Goal: Task Accomplishment & Management: Manage account settings

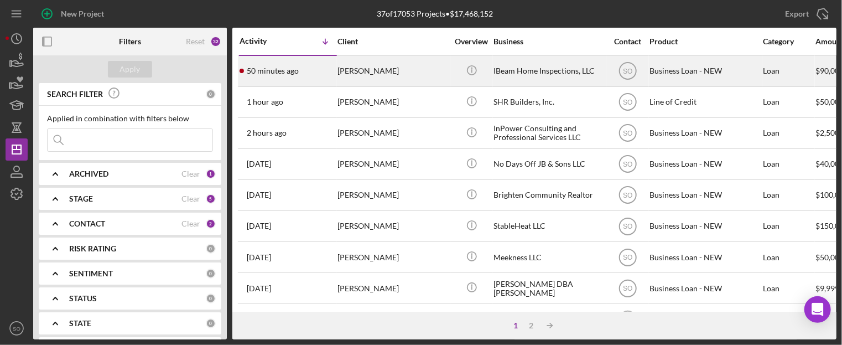
click at [383, 82] on div "[PERSON_NAME]" at bounding box center [392, 70] width 111 height 29
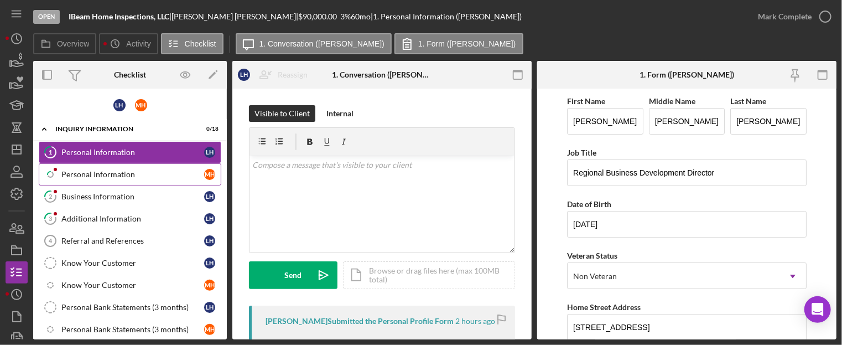
click at [74, 170] on div "Personal Information" at bounding box center [132, 174] width 143 height 9
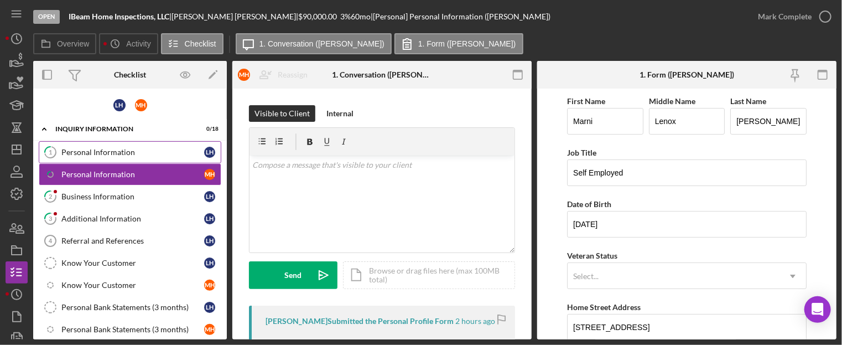
click at [124, 146] on link "1 Personal Information L H" at bounding box center [130, 152] width 182 height 22
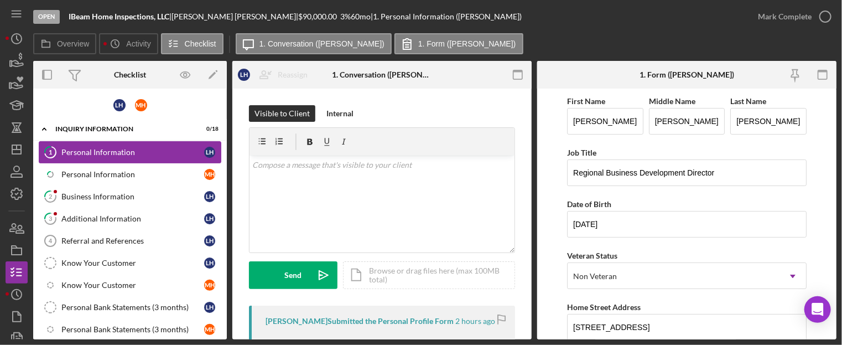
drag, startPoint x: 124, startPoint y: 147, endPoint x: 111, endPoint y: 147, distance: 13.3
click at [111, 148] on div "Personal Information" at bounding box center [132, 152] width 143 height 9
click at [113, 148] on div "Personal Information" at bounding box center [132, 152] width 143 height 9
click at [23, 149] on icon "Icon/Dashboard" at bounding box center [17, 149] width 28 height 28
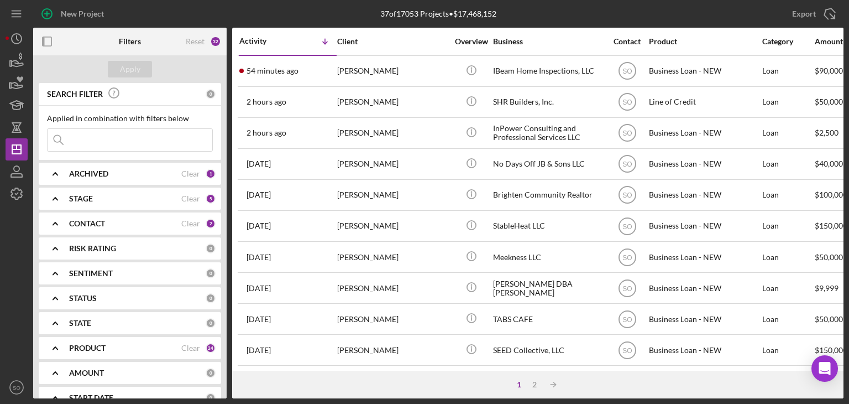
scroll to position [143, 0]
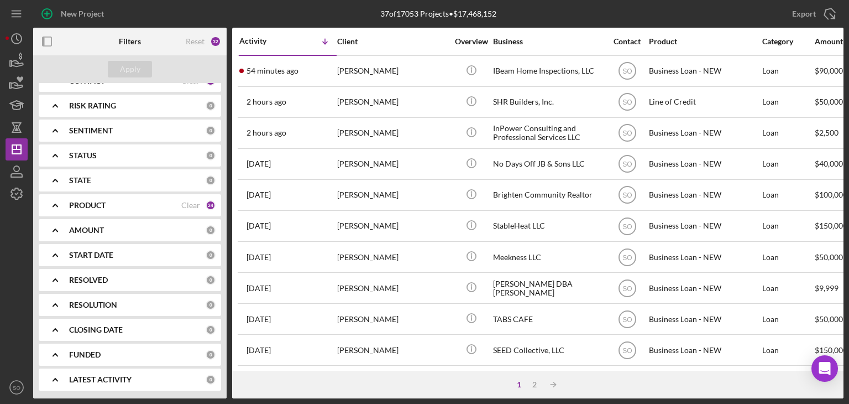
click at [137, 208] on div "PRODUCT" at bounding box center [125, 205] width 112 height 9
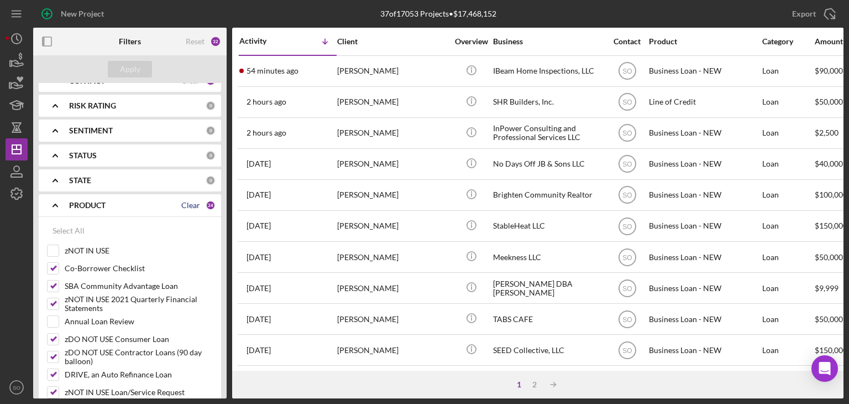
click at [191, 208] on div "Clear" at bounding box center [190, 205] width 19 height 9
checkbox input "false"
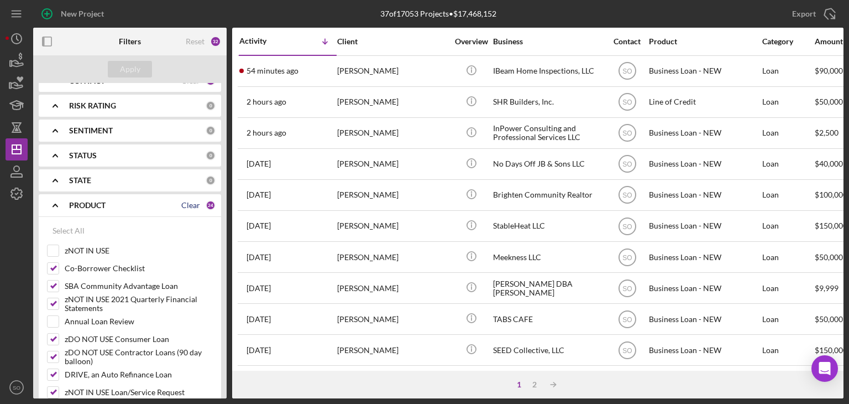
checkbox input "false"
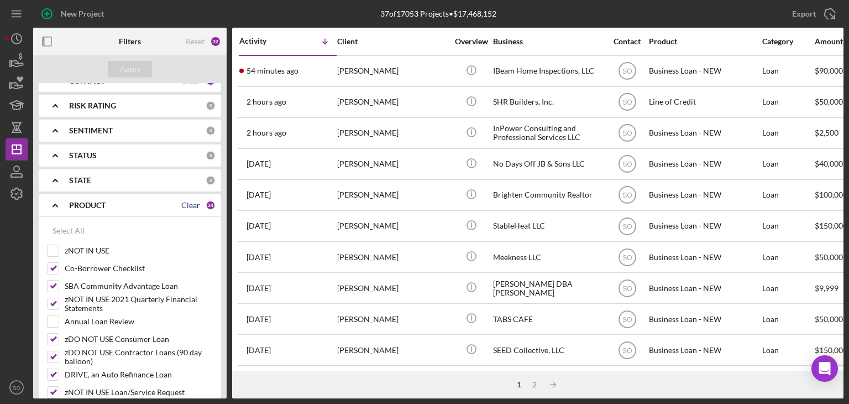
checkbox input "false"
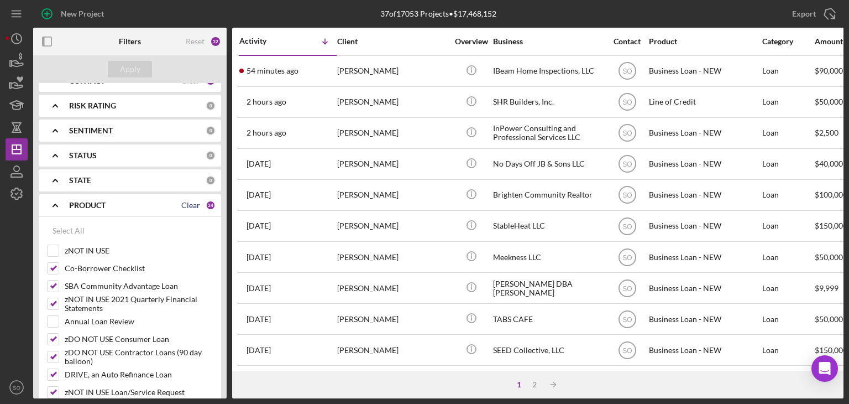
checkbox input "false"
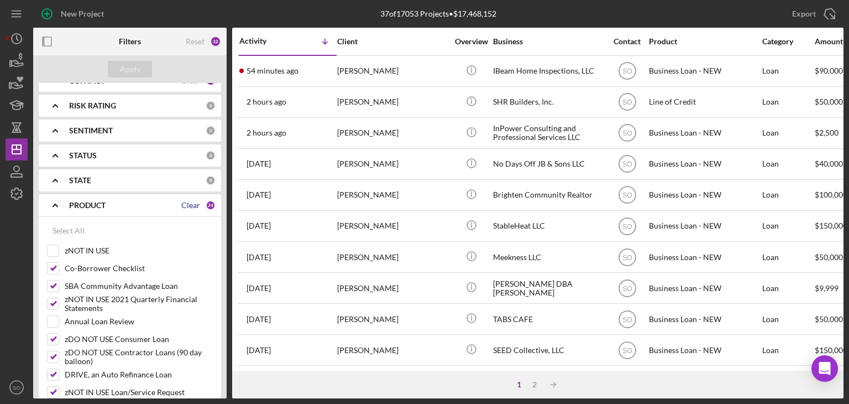
checkbox input "false"
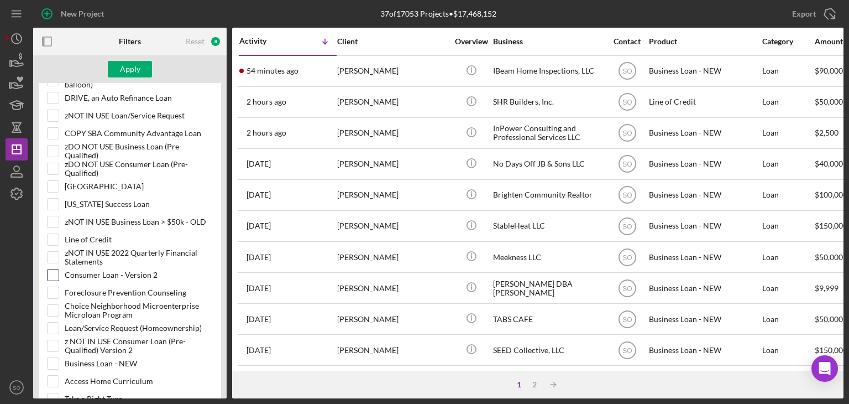
scroll to position [585, 0]
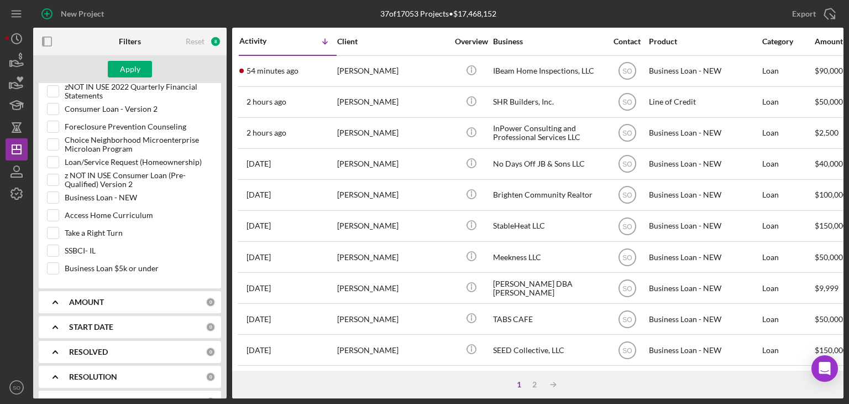
click at [44, 246] on div "Select All zNOT IN USE Co-Borrower Checklist SBA Community Advantage Loan zNOT …" at bounding box center [130, 31] width 182 height 514
click at [51, 246] on input "SSBCI- IL" at bounding box center [53, 250] width 11 height 11
checkbox input "true"
click at [126, 78] on div "Apply" at bounding box center [130, 69] width 194 height 28
click at [126, 71] on div "Apply" at bounding box center [130, 69] width 20 height 17
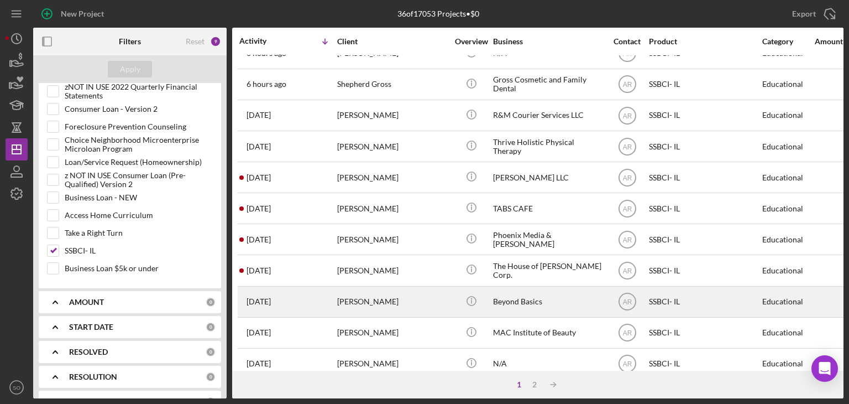
scroll to position [221, 0]
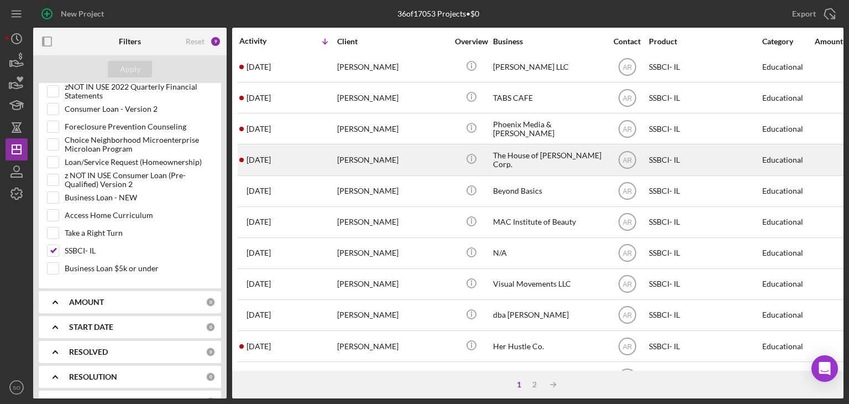
click at [363, 168] on div "[PERSON_NAME]" at bounding box center [392, 159] width 111 height 29
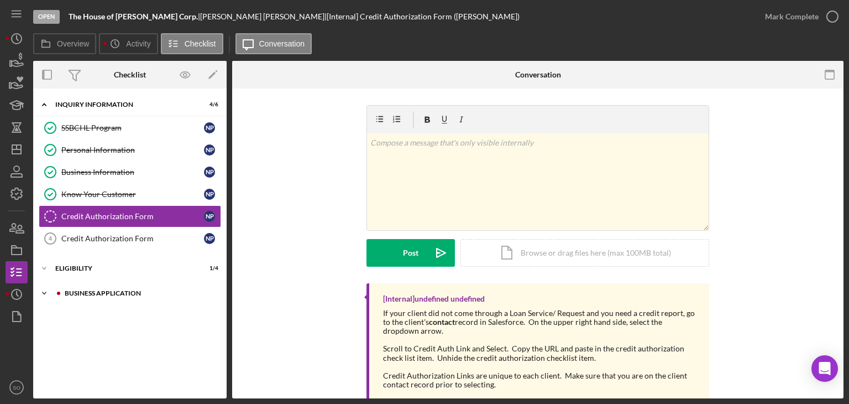
click at [112, 296] on div "Icon/Expander Business Application 1 / 3" at bounding box center [130, 293] width 194 height 22
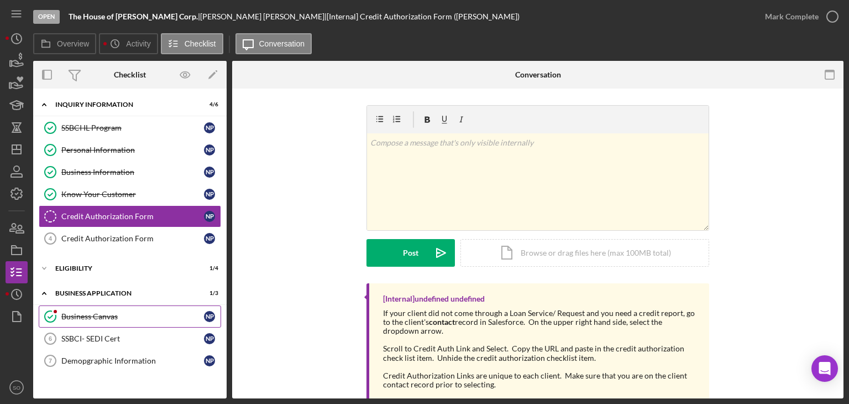
click at [161, 312] on div "Business Canvas" at bounding box center [132, 316] width 143 height 9
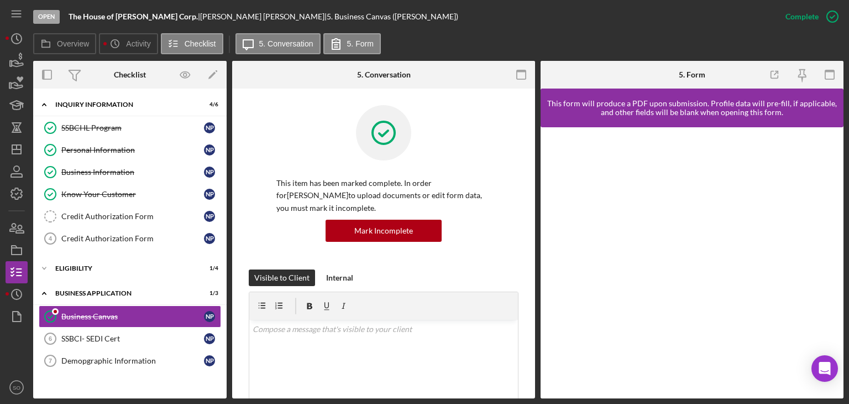
scroll to position [276, 0]
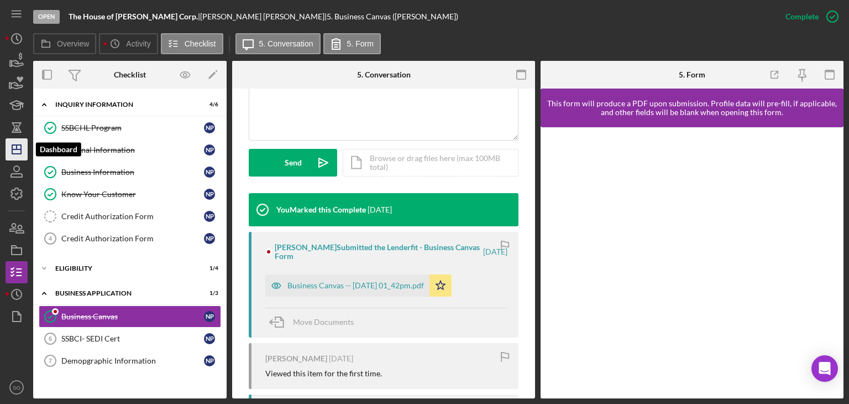
click at [20, 150] on icon "Icon/Dashboard" at bounding box center [17, 149] width 28 height 28
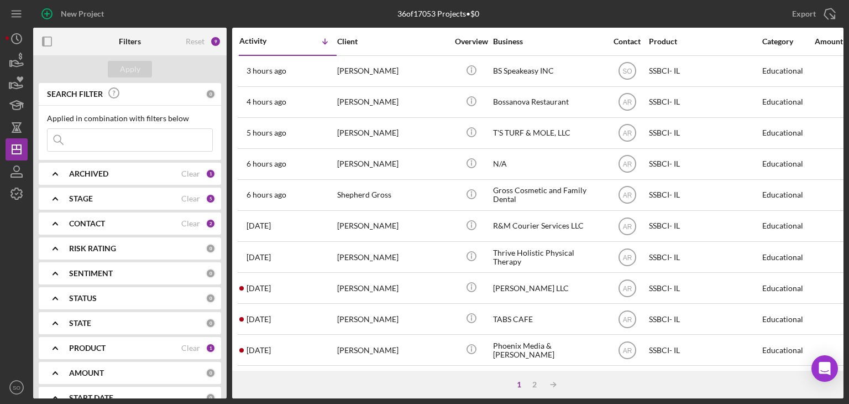
scroll to position [111, 0]
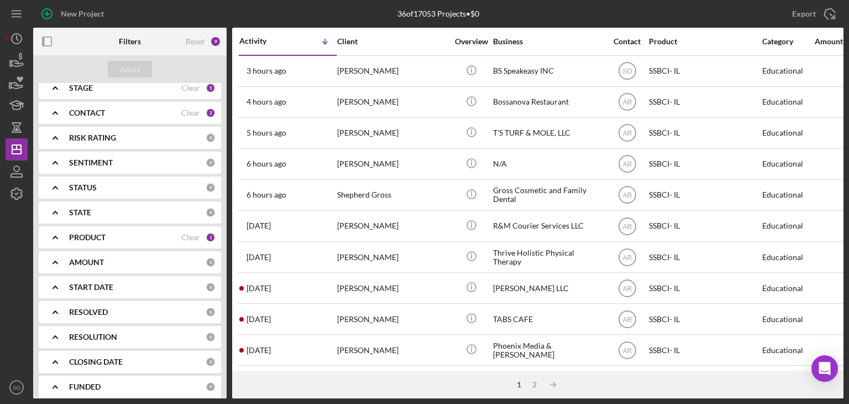
click at [77, 243] on div "PRODUCT Clear 1" at bounding box center [142, 237] width 147 height 22
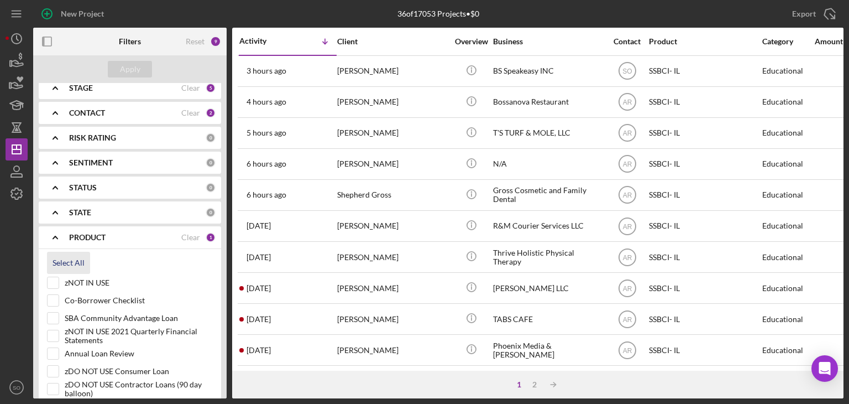
click at [77, 257] on div "Select All" at bounding box center [69, 263] width 32 height 22
checkbox input "true"
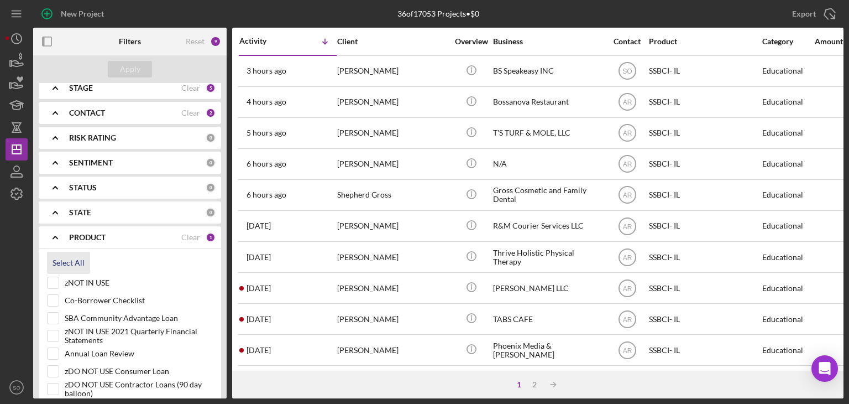
checkbox input "true"
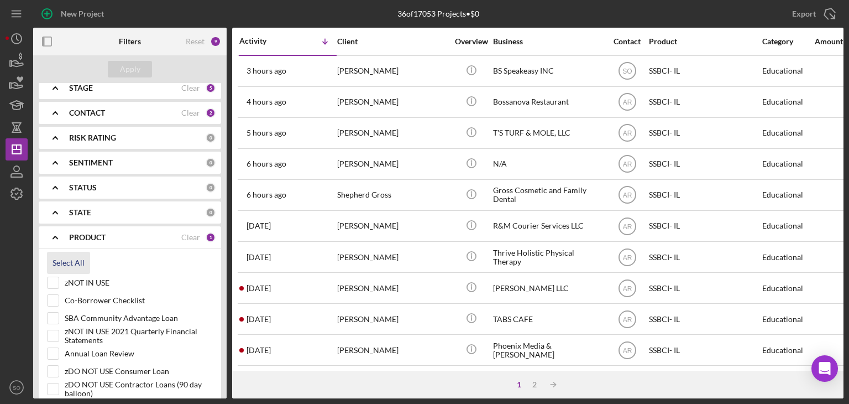
checkbox input "true"
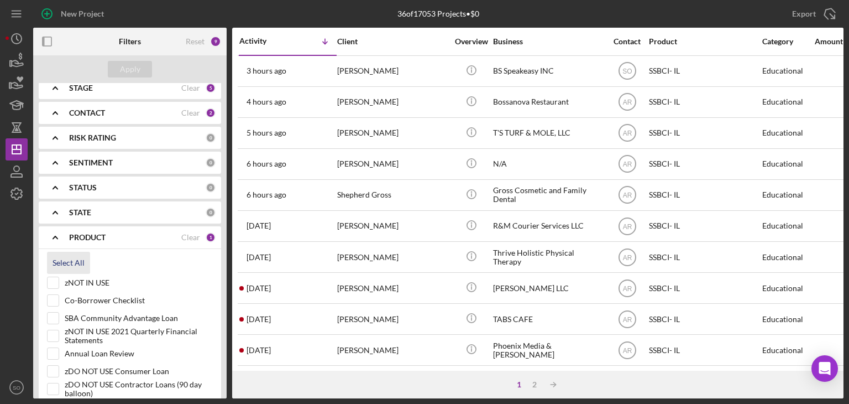
checkbox input "true"
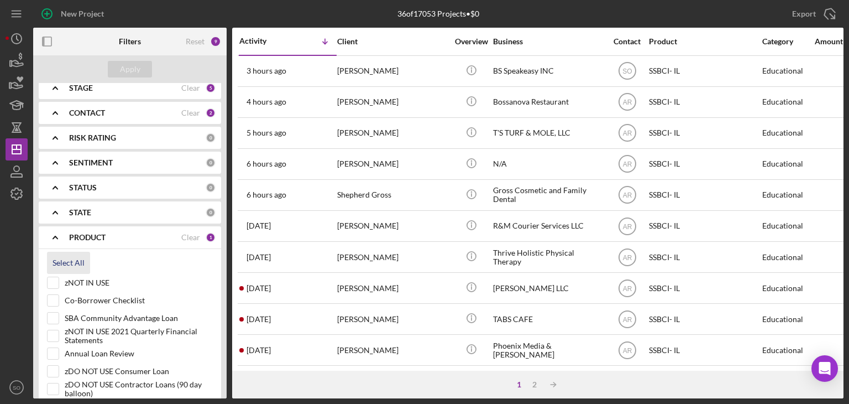
checkbox input "true"
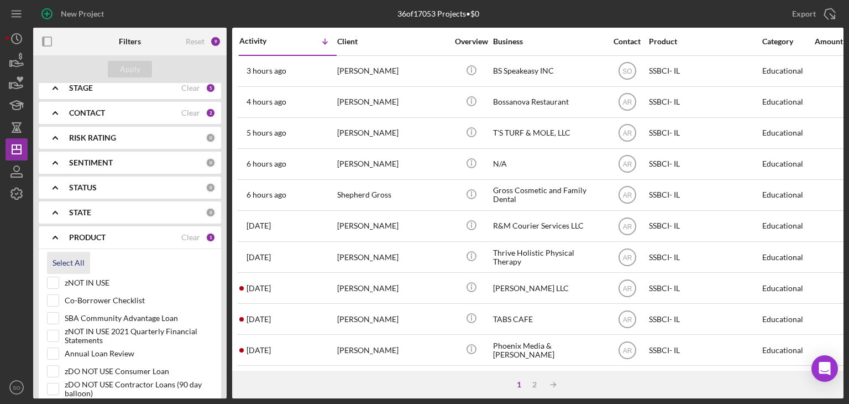
checkbox input "true"
click at [53, 279] on input "zNOT IN USE" at bounding box center [53, 282] width 11 height 11
checkbox input "false"
click at [56, 326] on input "Annual Loan Review" at bounding box center [53, 353] width 11 height 11
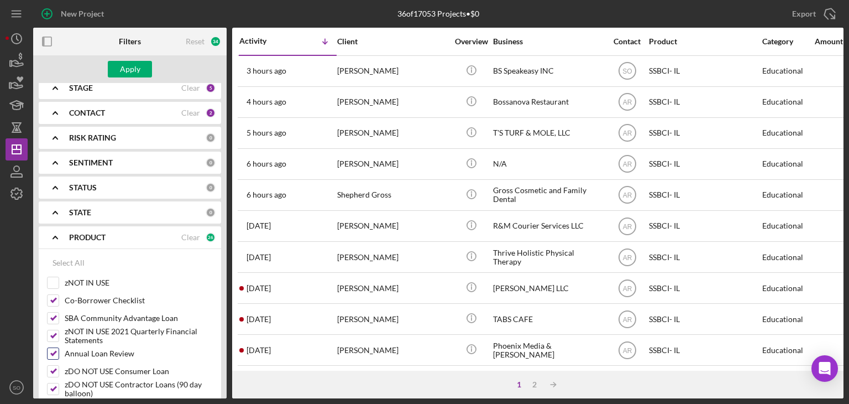
checkbox input "false"
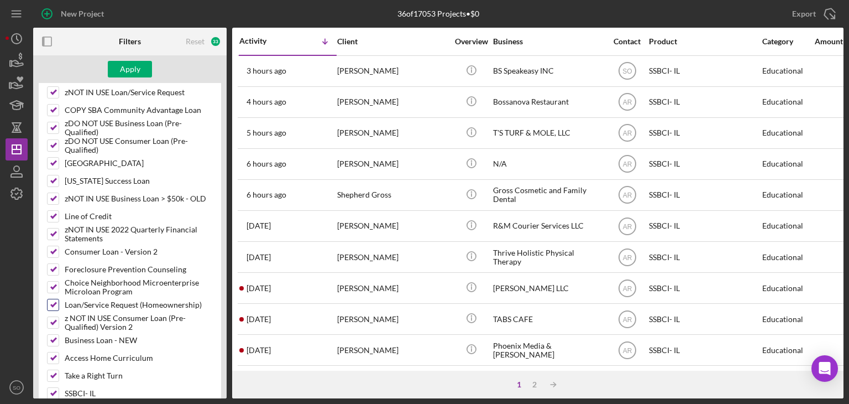
scroll to position [498, 0]
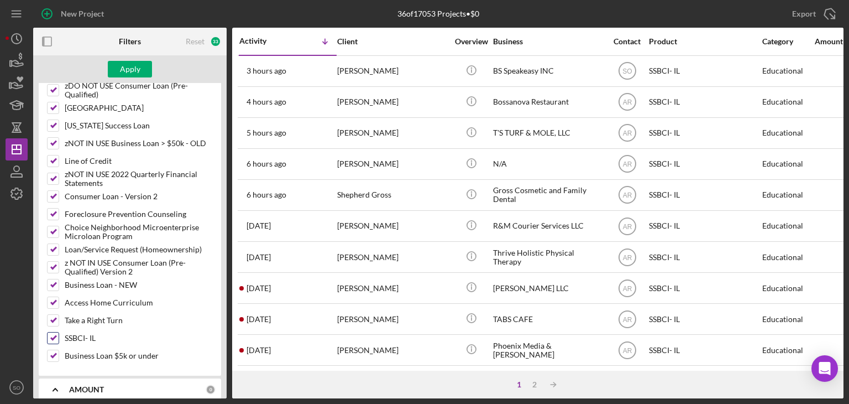
click at [56, 326] on input "SSBCI- IL" at bounding box center [53, 337] width 11 height 11
checkbox input "false"
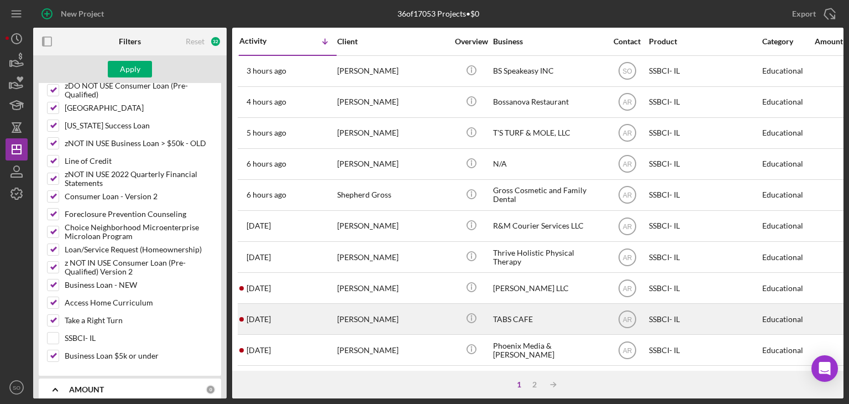
scroll to position [55, 0]
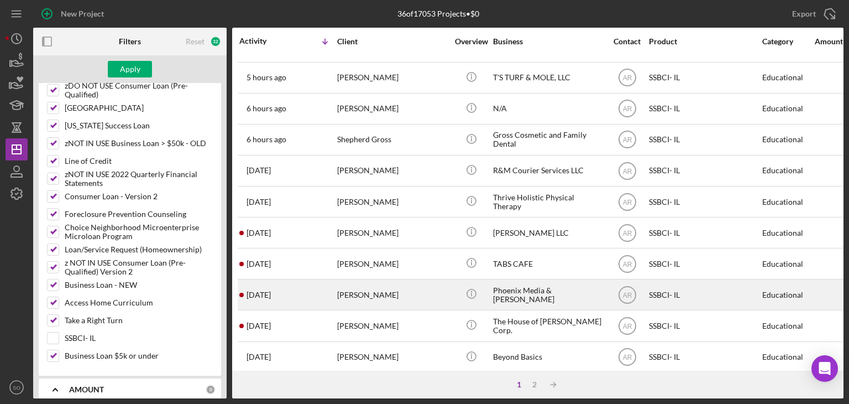
click at [352, 297] on div "[PERSON_NAME]" at bounding box center [392, 294] width 111 height 29
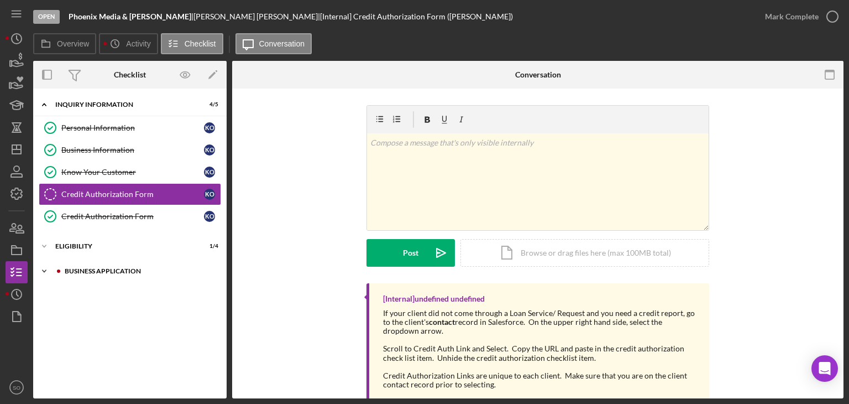
click at [128, 271] on div "Business Application" at bounding box center [139, 271] width 148 height 7
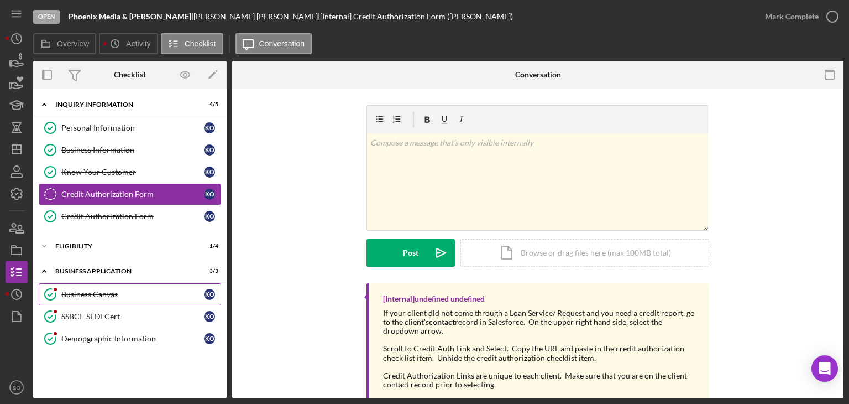
click at [131, 297] on link "Business Canvas Business Canvas K O" at bounding box center [130, 294] width 182 height 22
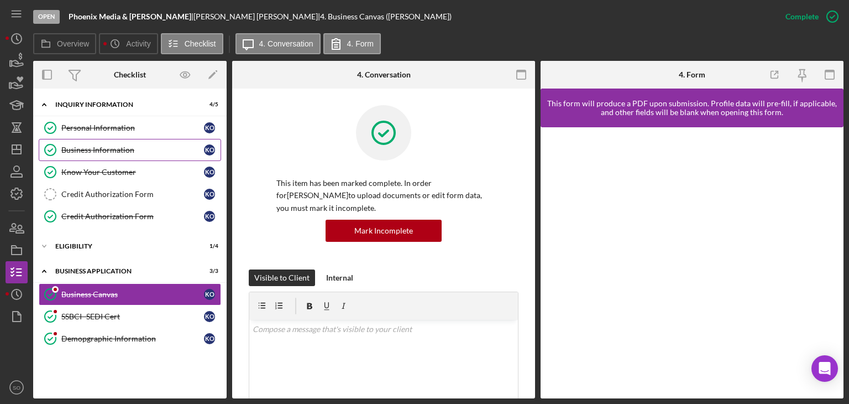
click at [146, 148] on div "Business Information" at bounding box center [132, 149] width 143 height 9
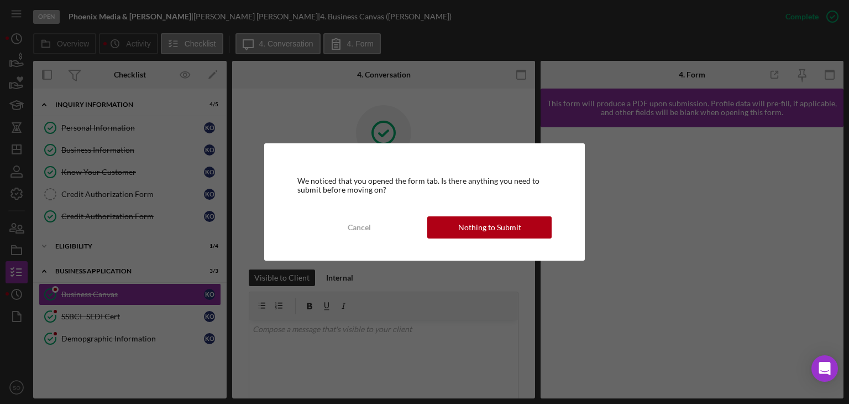
click at [518, 224] on div "Nothing to Submit" at bounding box center [489, 227] width 63 height 22
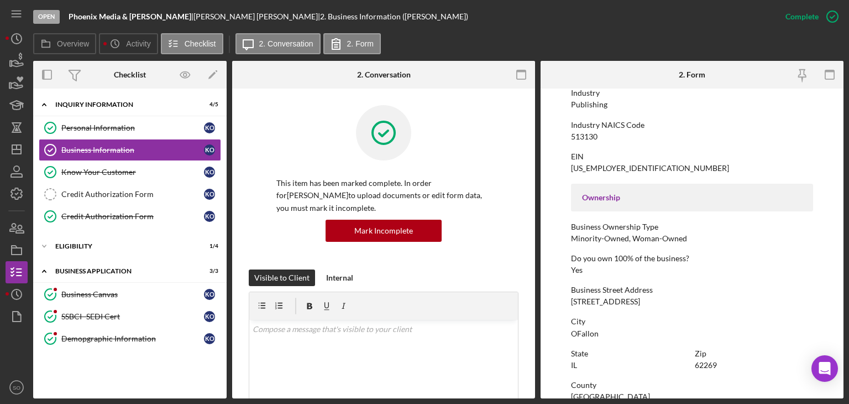
scroll to position [387, 0]
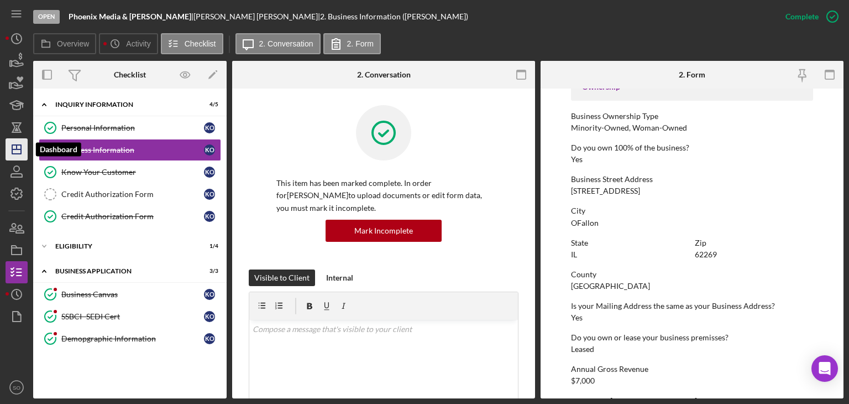
click at [13, 149] on line "button" at bounding box center [16, 149] width 9 height 0
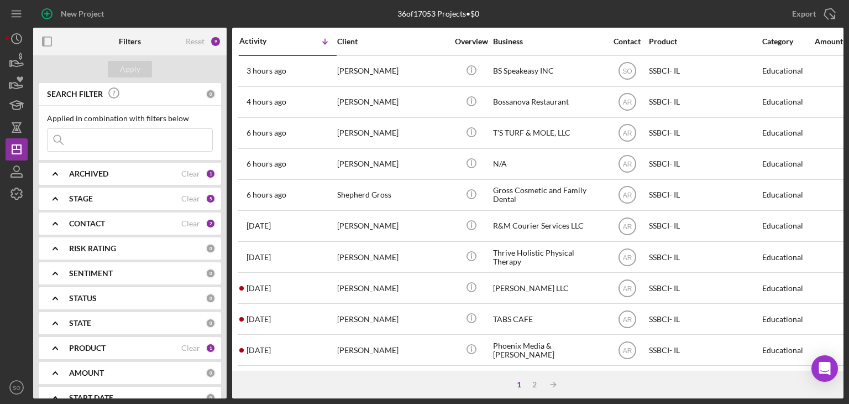
click at [84, 326] on b "PRODUCT" at bounding box center [87, 347] width 36 height 9
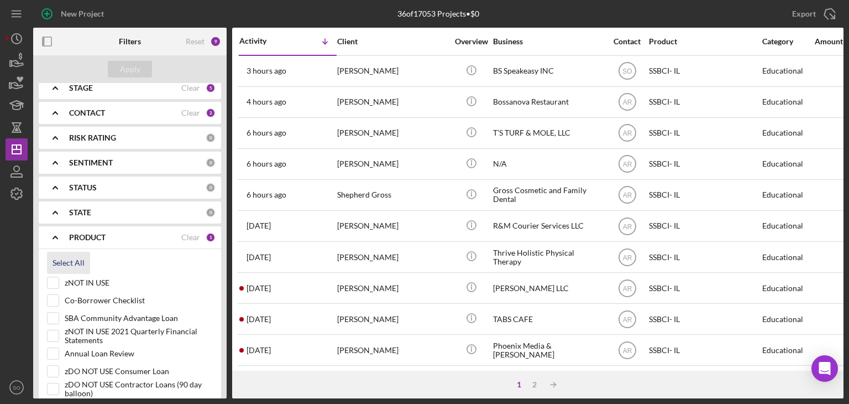
click at [66, 259] on div "Select All" at bounding box center [69, 263] width 32 height 22
checkbox input "true"
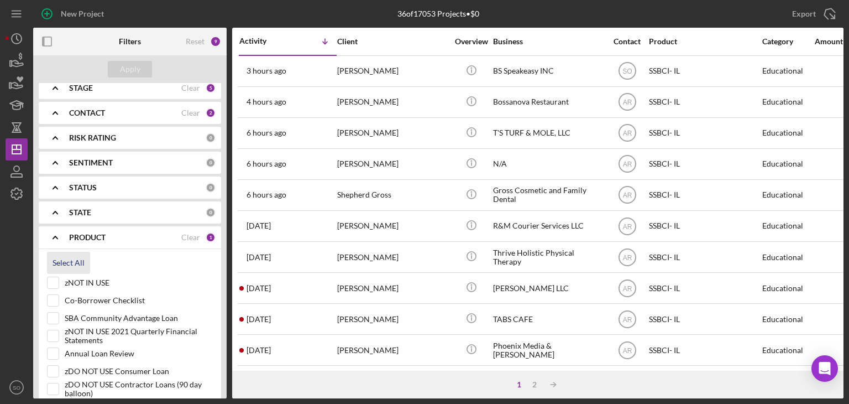
checkbox input "true"
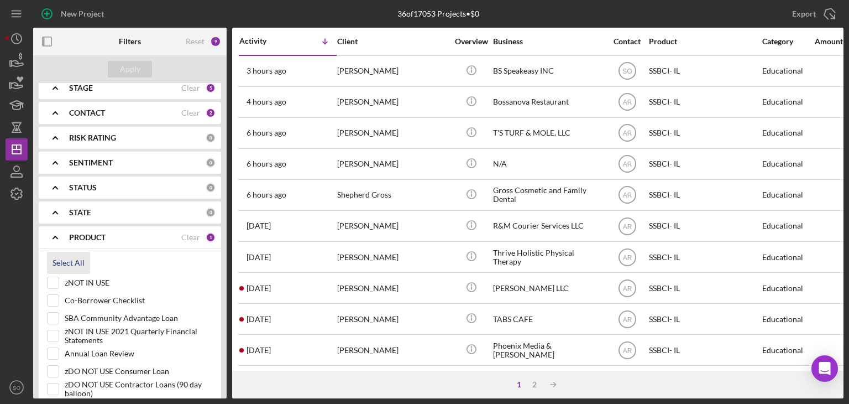
checkbox input "true"
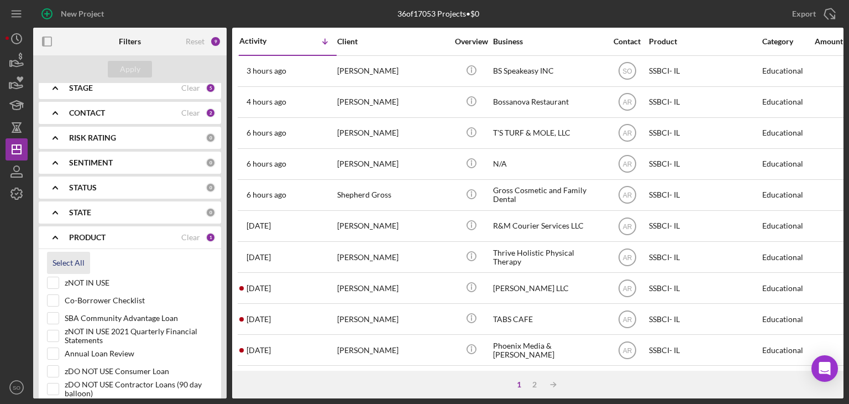
checkbox input "true"
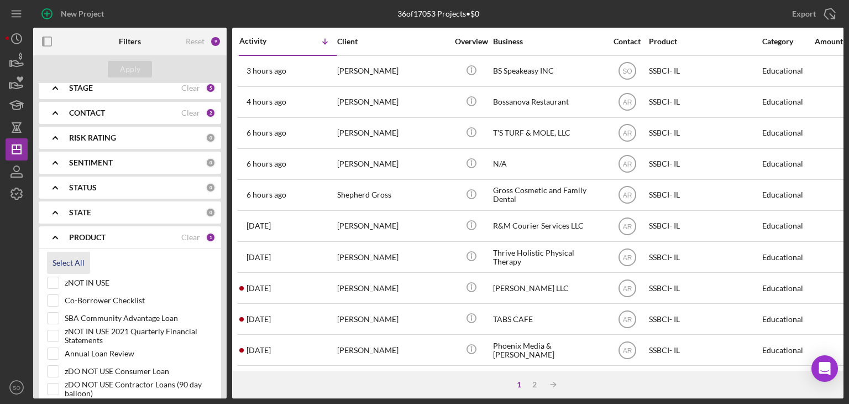
checkbox input "true"
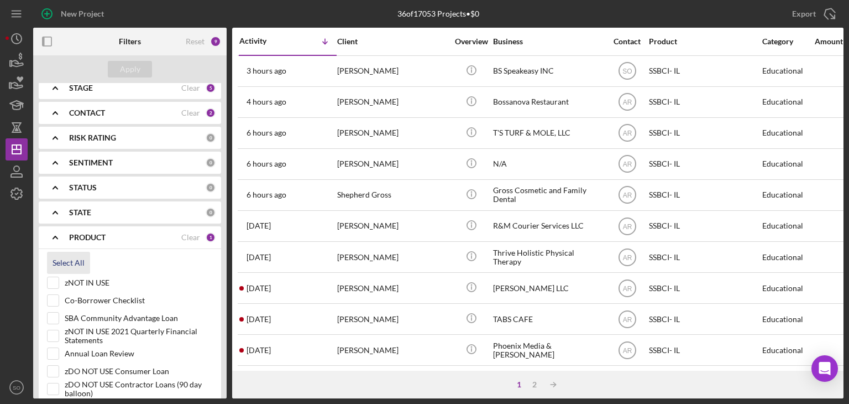
checkbox input "true"
click at [53, 285] on input "zNOT IN USE" at bounding box center [53, 282] width 11 height 11
checkbox input "false"
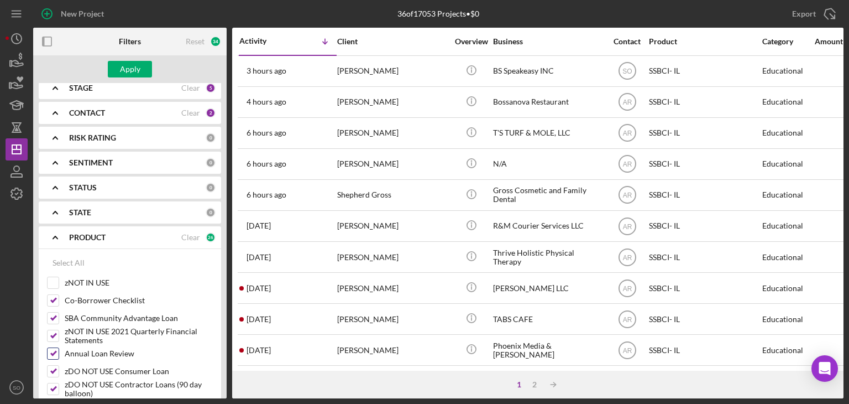
click at [56, 326] on input "Annual Loan Review" at bounding box center [53, 353] width 11 height 11
checkbox input "false"
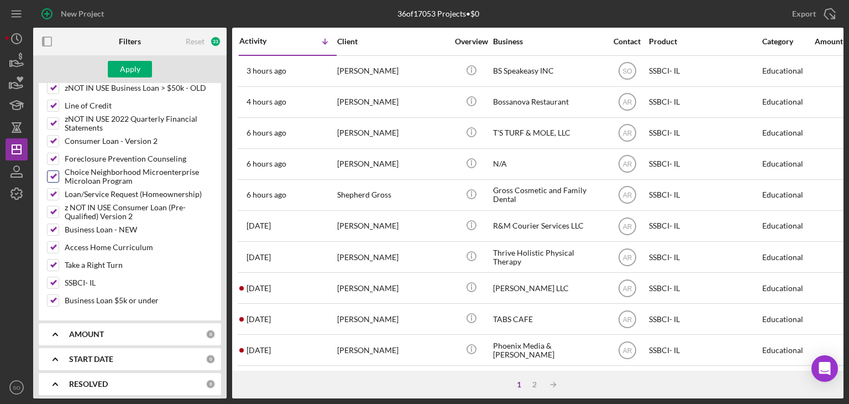
scroll to position [608, 0]
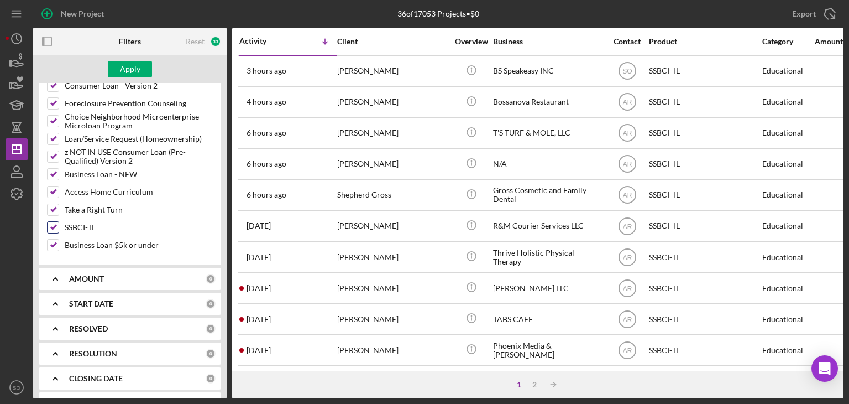
click at [54, 222] on input "SSBCI- IL" at bounding box center [53, 227] width 11 height 11
checkbox input "false"
click at [139, 67] on div "Apply" at bounding box center [130, 69] width 20 height 17
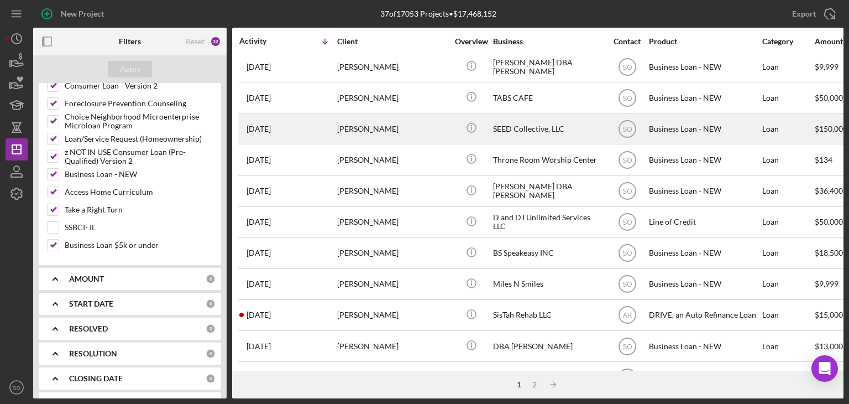
scroll to position [111, 0]
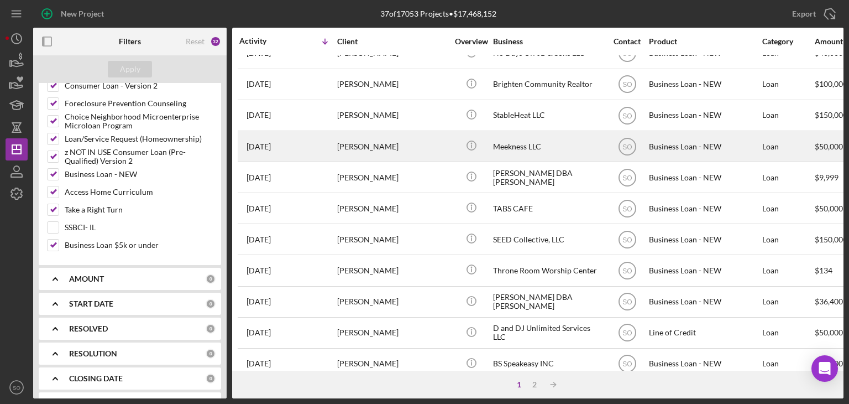
click at [322, 155] on div "[DATE] [PERSON_NAME]" at bounding box center [287, 146] width 97 height 29
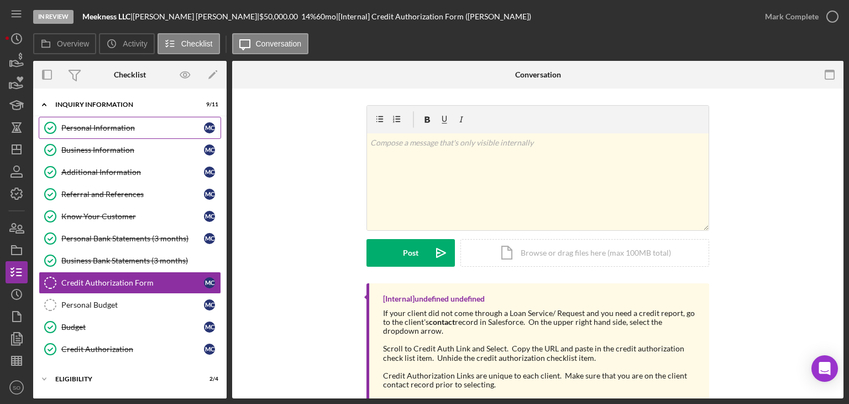
click at [88, 127] on div "Personal Information" at bounding box center [132, 127] width 143 height 9
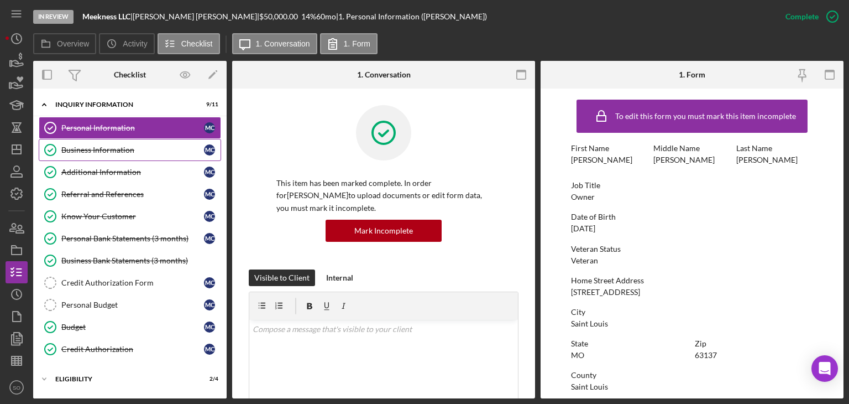
drag, startPoint x: 96, startPoint y: 151, endPoint x: 153, endPoint y: 159, distance: 57.6
click at [97, 150] on div "Business Information" at bounding box center [132, 149] width 143 height 9
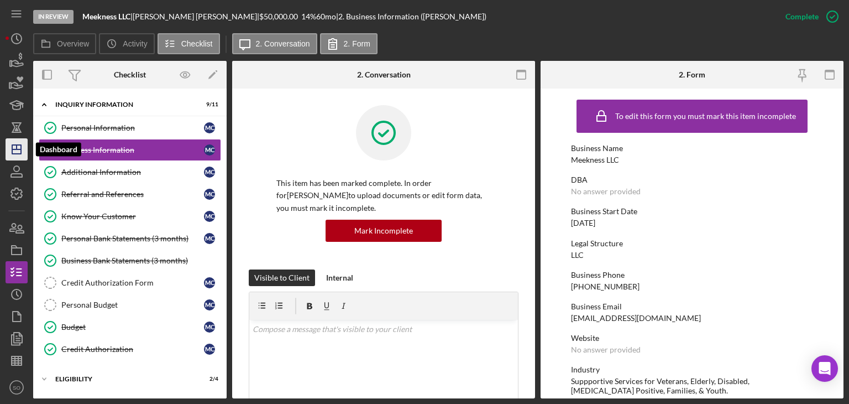
click at [14, 149] on line "button" at bounding box center [16, 149] width 9 height 0
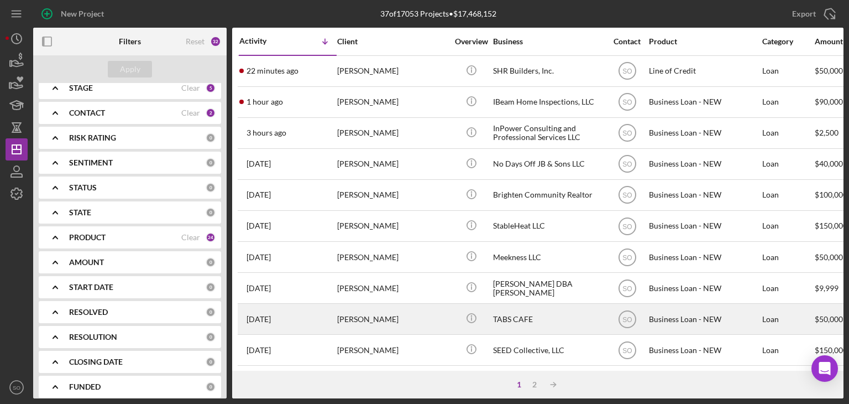
scroll to position [166, 0]
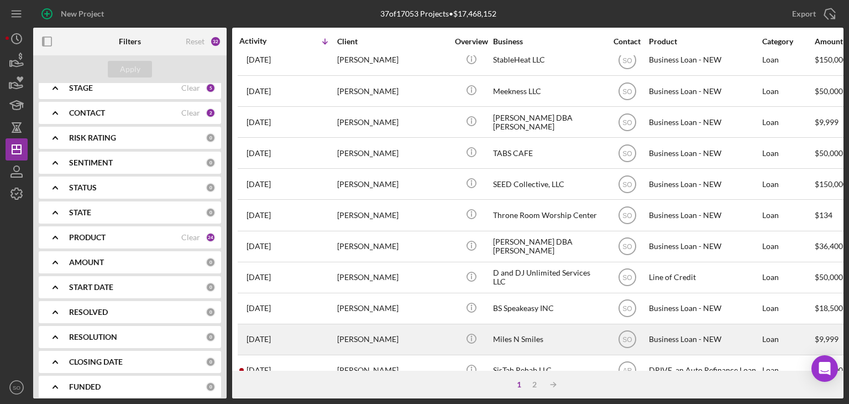
click at [376, 326] on div "[PERSON_NAME]" at bounding box center [392, 339] width 111 height 29
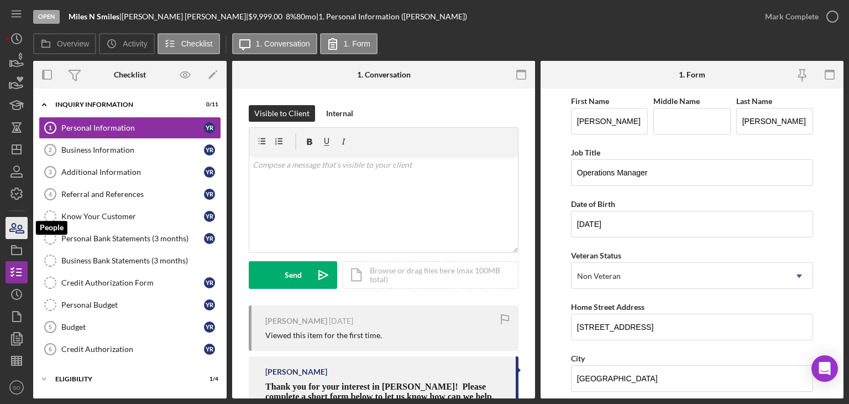
drag, startPoint x: 19, startPoint y: 233, endPoint x: 27, endPoint y: 234, distance: 8.5
click at [19, 233] on icon "button" at bounding box center [17, 228] width 28 height 28
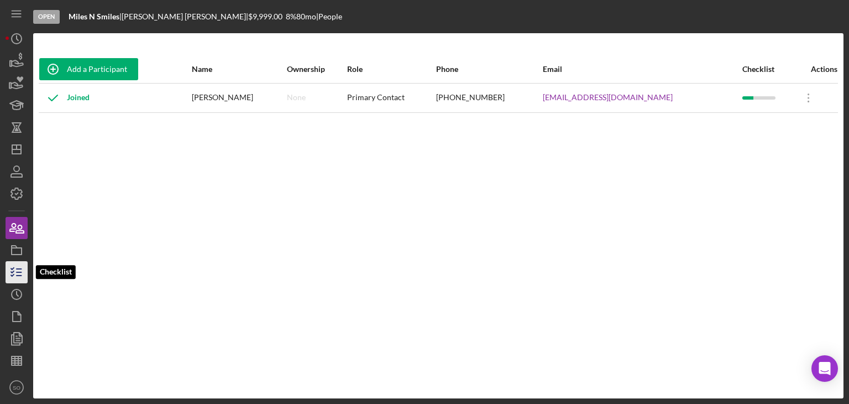
drag, startPoint x: 19, startPoint y: 275, endPoint x: 26, endPoint y: 274, distance: 7.2
click at [19, 275] on line "button" at bounding box center [19, 275] width 5 height 0
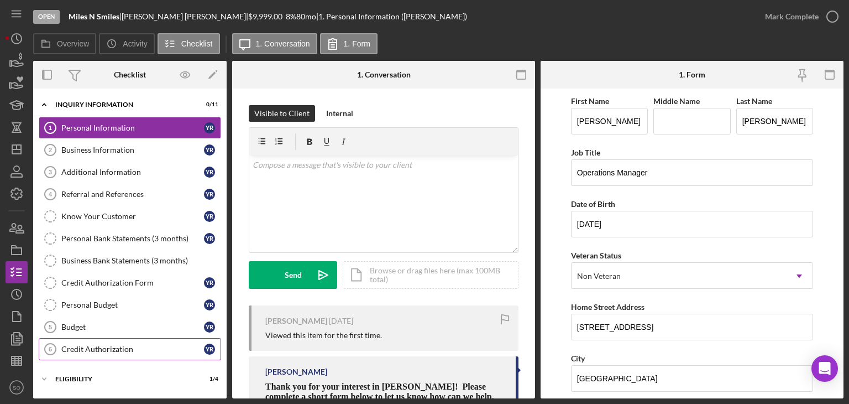
scroll to position [95, 0]
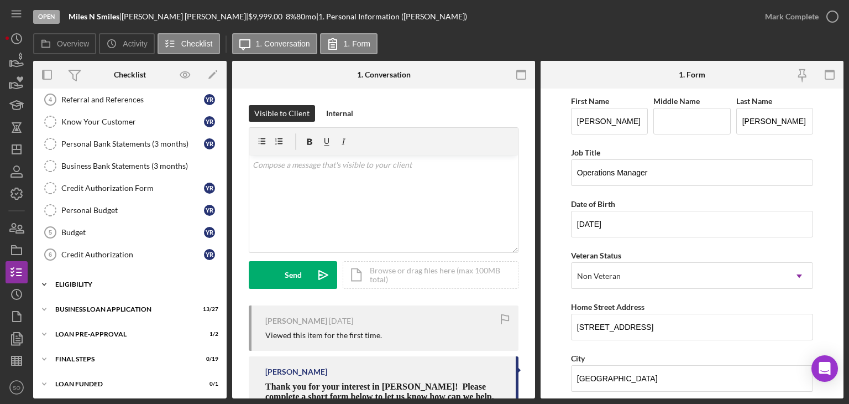
click at [84, 288] on div "Icon/Expander ELIGIBILITY 1 / 4" at bounding box center [130, 284] width 194 height 22
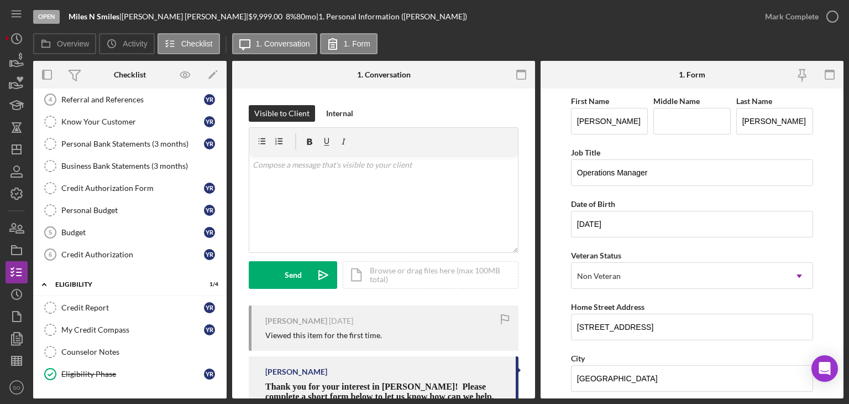
scroll to position [188, 0]
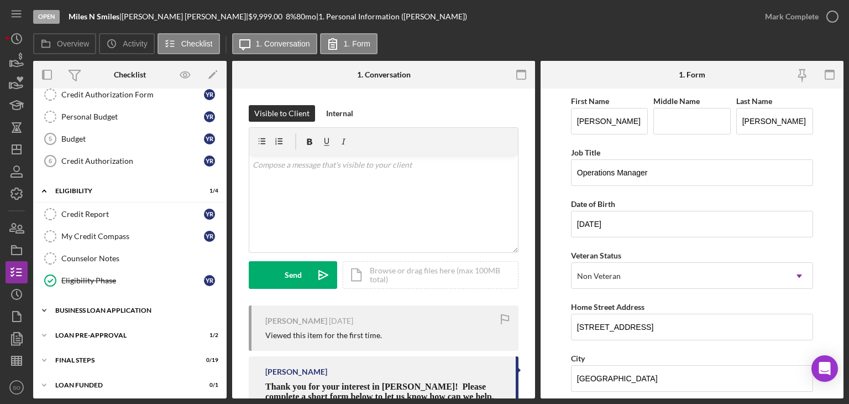
click at [110, 307] on div "BUSINESS LOAN APPLICATION" at bounding box center [134, 310] width 158 height 7
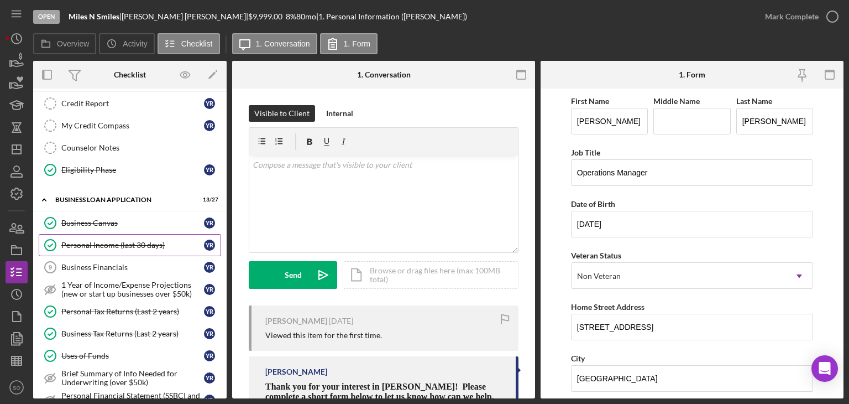
scroll to position [243, 0]
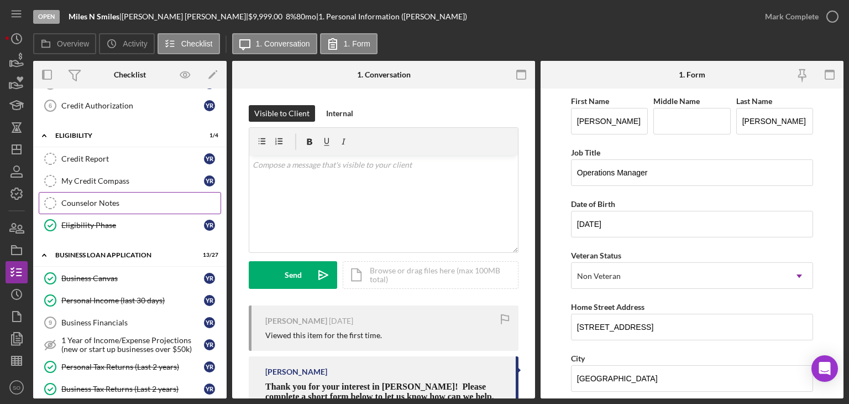
click at [112, 204] on div "Counselor Notes" at bounding box center [140, 203] width 159 height 9
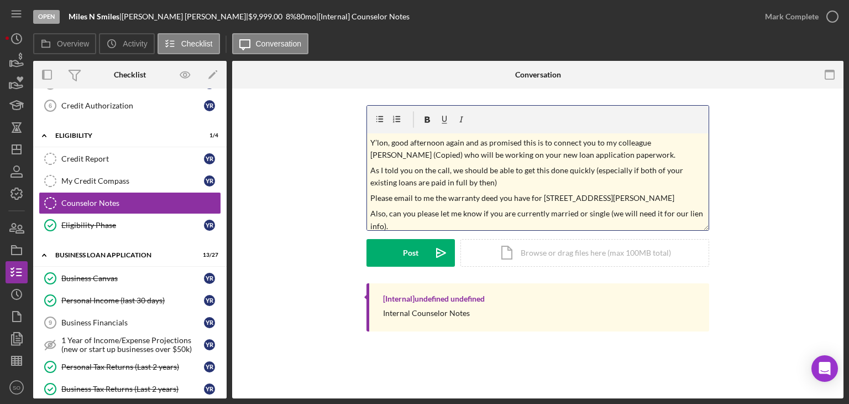
scroll to position [137, 0]
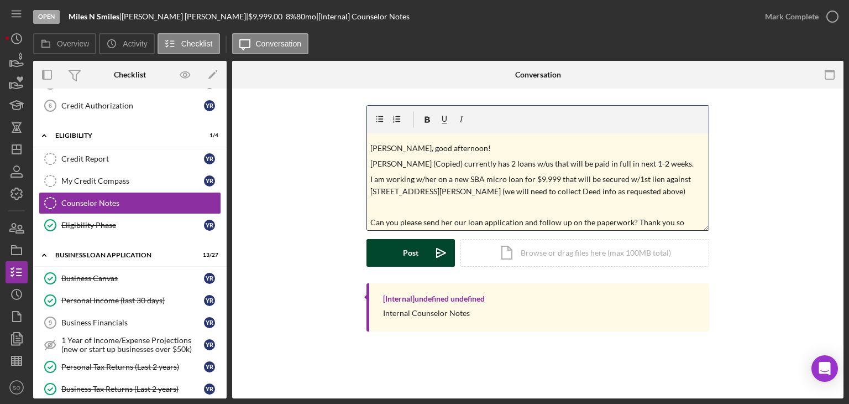
click at [436, 263] on icon "Icon/icon-invite-send" at bounding box center [441, 253] width 28 height 28
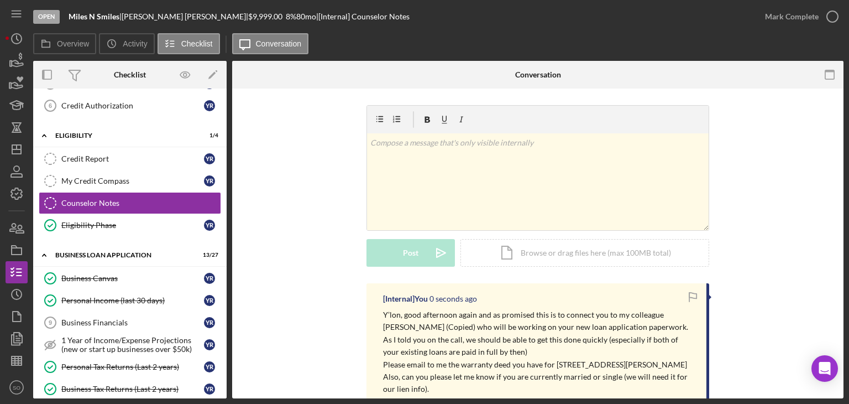
scroll to position [0, 0]
click at [123, 275] on div "Business Canvas" at bounding box center [132, 278] width 143 height 9
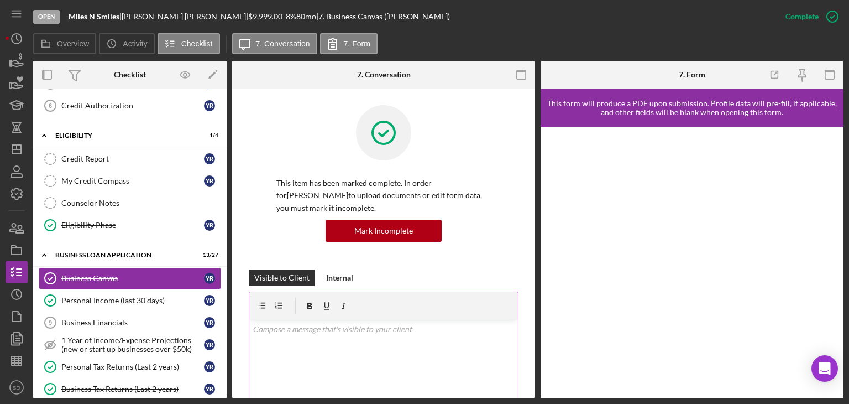
scroll to position [276, 0]
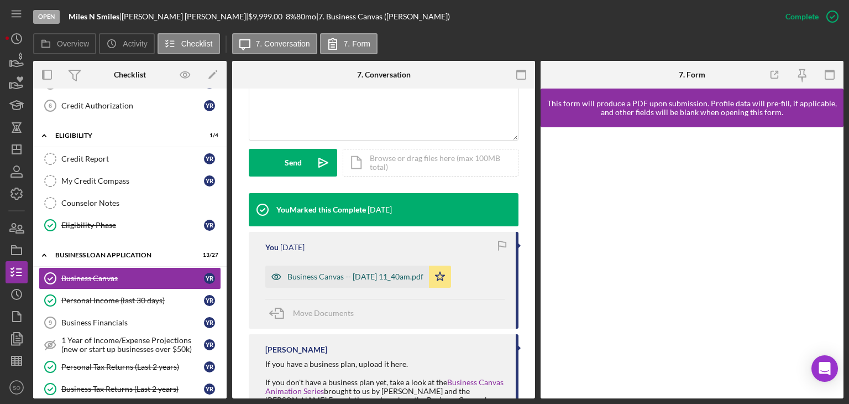
click at [368, 273] on div "Business Canvas -- [DATE] 11_40am.pdf" at bounding box center [356, 276] width 136 height 9
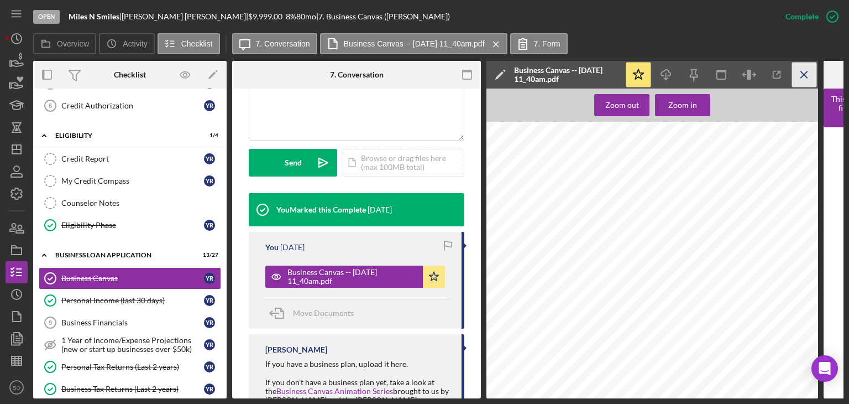
click at [810, 71] on icon "Icon/Menu Close" at bounding box center [804, 74] width 25 height 25
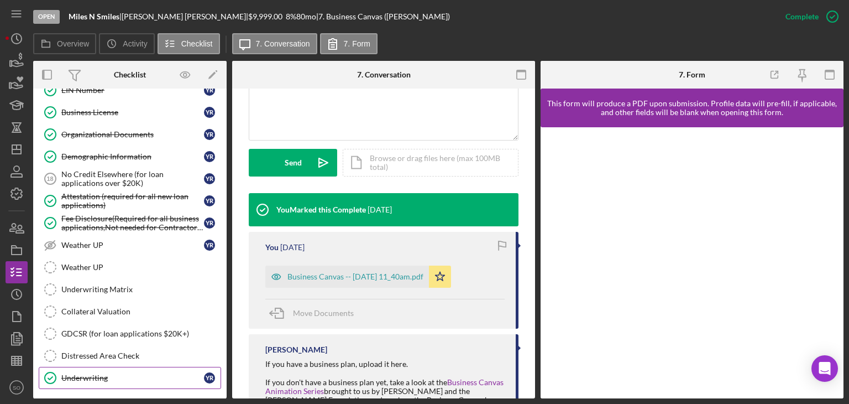
scroll to position [785, 0]
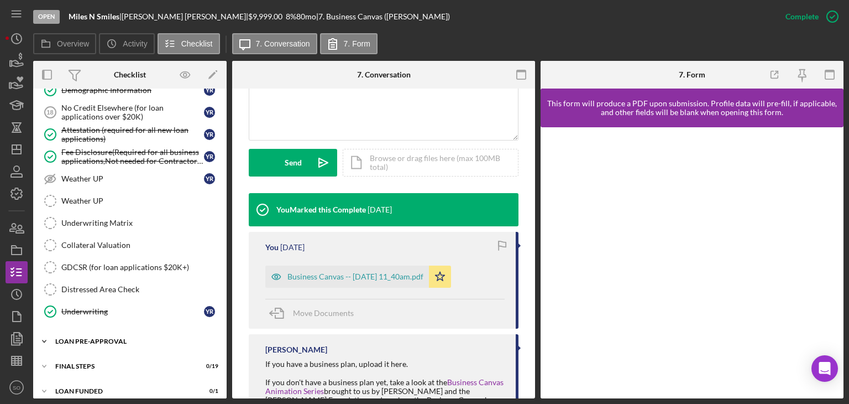
click at [107, 326] on div "LOAN PRE-APPROVAL" at bounding box center [134, 341] width 158 height 7
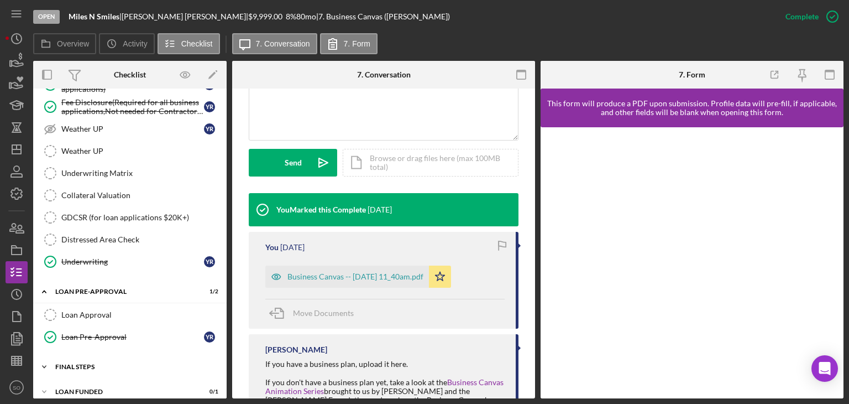
click at [111, 326] on div "Icon/Expander FINAL STEPS 0 / 19" at bounding box center [130, 367] width 194 height 22
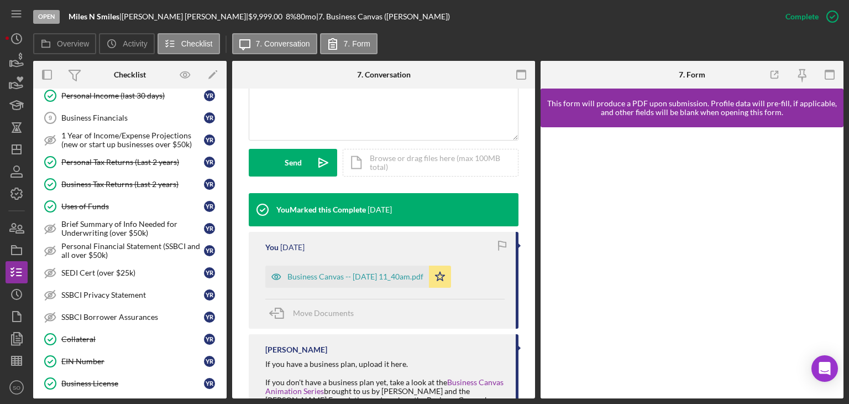
scroll to position [282, 0]
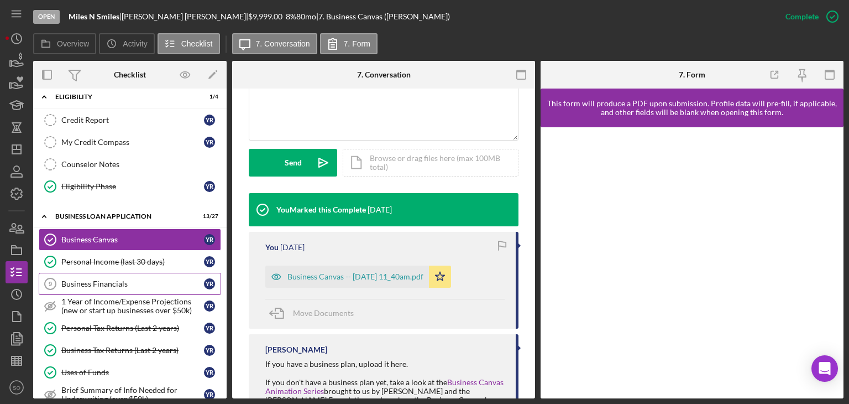
click at [131, 279] on div "Business Financials" at bounding box center [132, 283] width 143 height 9
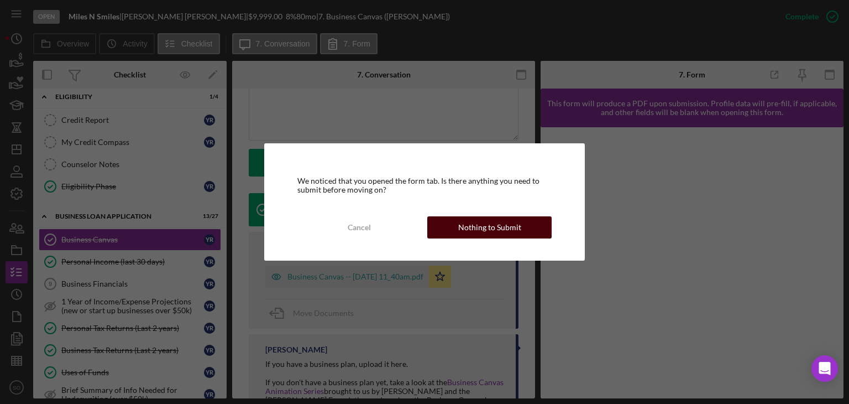
click at [457, 222] on button "Nothing to Submit" at bounding box center [489, 227] width 124 height 22
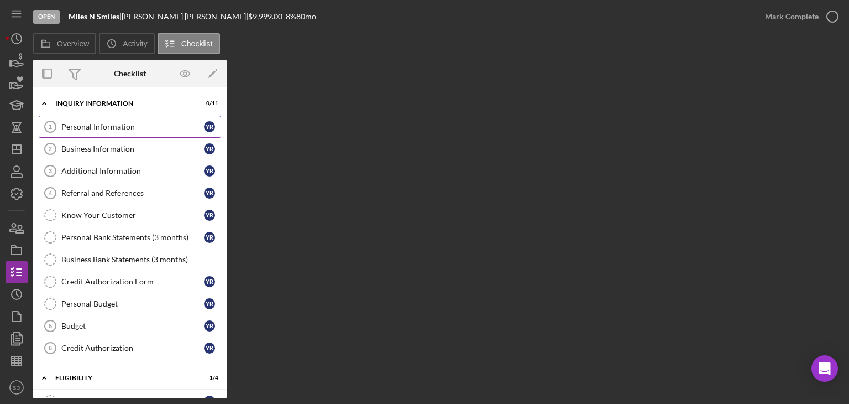
click at [115, 134] on link "Personal Information 1 Personal Information Y R" at bounding box center [130, 127] width 182 height 22
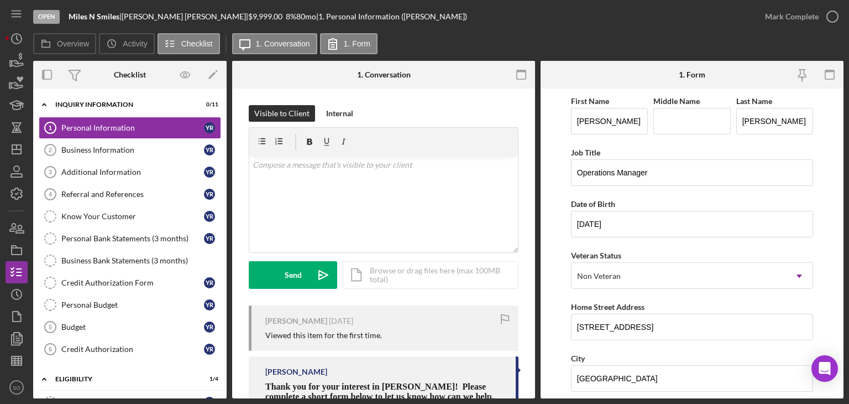
drag, startPoint x: 119, startPoint y: 319, endPoint x: 245, endPoint y: 242, distance: 147.2
click at [119, 319] on link "Budget 5 Budget Y R" at bounding box center [130, 327] width 182 height 22
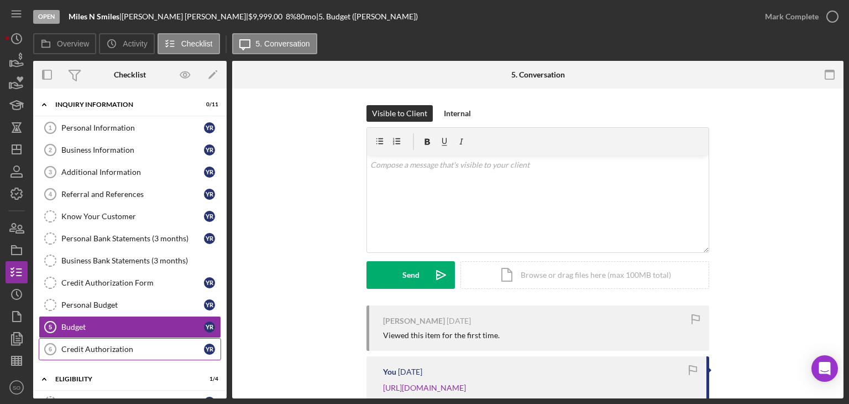
drag, startPoint x: 96, startPoint y: 341, endPoint x: 518, endPoint y: 130, distance: 471.6
click at [98, 326] on link "Credit Authorization 6 Credit Authorization Y R" at bounding box center [130, 349] width 182 height 22
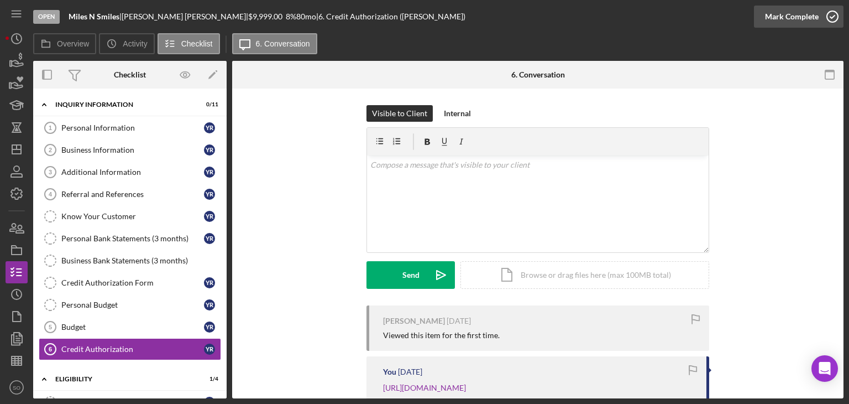
click at [806, 13] on div "Mark Complete" at bounding box center [792, 17] width 54 height 22
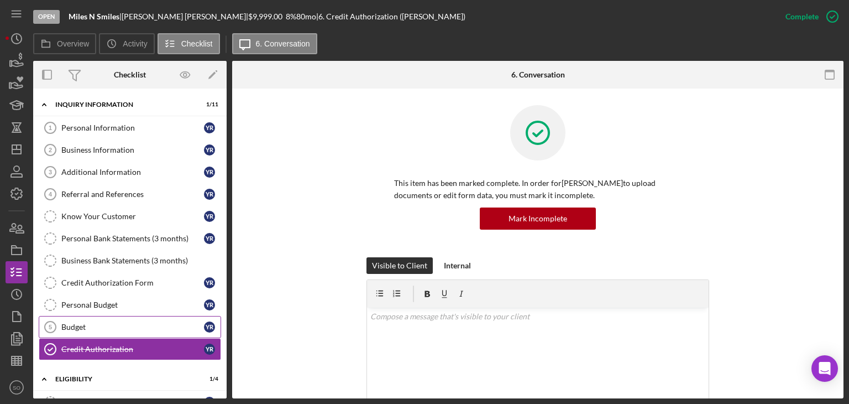
click at [87, 326] on div "Budget" at bounding box center [132, 326] width 143 height 9
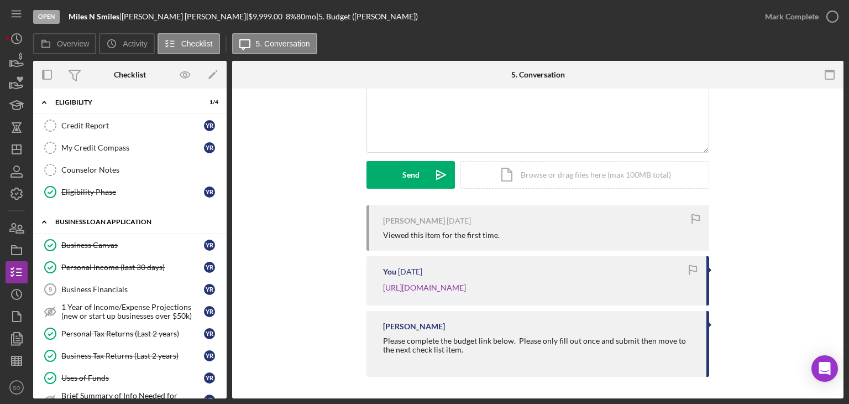
scroll to position [332, 0]
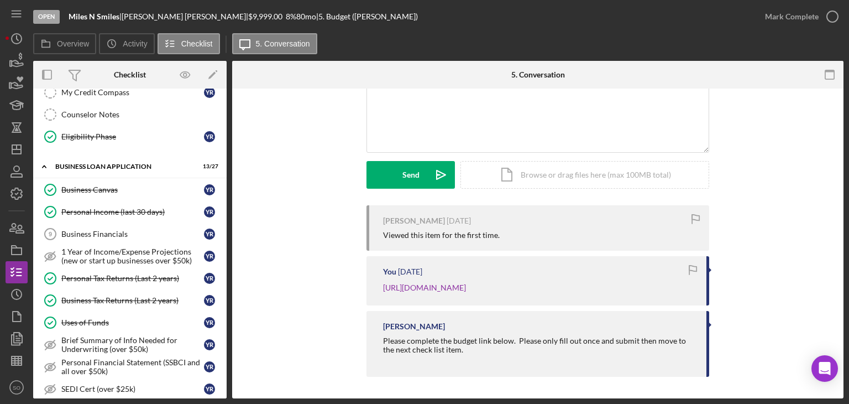
drag, startPoint x: 115, startPoint y: 225, endPoint x: 348, endPoint y: 220, distance: 233.4
click at [115, 229] on div "Business Financials" at bounding box center [132, 233] width 143 height 9
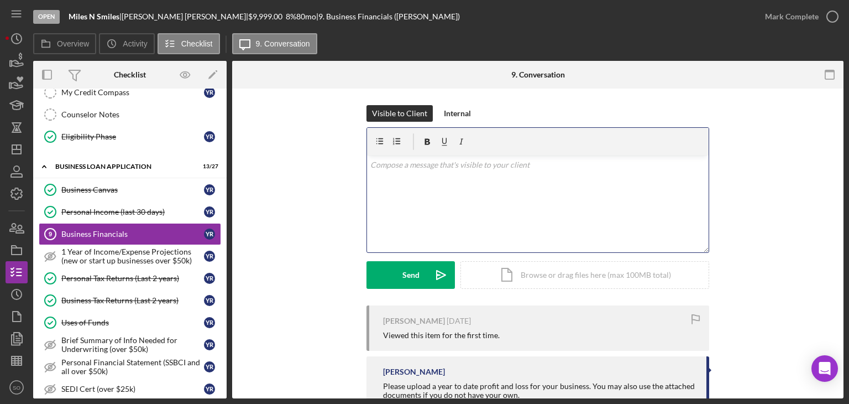
click at [463, 183] on div "v Color teal Color pink Remove color Add row above Add row below Add column bef…" at bounding box center [538, 203] width 342 height 97
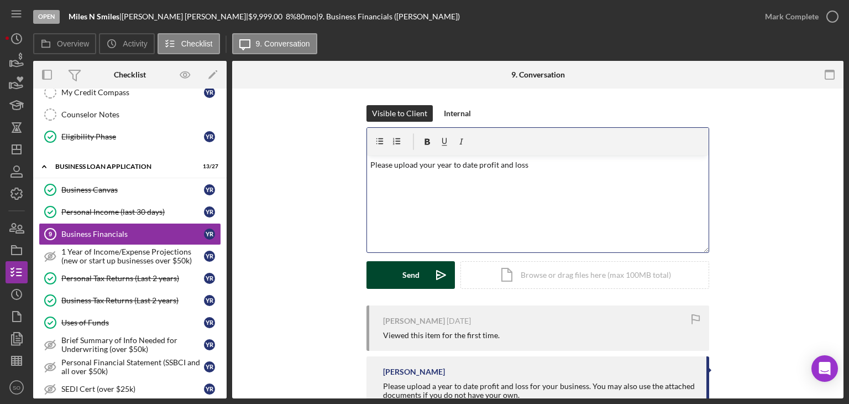
click at [403, 268] on div "Send" at bounding box center [411, 275] width 17 height 28
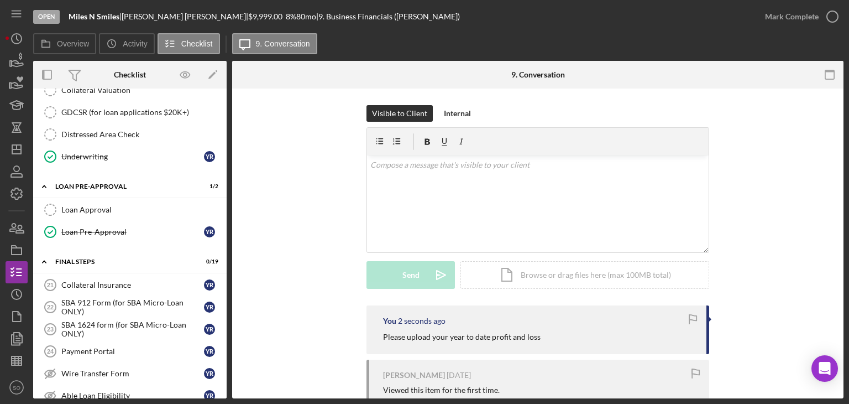
scroll to position [1051, 0]
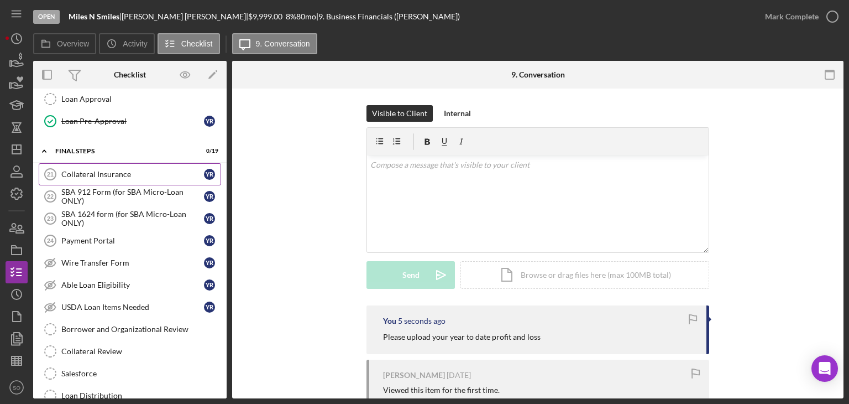
click at [113, 172] on link "Collateral Insurance 21 Collateral Insurance Y R" at bounding box center [130, 174] width 182 height 22
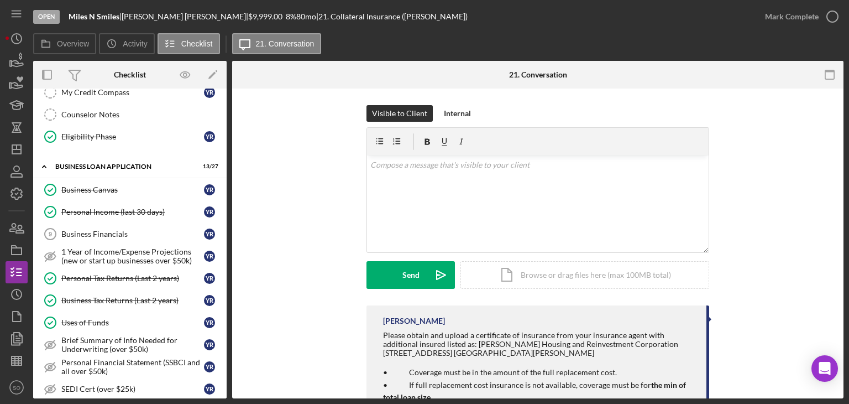
scroll to position [221, 0]
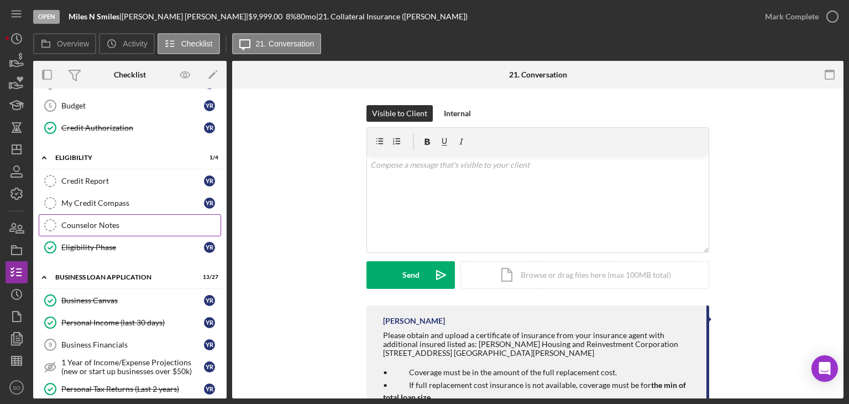
click at [78, 229] on link "Counselor Notes Counselor Notes" at bounding box center [130, 225] width 182 height 22
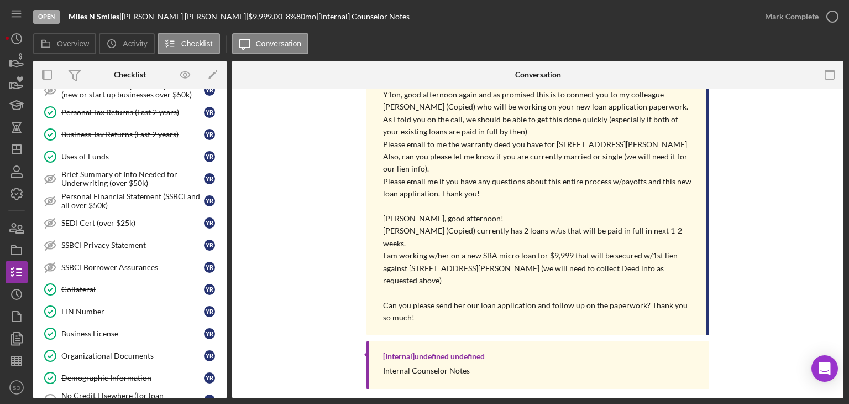
scroll to position [664, 0]
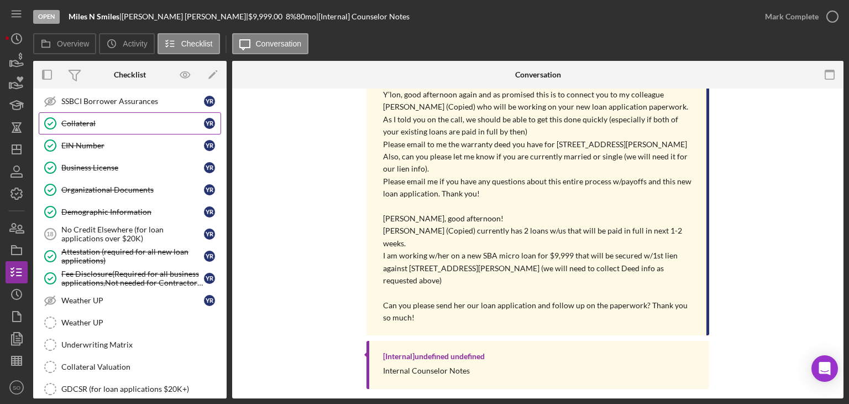
click at [113, 120] on div "Collateral" at bounding box center [132, 123] width 143 height 9
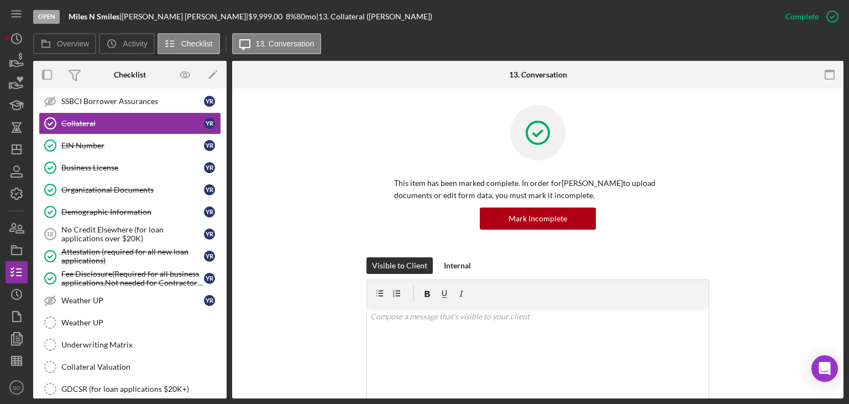
scroll to position [885, 0]
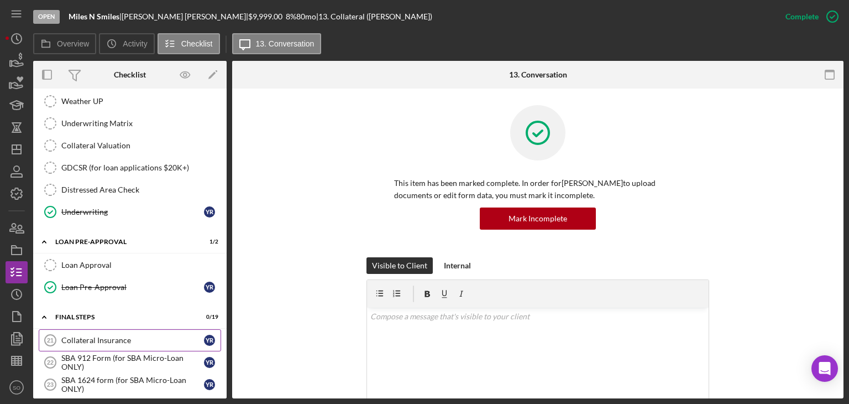
click at [100, 326] on div "Collateral Insurance" at bounding box center [132, 340] width 143 height 9
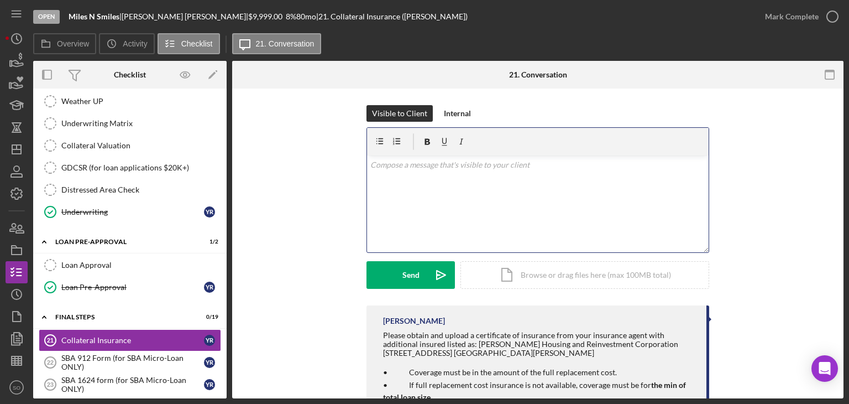
click at [406, 213] on div "v Color teal Color pink Remove color Add row above Add row below Add column bef…" at bounding box center [538, 203] width 342 height 97
click at [498, 326] on div "Please obtain and upload a certificate of insurance from your insurance agent w…" at bounding box center [539, 408] width 312 height 154
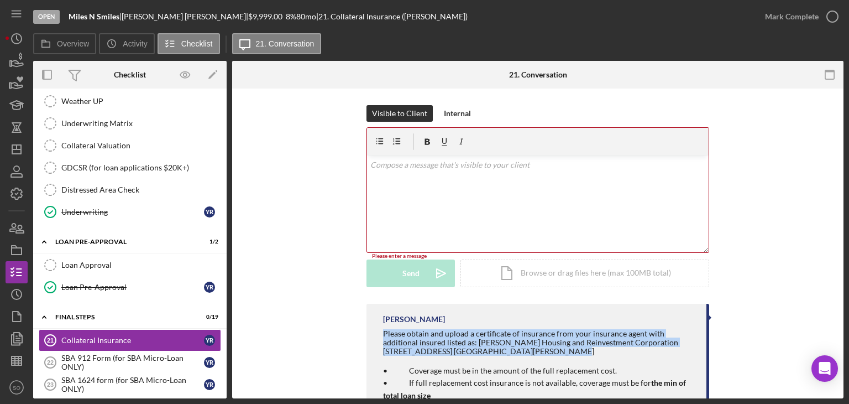
drag, startPoint x: 507, startPoint y: 351, endPoint x: 415, endPoint y: 340, distance: 92.5
click at [367, 326] on div "[PERSON_NAME] Please obtain and upload a certificate of insurance from your ins…" at bounding box center [538, 401] width 343 height 194
copy div "Please obtain and upload a certificate of insurance from your insurance agent w…"
click at [450, 206] on div "v Color teal Color pink Remove color Add row above Add row below Add column bef…" at bounding box center [538, 203] width 342 height 97
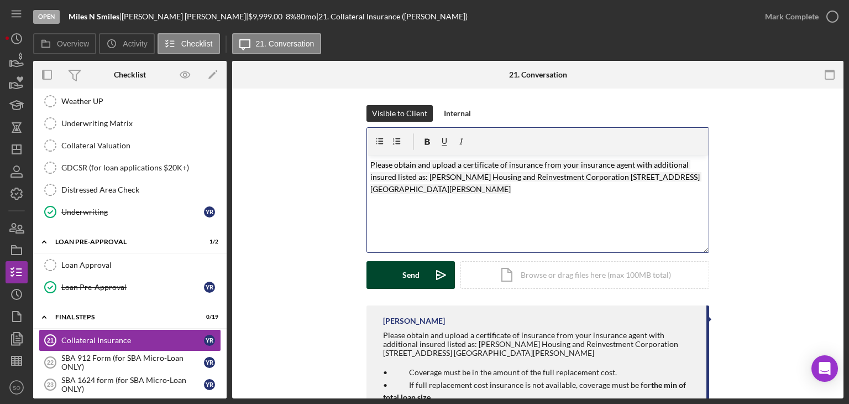
drag, startPoint x: 420, startPoint y: 276, endPoint x: 415, endPoint y: 276, distance: 5.6
click at [420, 276] on button "Send Icon/icon-invite-send" at bounding box center [411, 275] width 88 height 28
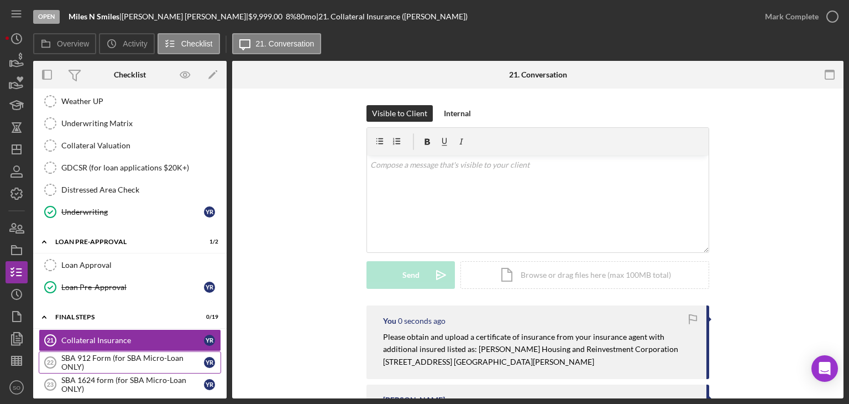
click at [132, 326] on div "SBA 912 Form (for SBA Micro-Loan ONLY)" at bounding box center [132, 362] width 143 height 18
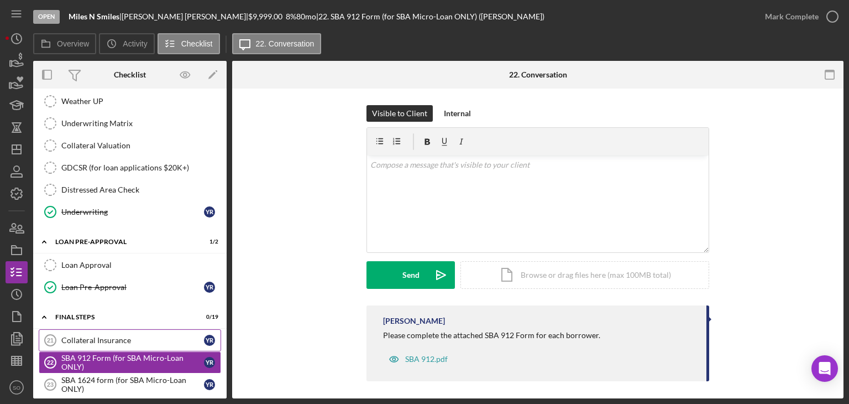
scroll to position [1051, 0]
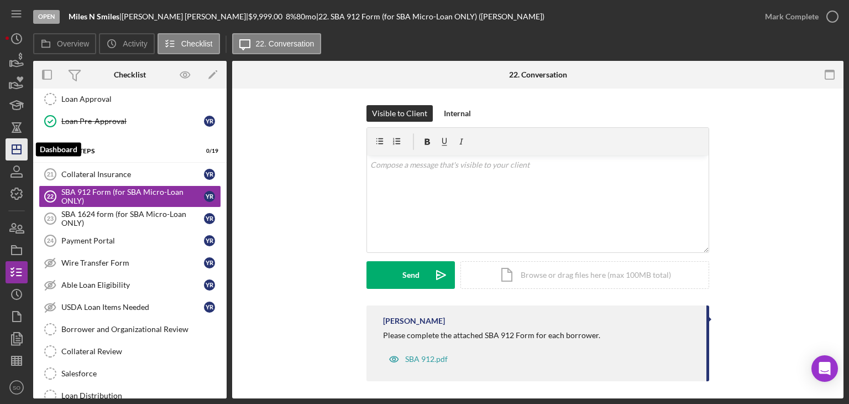
click at [18, 148] on icon "Icon/Dashboard" at bounding box center [17, 149] width 28 height 28
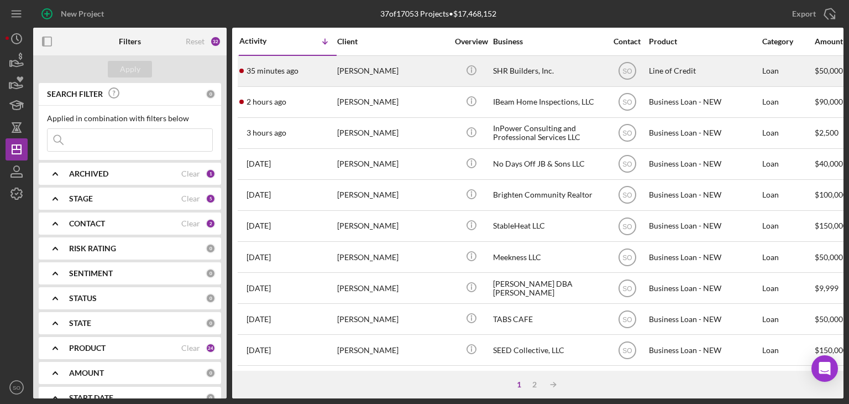
click at [307, 80] on div "35 minutes ago [PERSON_NAME]" at bounding box center [287, 70] width 97 height 29
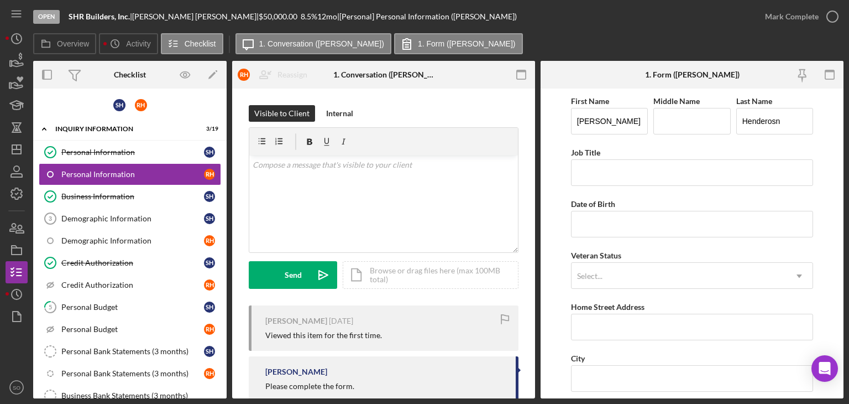
scroll to position [269, 0]
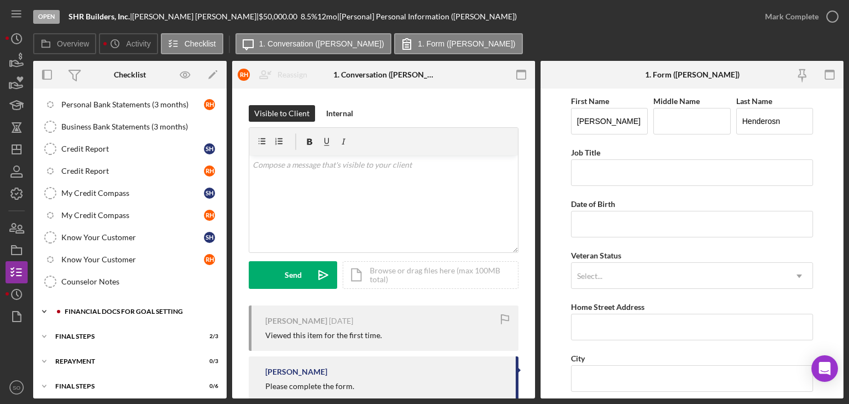
click at [108, 308] on div "Financial Docs for Goal Setting" at bounding box center [139, 311] width 148 height 7
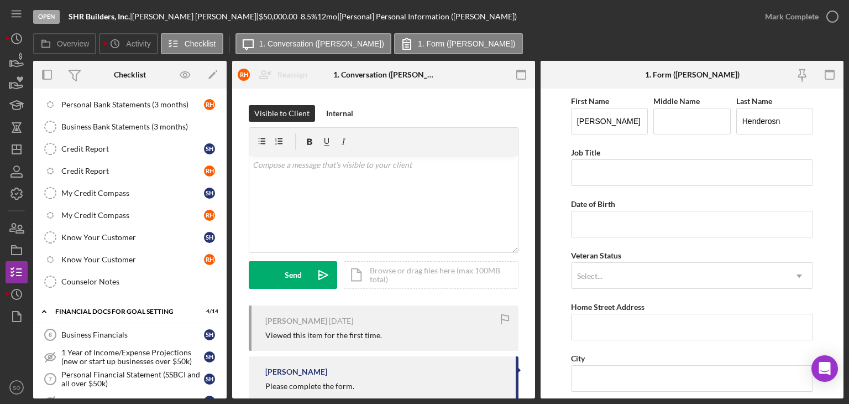
scroll to position [545, 0]
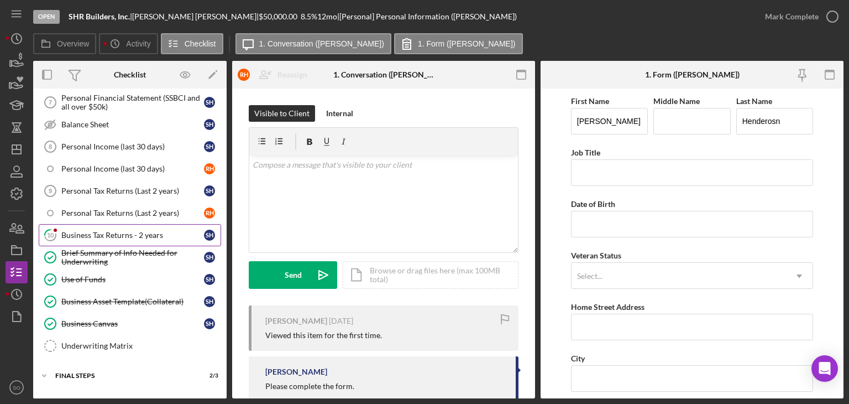
click at [99, 231] on div "Business Tax Returns - 2 years" at bounding box center [132, 235] width 143 height 9
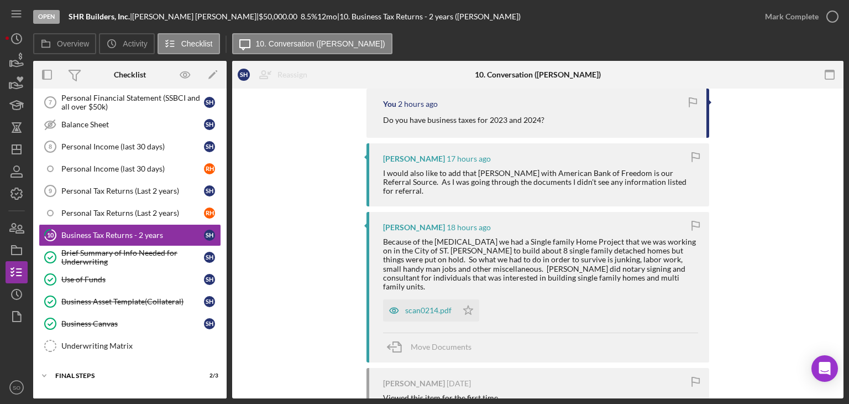
scroll to position [295, 0]
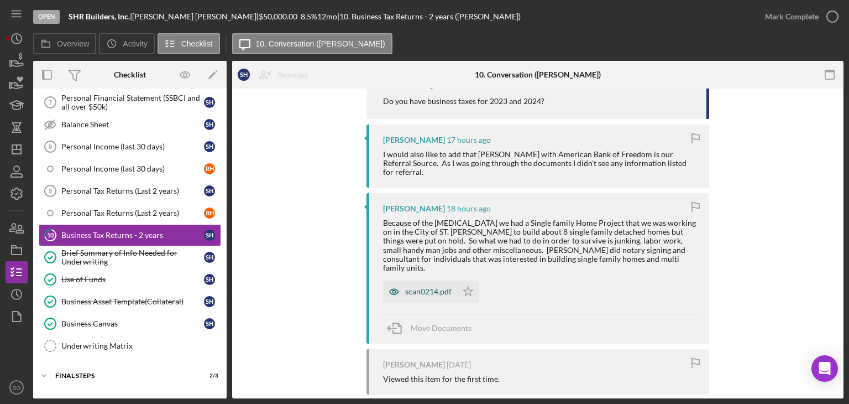
click at [424, 287] on div "scan0214.pdf" at bounding box center [428, 291] width 46 height 9
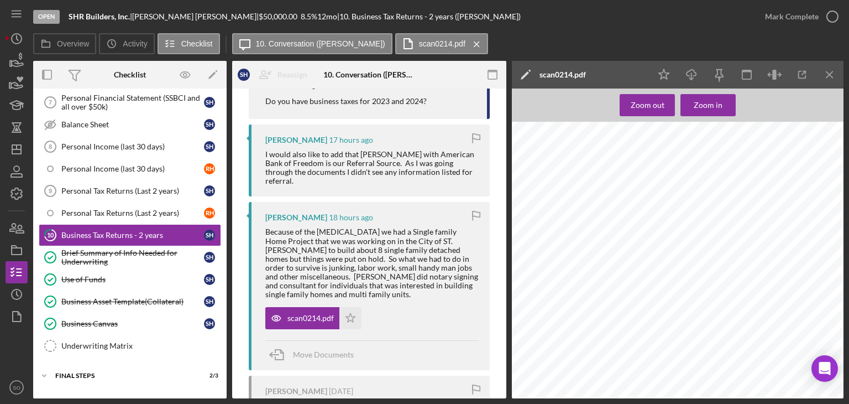
scroll to position [0, 0]
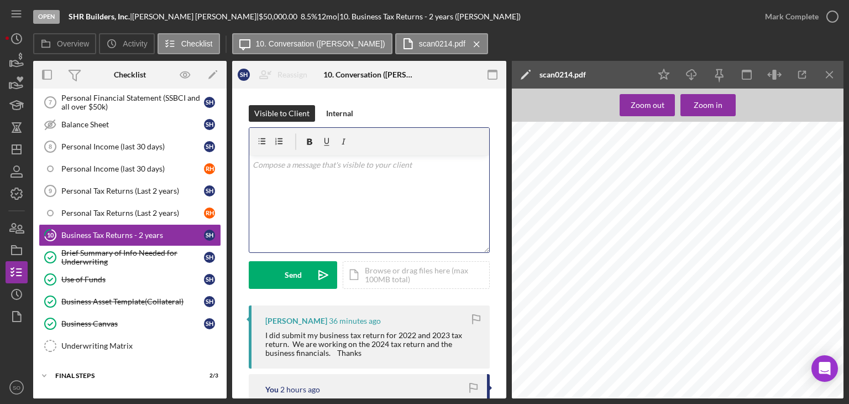
click at [325, 192] on div "v Color teal Color pink Remove color Add row above Add row below Add column bef…" at bounding box center [369, 203] width 240 height 97
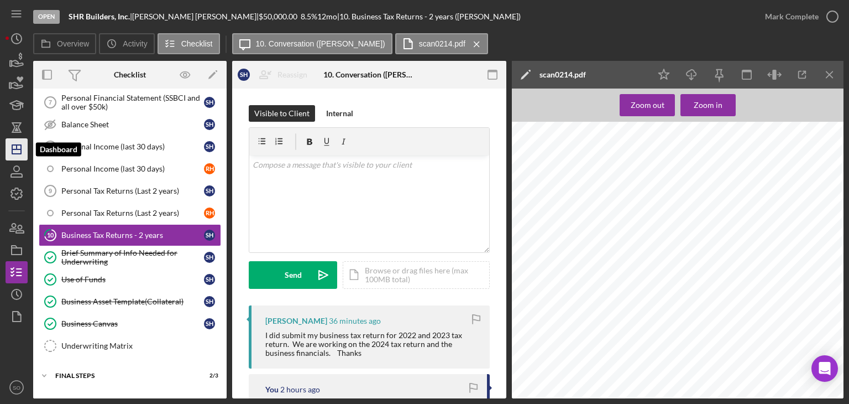
click at [20, 141] on icon "Icon/Dashboard" at bounding box center [17, 149] width 28 height 28
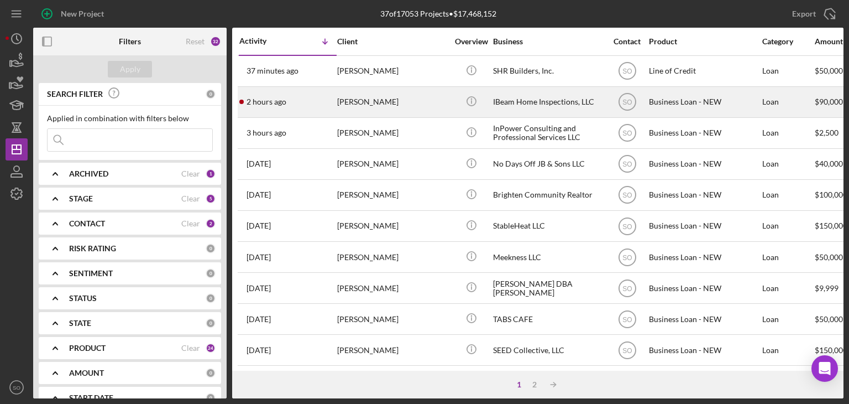
click at [337, 105] on td "[PERSON_NAME]" at bounding box center [393, 101] width 113 height 31
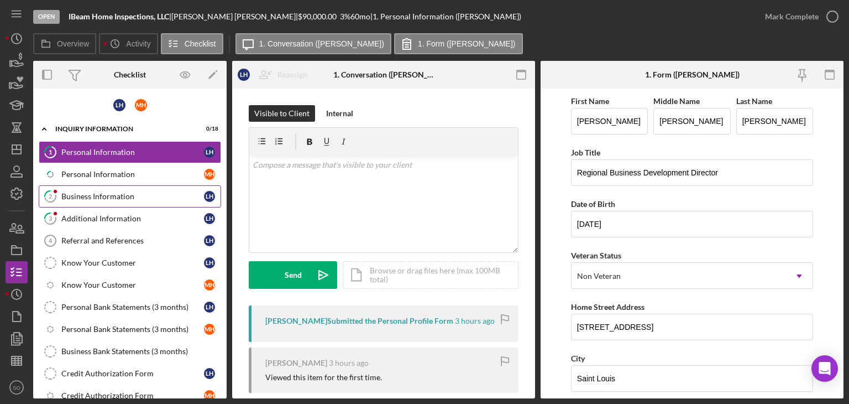
click at [102, 202] on link "2 Business Information L H" at bounding box center [130, 196] width 182 height 22
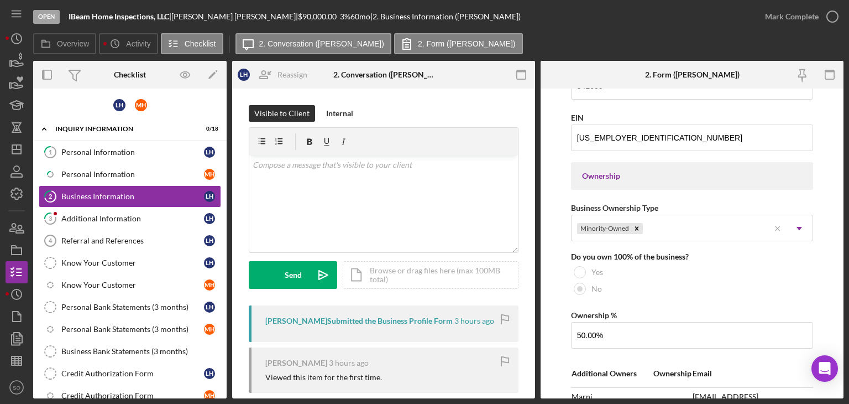
scroll to position [774, 0]
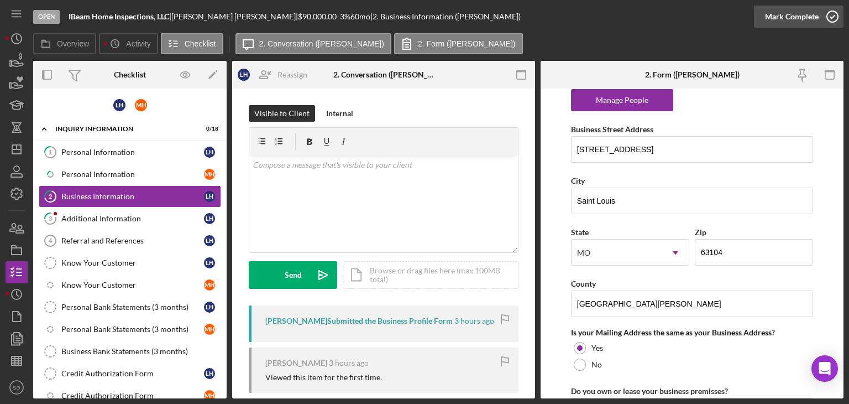
drag, startPoint x: 800, startPoint y: 14, endPoint x: 544, endPoint y: 160, distance: 294.5
click at [800, 15] on div "Mark Complete" at bounding box center [792, 17] width 54 height 22
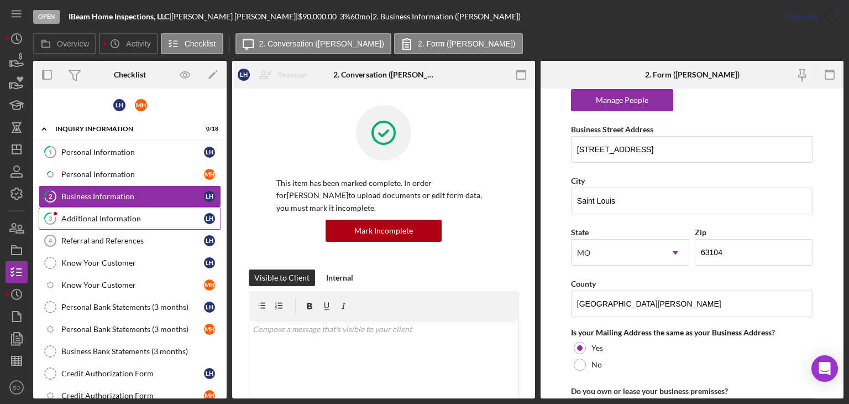
scroll to position [568, 0]
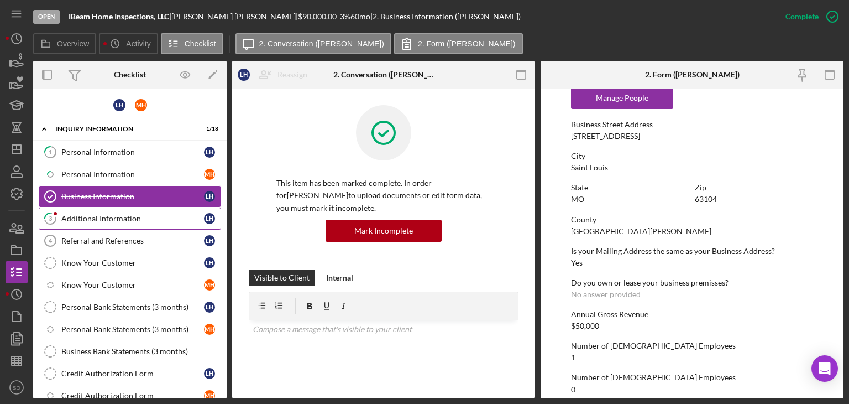
click at [87, 217] on div "Additional Information" at bounding box center [132, 218] width 143 height 9
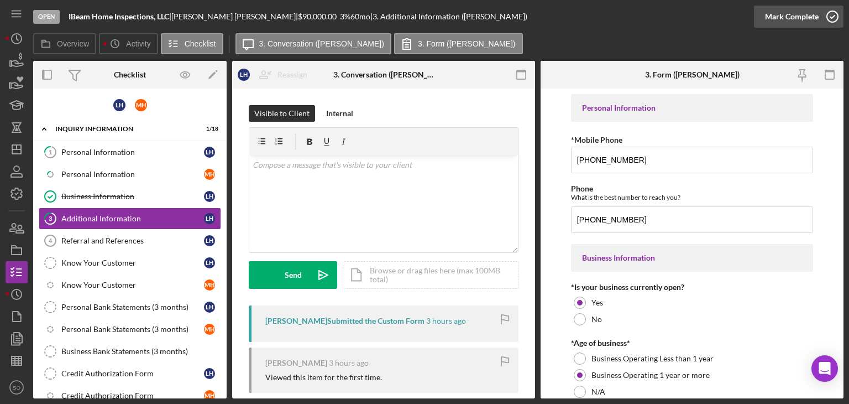
click at [809, 19] on div "Mark Complete" at bounding box center [792, 17] width 54 height 22
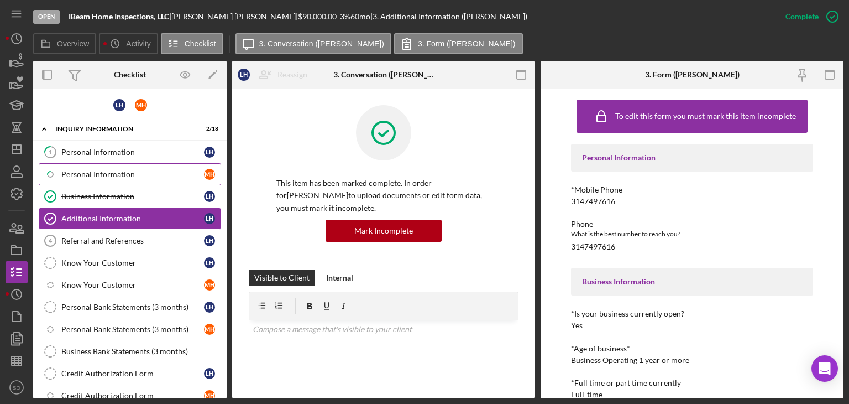
drag, startPoint x: 751, startPoint y: 85, endPoint x: 88, endPoint y: 173, distance: 668.9
click at [81, 175] on div "Personal Information" at bounding box center [132, 174] width 143 height 9
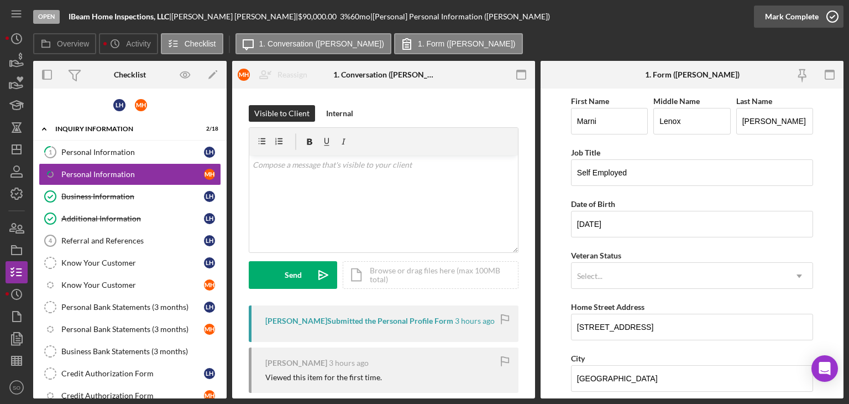
click at [800, 20] on div "Mark Complete" at bounding box center [792, 17] width 54 height 22
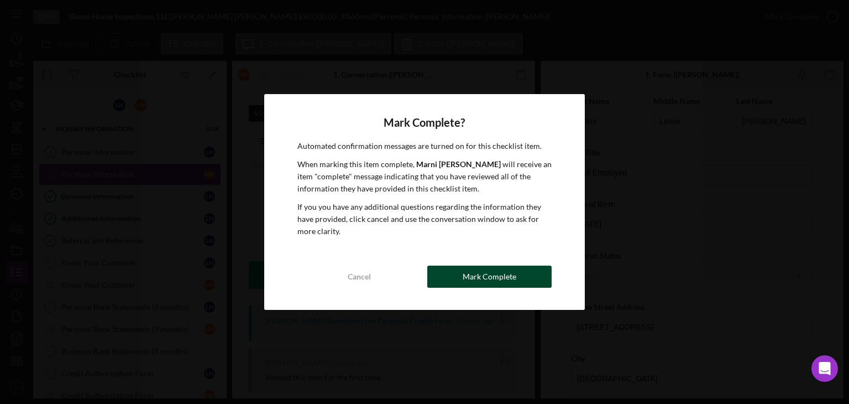
click at [536, 279] on button "Mark Complete" at bounding box center [489, 276] width 124 height 22
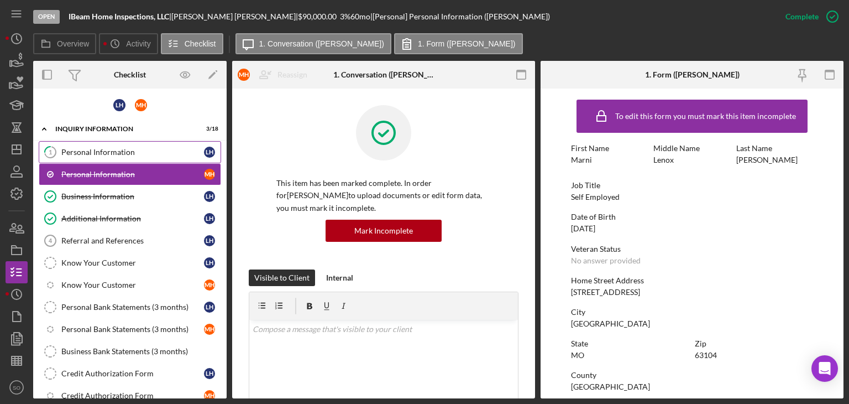
click at [116, 148] on div "Personal Information" at bounding box center [132, 152] width 143 height 9
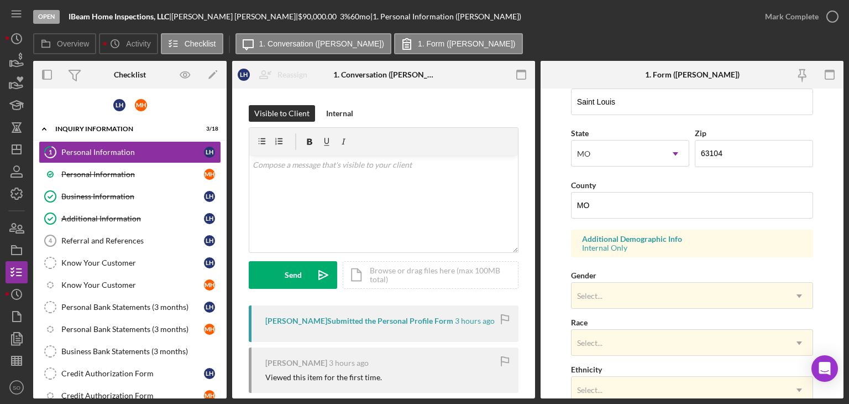
scroll to position [427, 0]
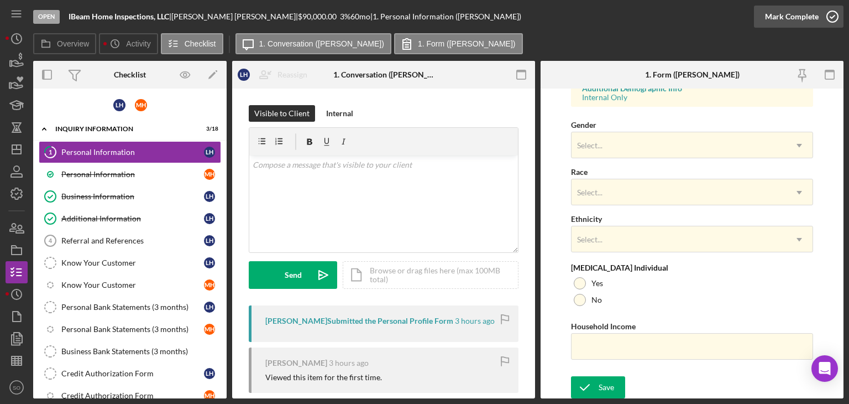
click at [791, 17] on div "Mark Complete" at bounding box center [792, 17] width 54 height 22
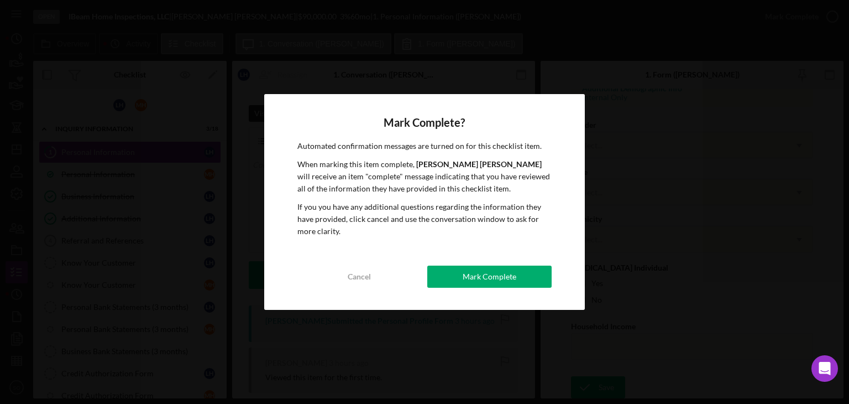
click at [484, 269] on div "Mark Complete" at bounding box center [490, 276] width 54 height 22
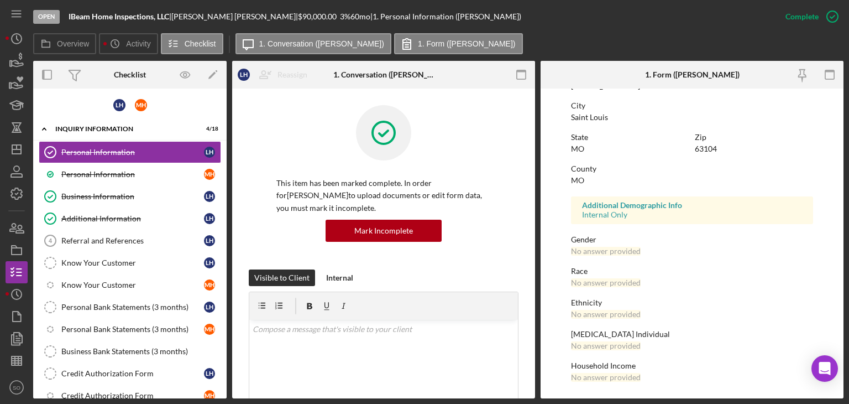
scroll to position [272, 0]
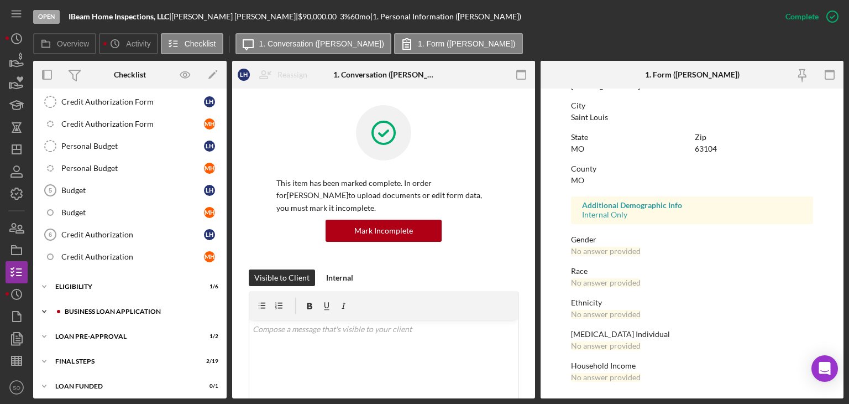
click at [113, 301] on div "Icon/Expander BUSINESS LOAN APPLICATION 1 / 35" at bounding box center [130, 311] width 194 height 22
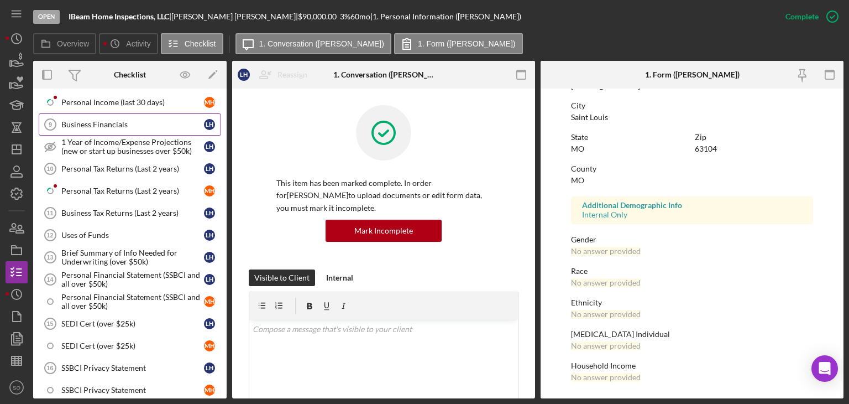
scroll to position [437, 0]
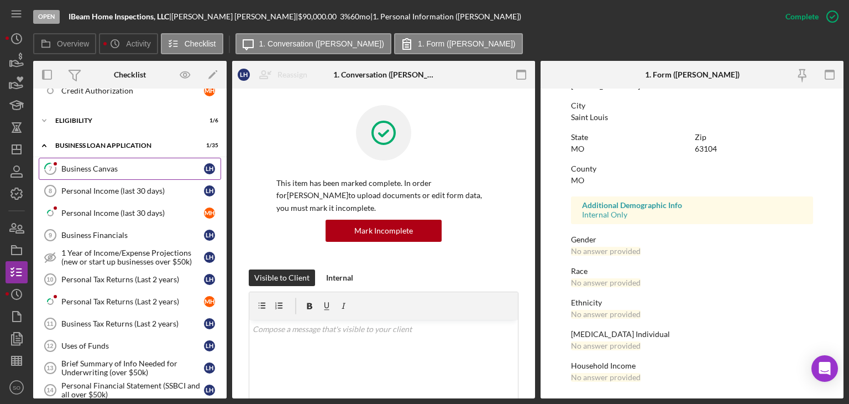
click at [96, 158] on link "7 Business Canvas L H" at bounding box center [130, 169] width 182 height 22
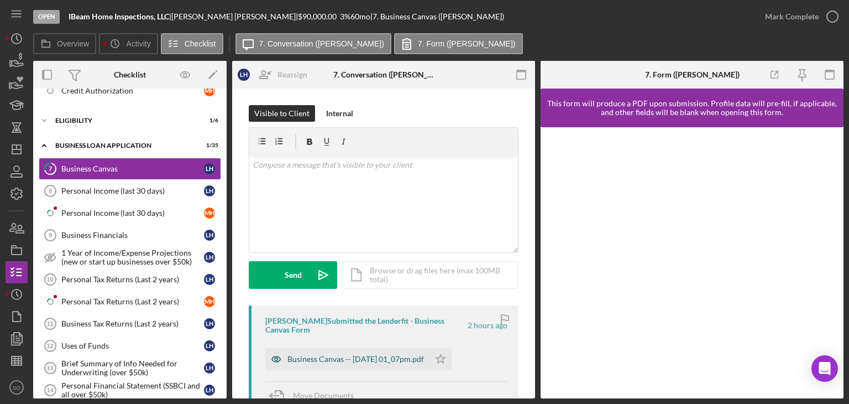
click at [377, 326] on div "Business Canvas -- [DATE] 01_07pm.pdf" at bounding box center [356, 358] width 137 height 9
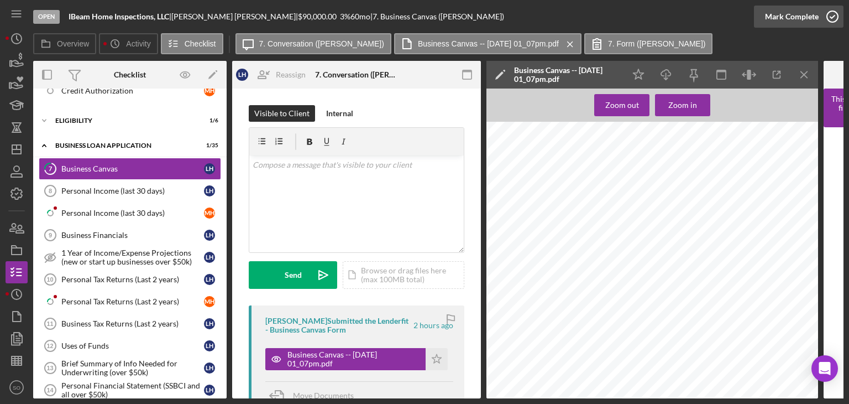
click at [828, 18] on icon "button" at bounding box center [833, 17] width 28 height 28
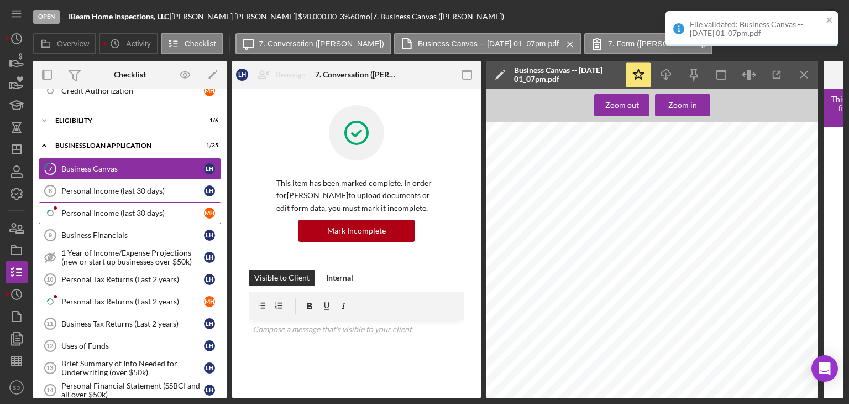
click at [80, 211] on div "Personal Income (last 30 days)" at bounding box center [132, 212] width 143 height 9
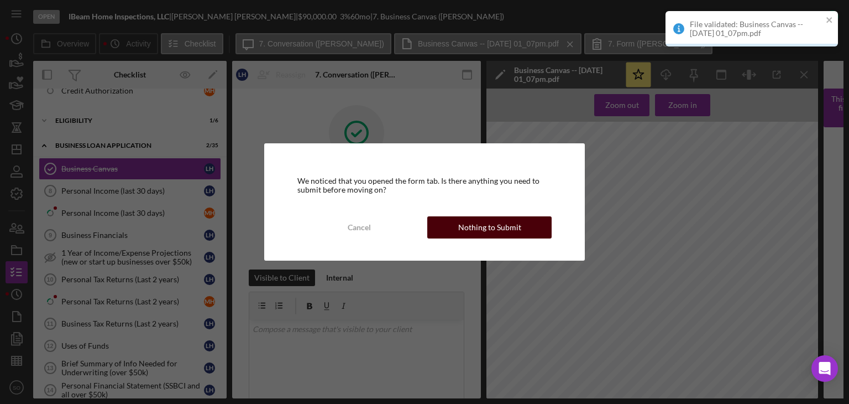
click at [482, 222] on div "Nothing to Submit" at bounding box center [489, 227] width 63 height 22
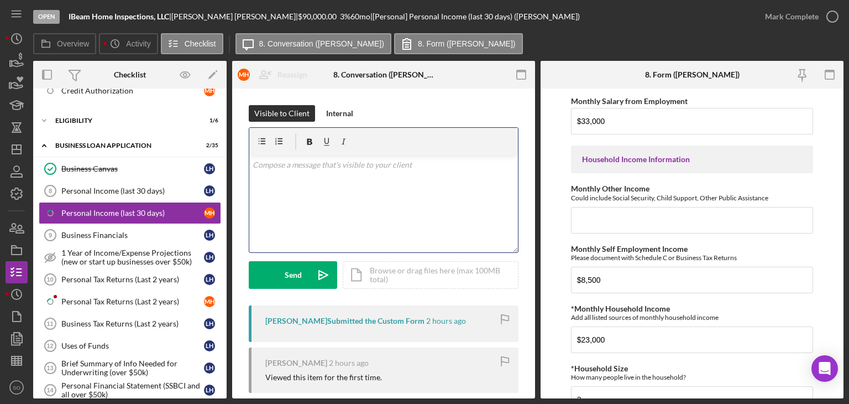
click at [341, 177] on div "v Color teal Color pink Remove color Add row above Add row below Add column bef…" at bounding box center [383, 203] width 269 height 97
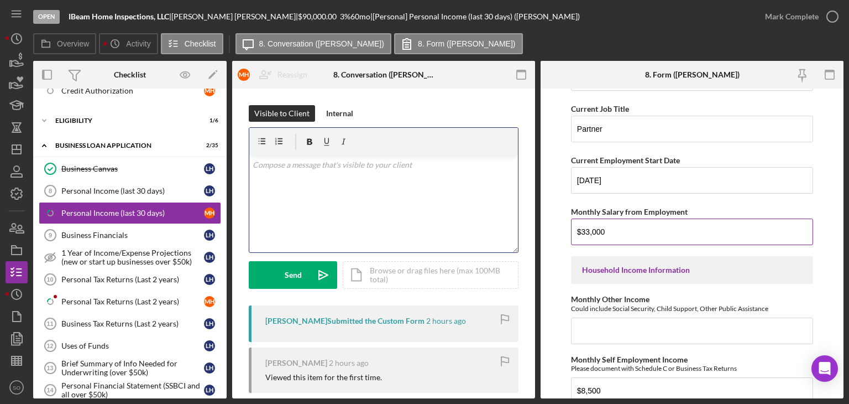
scroll to position [111, 0]
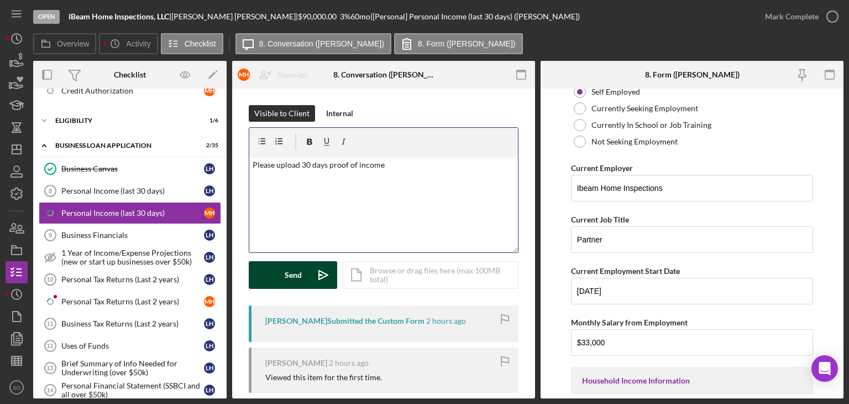
click at [292, 274] on div "Send" at bounding box center [293, 275] width 17 height 28
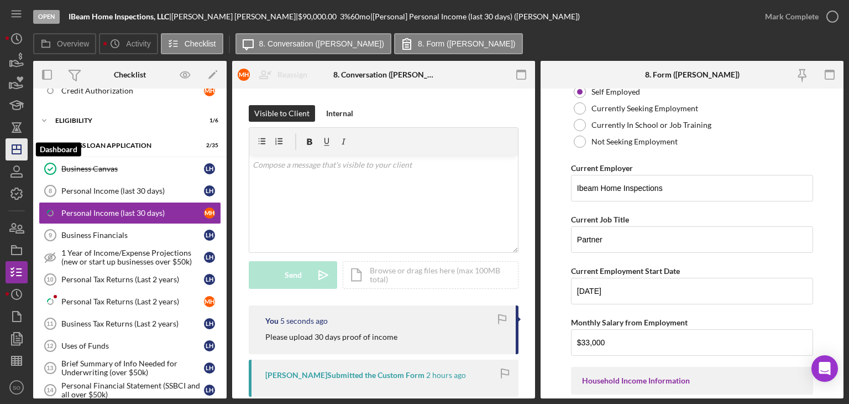
click at [11, 151] on icon "Icon/Dashboard" at bounding box center [17, 149] width 28 height 28
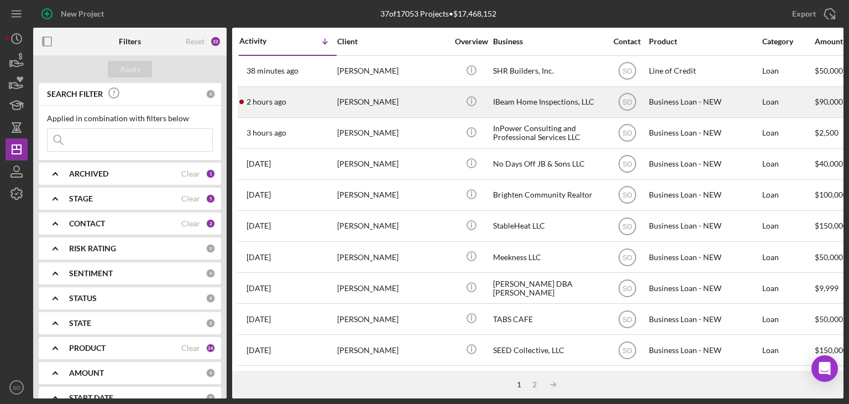
click at [387, 100] on div "[PERSON_NAME]" at bounding box center [392, 101] width 111 height 29
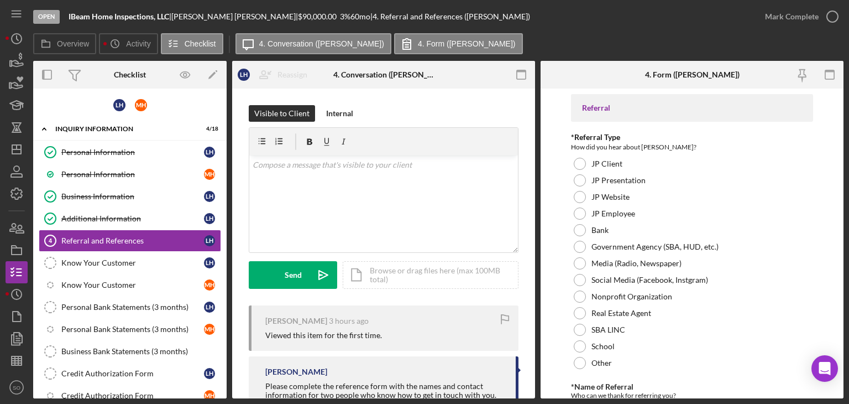
scroll to position [272, 0]
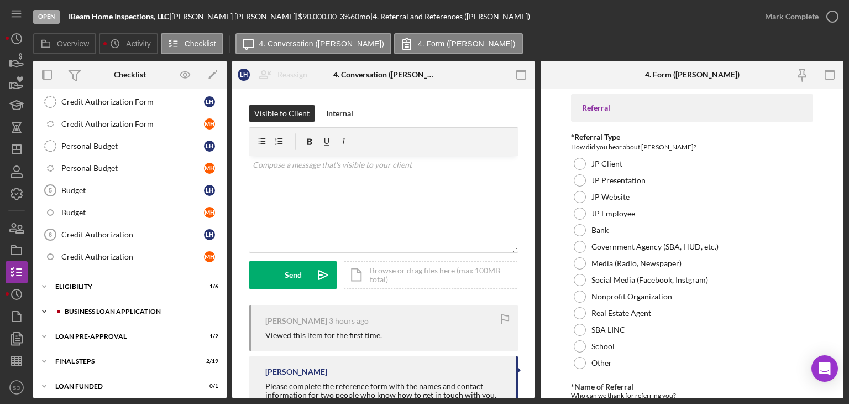
click at [109, 300] on div "Icon/Expander BUSINESS LOAN APPLICATION 2 / 35" at bounding box center [130, 311] width 194 height 22
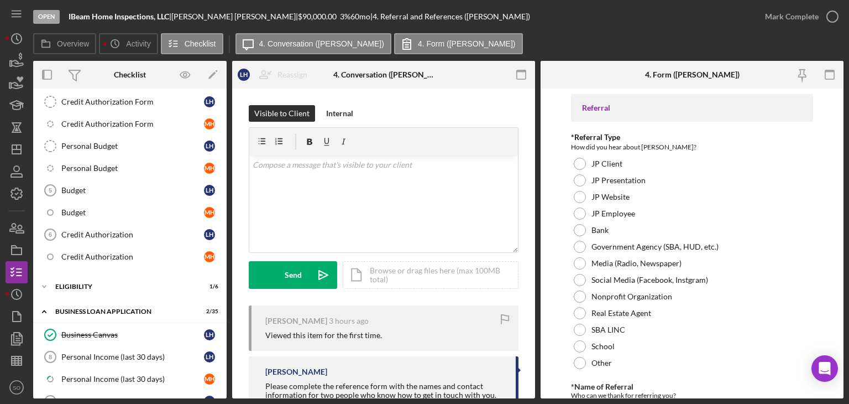
scroll to position [603, 0]
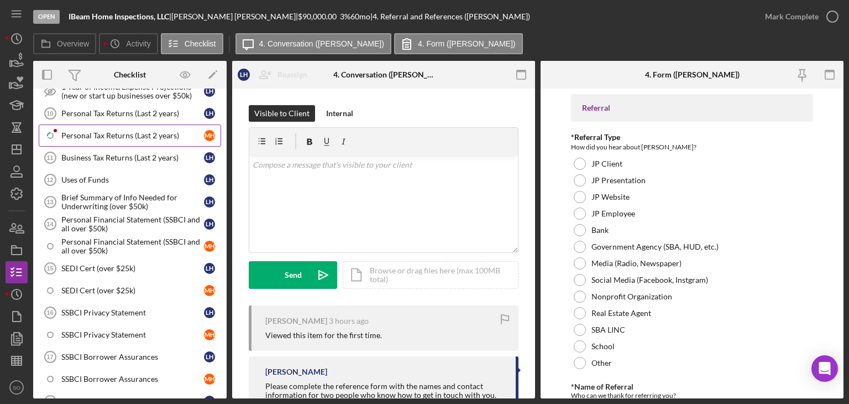
click at [115, 124] on link "Icon/Checklist Item Sub Partial Personal Tax Returns (Last 2 years) M H" at bounding box center [130, 135] width 182 height 22
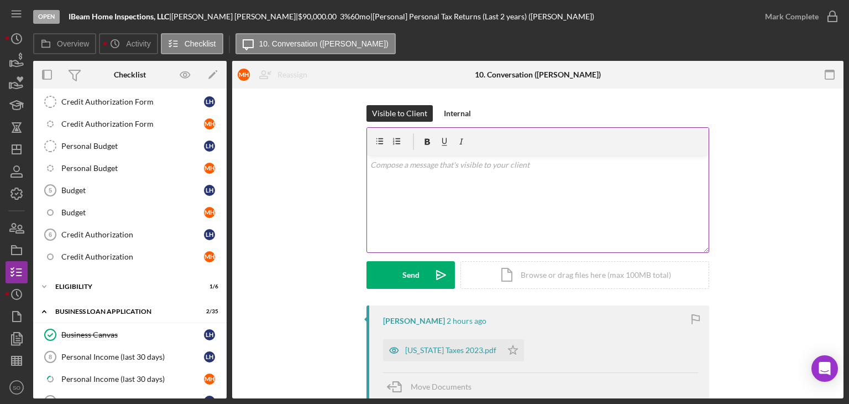
click at [407, 215] on div "v Color teal Color pink Remove color Add row above Add row below Add column bef…" at bounding box center [538, 203] width 342 height 97
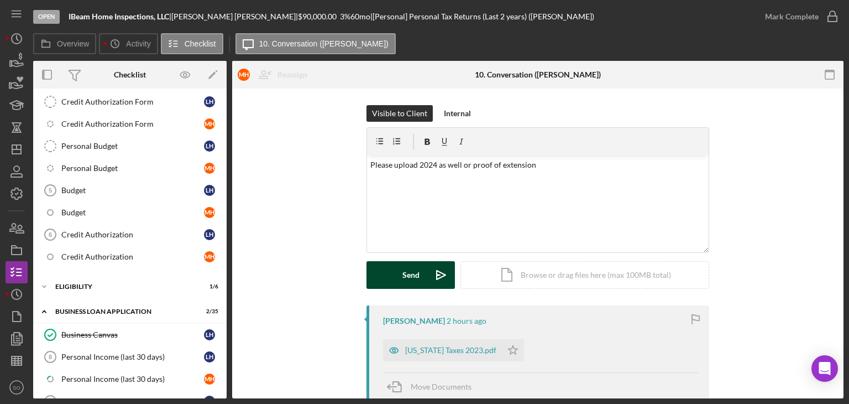
click at [411, 270] on div "Send" at bounding box center [411, 275] width 17 height 28
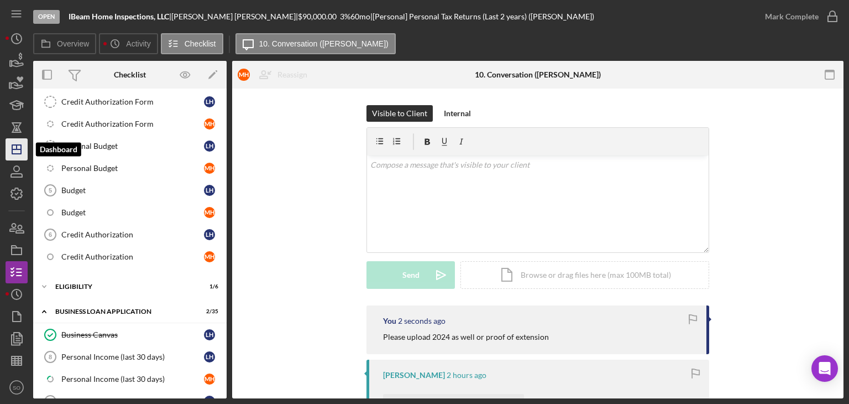
click at [14, 155] on icon "Icon/Dashboard" at bounding box center [17, 149] width 28 height 28
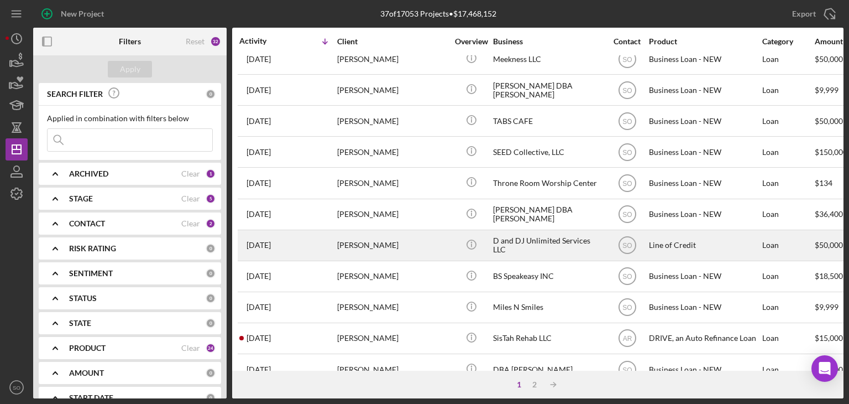
scroll to position [143, 0]
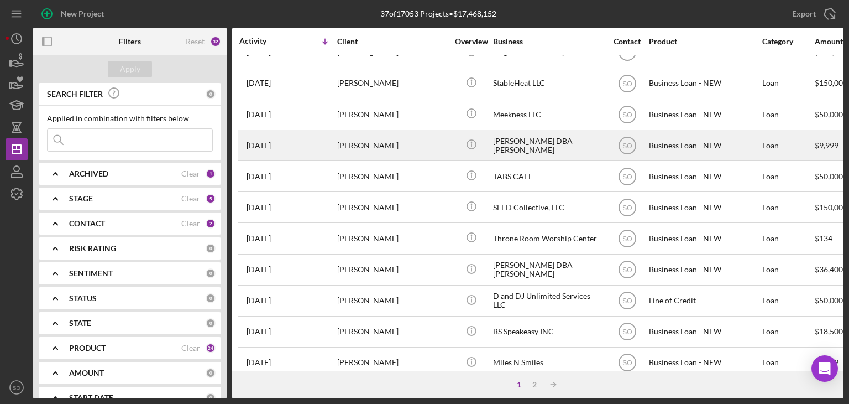
click at [361, 138] on div "[PERSON_NAME]" at bounding box center [392, 145] width 111 height 29
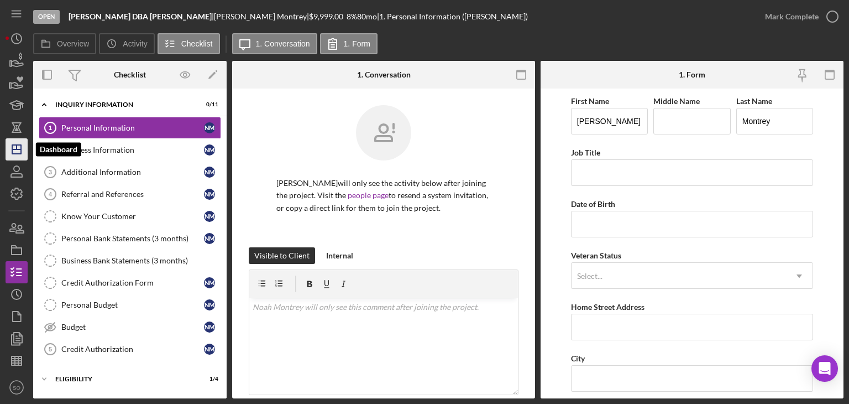
click at [14, 154] on icon "Icon/Dashboard" at bounding box center [17, 149] width 28 height 28
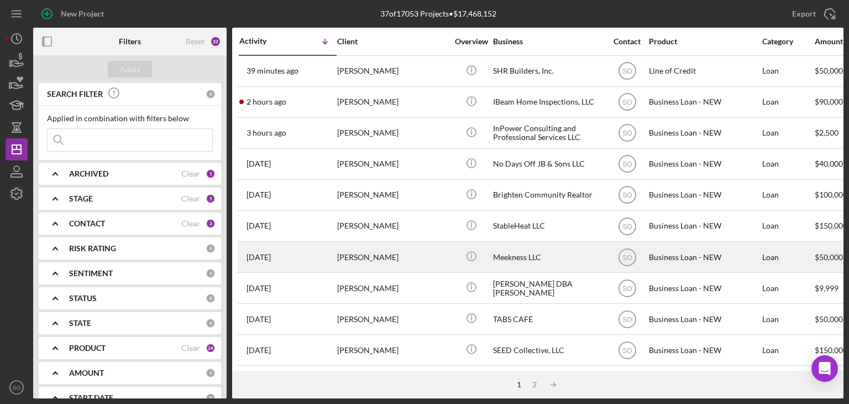
click at [378, 264] on div "[PERSON_NAME]" at bounding box center [392, 256] width 111 height 29
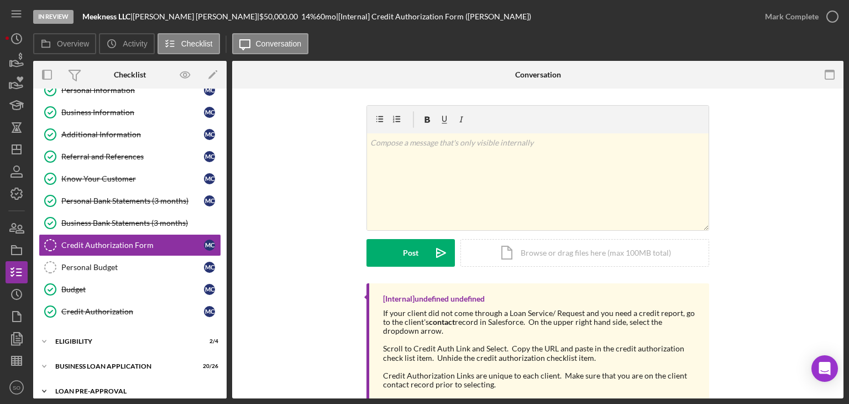
scroll to position [95, 0]
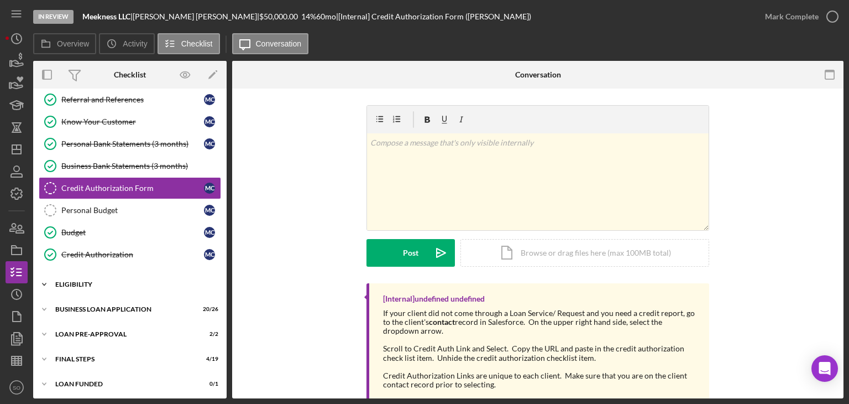
click at [118, 282] on div "ELIGIBILITY" at bounding box center [134, 284] width 158 height 7
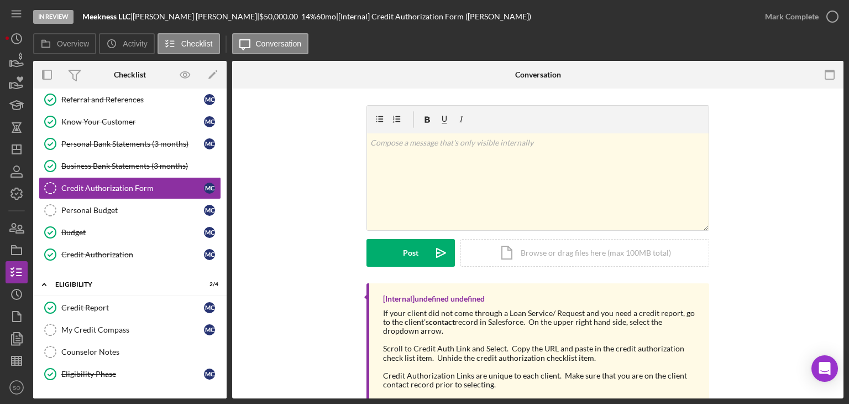
scroll to position [188, 0]
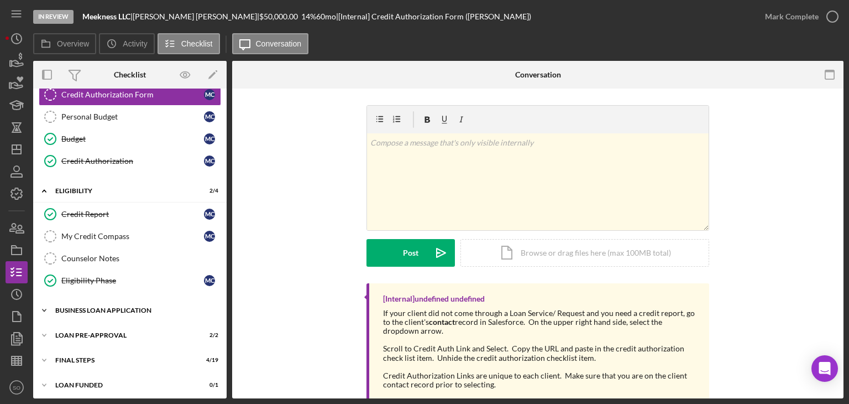
click at [128, 313] on div "Icon/Expander BUSINESS LOAN APPLICATION 20 / 26" at bounding box center [130, 310] width 194 height 22
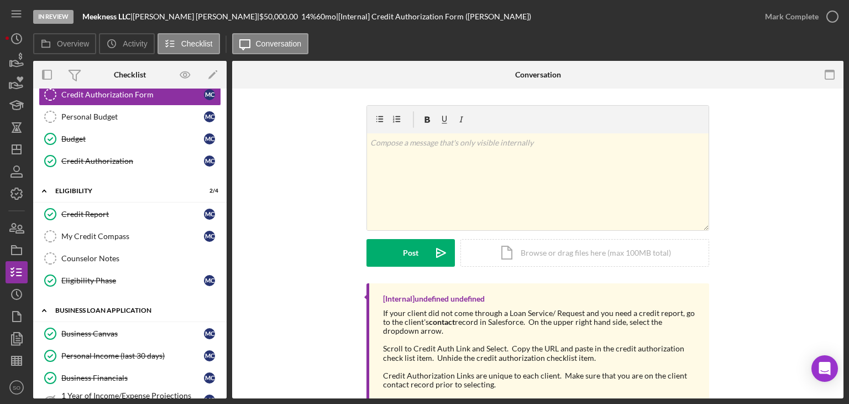
scroll to position [299, 0]
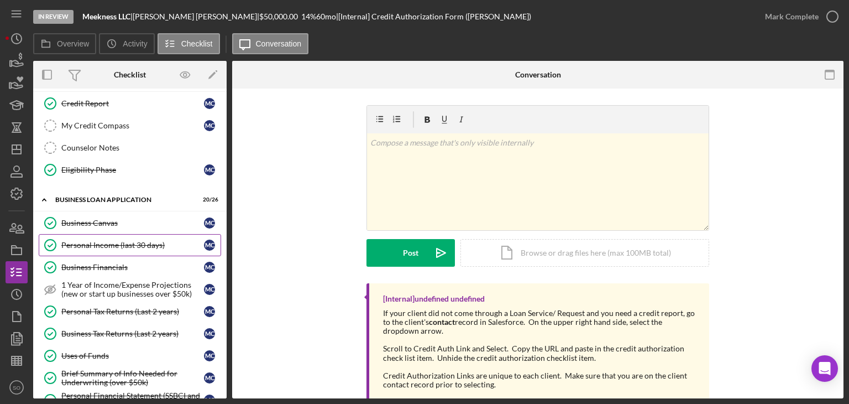
click at [148, 244] on div "Personal Income (last 30 days)" at bounding box center [132, 245] width 143 height 9
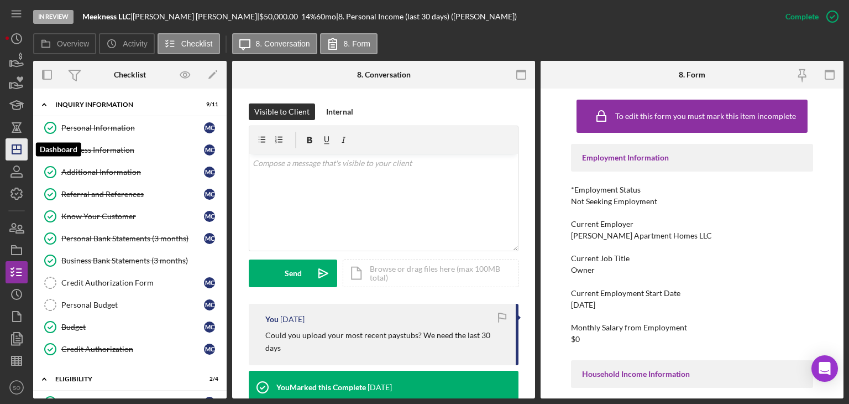
click at [13, 153] on icon "Icon/Dashboard" at bounding box center [17, 149] width 28 height 28
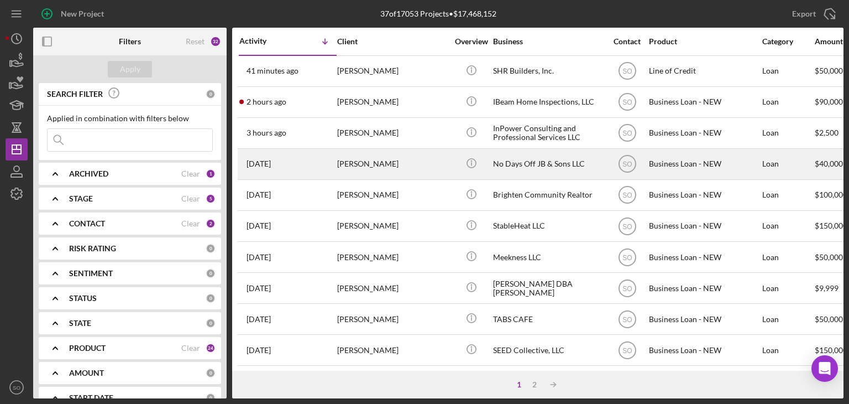
click at [347, 160] on div "[PERSON_NAME]" at bounding box center [392, 163] width 111 height 29
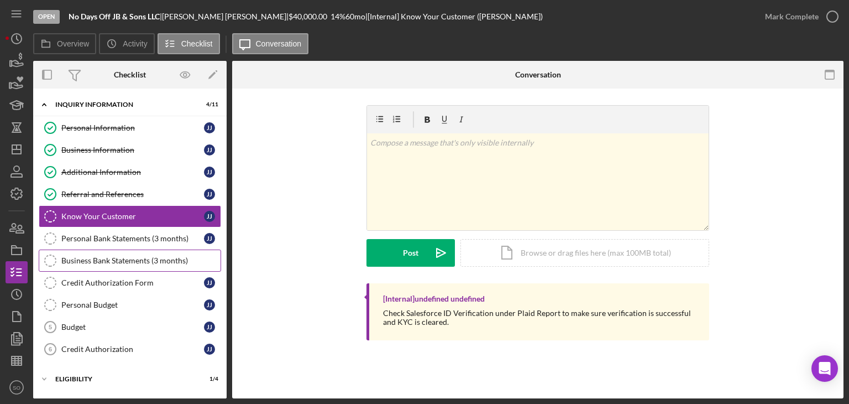
scroll to position [95, 0]
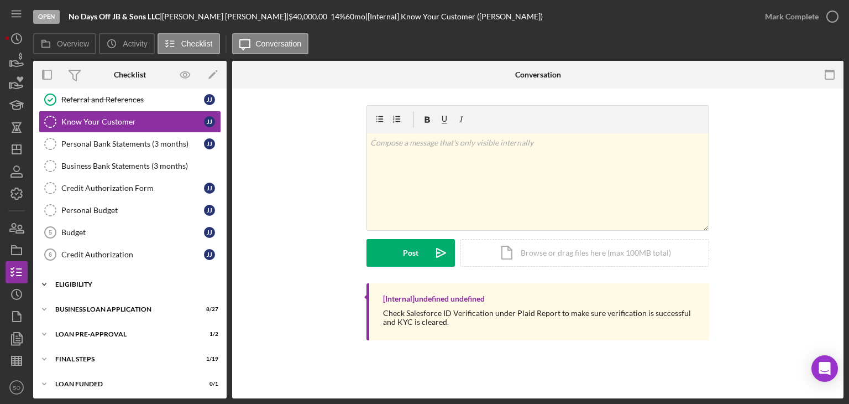
click at [117, 284] on div "ELIGIBILITY" at bounding box center [134, 284] width 158 height 7
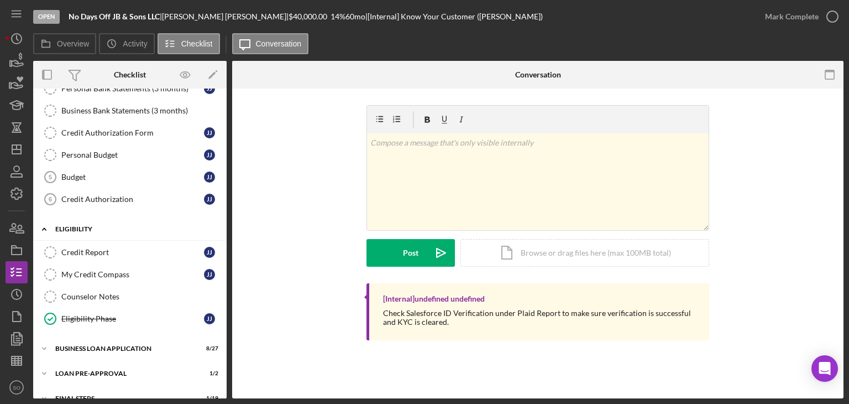
scroll to position [188, 0]
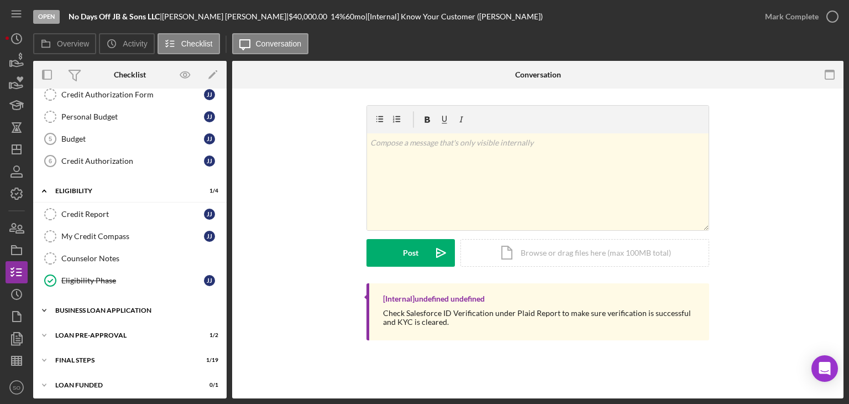
click at [116, 299] on div "Icon/Expander BUSINESS LOAN APPLICATION 8 / 27" at bounding box center [130, 310] width 194 height 22
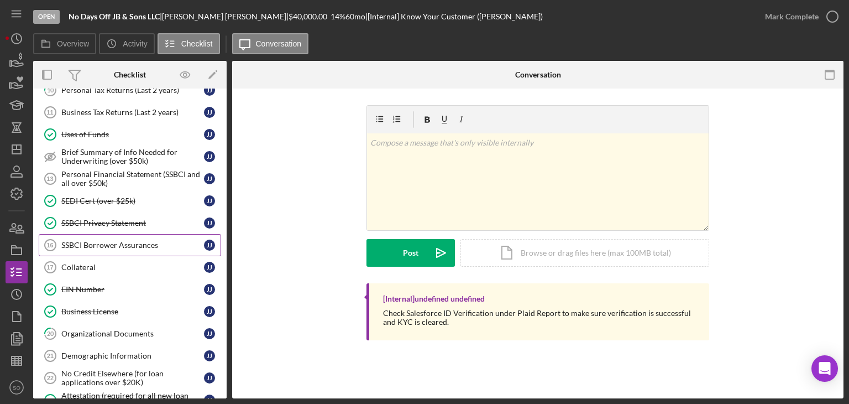
scroll to position [630, 0]
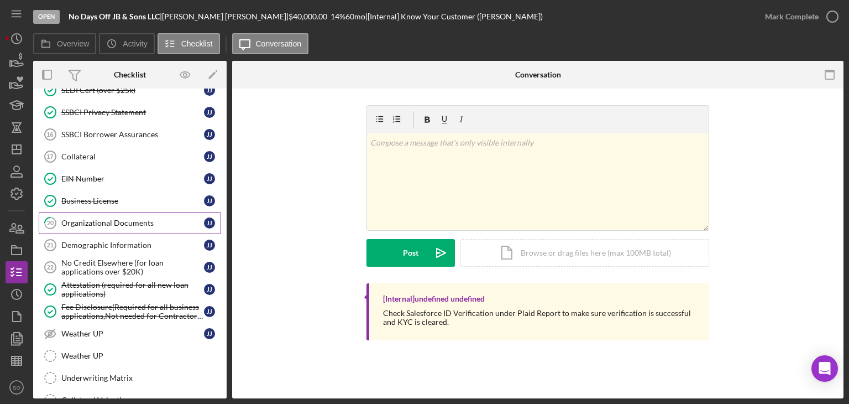
drag, startPoint x: 114, startPoint y: 213, endPoint x: 129, endPoint y: 217, distance: 15.3
click at [115, 218] on div "Organizational Documents" at bounding box center [132, 222] width 143 height 9
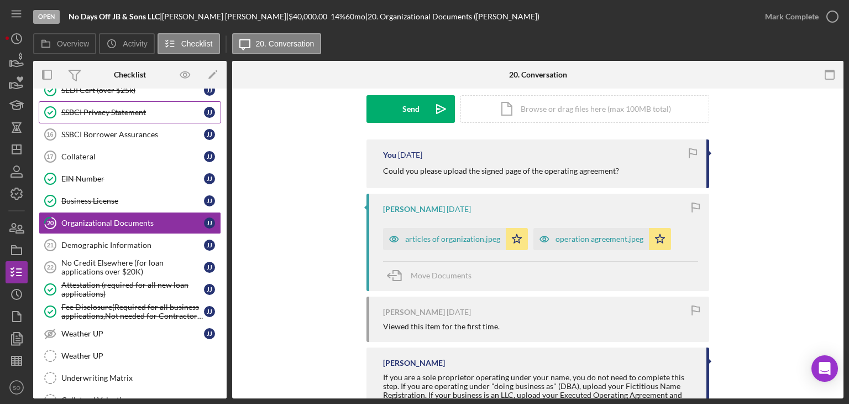
scroll to position [520, 0]
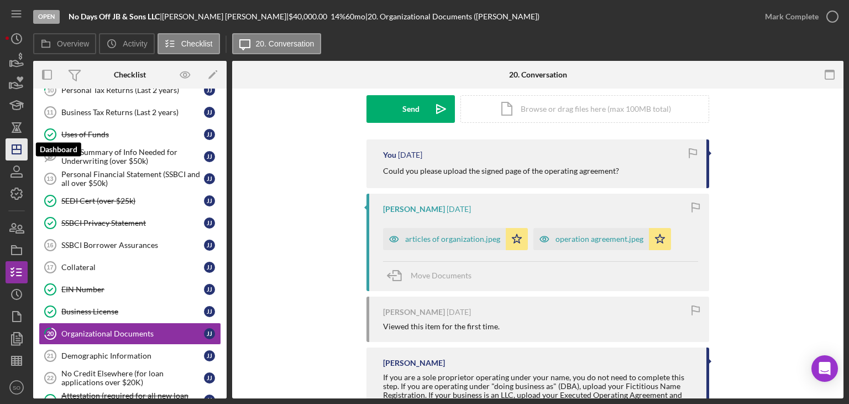
click at [14, 150] on icon "Icon/Dashboard" at bounding box center [17, 149] width 28 height 28
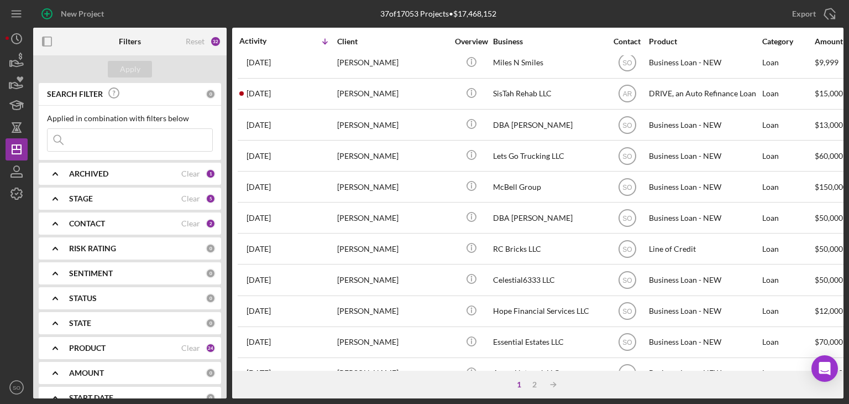
scroll to position [474, 0]
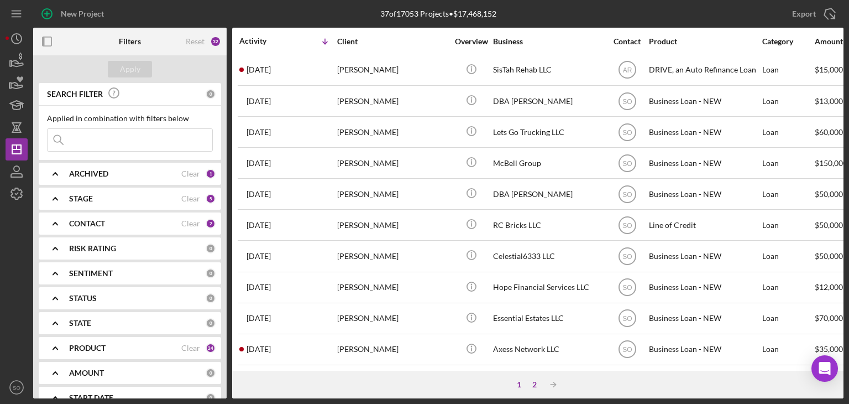
click at [531, 326] on div "2" at bounding box center [534, 384] width 15 height 9
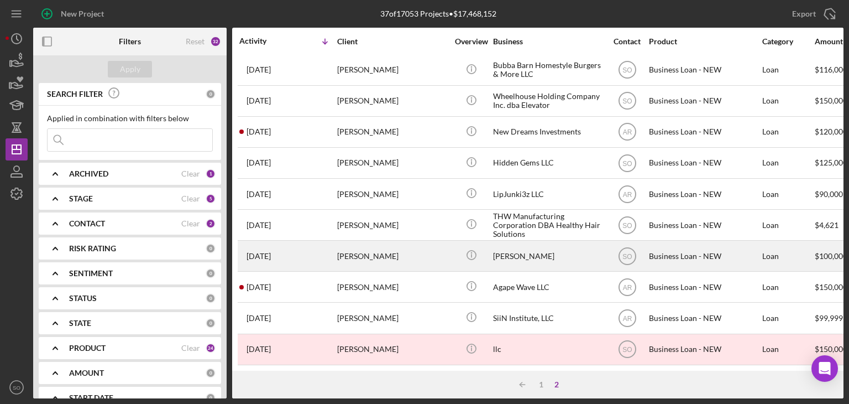
scroll to position [0, 0]
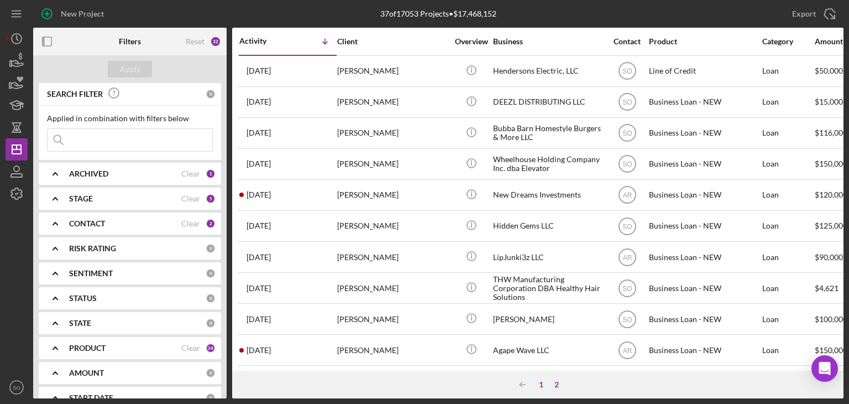
click at [537, 326] on div "1" at bounding box center [541, 384] width 15 height 9
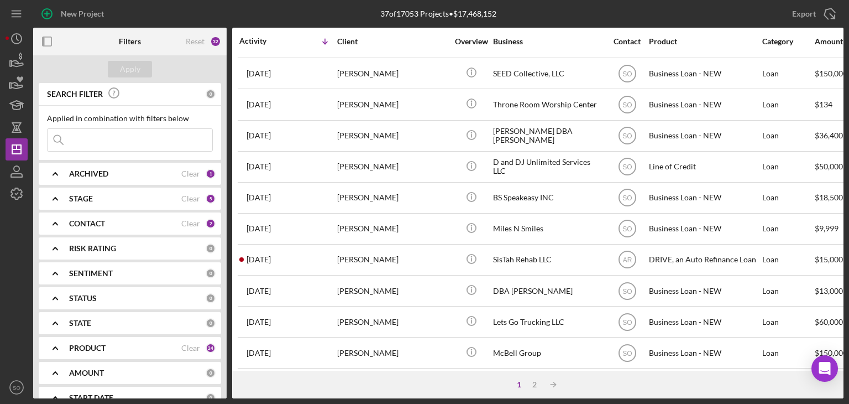
scroll to position [332, 0]
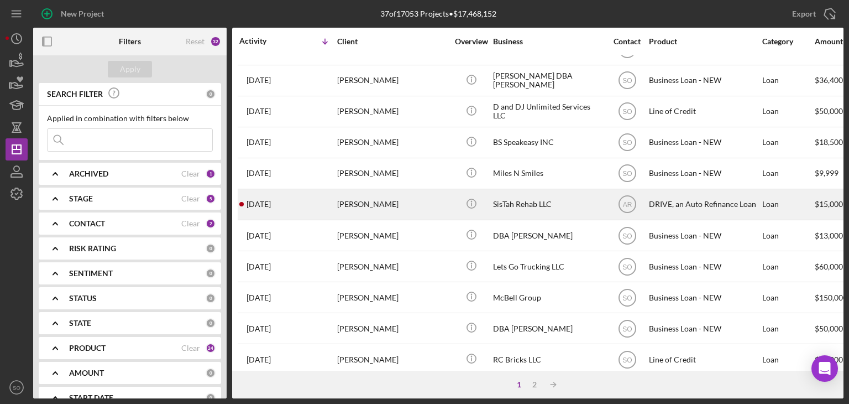
click at [341, 212] on div "[PERSON_NAME]" at bounding box center [392, 204] width 111 height 29
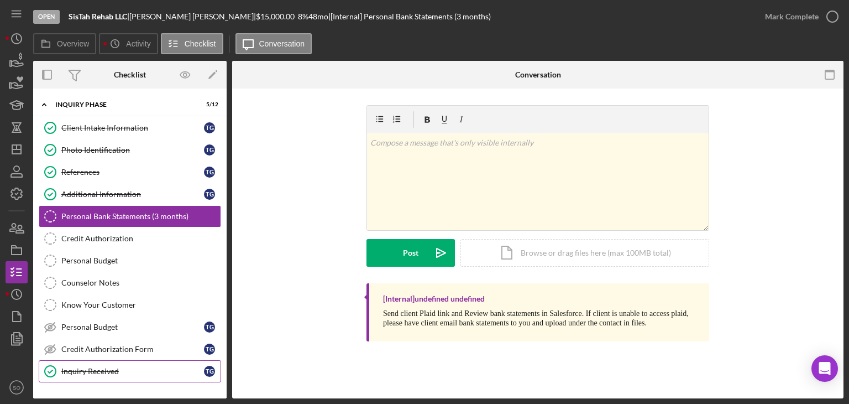
scroll to position [117, 0]
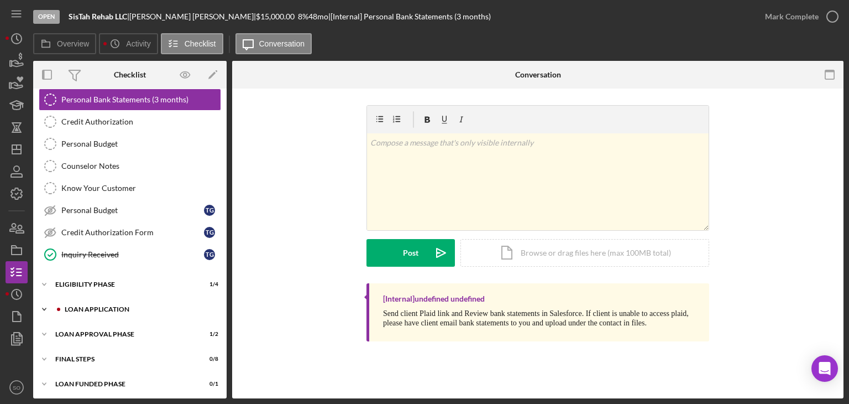
click at [141, 301] on div "Icon/Expander Loan Application 7 / 15" at bounding box center [130, 309] width 194 height 22
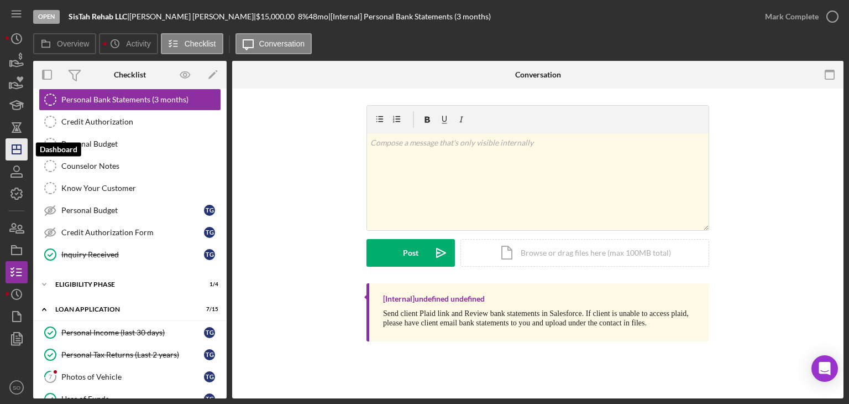
click at [11, 150] on icon "Icon/Dashboard" at bounding box center [17, 149] width 28 height 28
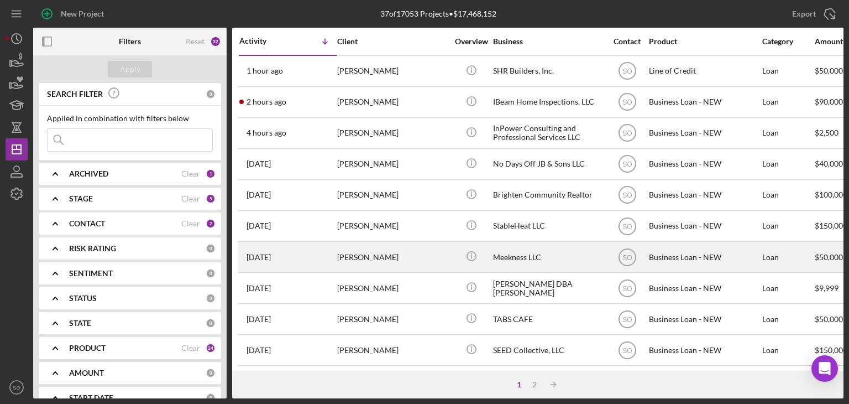
click at [394, 262] on div "[PERSON_NAME]" at bounding box center [392, 256] width 111 height 29
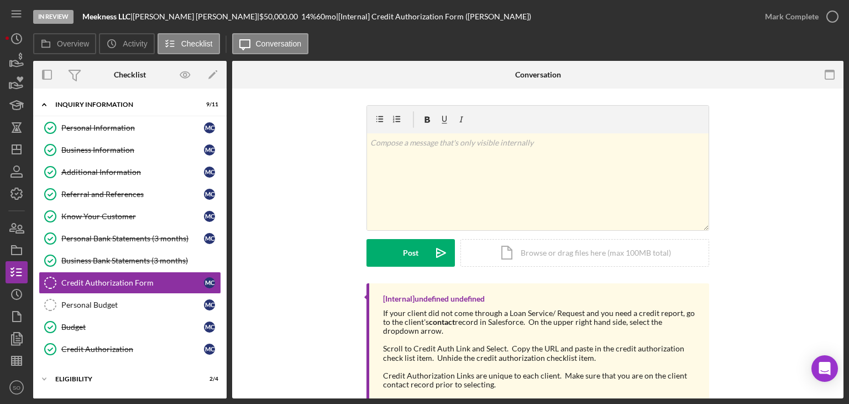
scroll to position [38, 0]
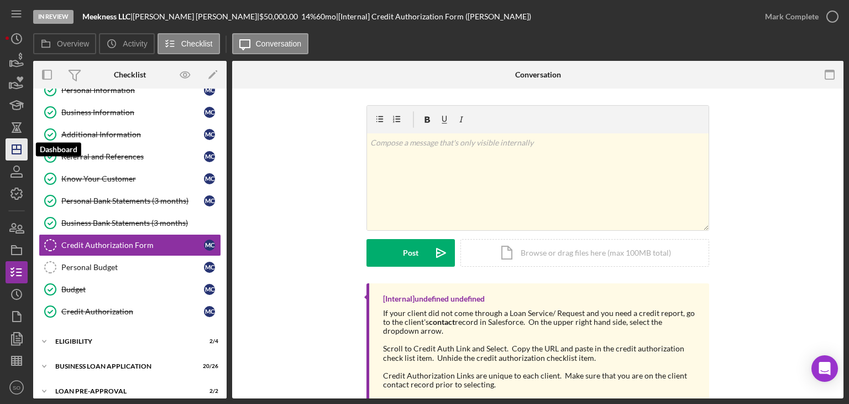
click at [18, 150] on icon "Icon/Dashboard" at bounding box center [17, 149] width 28 height 28
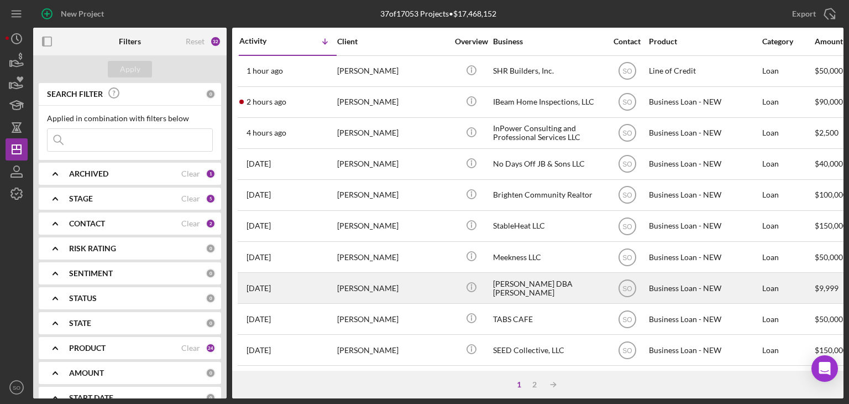
click at [355, 284] on div "[PERSON_NAME]" at bounding box center [392, 287] width 111 height 29
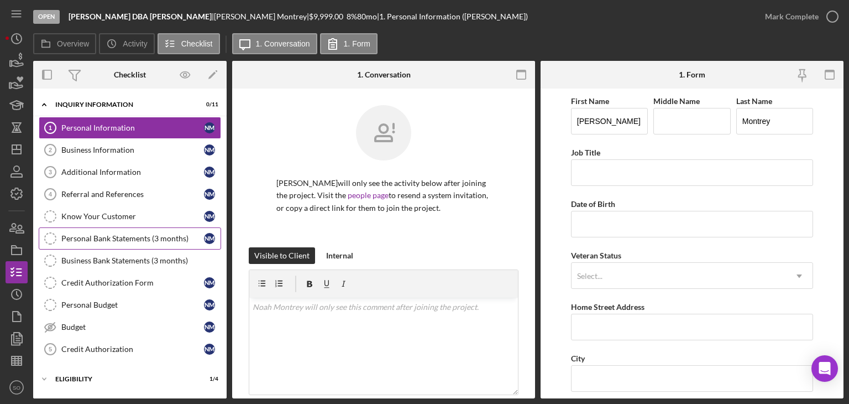
scroll to position [55, 0]
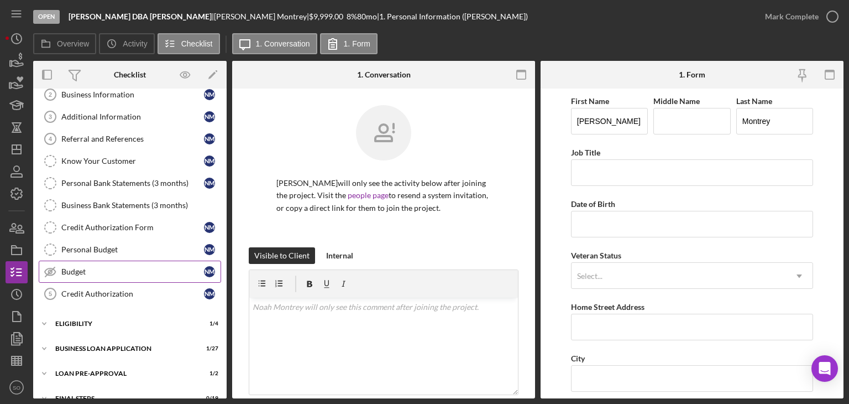
drag, startPoint x: 94, startPoint y: 266, endPoint x: 74, endPoint y: 266, distance: 20.5
click at [88, 267] on div "Budget" at bounding box center [132, 271] width 143 height 9
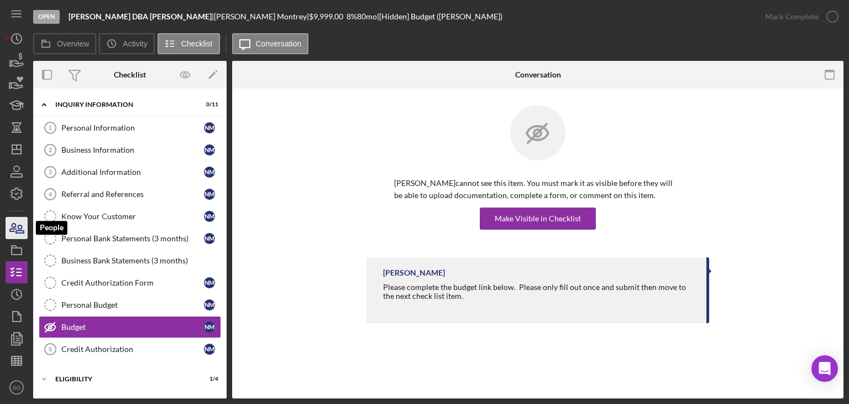
click at [19, 231] on icon "button" at bounding box center [17, 228] width 28 height 28
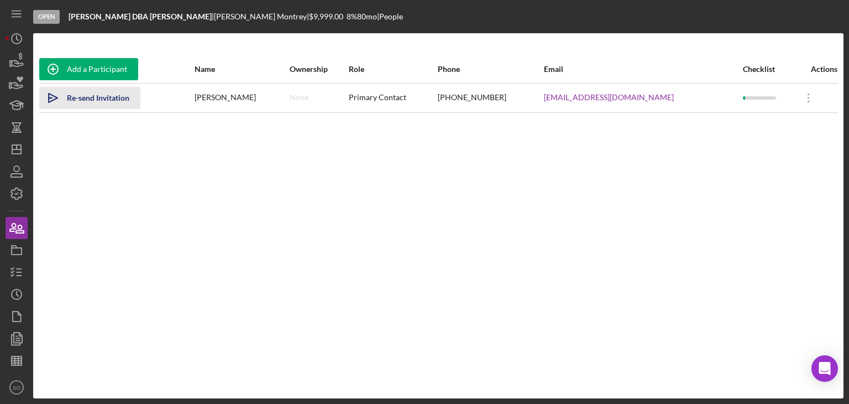
click at [82, 91] on div "Re-send Invitation" at bounding box center [98, 98] width 62 height 22
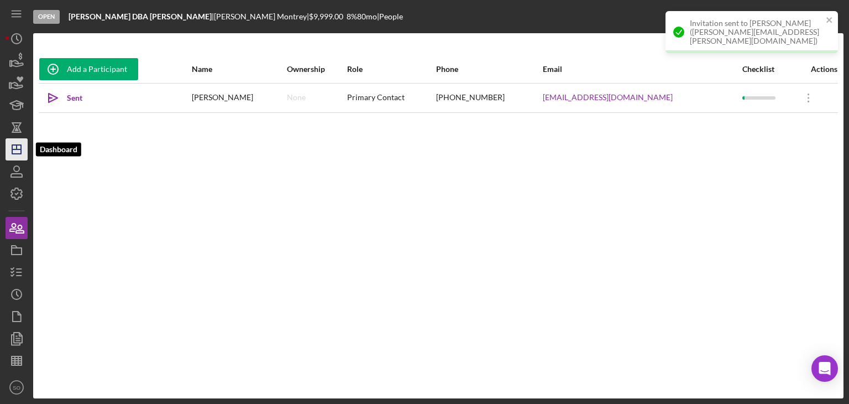
click at [18, 153] on polygon "button" at bounding box center [16, 149] width 9 height 9
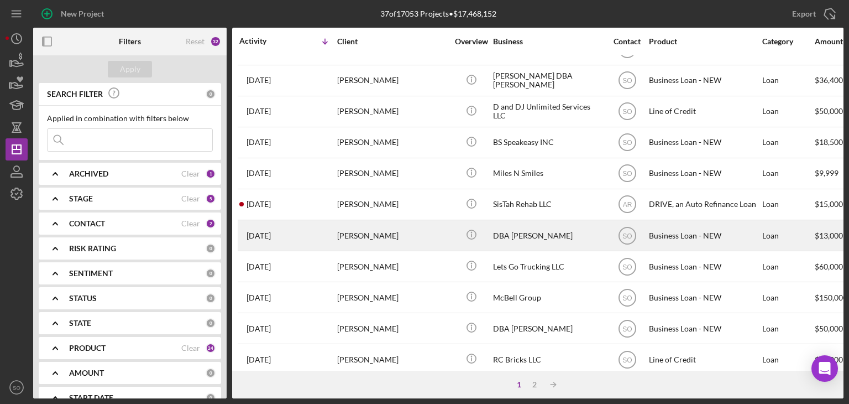
scroll to position [442, 0]
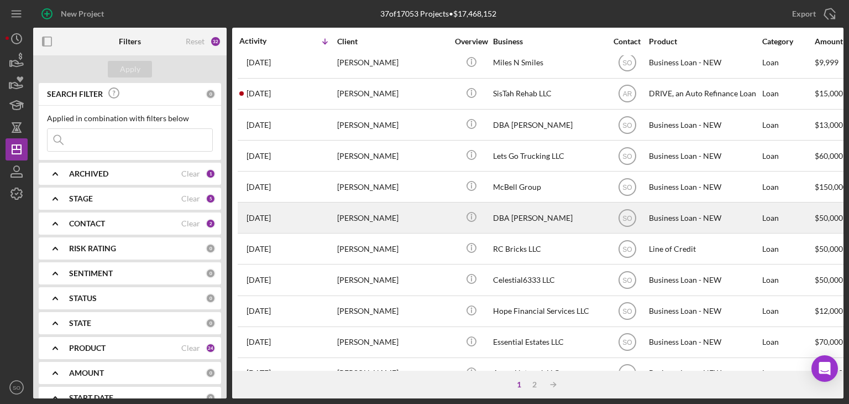
click at [379, 222] on div "[PERSON_NAME]" at bounding box center [392, 217] width 111 height 29
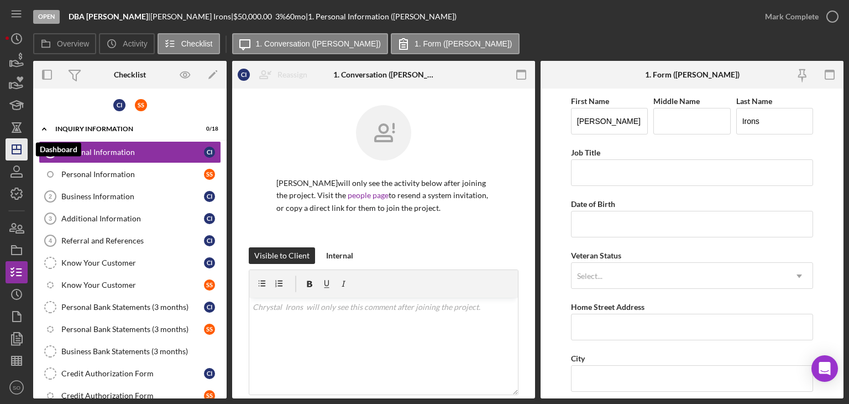
click at [20, 149] on line "button" at bounding box center [16, 149] width 9 height 0
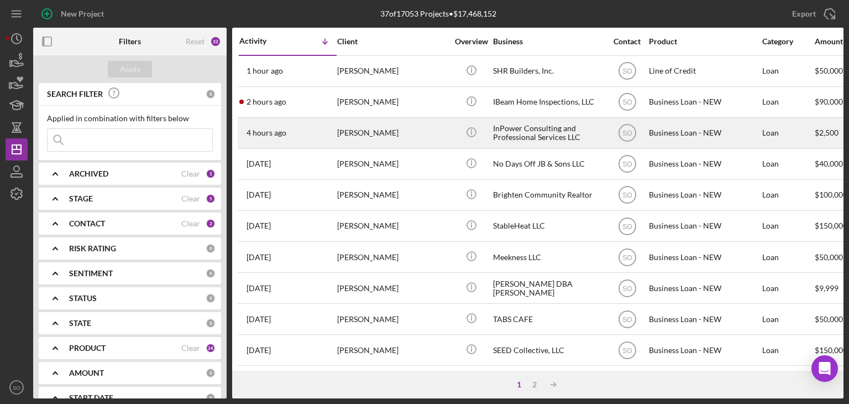
click at [311, 132] on div "4 hours ago [PERSON_NAME]" at bounding box center [287, 132] width 97 height 29
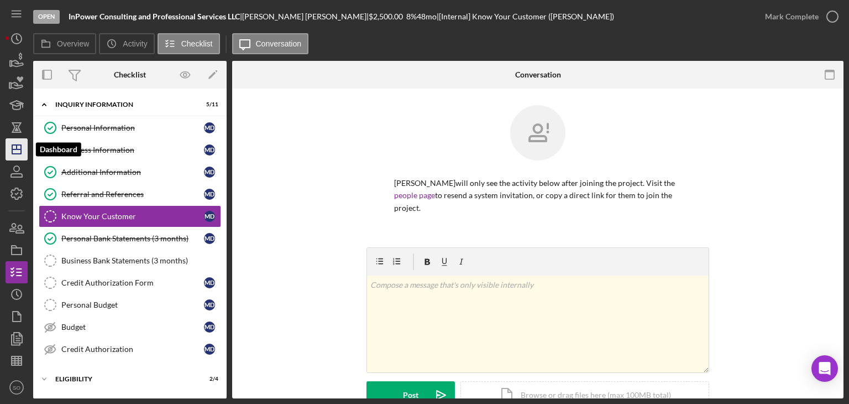
click at [22, 148] on icon "Icon/Dashboard" at bounding box center [17, 149] width 28 height 28
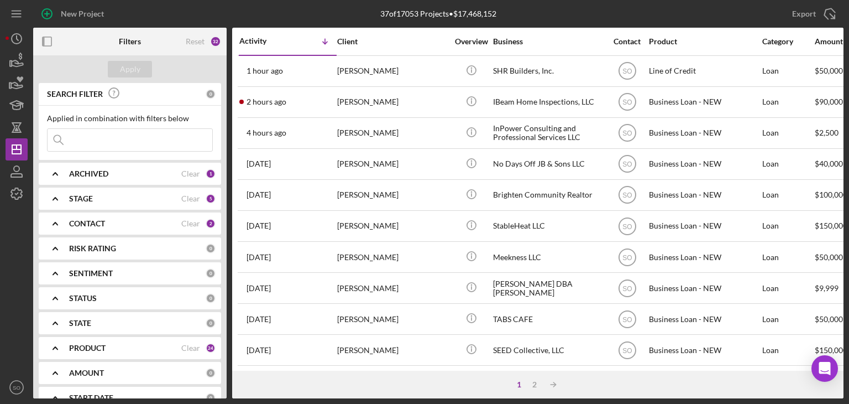
scroll to position [111, 0]
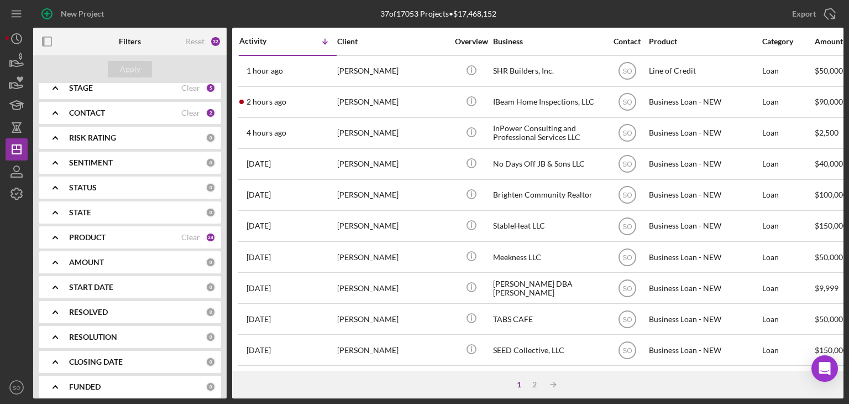
click at [100, 235] on b "PRODUCT" at bounding box center [87, 237] width 36 height 9
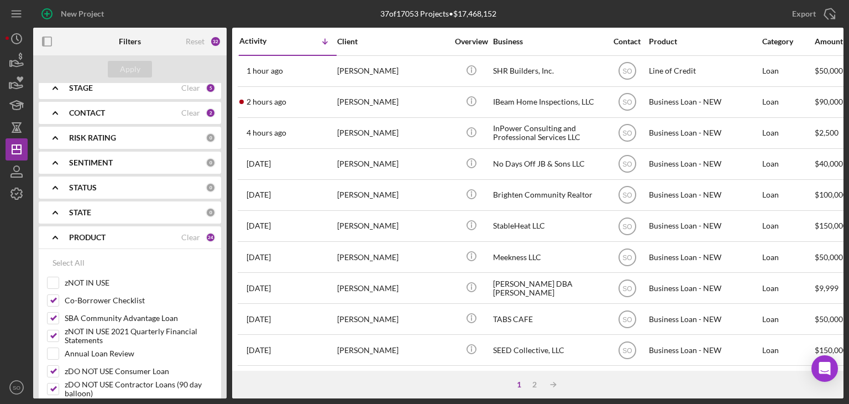
click at [186, 235] on div "Clear" at bounding box center [190, 237] width 19 height 9
checkbox input "false"
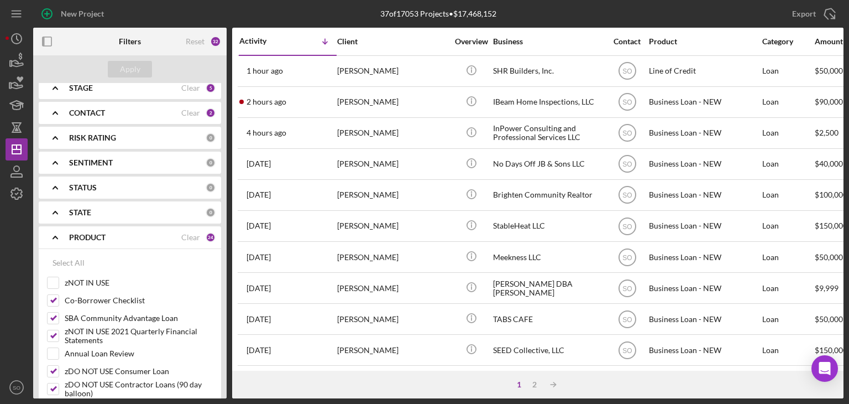
checkbox input "false"
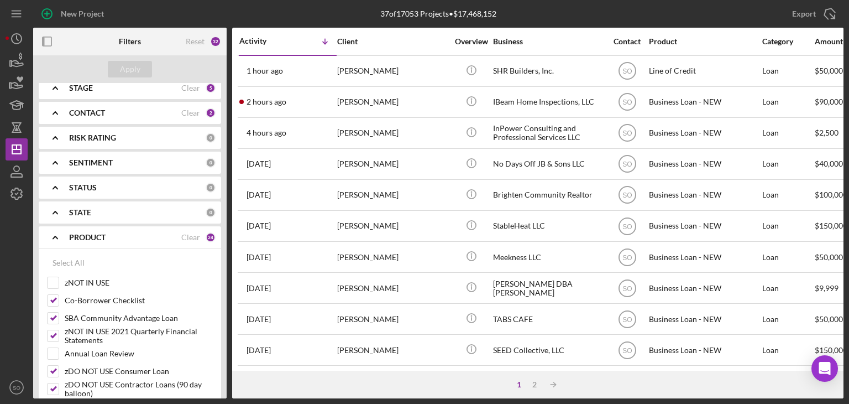
checkbox input "false"
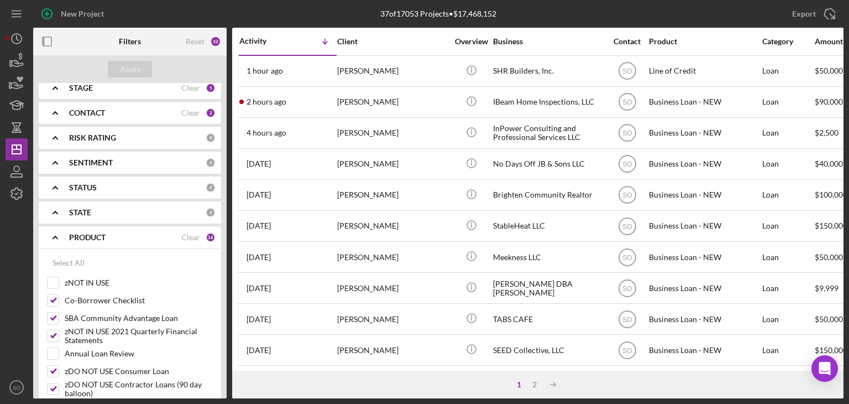
checkbox input "false"
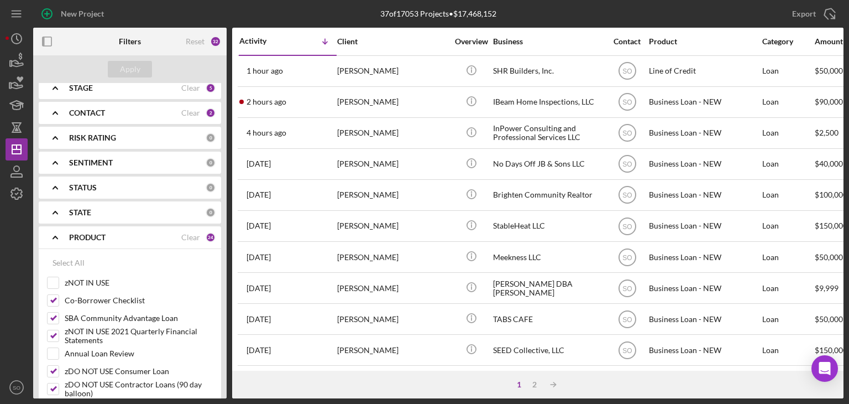
checkbox input "false"
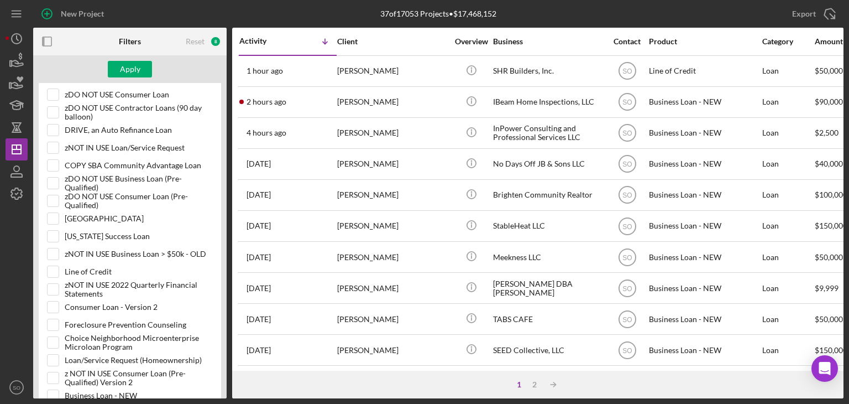
scroll to position [608, 0]
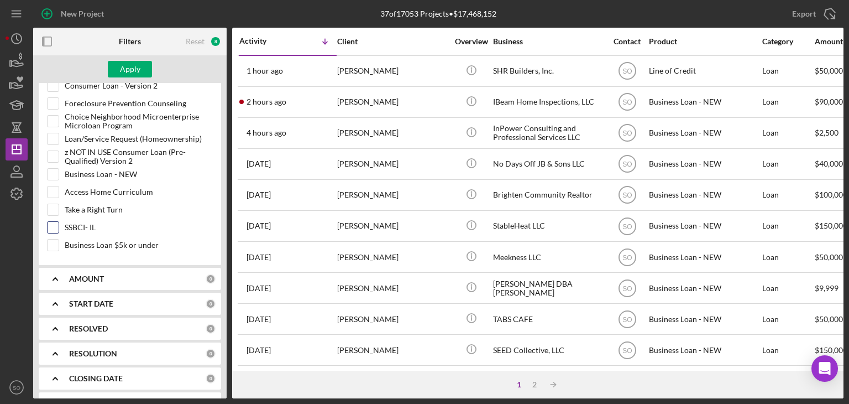
click at [49, 223] on input "SSBCI- IL" at bounding box center [53, 227] width 11 height 11
checkbox input "true"
click at [126, 65] on div "Apply" at bounding box center [130, 69] width 20 height 17
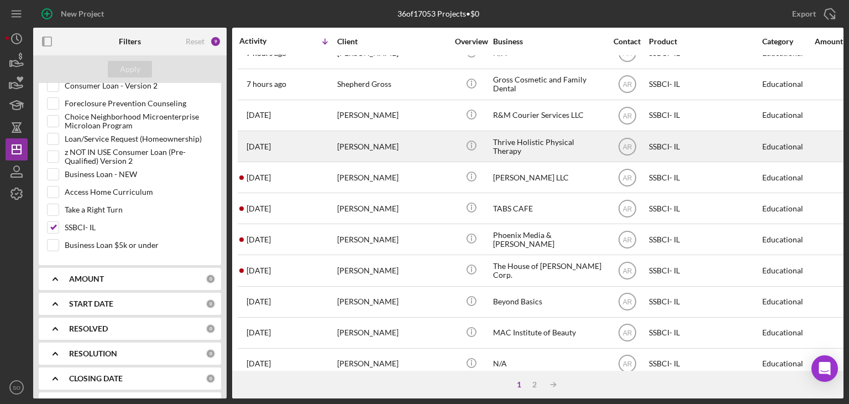
scroll to position [166, 0]
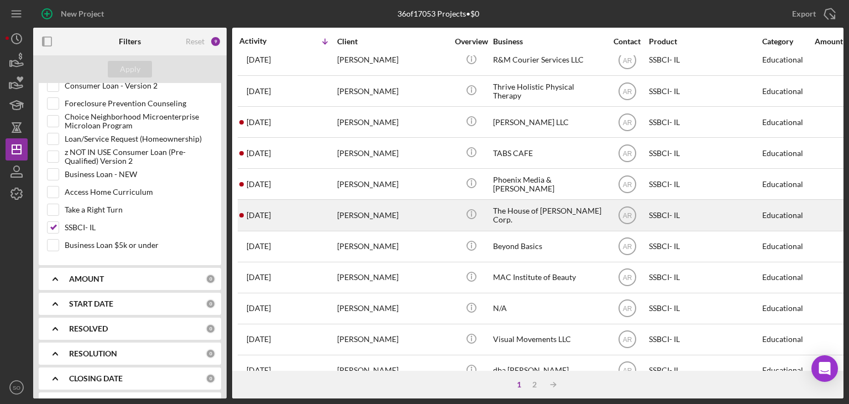
click at [345, 216] on div "[PERSON_NAME]" at bounding box center [392, 214] width 111 height 29
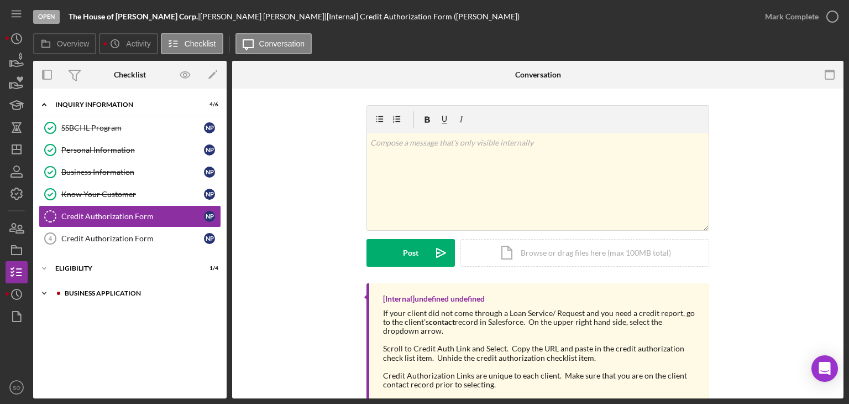
click at [108, 299] on div "Icon/Expander Business Application 1 / 3" at bounding box center [130, 293] width 194 height 22
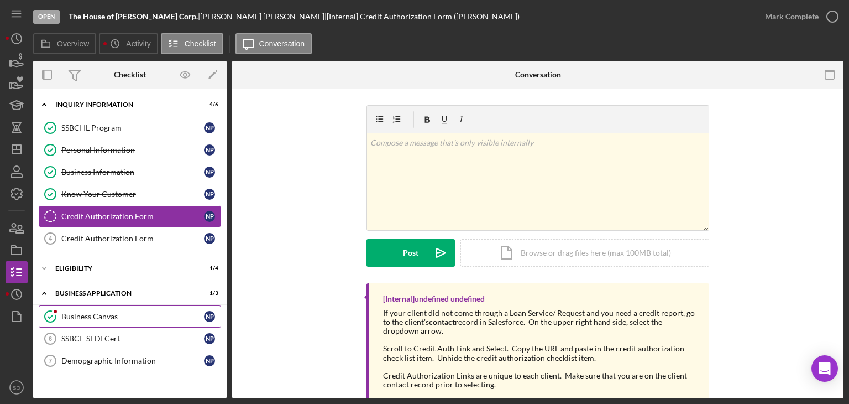
click at [109, 315] on div "Business Canvas" at bounding box center [132, 316] width 143 height 9
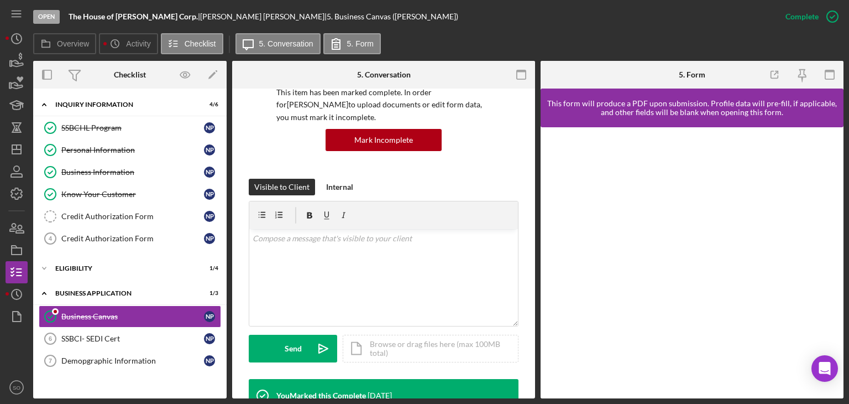
scroll to position [35, 0]
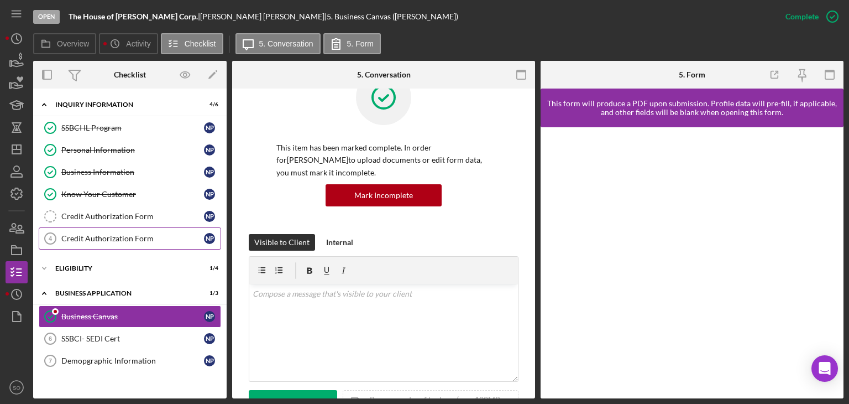
click at [114, 244] on link "Credit Authorization Form 4 Credit Authorization Form N P" at bounding box center [130, 238] width 182 height 22
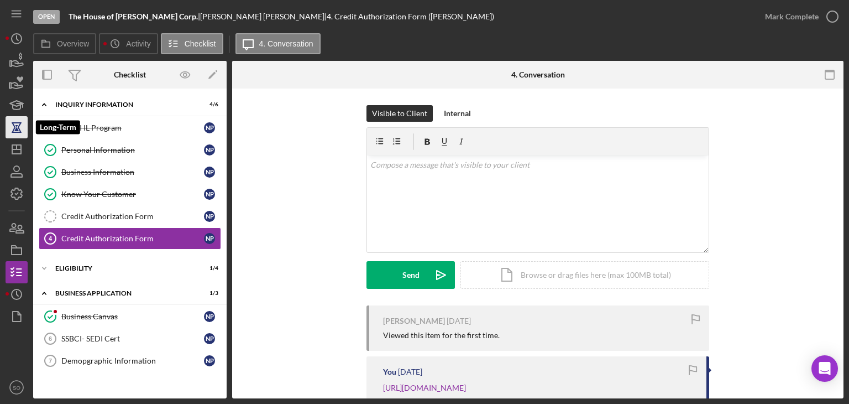
click at [15, 122] on icon "button" at bounding box center [17, 122] width 10 height 1
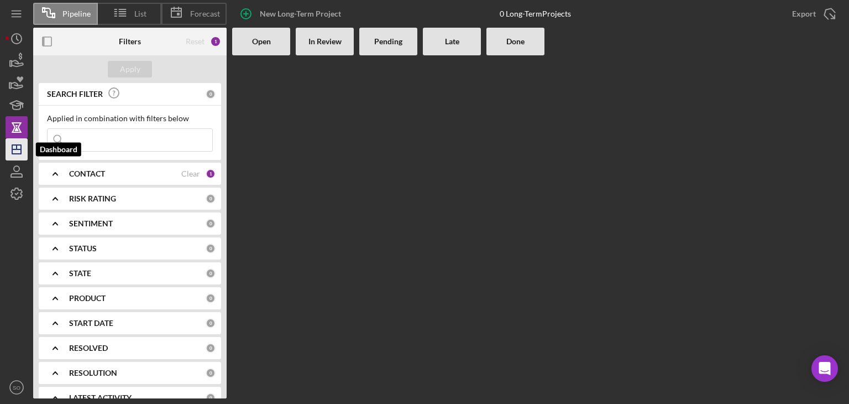
click at [18, 141] on icon "Icon/Dashboard" at bounding box center [17, 149] width 28 height 28
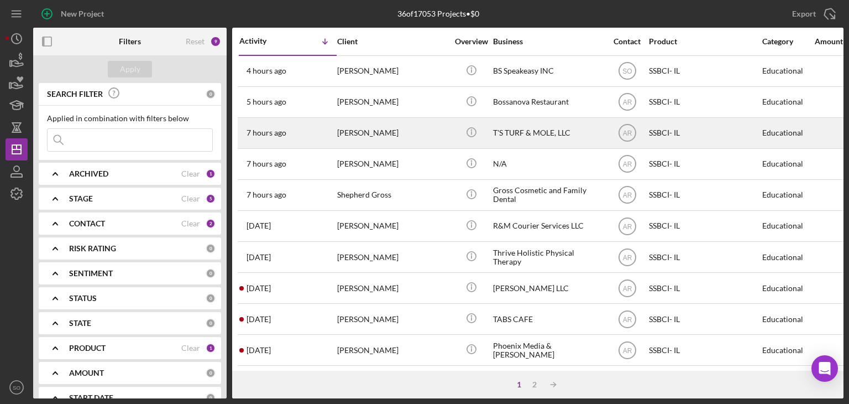
click at [378, 142] on div "[PERSON_NAME]" at bounding box center [392, 132] width 111 height 29
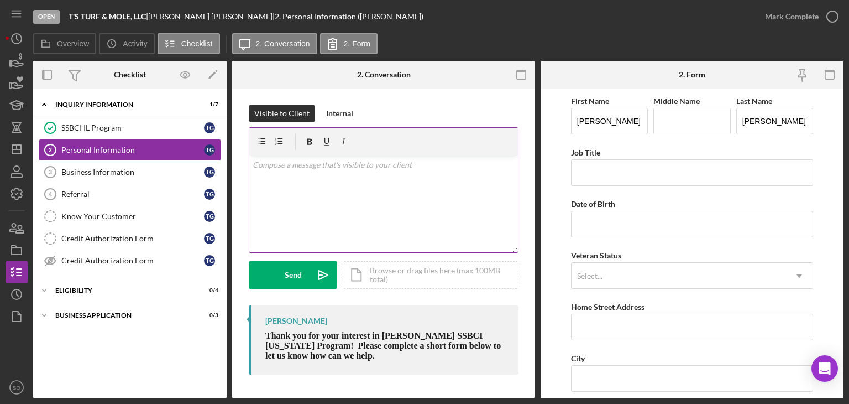
click at [271, 168] on p at bounding box center [384, 165] width 263 height 12
drag, startPoint x: 285, startPoint y: 176, endPoint x: 239, endPoint y: 159, distance: 49.0
click at [239, 159] on div "Visible to Client Internal v Color teal Color pink Remove color Add row above A…" at bounding box center [383, 242] width 303 height 308
copy p "Please fill out the rest of this application to determine your eligibility for …"
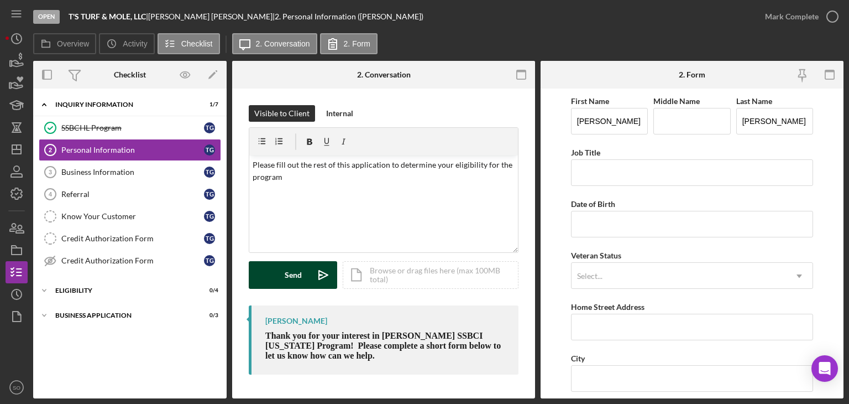
click at [316, 274] on icon "Icon/icon-invite-send" at bounding box center [324, 275] width 28 height 28
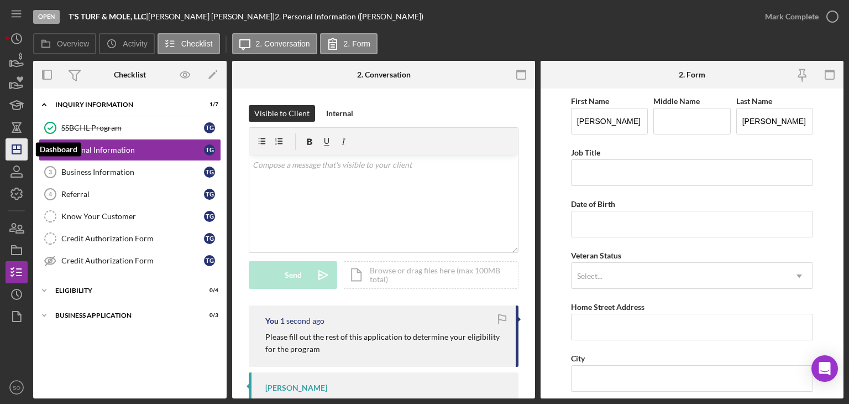
click at [22, 145] on icon "Icon/Dashboard" at bounding box center [17, 149] width 28 height 28
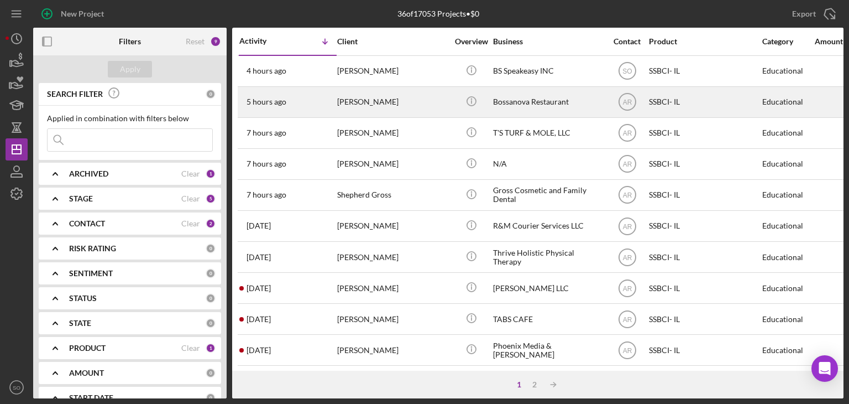
click at [367, 110] on div "[PERSON_NAME]" at bounding box center [392, 101] width 111 height 29
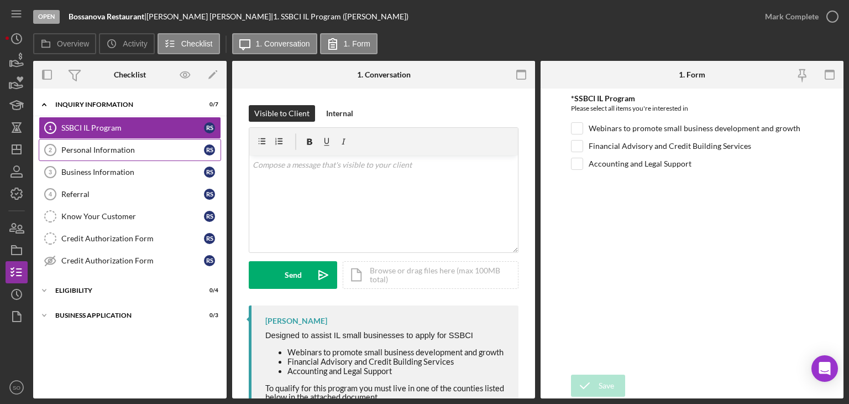
click at [85, 149] on div "Personal Information" at bounding box center [132, 149] width 143 height 9
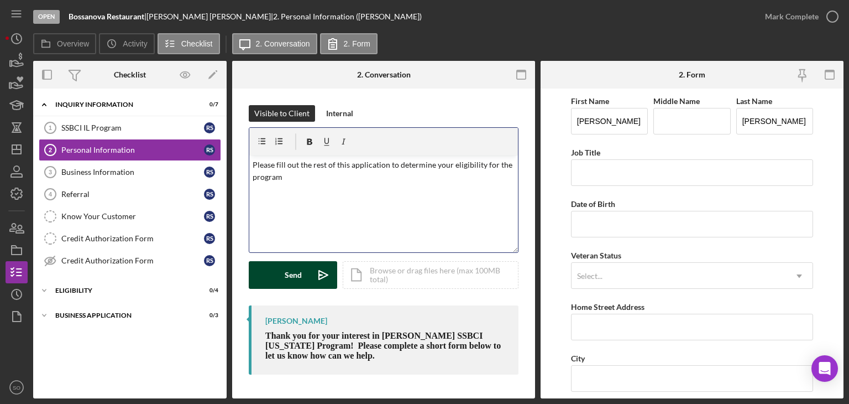
click at [316, 263] on icon "Icon/icon-invite-send" at bounding box center [324, 275] width 28 height 28
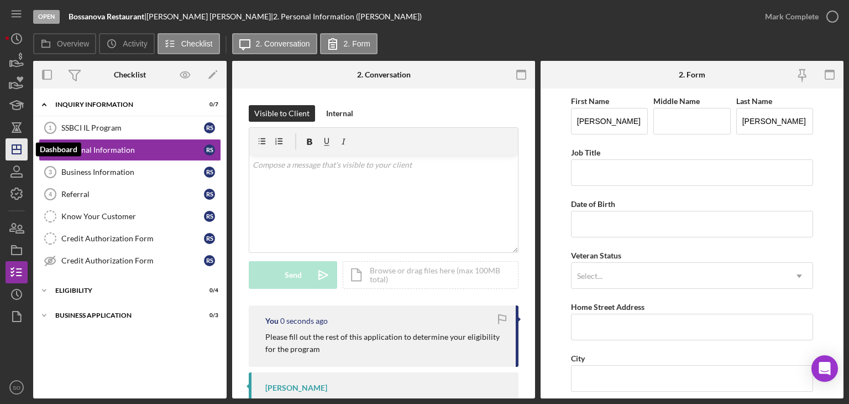
click at [21, 158] on icon "Icon/Dashboard" at bounding box center [17, 149] width 28 height 28
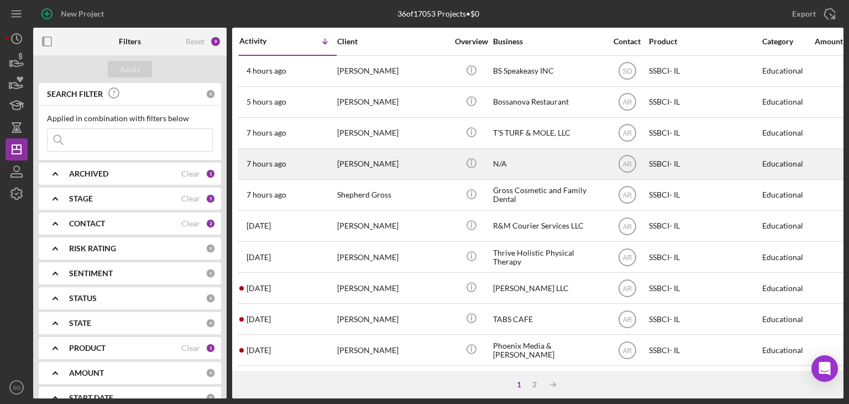
click at [392, 164] on div "[PERSON_NAME]" at bounding box center [392, 163] width 111 height 29
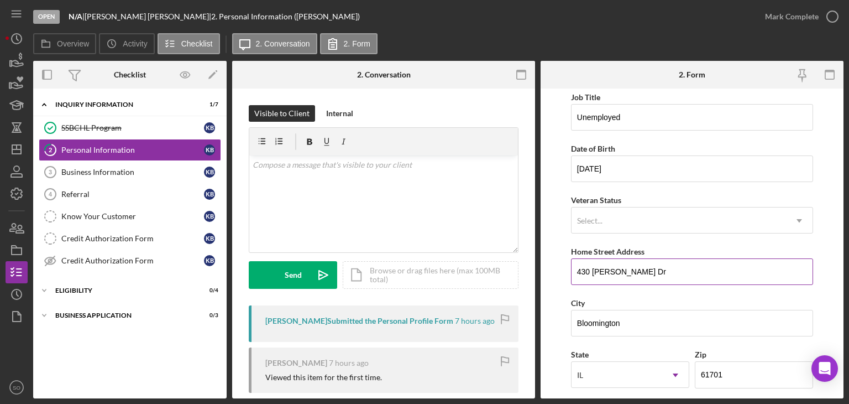
scroll to position [166, 0]
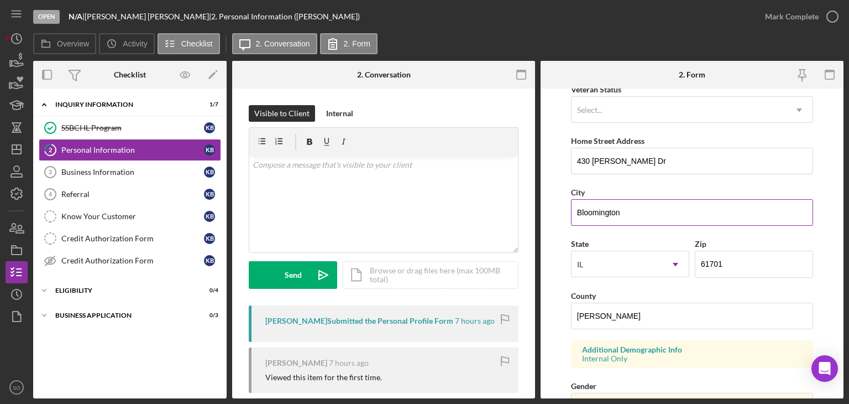
drag, startPoint x: 641, startPoint y: 210, endPoint x: 574, endPoint y: 211, distance: 66.9
click at [574, 211] on input "Bloomington" at bounding box center [692, 212] width 242 height 27
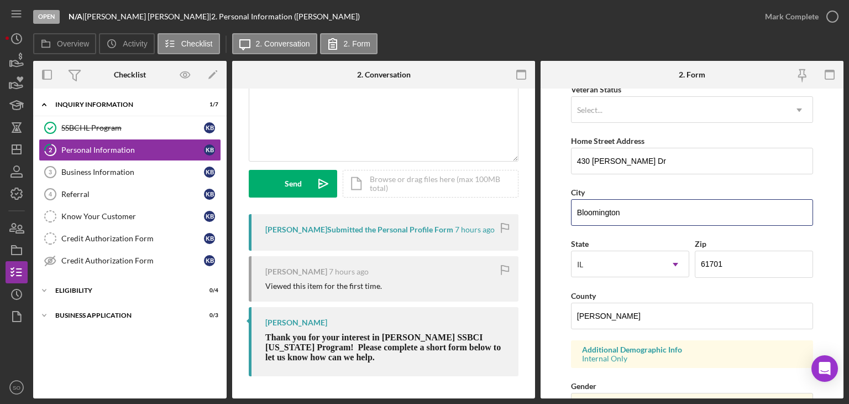
scroll to position [0, 0]
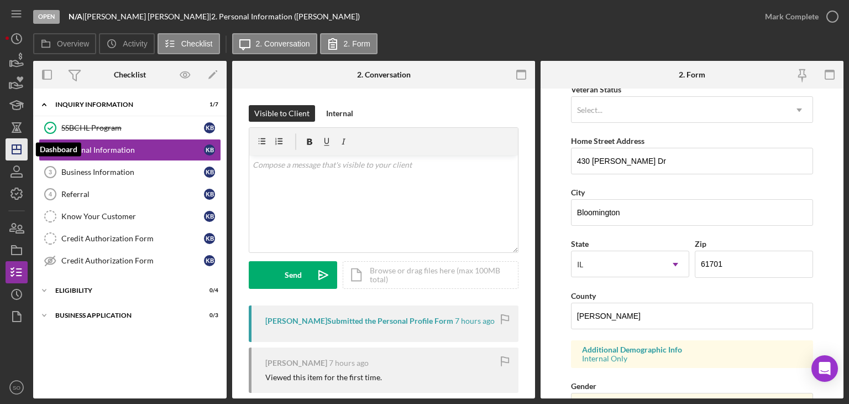
click at [24, 151] on icon "Icon/Dashboard" at bounding box center [17, 149] width 28 height 28
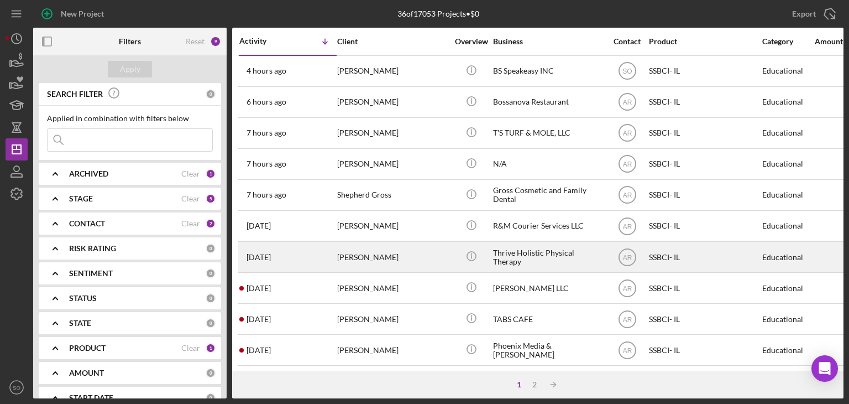
click at [347, 257] on div "[PERSON_NAME]" at bounding box center [392, 256] width 111 height 29
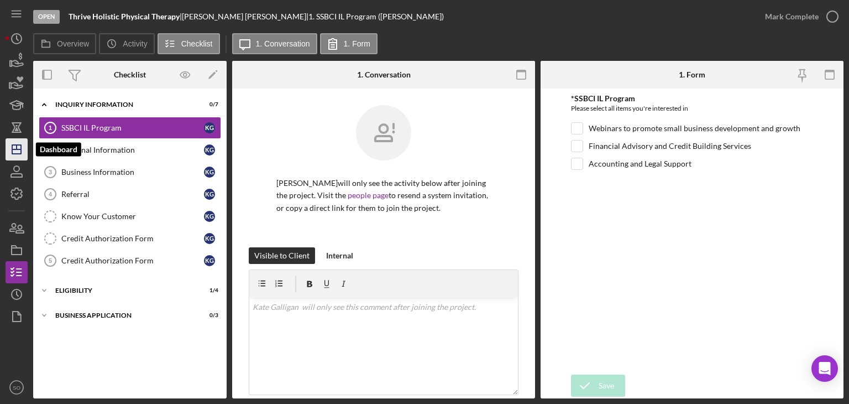
click at [20, 152] on icon "Icon/Dashboard" at bounding box center [17, 149] width 28 height 28
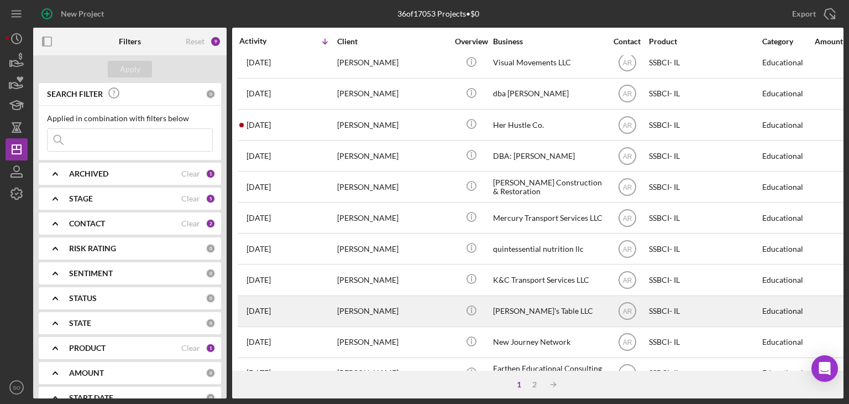
scroll to position [474, 0]
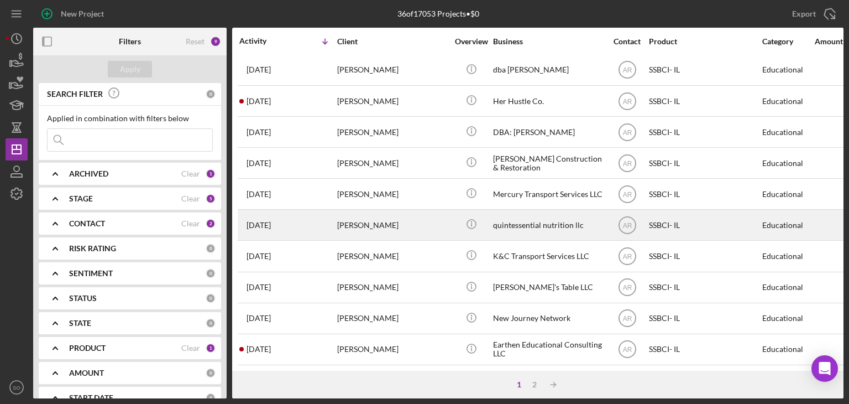
click at [346, 216] on div "[PERSON_NAME]" at bounding box center [392, 224] width 111 height 29
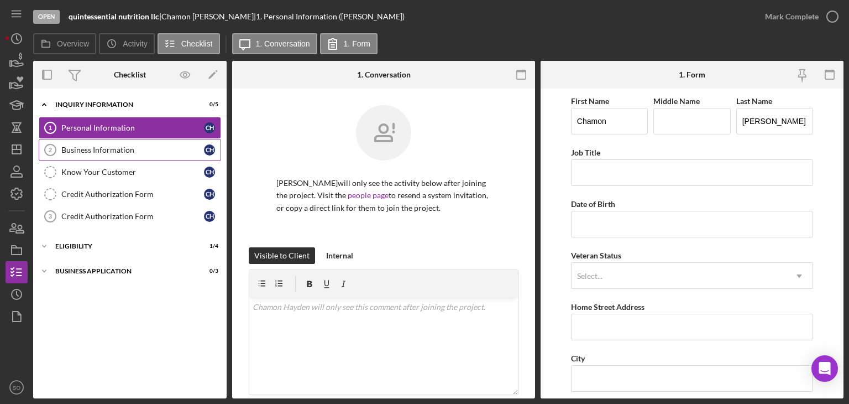
click at [109, 154] on link "Business Information 2 Business Information C H" at bounding box center [130, 150] width 182 height 22
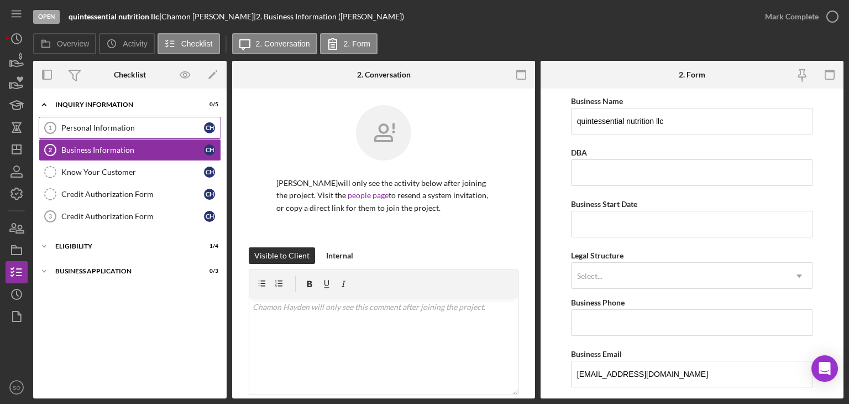
click at [108, 131] on div "Personal Information" at bounding box center [132, 127] width 143 height 9
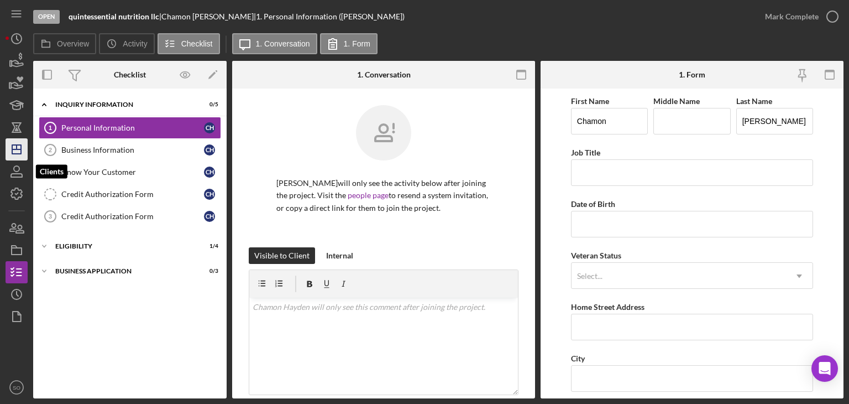
click at [19, 154] on icon "Icon/Dashboard" at bounding box center [17, 149] width 28 height 28
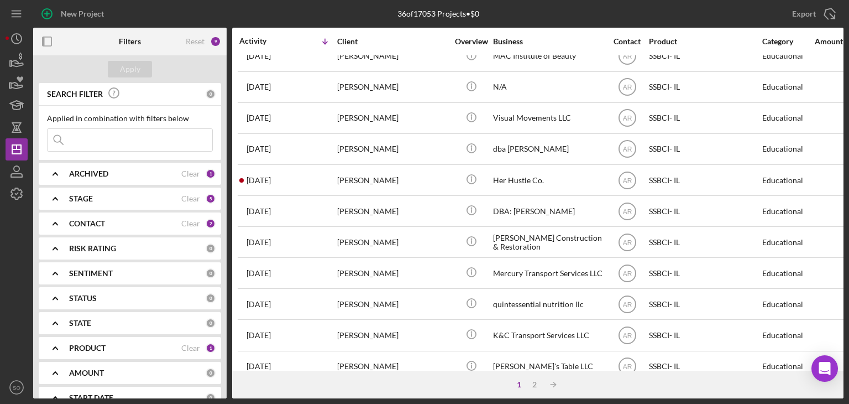
scroll to position [474, 0]
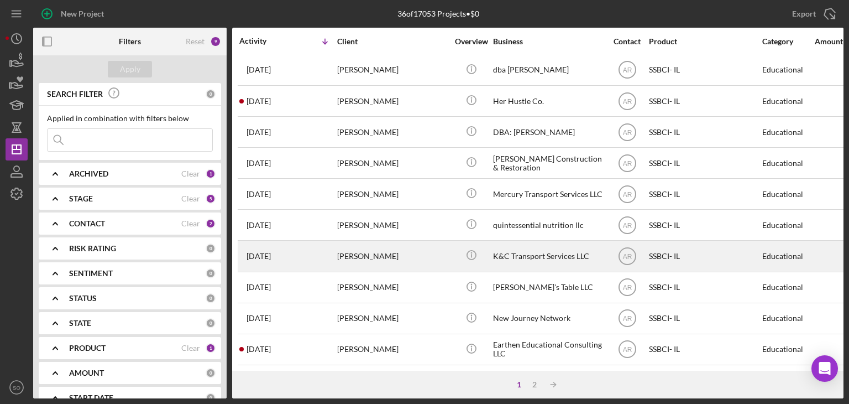
click at [349, 249] on div "[PERSON_NAME]" at bounding box center [392, 255] width 111 height 29
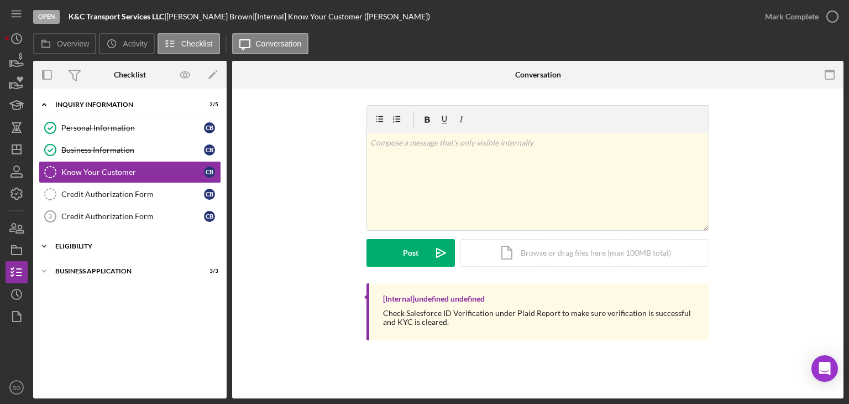
click at [105, 254] on div "Icon/Expander Eligibility 1 / 4" at bounding box center [130, 246] width 194 height 22
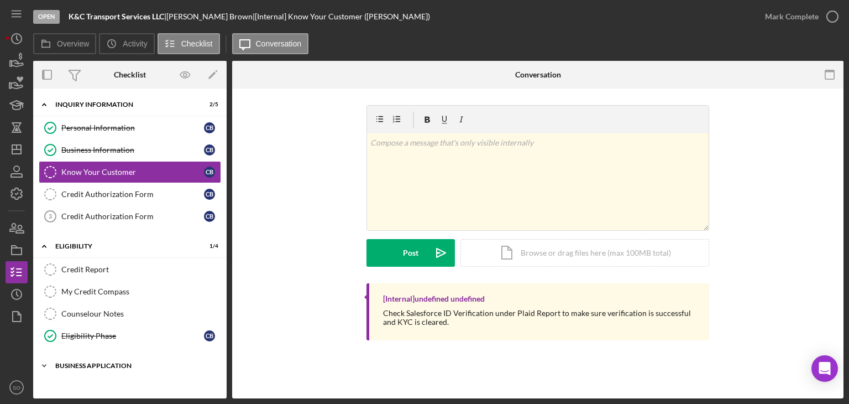
click at [118, 326] on div "Icon/Expander Business Application 3 / 3" at bounding box center [130, 365] width 194 height 22
click at [22, 151] on icon "Icon/Dashboard" at bounding box center [17, 149] width 28 height 28
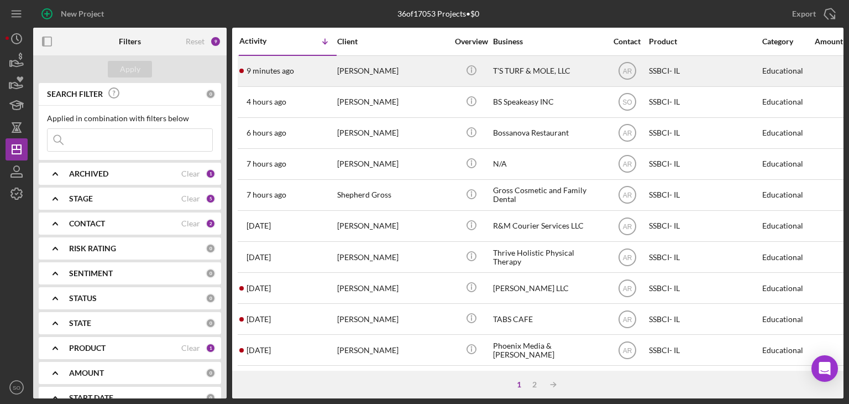
click at [336, 72] on td "9 minutes ago [PERSON_NAME]" at bounding box center [288, 70] width 98 height 31
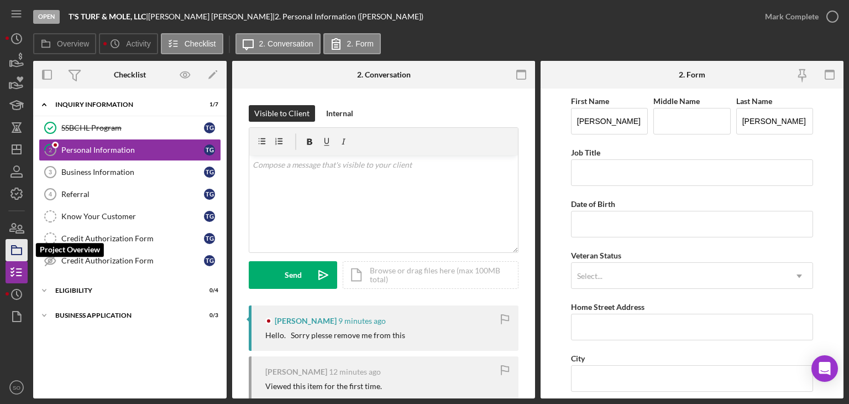
click at [14, 247] on icon "button" at bounding box center [17, 250] width 28 height 28
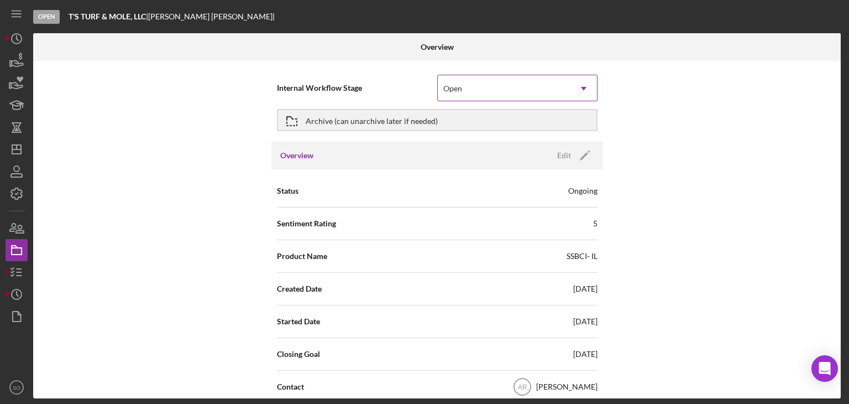
click at [463, 89] on div "Open" at bounding box center [504, 88] width 133 height 25
click at [637, 181] on div "Internal Workflow Stage Open Icon/Dropdown Arrow Archive (can unarchive later i…" at bounding box center [437, 229] width 808 height 337
click at [523, 88] on div "Open" at bounding box center [504, 88] width 133 height 25
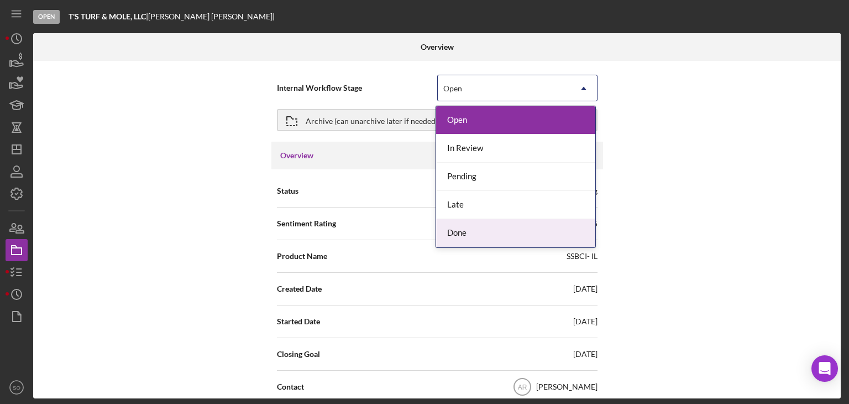
click at [489, 233] on div "Done" at bounding box center [515, 233] width 159 height 28
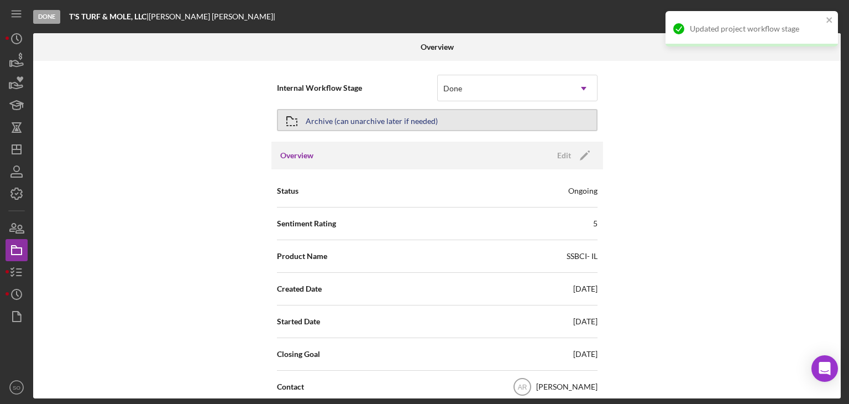
click at [336, 116] on div "Archive (can unarchive later if needed)" at bounding box center [372, 120] width 132 height 20
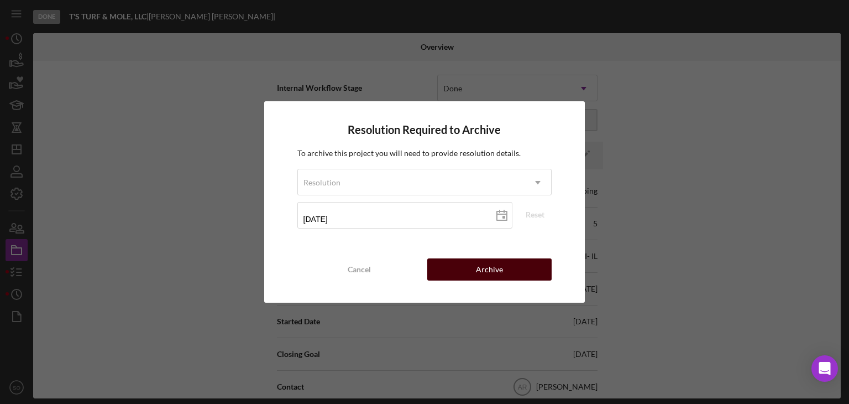
click at [512, 269] on button "Archive" at bounding box center [489, 269] width 124 height 22
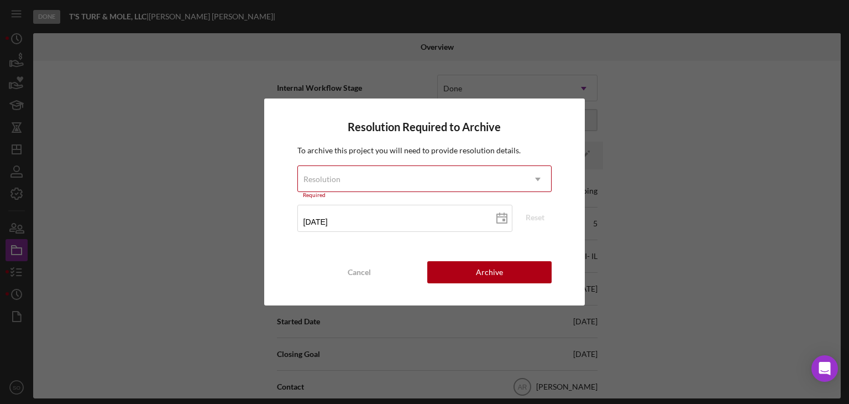
click at [406, 183] on div "Resolution" at bounding box center [411, 178] width 227 height 25
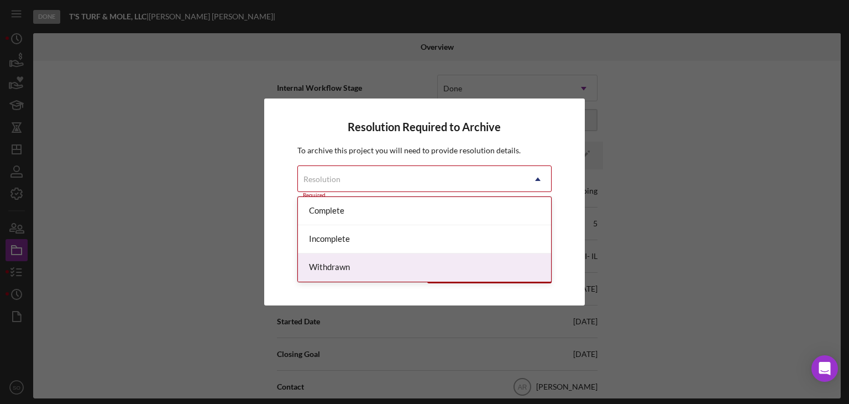
click at [359, 266] on div "Withdrawn" at bounding box center [425, 267] width 254 height 28
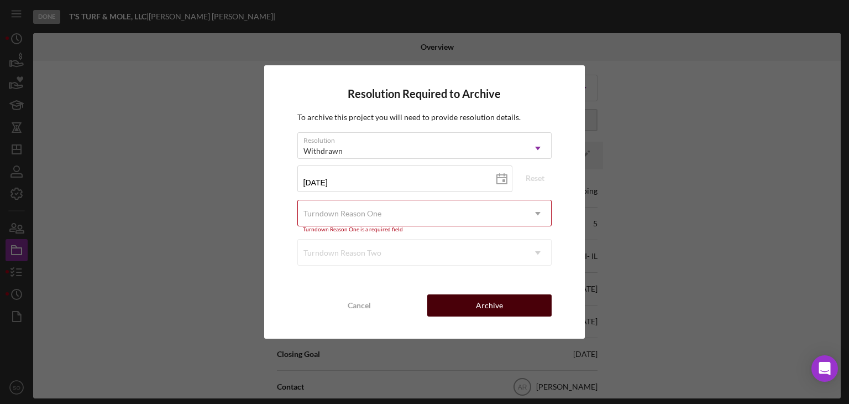
click at [503, 313] on button "Archive" at bounding box center [489, 305] width 124 height 22
click at [377, 206] on div "Turndown Reason One" at bounding box center [411, 213] width 227 height 25
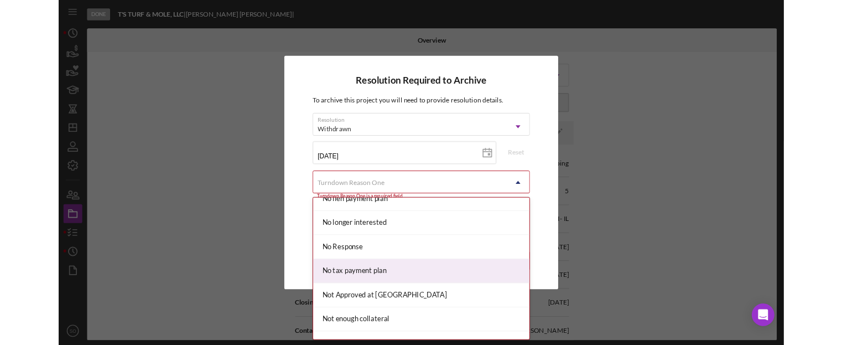
scroll to position [719, 0]
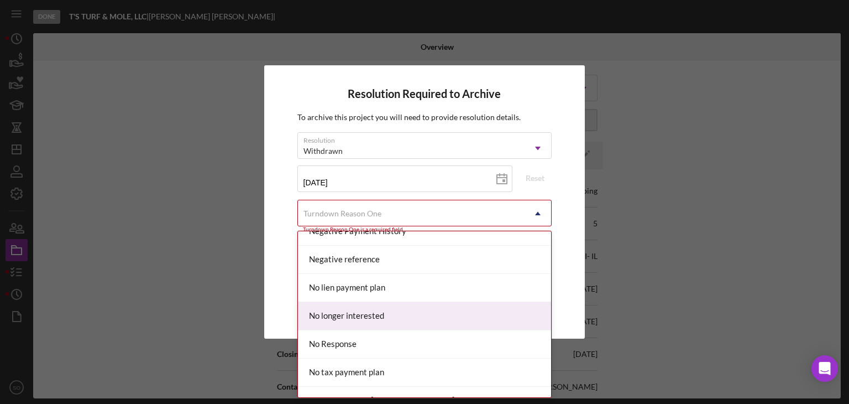
drag, startPoint x: 391, startPoint y: 315, endPoint x: 413, endPoint y: 327, distance: 25.5
click at [390, 315] on div "No longer interested" at bounding box center [425, 316] width 254 height 28
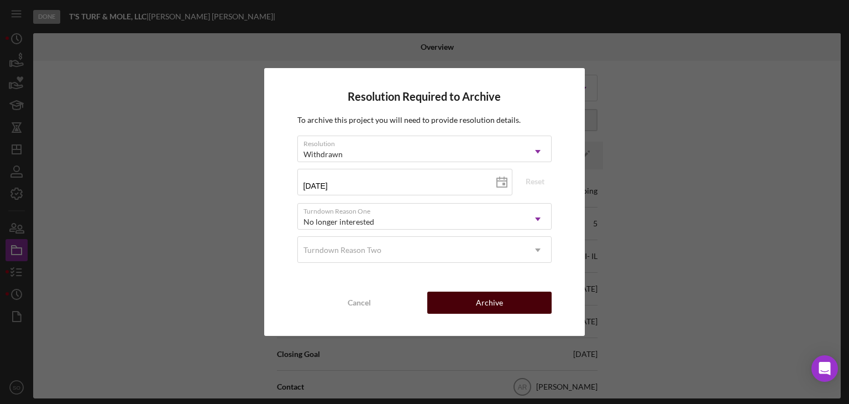
click at [477, 304] on div "Archive" at bounding box center [489, 302] width 27 height 22
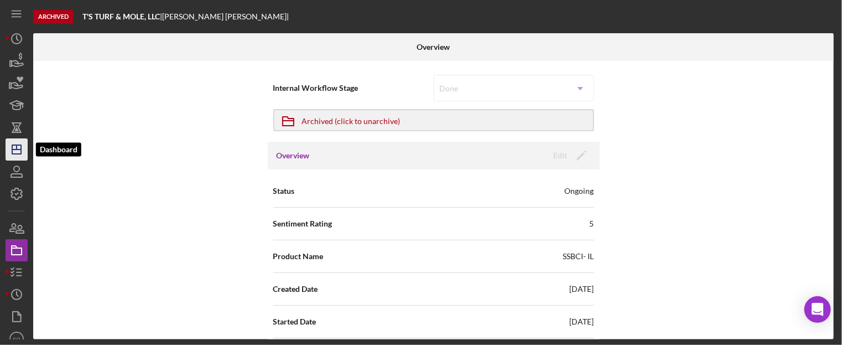
click at [17, 150] on icon "Icon/Dashboard" at bounding box center [17, 149] width 28 height 28
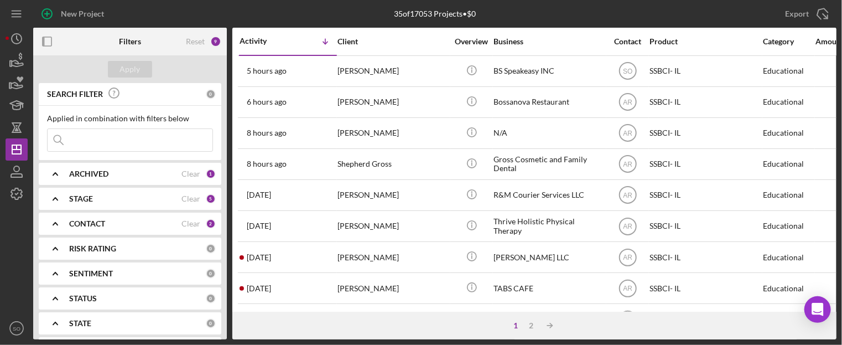
scroll to position [201, 0]
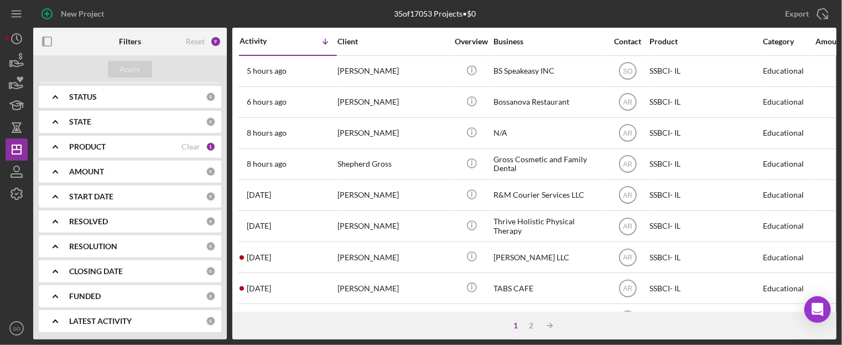
click at [138, 145] on div "PRODUCT" at bounding box center [125, 146] width 112 height 9
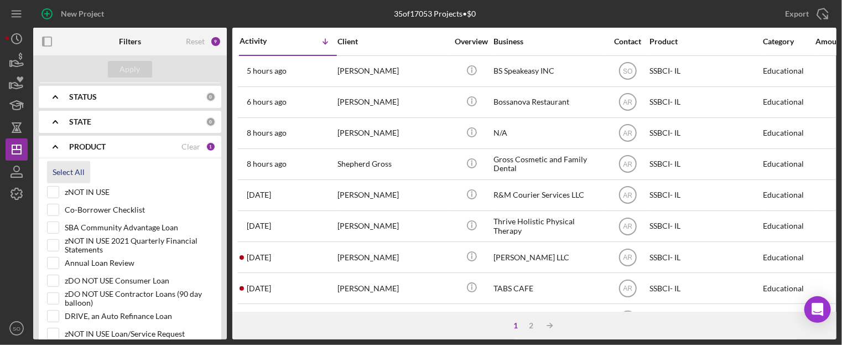
click at [78, 166] on div "Select All" at bounding box center [69, 172] width 32 height 22
checkbox input "true"
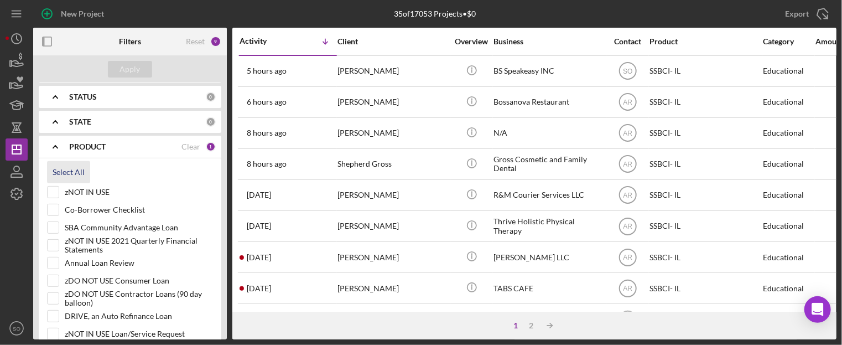
checkbox input "true"
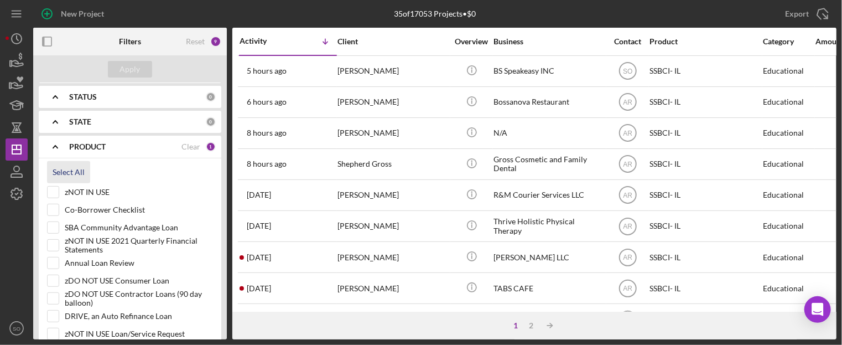
checkbox input "true"
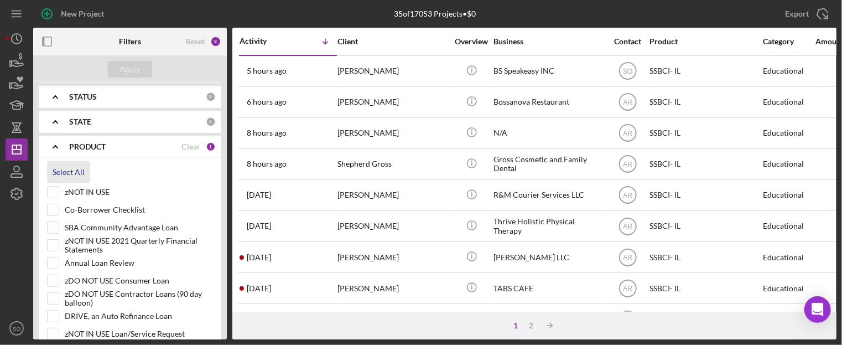
checkbox input "true"
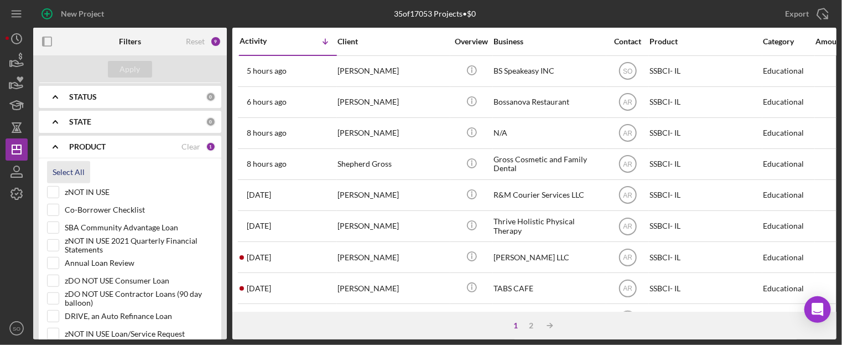
checkbox input "true"
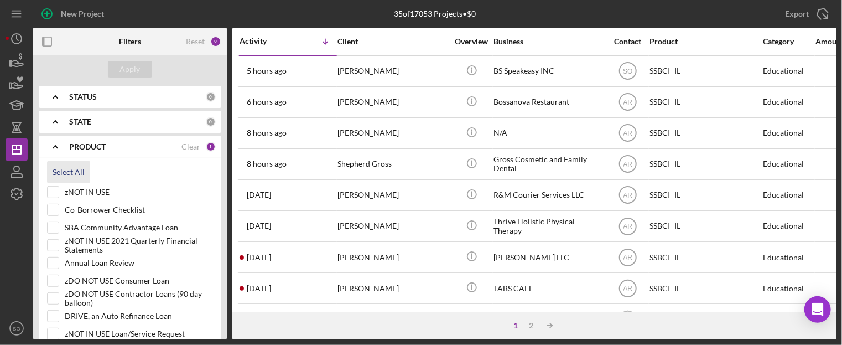
checkbox input "true"
click at [52, 190] on input "zNOT IN USE" at bounding box center [53, 191] width 11 height 11
checkbox input "false"
click at [54, 259] on input "Annual Loan Review" at bounding box center [53, 262] width 11 height 11
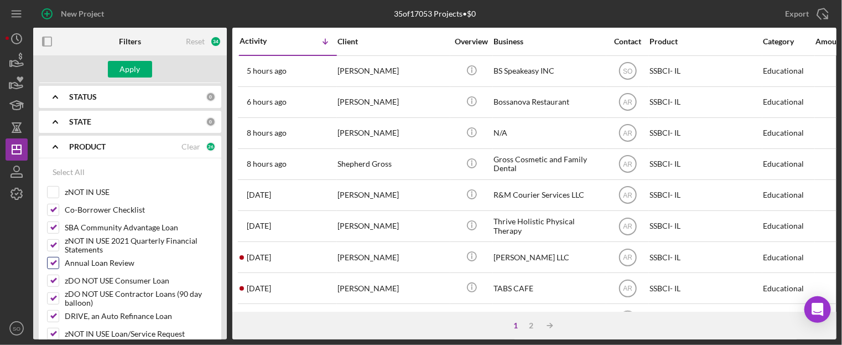
checkbox input "false"
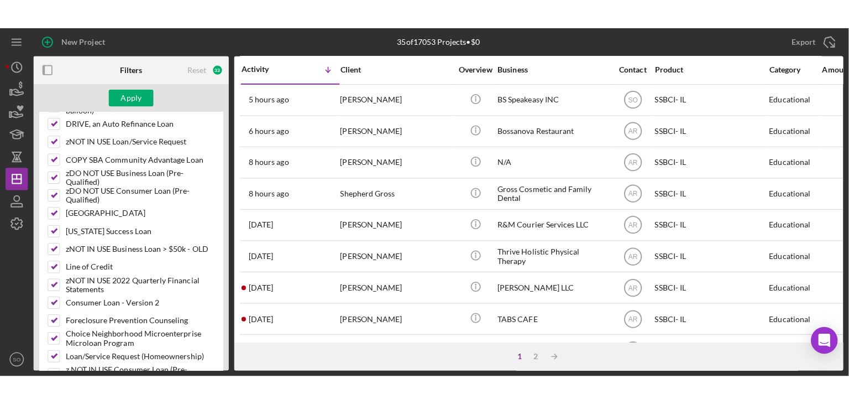
scroll to position [588, 0]
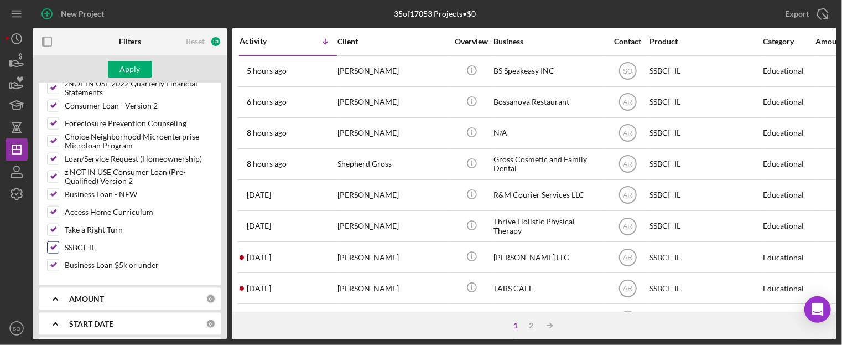
click at [50, 242] on input "SSBCI- IL" at bounding box center [53, 247] width 11 height 11
checkbox input "false"
click at [126, 74] on div "Apply" at bounding box center [130, 69] width 20 height 17
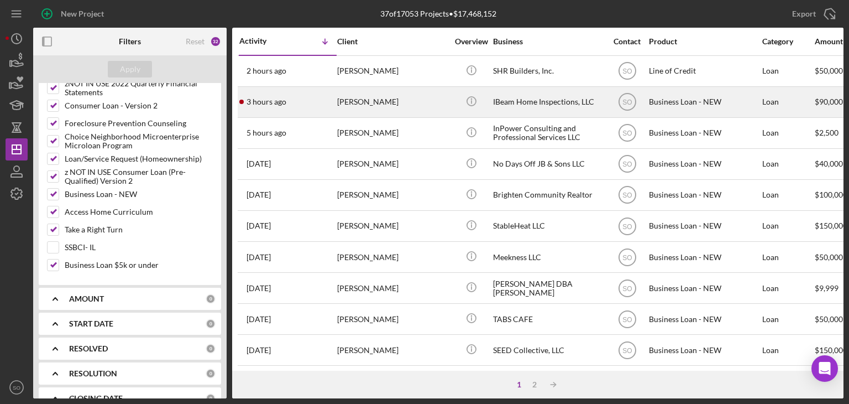
click at [436, 109] on div "[PERSON_NAME]" at bounding box center [392, 101] width 111 height 29
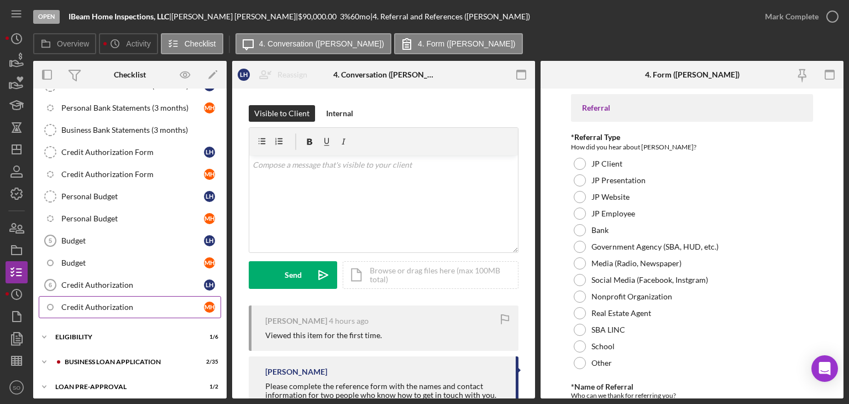
scroll to position [272, 0]
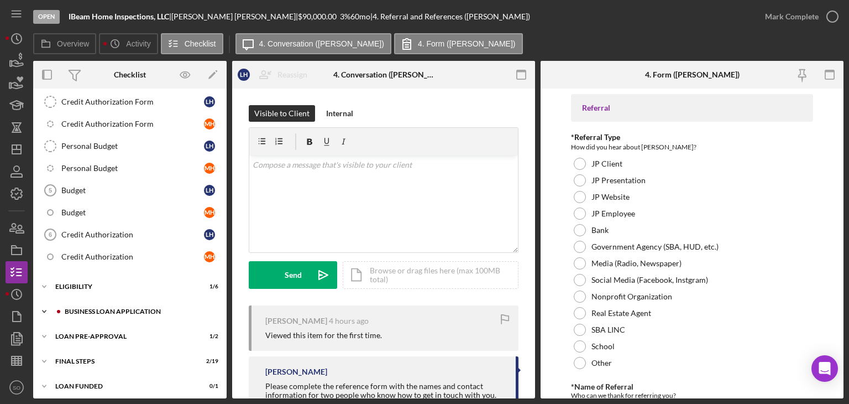
click at [120, 301] on div "Icon/Expander BUSINESS LOAN APPLICATION 2 / 35" at bounding box center [130, 311] width 194 height 22
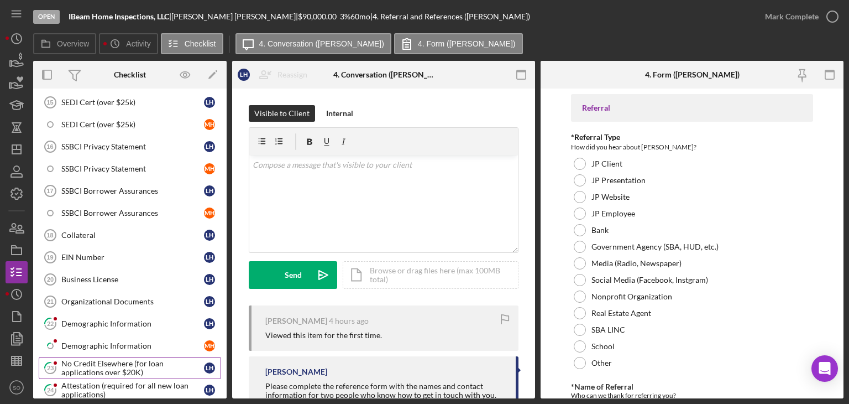
scroll to position [880, 0]
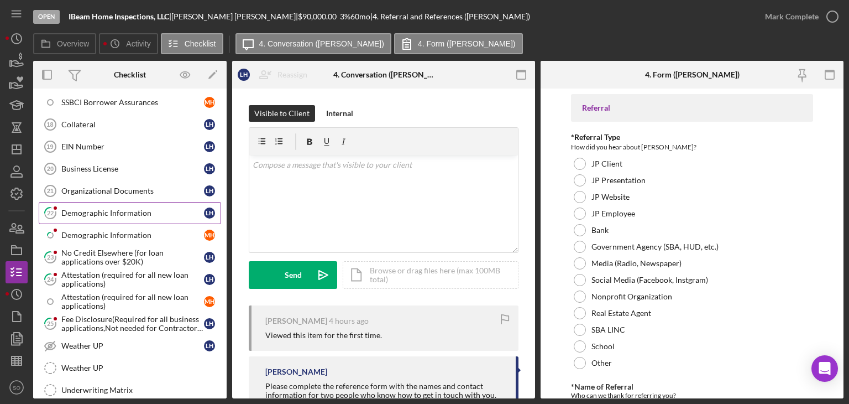
drag, startPoint x: 117, startPoint y: 202, endPoint x: 135, endPoint y: 206, distance: 18.0
click at [118, 208] on div "Demographic Information" at bounding box center [132, 212] width 143 height 9
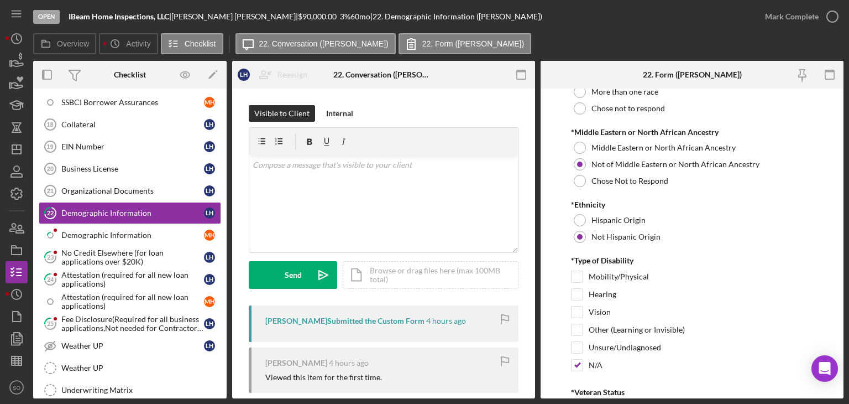
scroll to position [1106, 0]
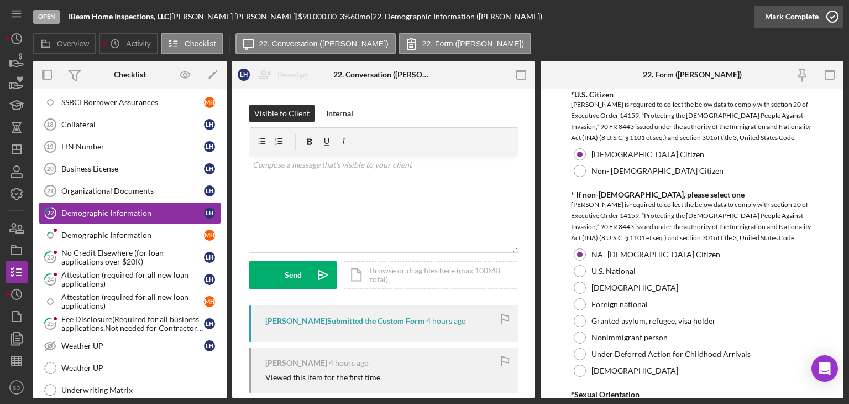
click at [816, 15] on div "Mark Complete" at bounding box center [792, 17] width 54 height 22
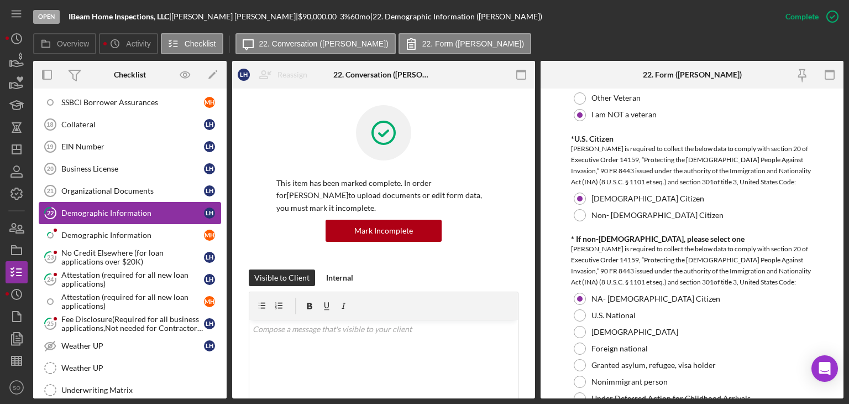
scroll to position [1150, 0]
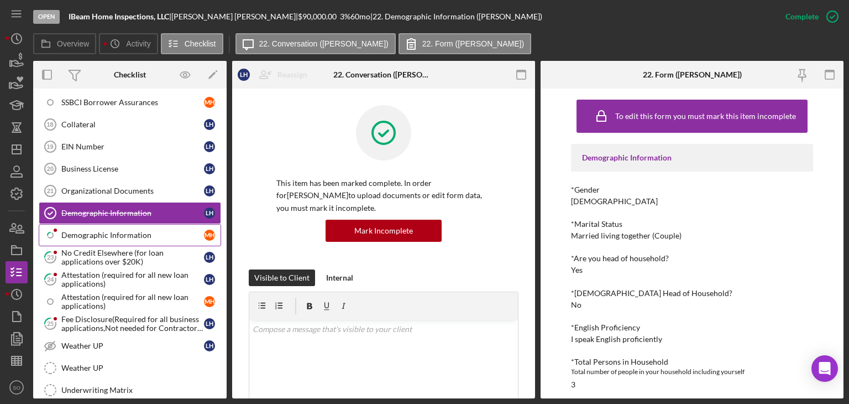
click at [138, 231] on div "Demographic Information" at bounding box center [132, 235] width 143 height 9
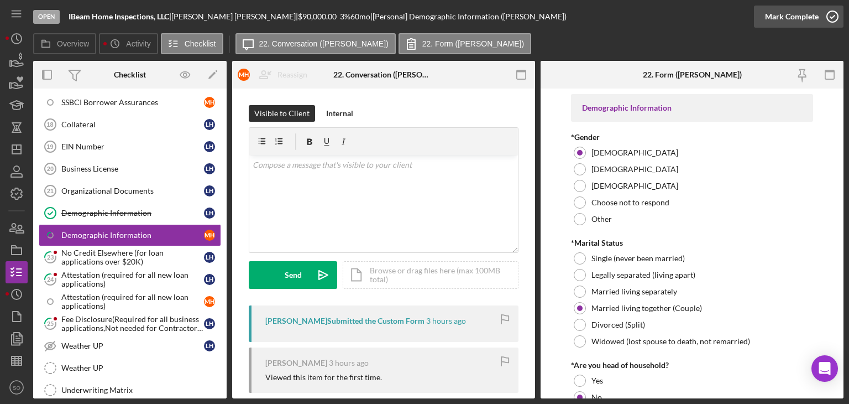
click at [787, 15] on div "Mark Complete" at bounding box center [792, 17] width 54 height 22
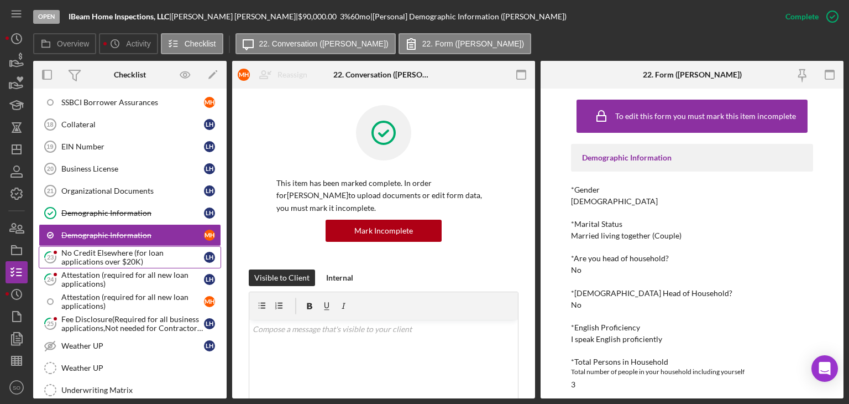
click at [138, 248] on div "No Credit Elsewhere (for loan applications over $20K)" at bounding box center [132, 257] width 143 height 18
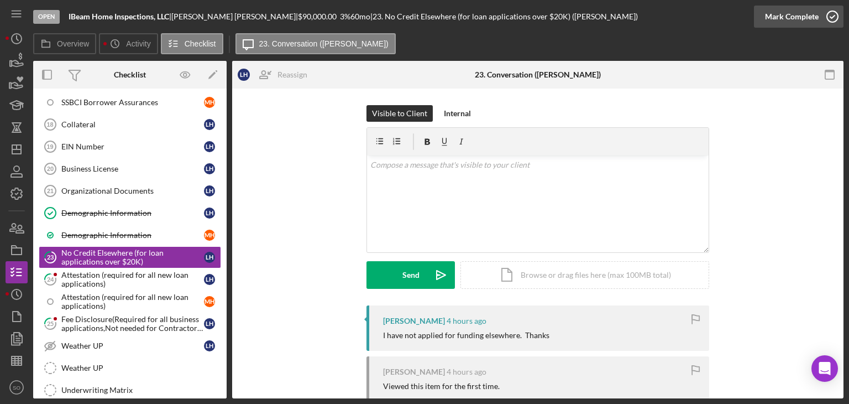
click at [783, 6] on div "Mark Complete" at bounding box center [792, 17] width 54 height 22
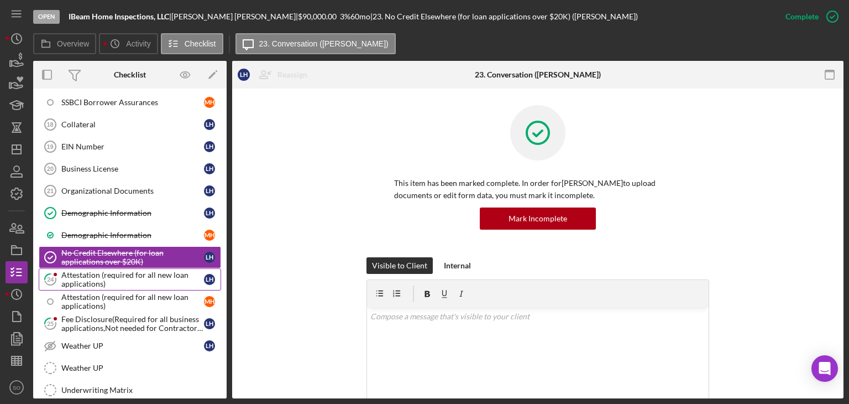
click at [102, 270] on div "Attestation (required for all new loan applications)" at bounding box center [132, 279] width 143 height 18
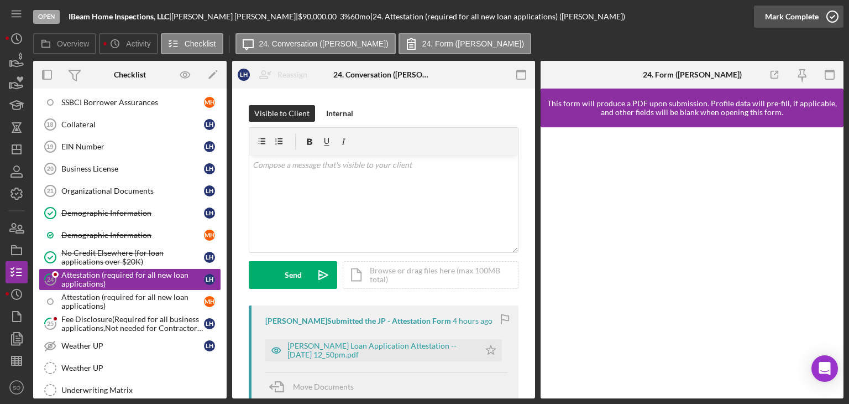
click at [795, 12] on div "Mark Complete" at bounding box center [792, 17] width 54 height 22
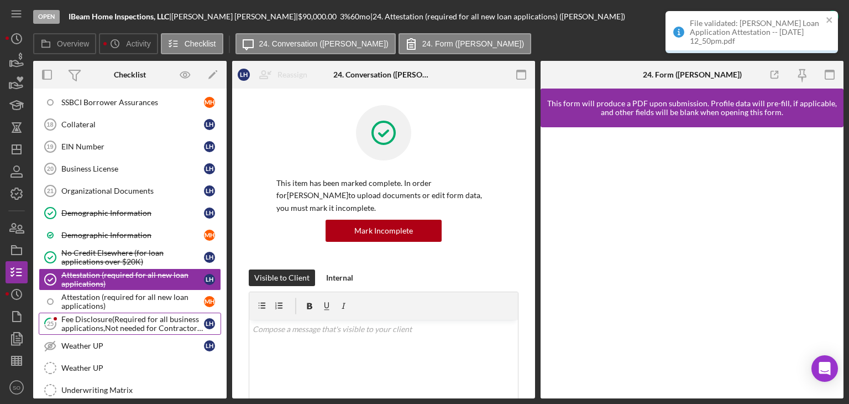
click at [113, 315] on div "Fee Disclosure(Required for all business applications,Not needed for Contractor…" at bounding box center [132, 324] width 143 height 18
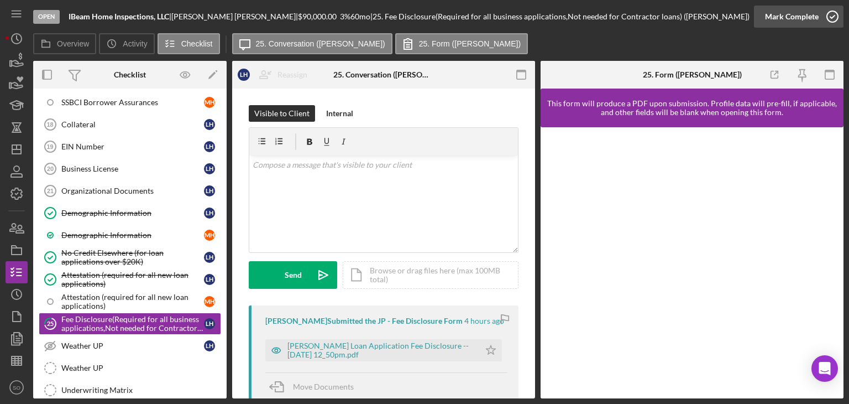
click at [782, 20] on div "Mark Complete" at bounding box center [792, 17] width 54 height 22
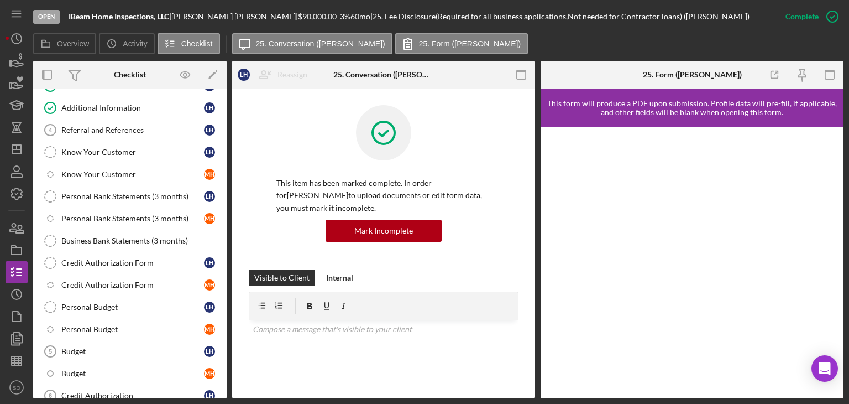
scroll to position [221, 0]
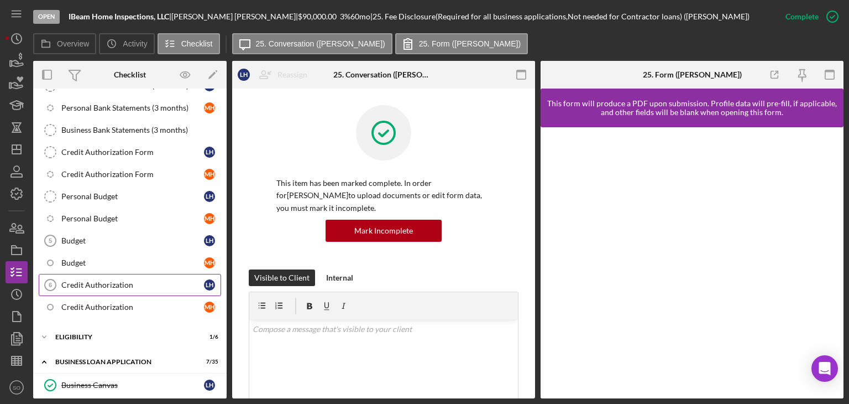
drag, startPoint x: 101, startPoint y: 276, endPoint x: 106, endPoint y: 269, distance: 9.1
click at [102, 280] on div "Credit Authorization" at bounding box center [132, 284] width 143 height 9
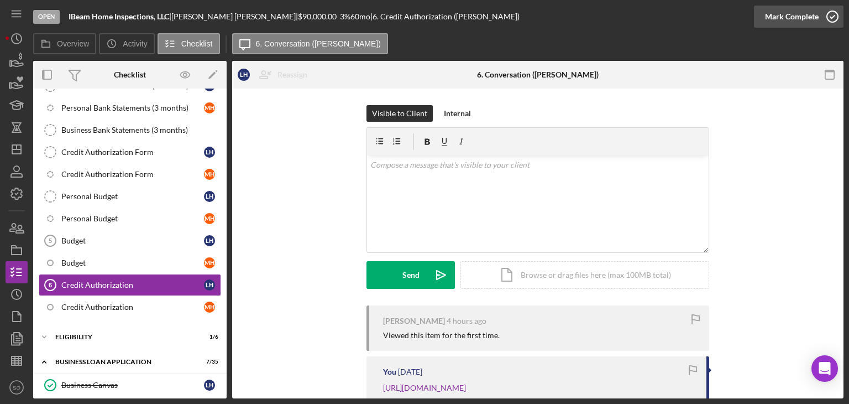
click at [813, 20] on div "Mark Complete" at bounding box center [792, 17] width 54 height 22
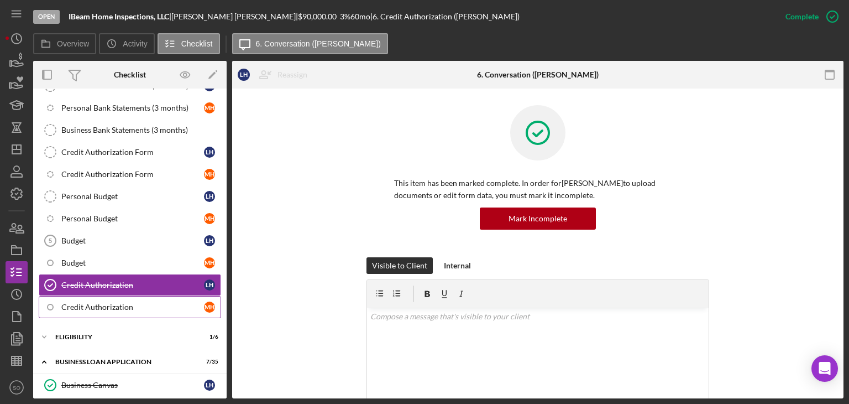
click at [129, 304] on div "Credit Authorization" at bounding box center [132, 306] width 143 height 9
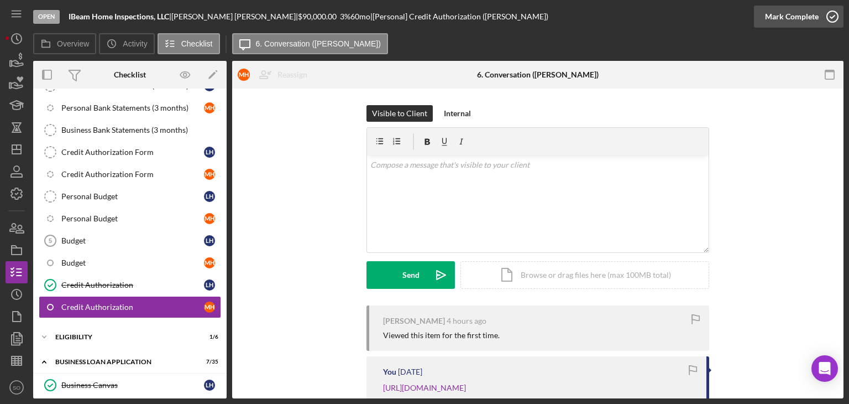
drag, startPoint x: 796, startPoint y: 15, endPoint x: 599, endPoint y: 74, distance: 206.1
click at [796, 14] on div "Mark Complete" at bounding box center [792, 17] width 54 height 22
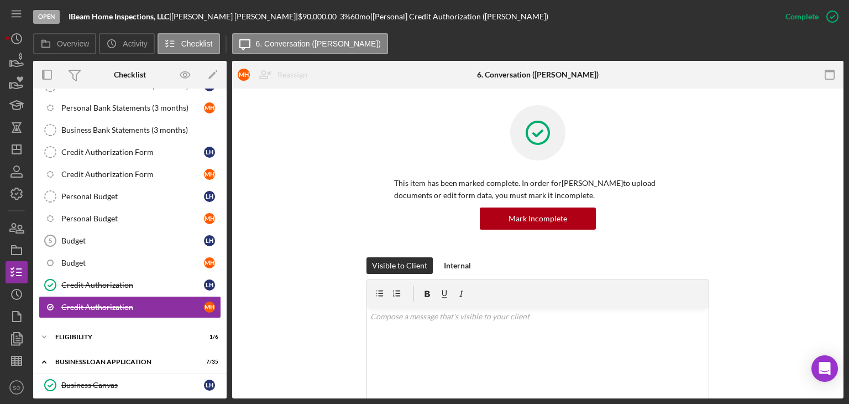
drag, startPoint x: 112, startPoint y: 244, endPoint x: 257, endPoint y: 217, distance: 146.9
click at [112, 244] on link "Budget 5 Budget L H" at bounding box center [130, 240] width 182 height 22
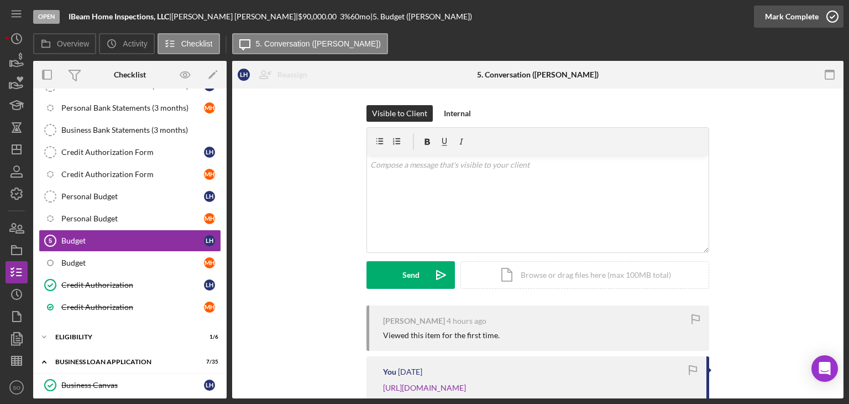
drag, startPoint x: 805, startPoint y: 15, endPoint x: 381, endPoint y: 185, distance: 456.9
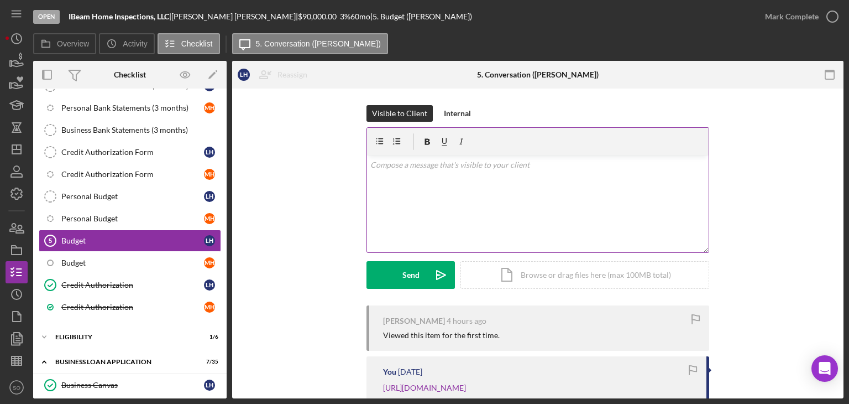
click at [801, 17] on div "Mark Complete" at bounding box center [792, 17] width 54 height 22
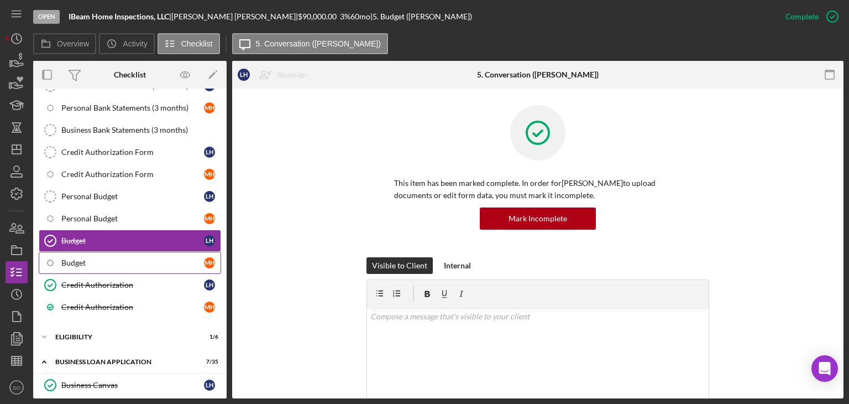
click at [124, 262] on div "Budget" at bounding box center [132, 262] width 143 height 9
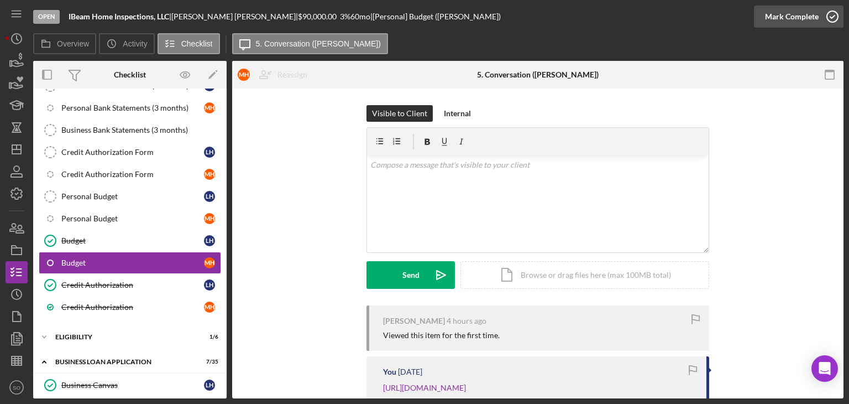
click at [823, 17] on icon "button" at bounding box center [833, 17] width 28 height 28
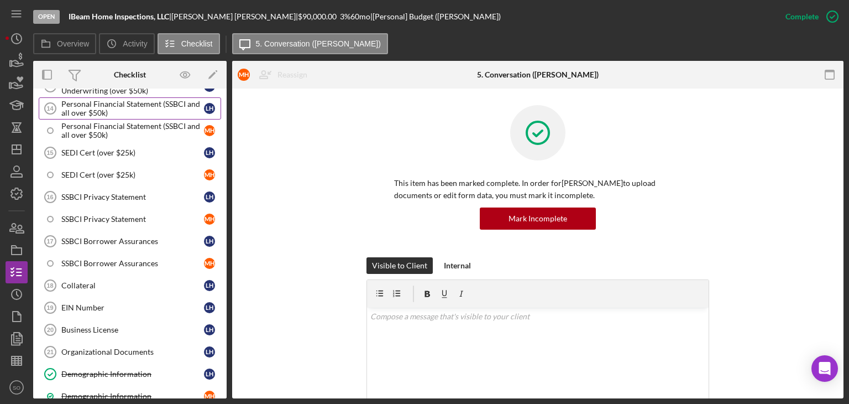
scroll to position [553, 0]
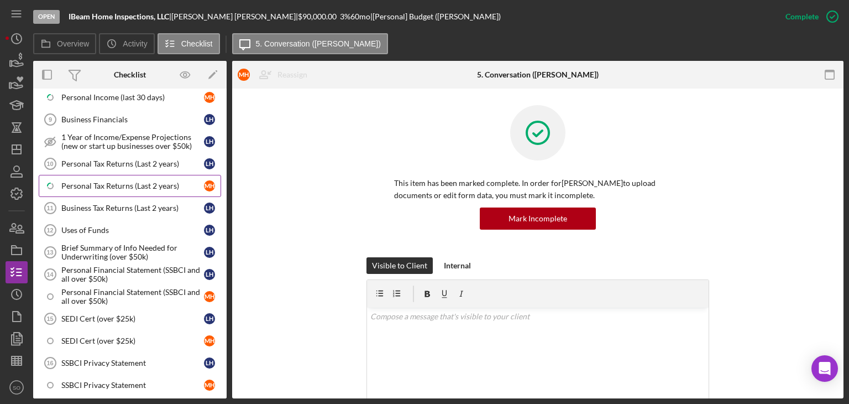
click at [86, 181] on div "Personal Tax Returns (Last 2 years)" at bounding box center [132, 185] width 143 height 9
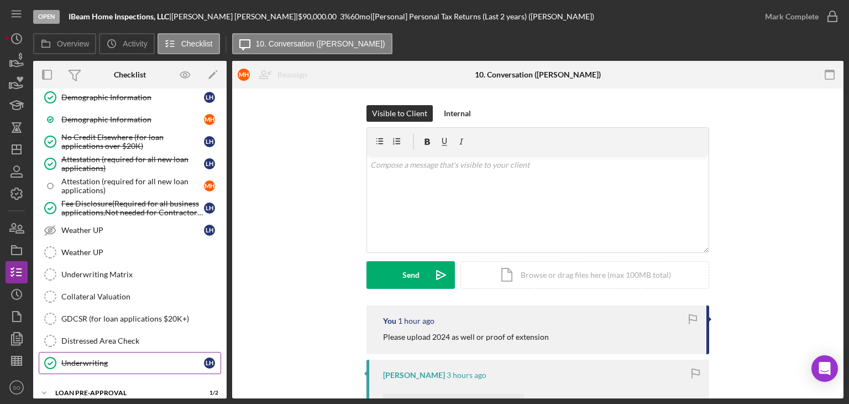
scroll to position [1044, 0]
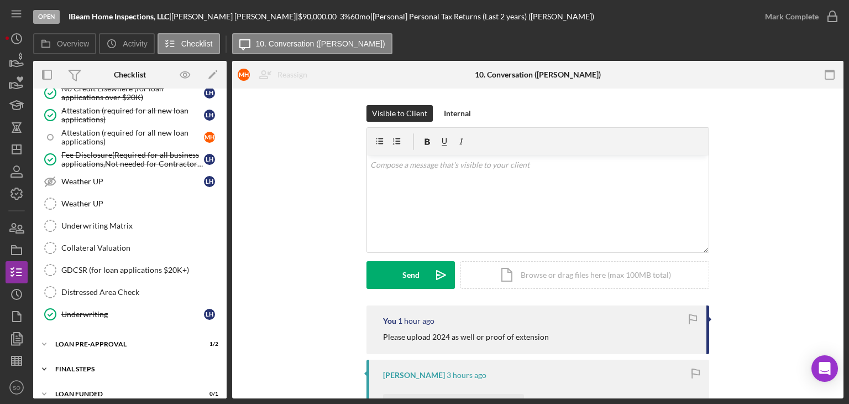
click at [116, 326] on div "FINAL STEPS" at bounding box center [134, 369] width 158 height 7
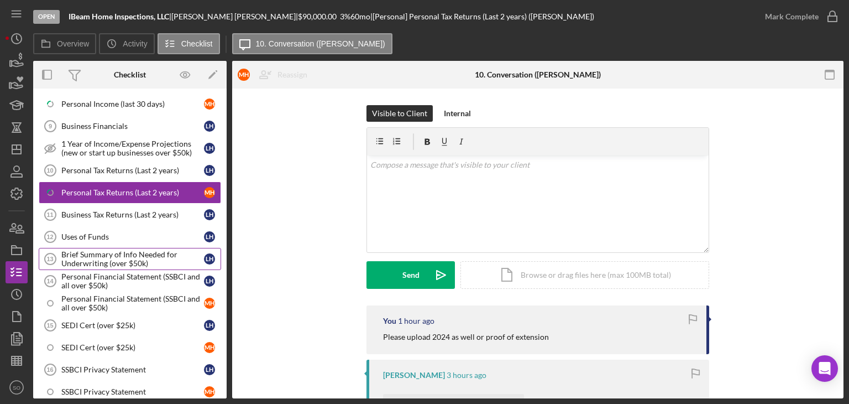
scroll to position [380, 0]
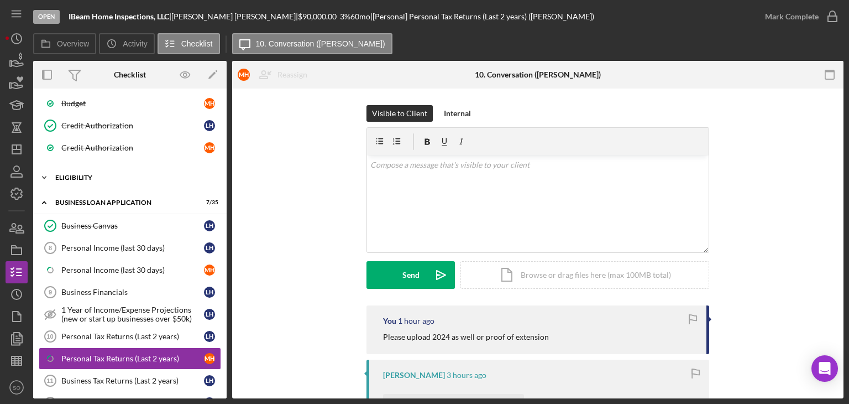
click at [102, 180] on div "Icon/Expander ELIGIBILITY 1 / 6" at bounding box center [130, 177] width 194 height 22
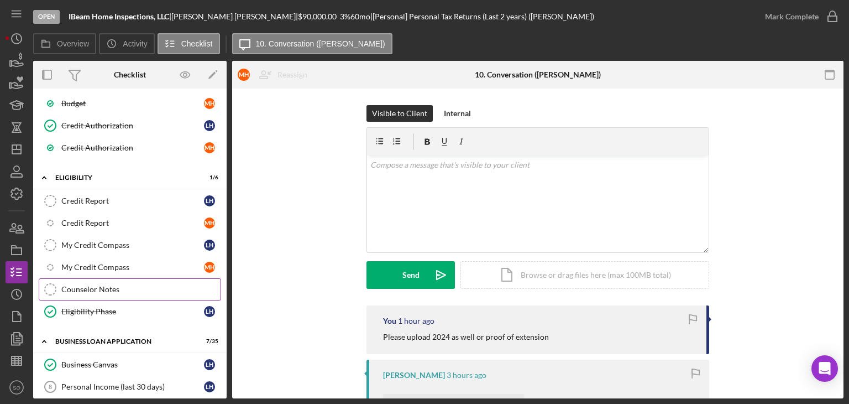
click at [111, 285] on div "Counselor Notes" at bounding box center [140, 289] width 159 height 9
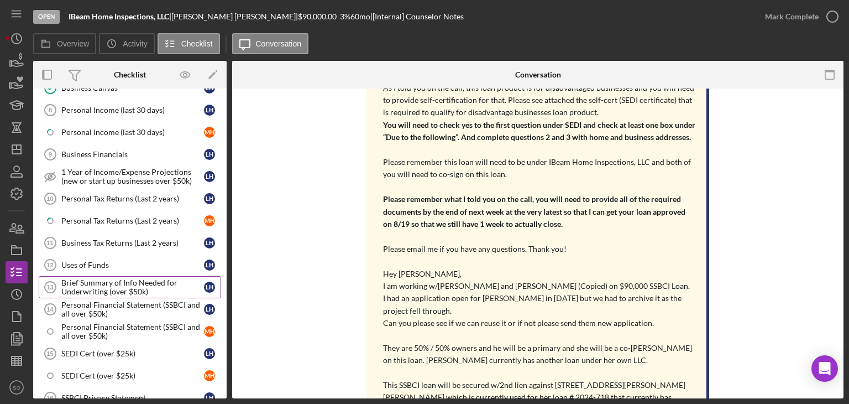
scroll to position [878, 0]
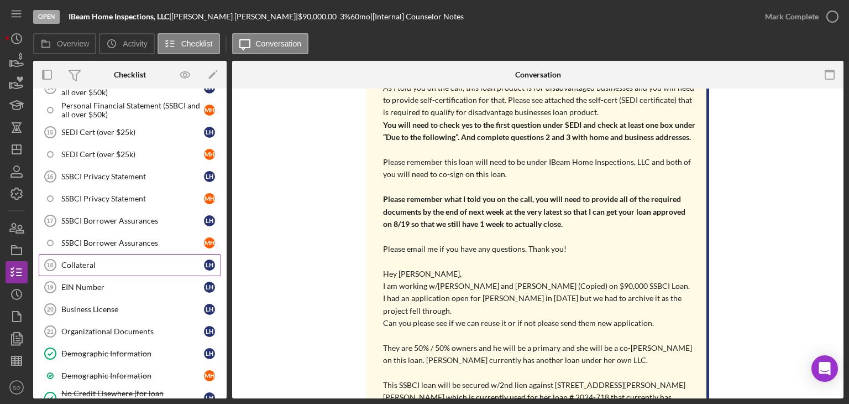
drag, startPoint x: 113, startPoint y: 249, endPoint x: 120, endPoint y: 248, distance: 7.4
click at [113, 260] on div "Collateral" at bounding box center [132, 264] width 143 height 9
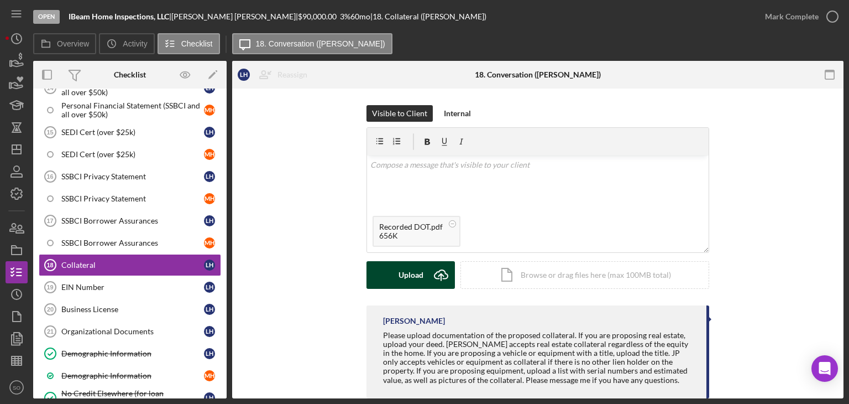
click at [432, 274] on icon "Icon/Upload" at bounding box center [441, 275] width 28 height 28
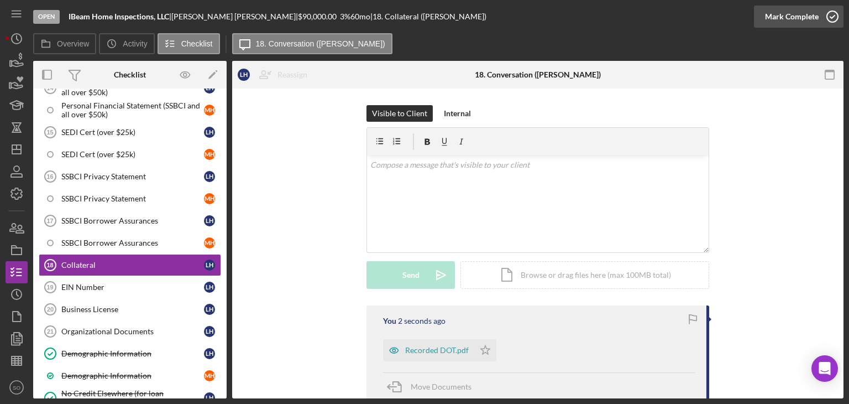
click at [787, 16] on div "Mark Complete" at bounding box center [792, 17] width 54 height 22
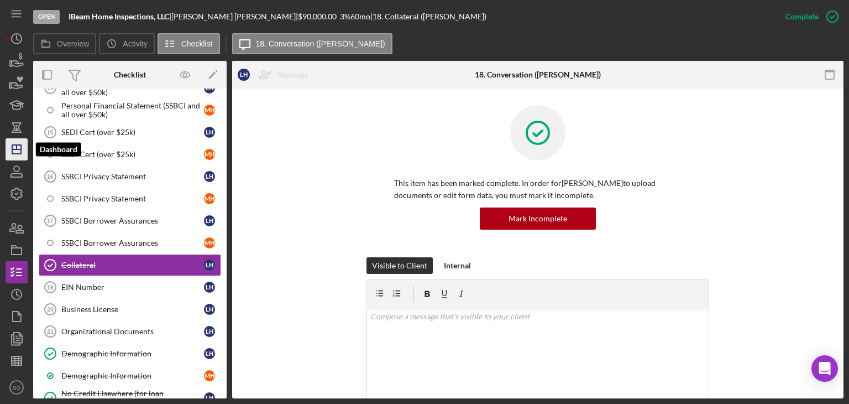
click at [13, 155] on icon "Icon/Dashboard" at bounding box center [17, 149] width 28 height 28
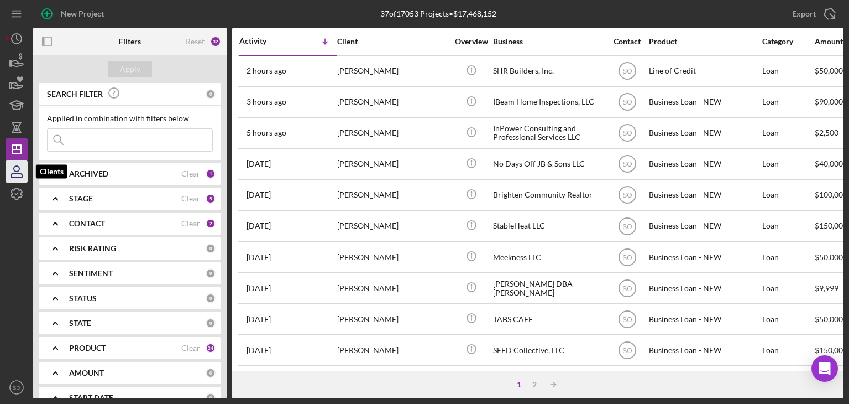
click at [11, 175] on icon "button" at bounding box center [16, 175] width 11 height 3
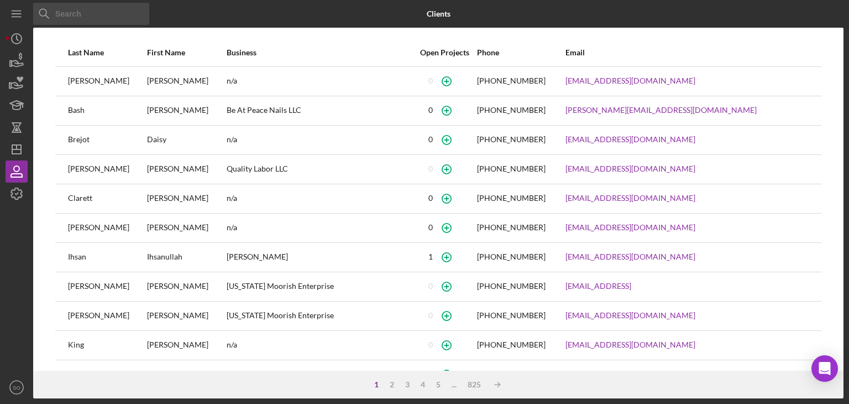
click at [80, 8] on input at bounding box center [91, 14] width 116 height 22
type input "[PERSON_NAME]"
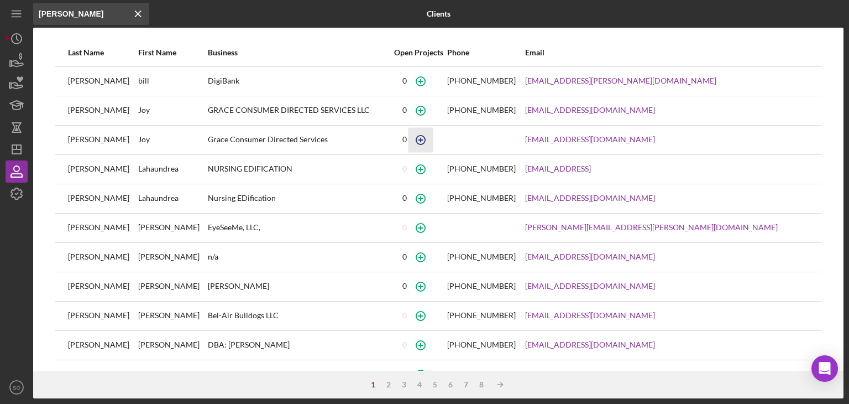
click at [424, 84] on icon "button" at bounding box center [421, 81] width 5 height 5
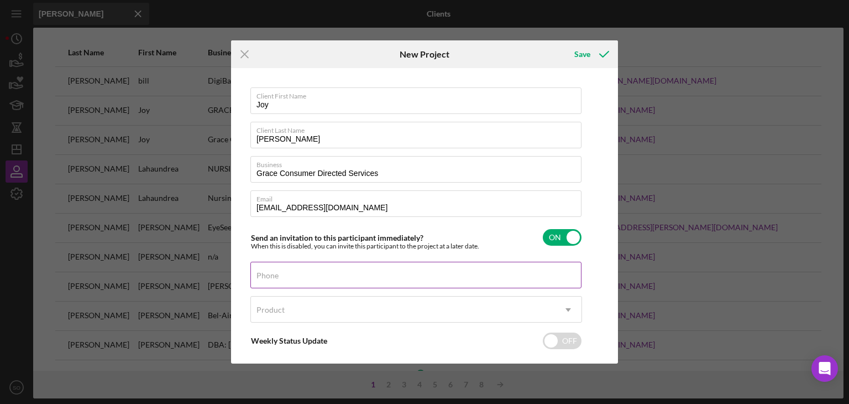
scroll to position [53, 0]
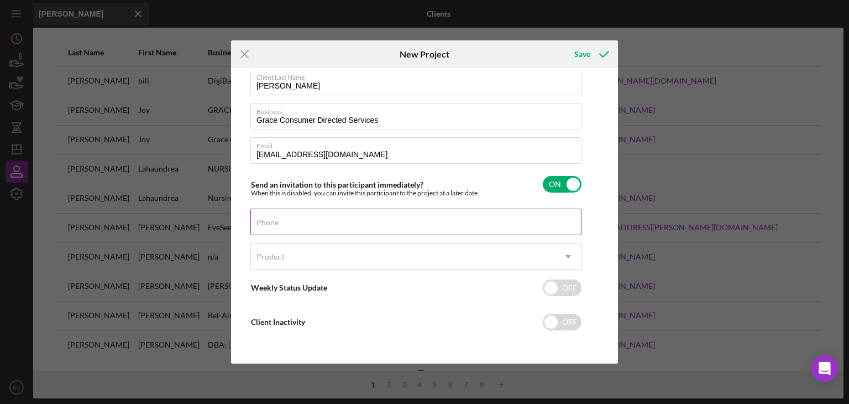
click at [296, 216] on div "Phone" at bounding box center [417, 222] width 332 height 28
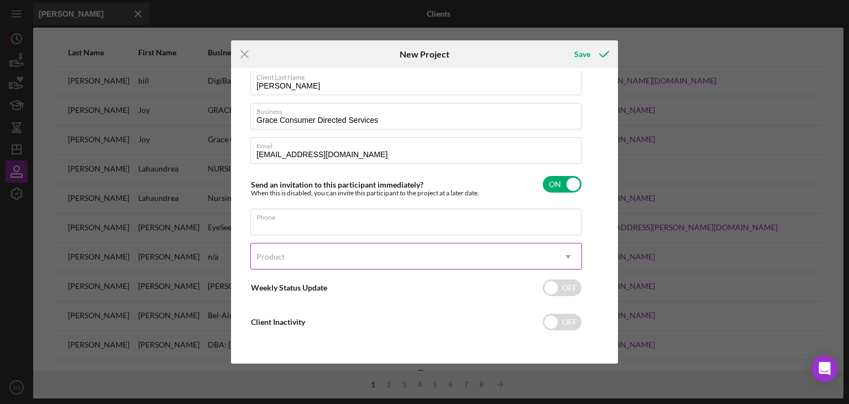
click at [282, 254] on div "Product" at bounding box center [271, 256] width 28 height 9
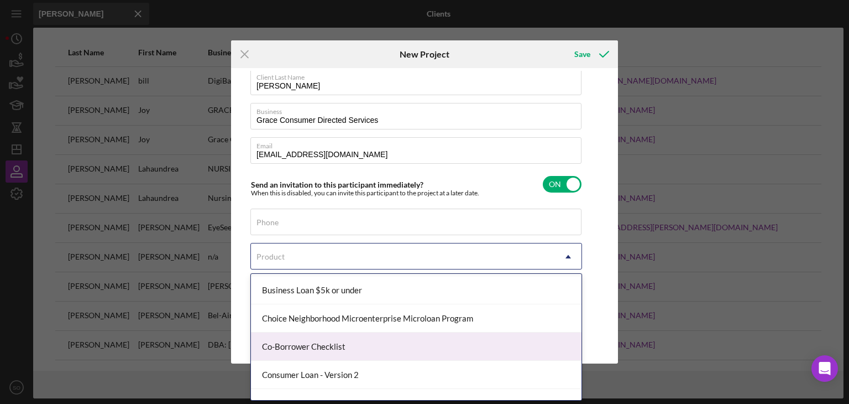
scroll to position [55, 0]
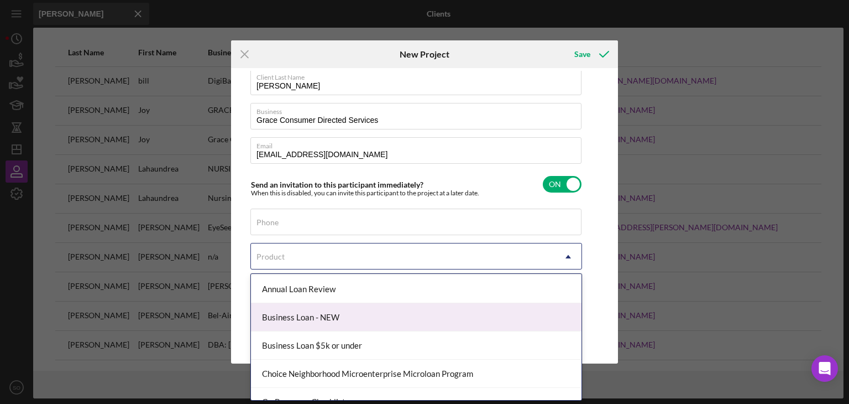
click at [290, 319] on div "Business Loan - NEW" at bounding box center [416, 317] width 331 height 28
checkbox input "true"
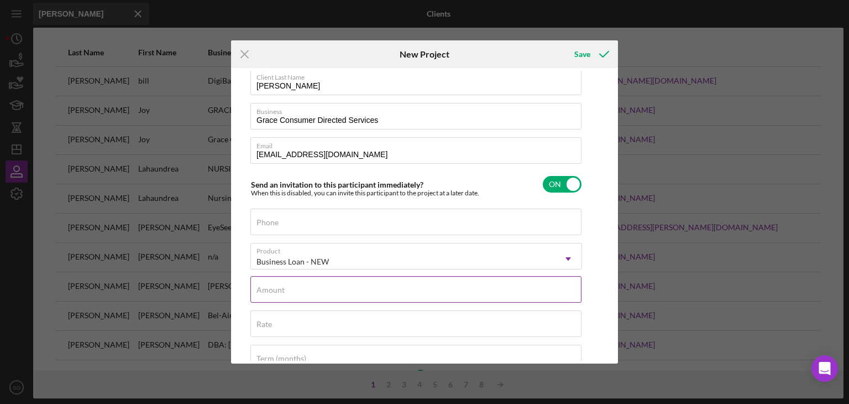
click at [308, 295] on input "Amount" at bounding box center [416, 289] width 331 height 27
type input "$25,000"
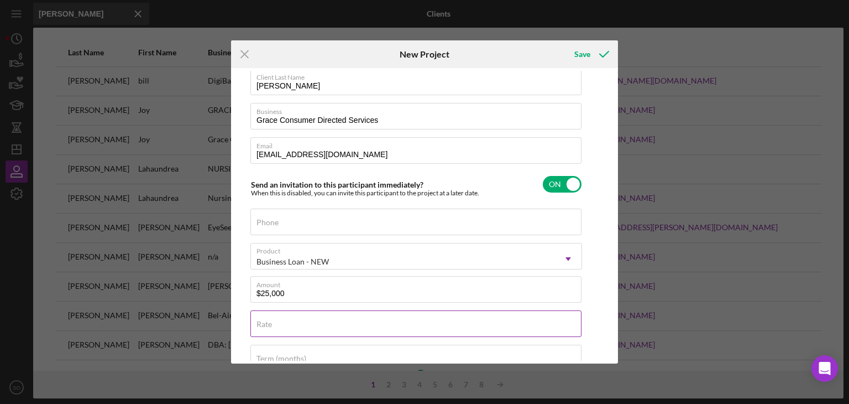
click at [288, 326] on input "Rate" at bounding box center [416, 323] width 331 height 27
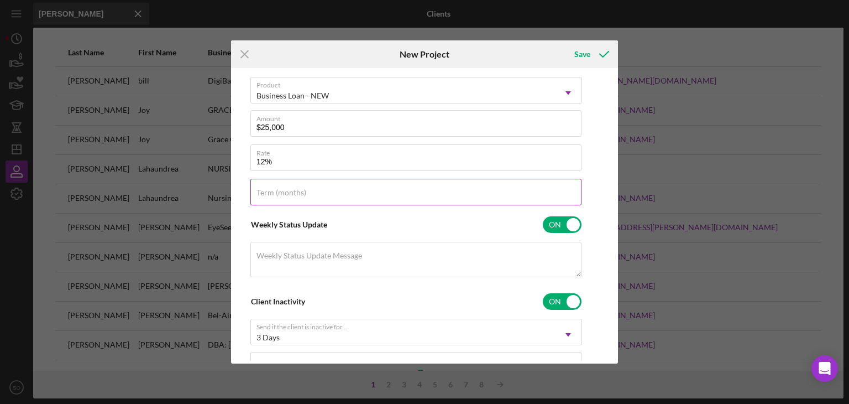
type input "12.000%"
click at [273, 197] on input "Term (months)" at bounding box center [416, 192] width 331 height 27
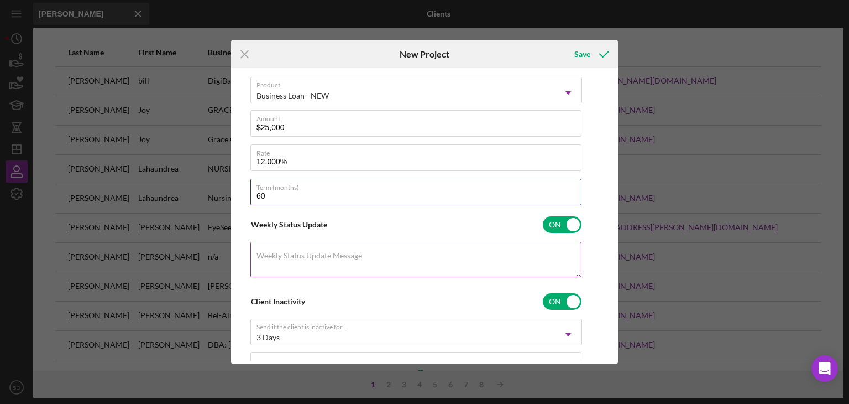
scroll to position [274, 0]
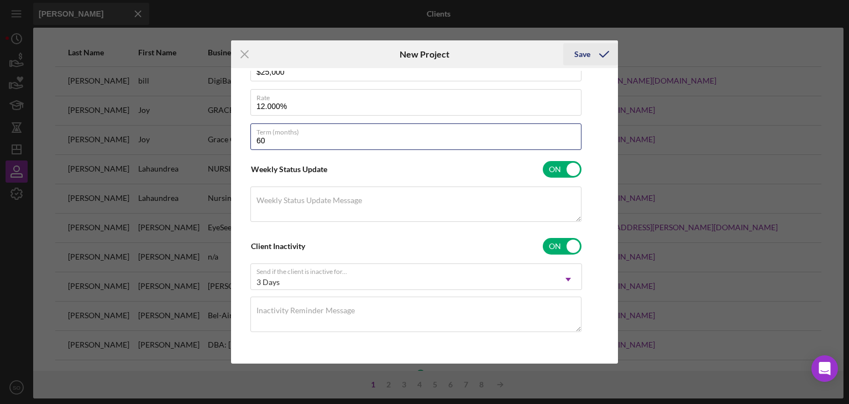
type input "60"
click at [595, 56] on icon "submit" at bounding box center [605, 54] width 28 height 28
checkbox input "false"
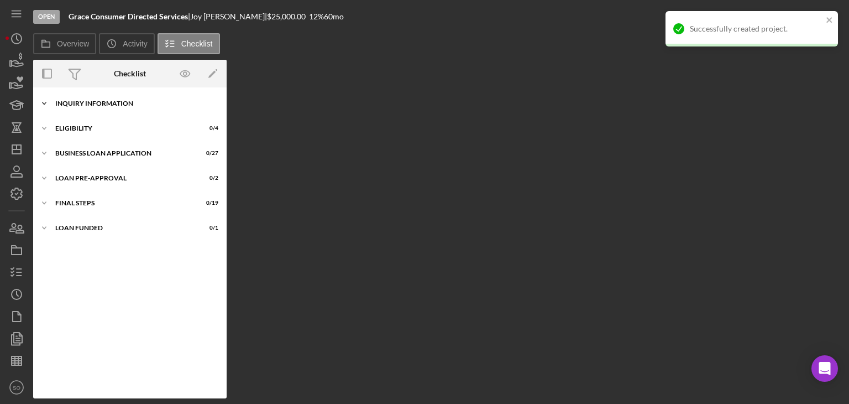
click at [138, 107] on div "Icon/Expander INQUIRY INFORMATION 0 / 11" at bounding box center [130, 103] width 194 height 22
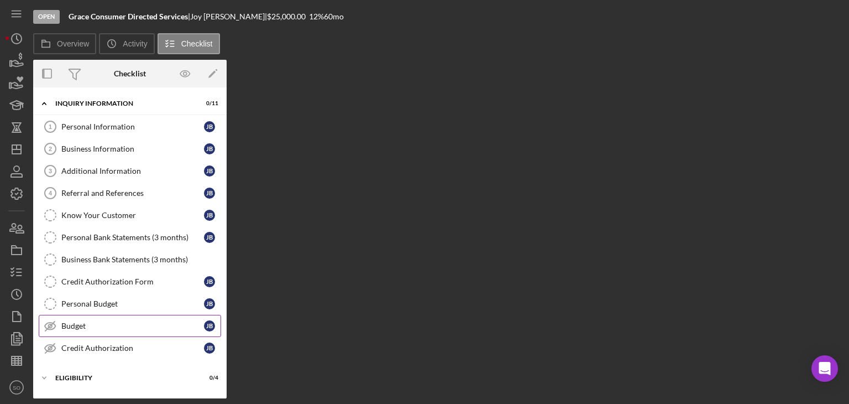
click at [92, 321] on div "Budget" at bounding box center [132, 325] width 143 height 9
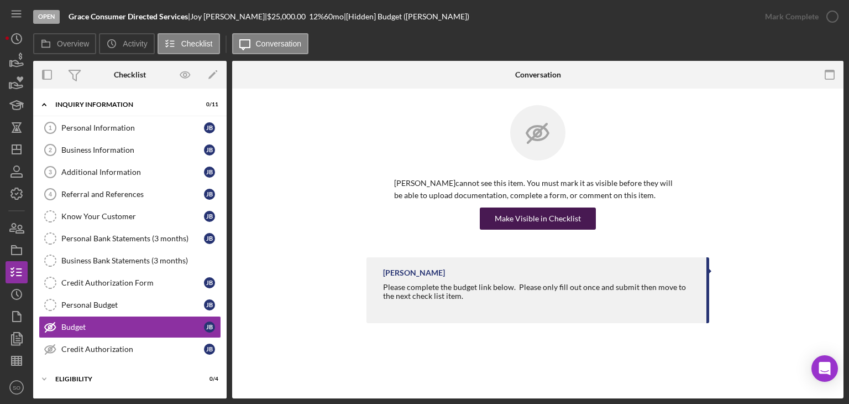
click at [535, 222] on div "Make Visible in Checklist" at bounding box center [538, 218] width 86 height 22
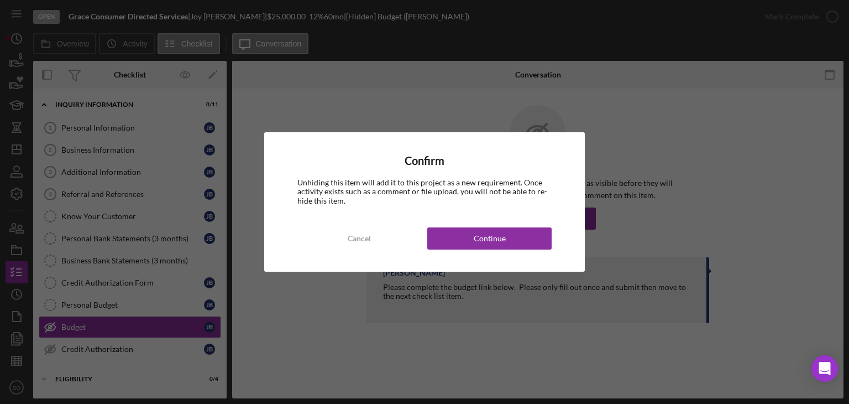
drag, startPoint x: 492, startPoint y: 243, endPoint x: 325, endPoint y: 281, distance: 170.9
click at [491, 243] on div "Continue" at bounding box center [490, 238] width 32 height 22
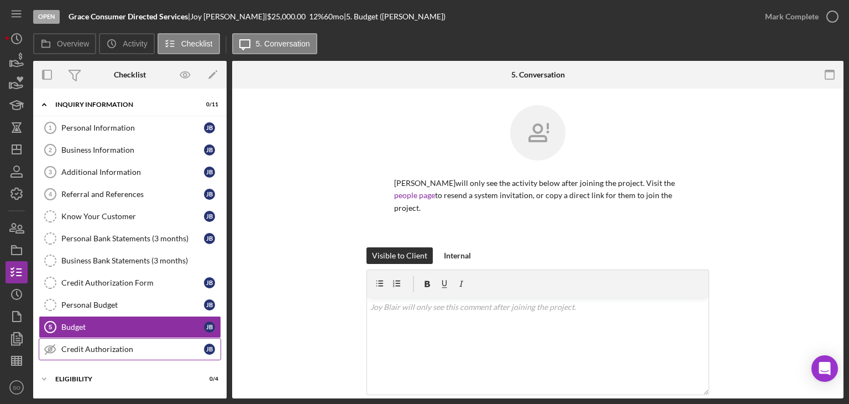
click at [107, 326] on div "Credit Authorization" at bounding box center [132, 349] width 143 height 9
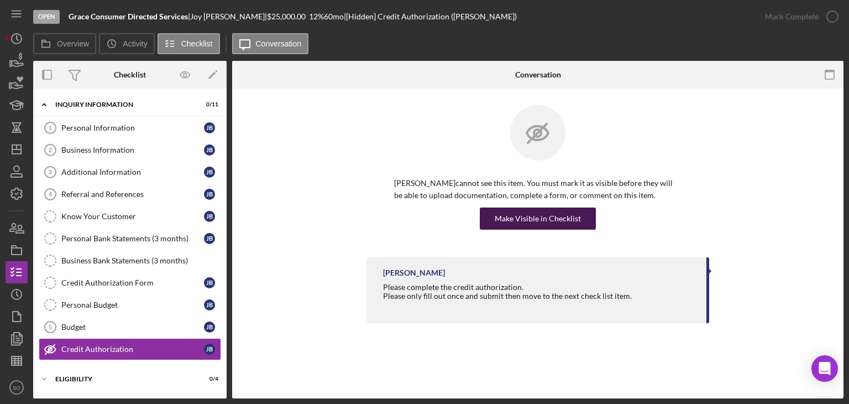
click at [523, 222] on div "Make Visible in Checklist" at bounding box center [538, 218] width 86 height 22
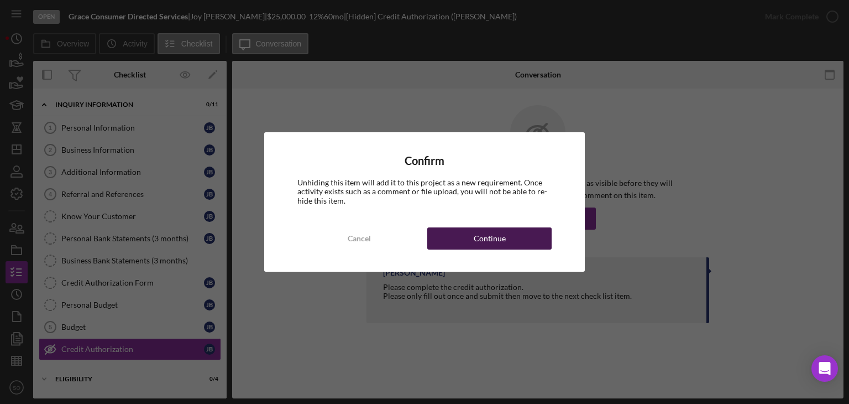
drag, startPoint x: 483, startPoint y: 246, endPoint x: 216, endPoint y: 80, distance: 314.7
click at [483, 245] on div "Continue" at bounding box center [490, 238] width 32 height 22
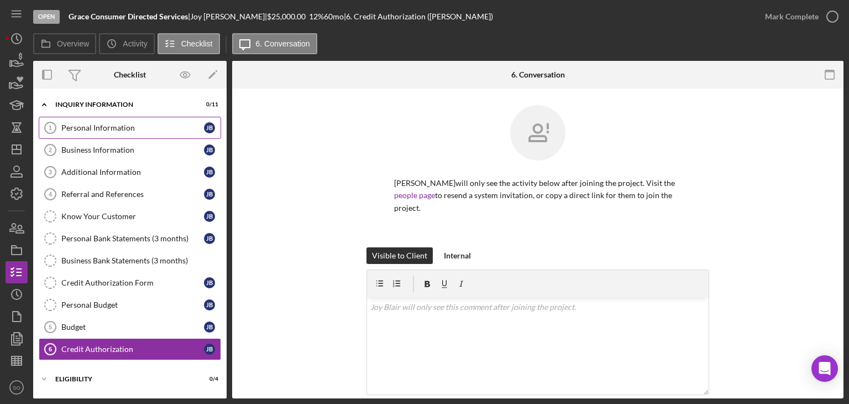
click at [119, 135] on link "Personal Information 1 Personal Information [PERSON_NAME]" at bounding box center [130, 128] width 182 height 22
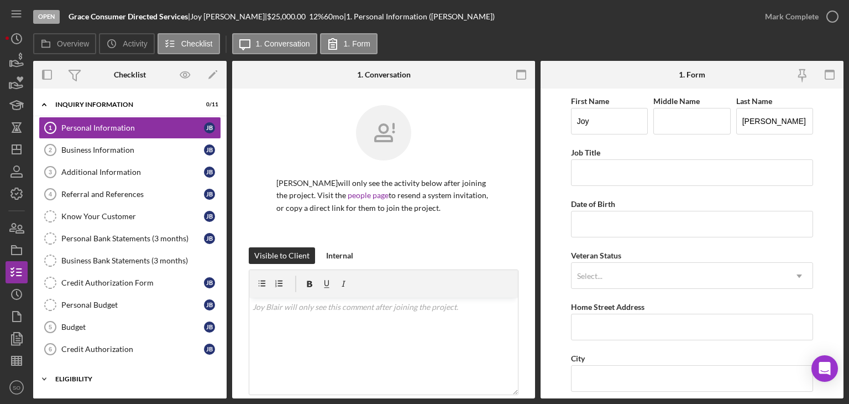
click at [87, 326] on div "ELIGIBILITY" at bounding box center [134, 378] width 158 height 7
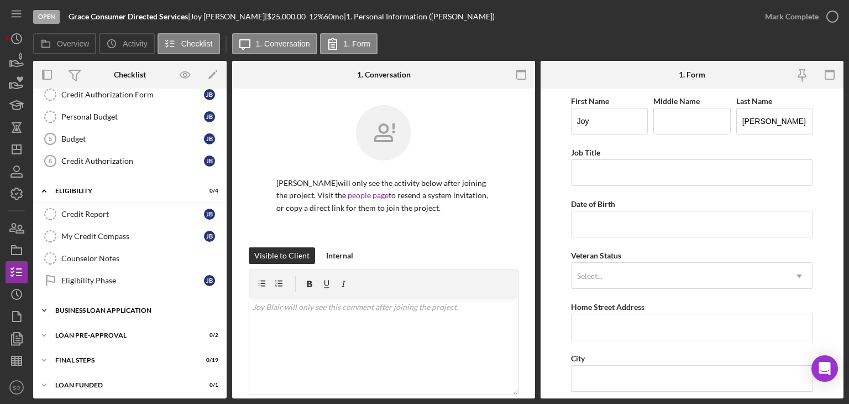
click at [86, 315] on div "Icon/Expander BUSINESS LOAN APPLICATION 0 / 27" at bounding box center [130, 310] width 194 height 22
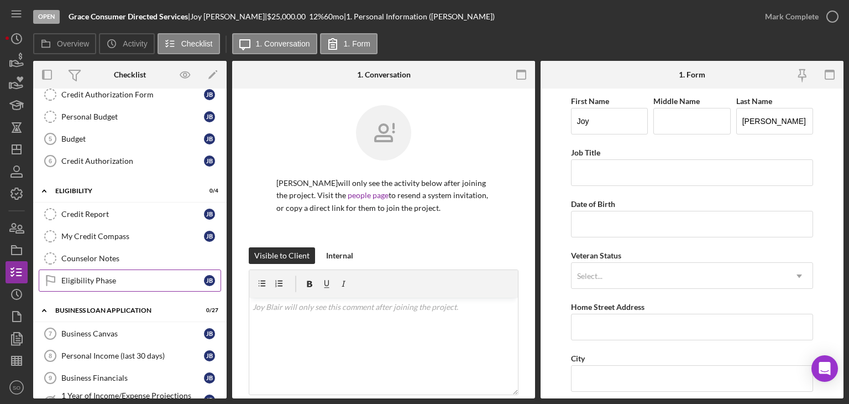
click at [88, 276] on div "Eligibility Phase" at bounding box center [132, 280] width 143 height 9
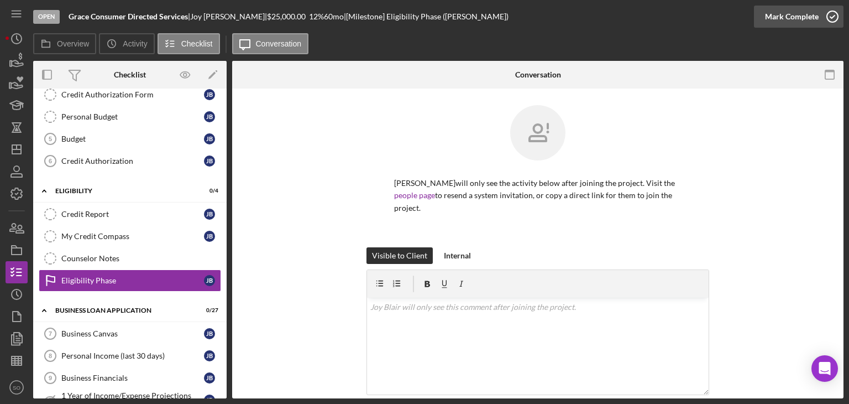
drag, startPoint x: 819, startPoint y: 20, endPoint x: 597, endPoint y: 92, distance: 233.5
click at [815, 23] on button "Mark Complete" at bounding box center [799, 17] width 90 height 22
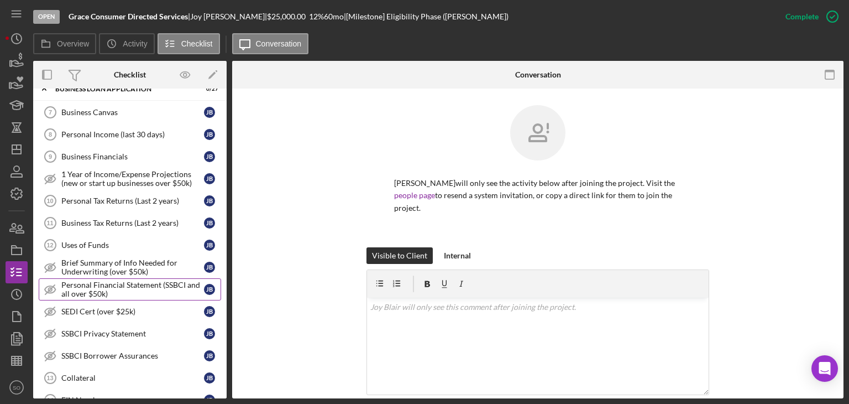
click at [80, 283] on div "Personal Financial Statement (SSBCI and all over $50k)" at bounding box center [132, 289] width 143 height 18
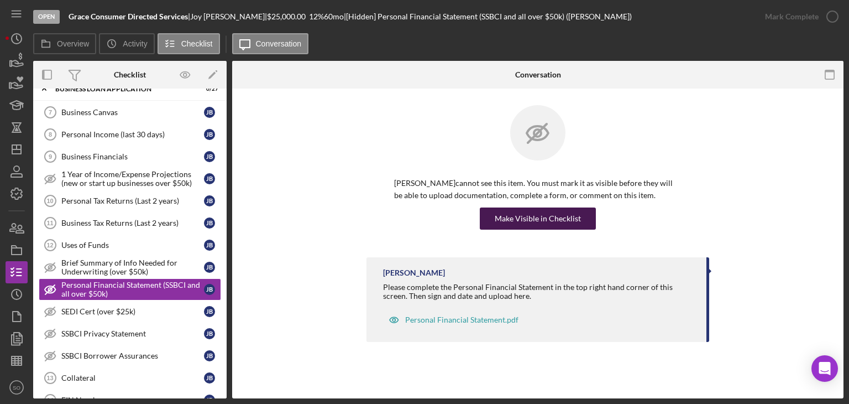
click at [527, 220] on div "Make Visible in Checklist" at bounding box center [538, 218] width 86 height 22
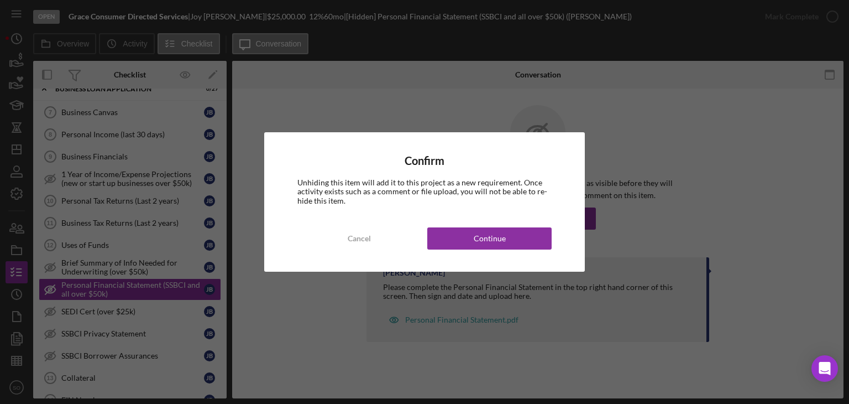
drag, startPoint x: 477, startPoint y: 244, endPoint x: 411, endPoint y: 252, distance: 65.7
click at [475, 246] on div "Continue" at bounding box center [490, 238] width 32 height 22
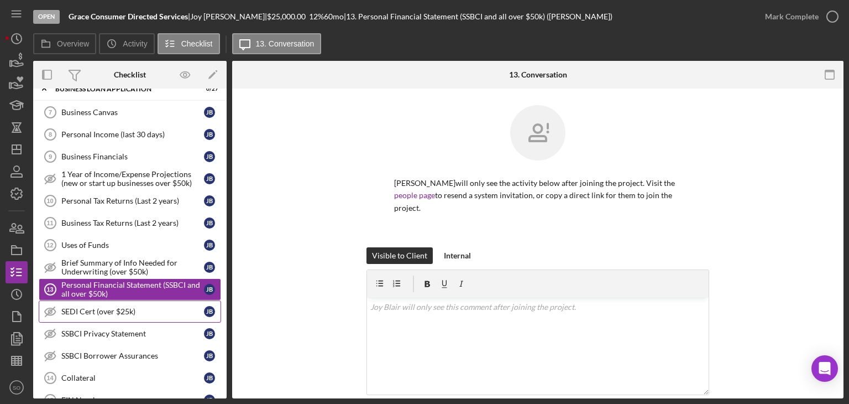
click at [117, 308] on div "SEDI Cert (over $25k)" at bounding box center [132, 311] width 143 height 9
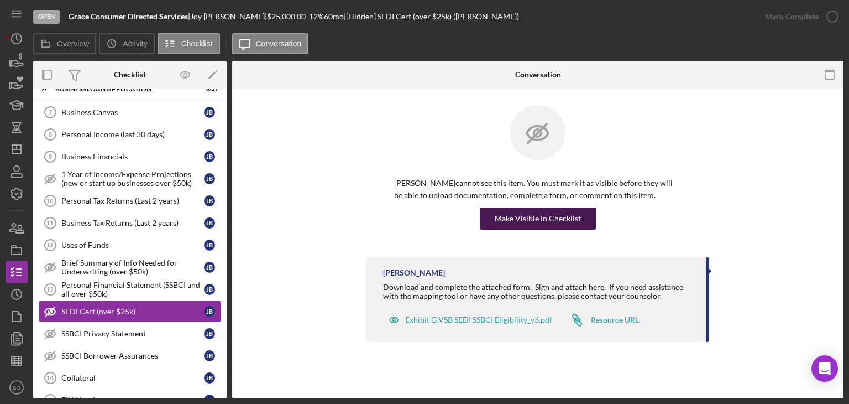
click at [557, 222] on div "Make Visible in Checklist" at bounding box center [538, 218] width 86 height 22
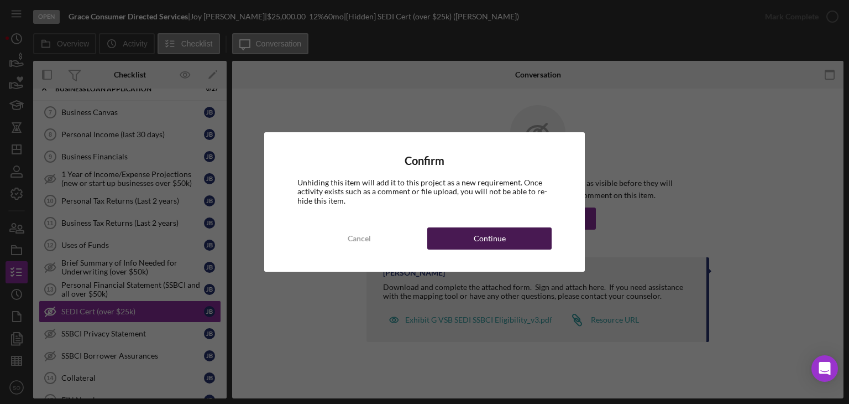
click at [503, 238] on div "Continue" at bounding box center [490, 238] width 32 height 22
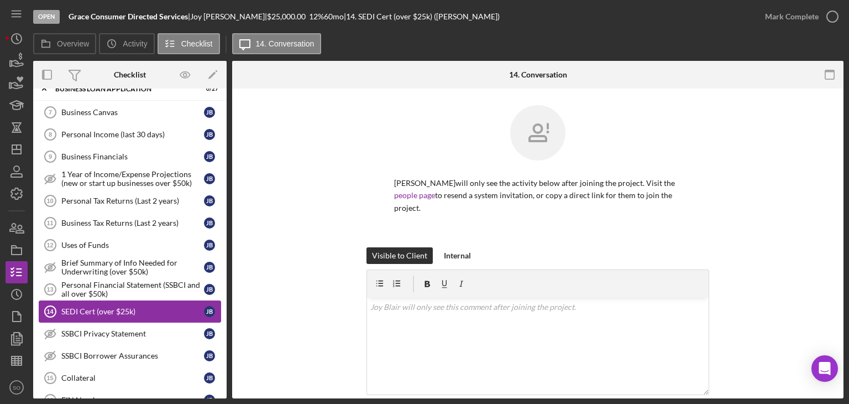
click at [139, 326] on div "SSBCI Privacy Statement" at bounding box center [132, 333] width 143 height 9
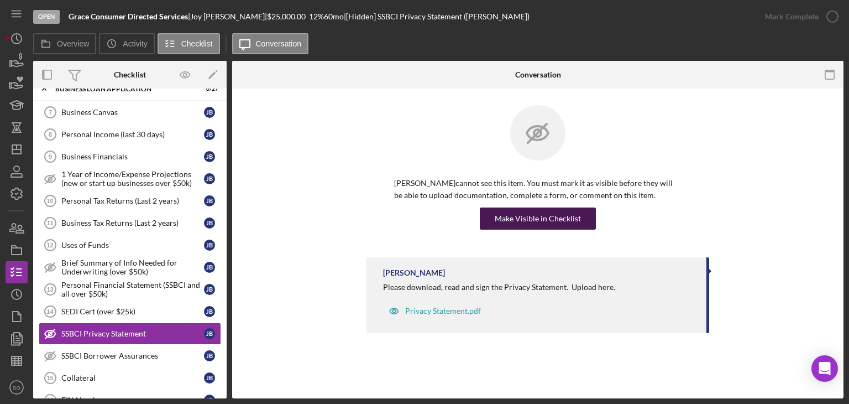
click at [520, 221] on div "Make Visible in Checklist" at bounding box center [538, 218] width 86 height 22
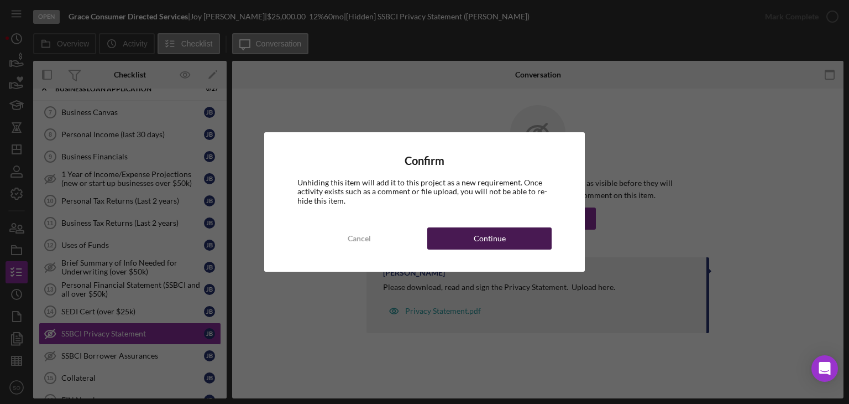
click at [446, 241] on button "Continue" at bounding box center [489, 238] width 124 height 22
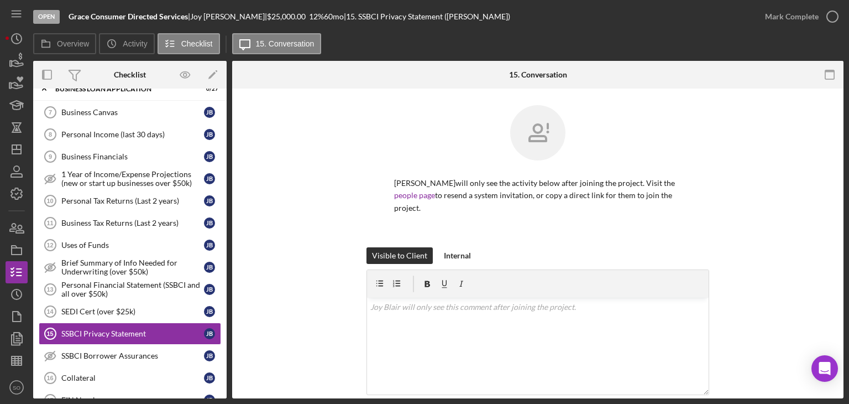
scroll to position [575, 0]
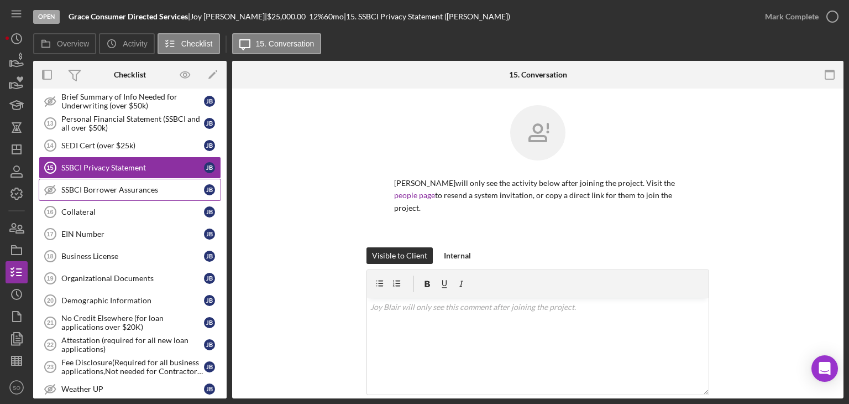
drag, startPoint x: 92, startPoint y: 185, endPoint x: 136, endPoint y: 184, distance: 43.7
click at [93, 185] on div "SSBCI Borrower Assurances" at bounding box center [132, 189] width 143 height 9
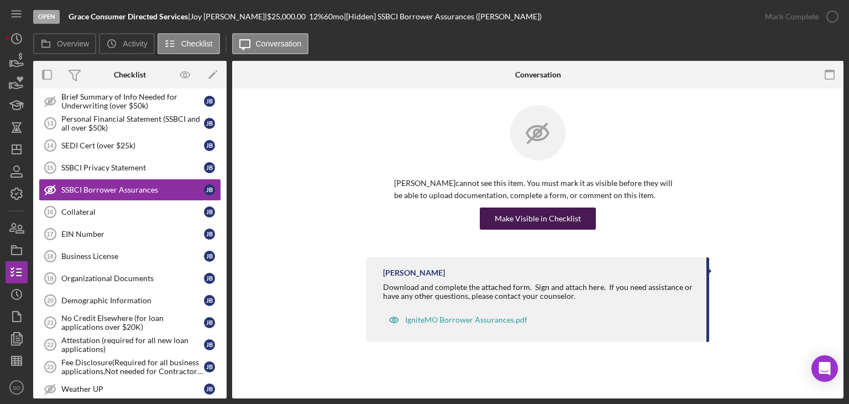
click at [515, 217] on div "Make Visible in Checklist" at bounding box center [538, 218] width 86 height 22
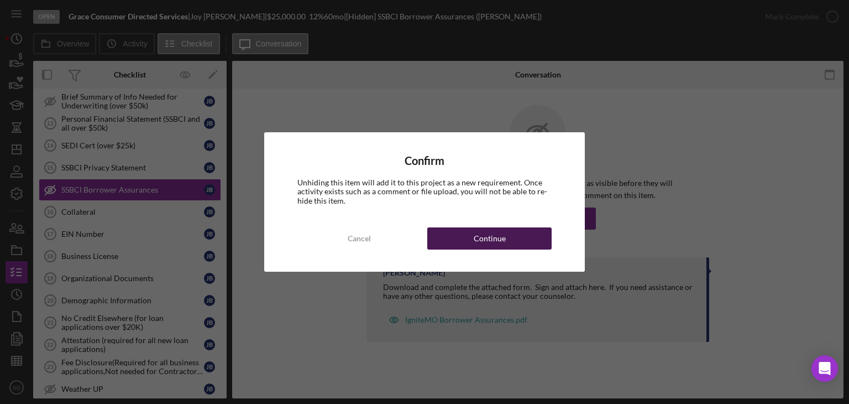
click at [504, 237] on button "Continue" at bounding box center [489, 238] width 124 height 22
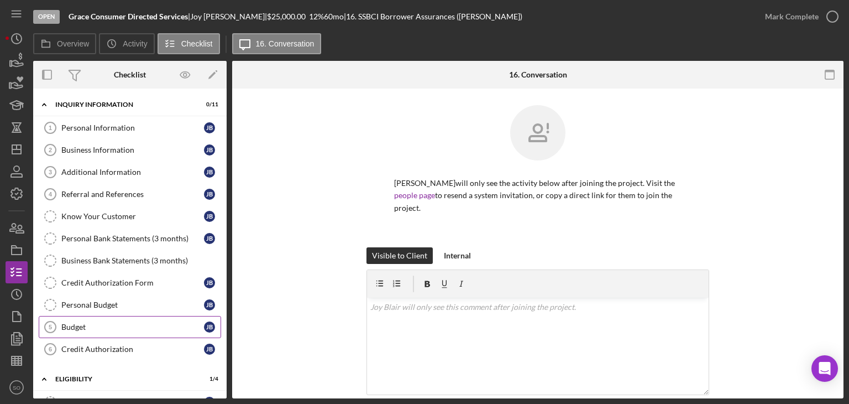
scroll to position [166, 0]
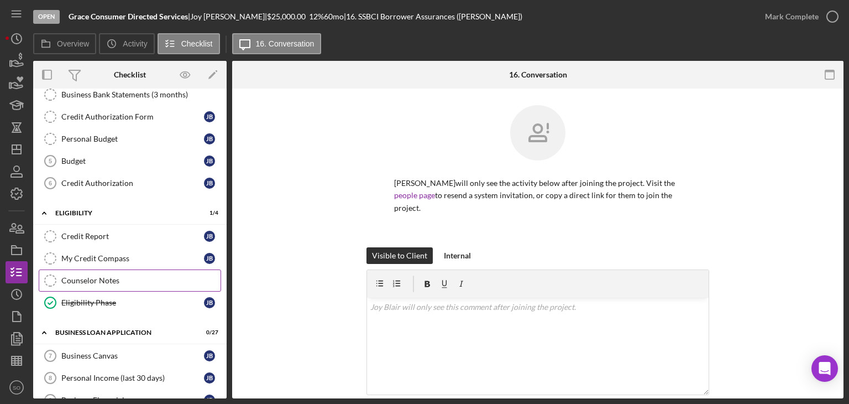
click at [90, 281] on link "Counselor Notes Counselor Notes" at bounding box center [130, 280] width 182 height 22
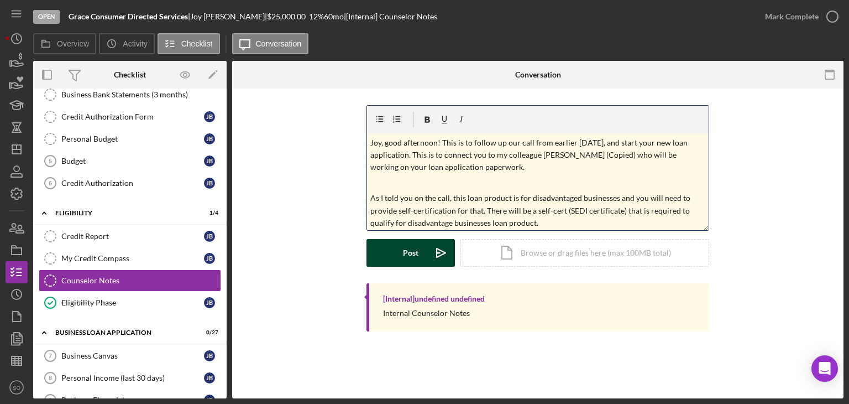
scroll to position [394, 0]
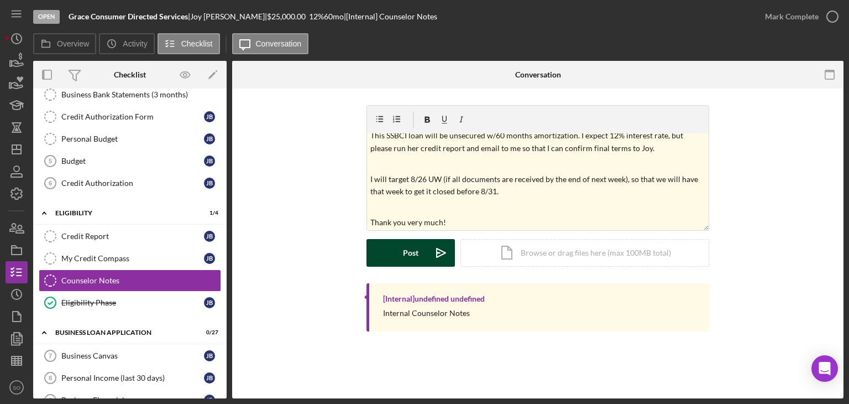
click at [411, 248] on div "Post" at bounding box center [410, 253] width 15 height 28
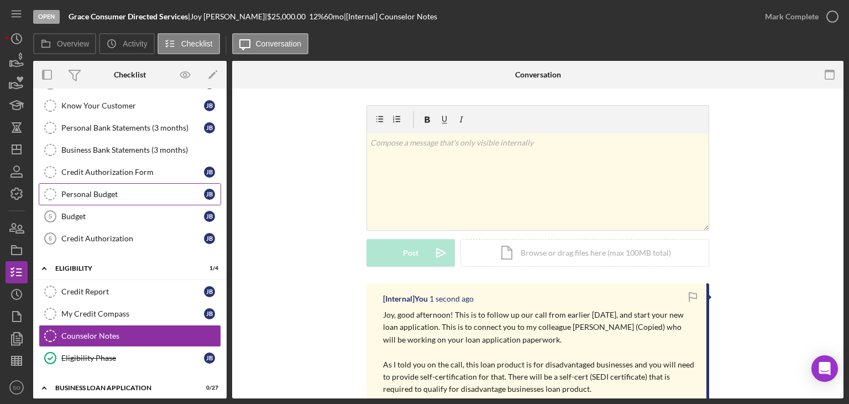
scroll to position [55, 0]
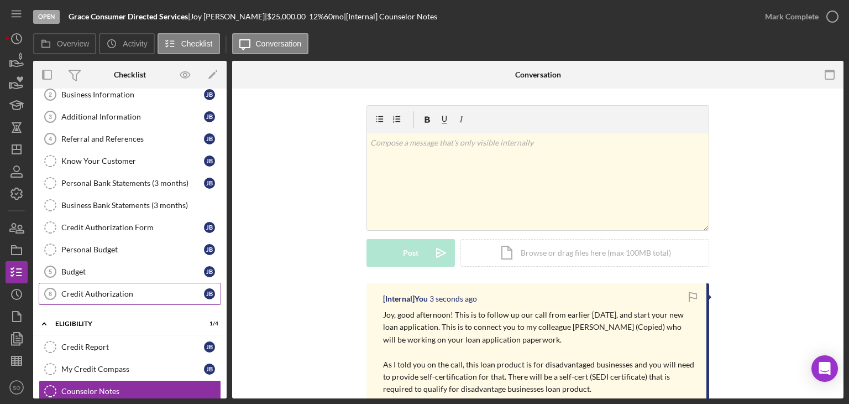
click at [112, 290] on div "Credit Authorization" at bounding box center [132, 293] width 143 height 9
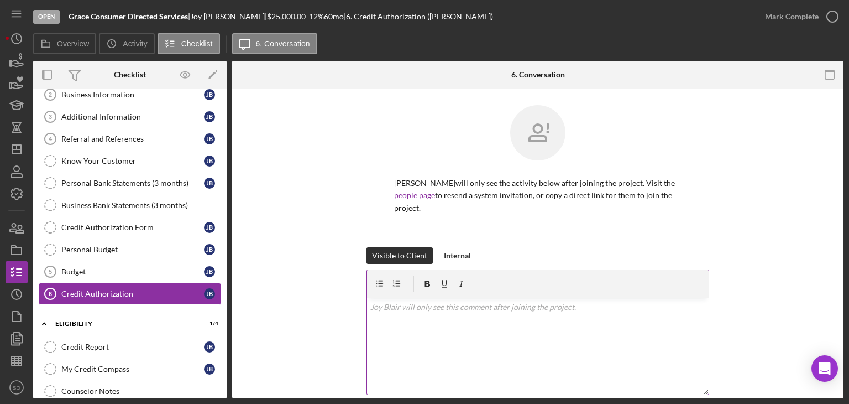
click at [423, 319] on div "v Color teal Color pink Remove color Add row above Add row below Add column bef…" at bounding box center [538, 346] width 342 height 97
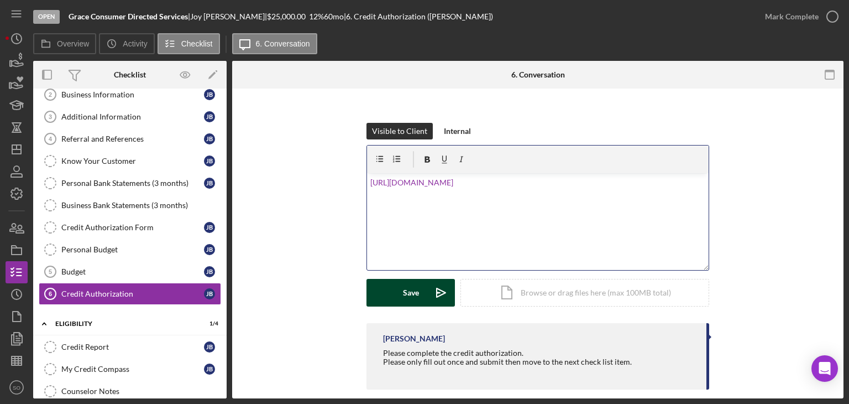
click at [398, 285] on button "Save Icon/icon-invite-send" at bounding box center [411, 293] width 88 height 28
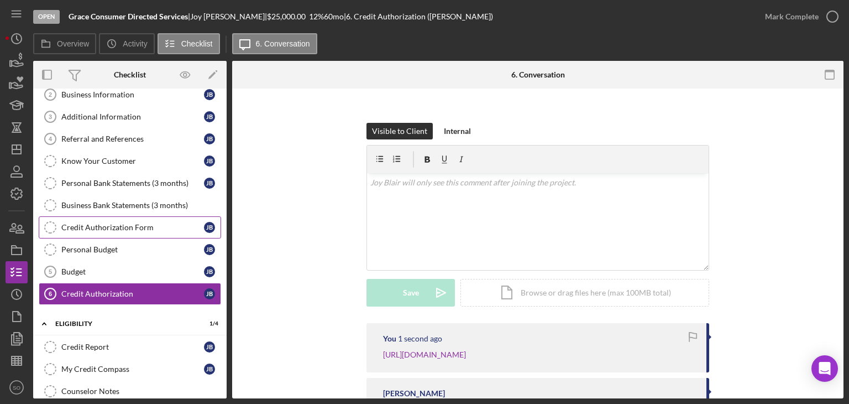
drag, startPoint x: 135, startPoint y: 268, endPoint x: 161, endPoint y: 228, distance: 47.9
click at [135, 267] on div "Budget" at bounding box center [132, 271] width 143 height 9
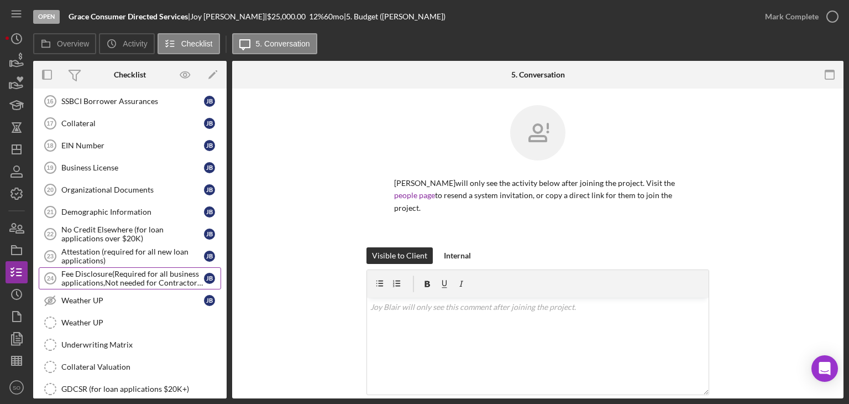
scroll to position [785, 0]
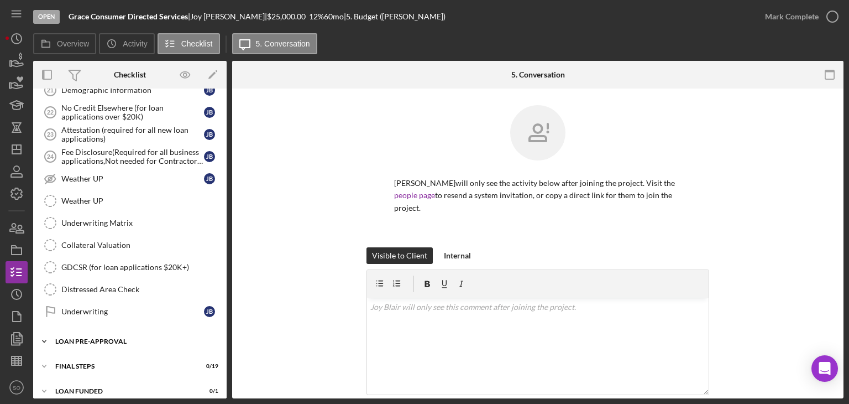
click at [105, 326] on div "LOAN PRE-APPROVAL" at bounding box center [134, 341] width 158 height 7
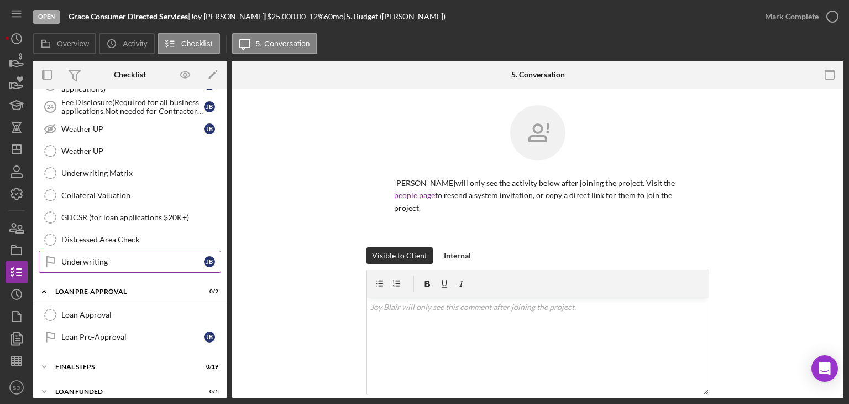
drag, startPoint x: 108, startPoint y: 322, endPoint x: 210, endPoint y: 260, distance: 118.6
click at [111, 326] on link "Loan Pre-Approval Loan Pre-Approval [PERSON_NAME]" at bounding box center [130, 337] width 182 height 22
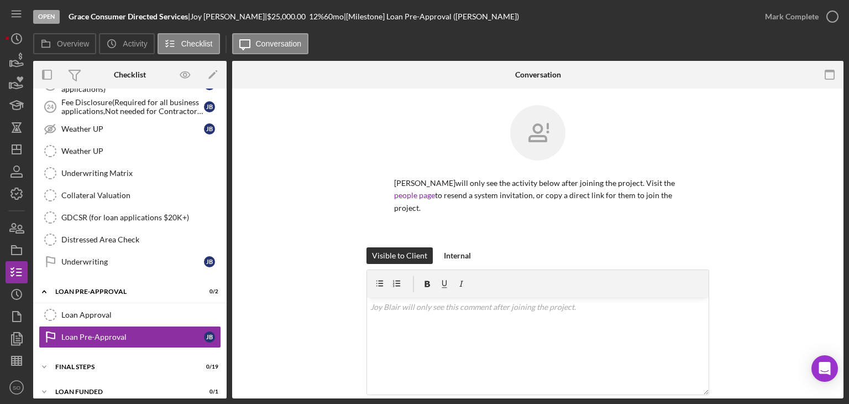
scroll to position [835, 0]
drag, startPoint x: 805, startPoint y: 14, endPoint x: 556, endPoint y: 67, distance: 254.4
click at [803, 15] on div "Mark Complete" at bounding box center [792, 17] width 54 height 22
click at [129, 326] on div "Icon/Expander FINAL STEPS 0 / 19" at bounding box center [130, 367] width 194 height 22
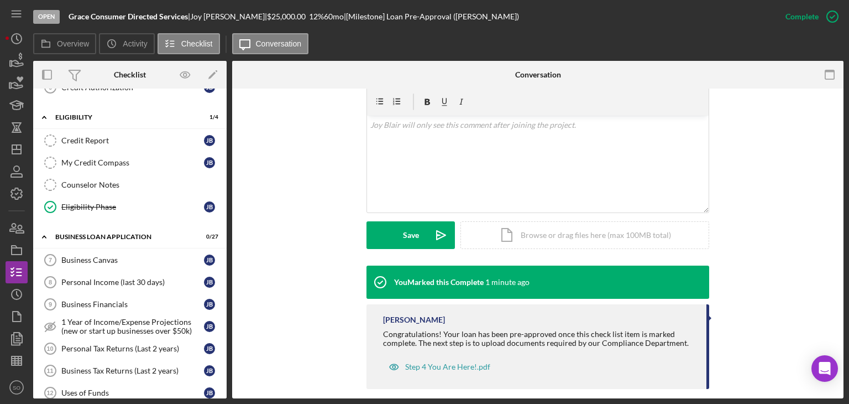
scroll to position [0, 0]
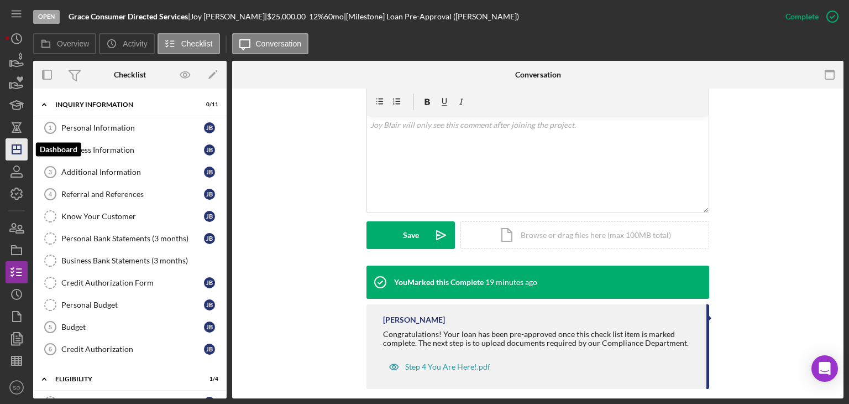
click at [14, 148] on icon "Icon/Dashboard" at bounding box center [17, 149] width 28 height 28
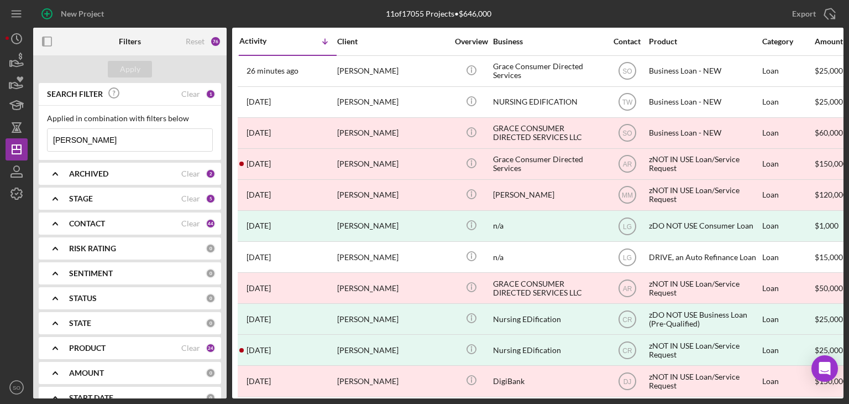
drag, startPoint x: 124, startPoint y: 138, endPoint x: 28, endPoint y: 135, distance: 96.3
click at [27, 139] on div "New Project 11 of 17055 Projects • $646,000 [PERSON_NAME] Export Icon/Export Fi…" at bounding box center [425, 199] width 838 height 398
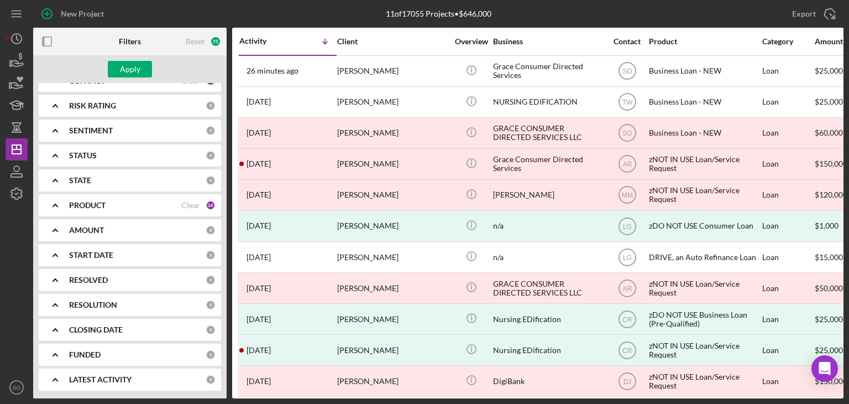
click at [106, 208] on div "PRODUCT" at bounding box center [125, 205] width 112 height 9
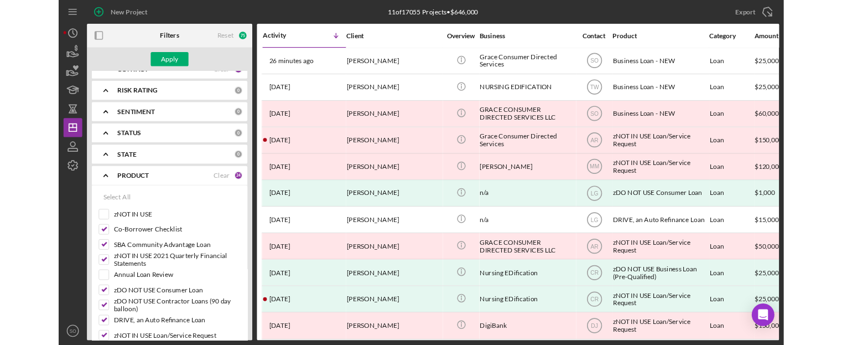
scroll to position [0, 0]
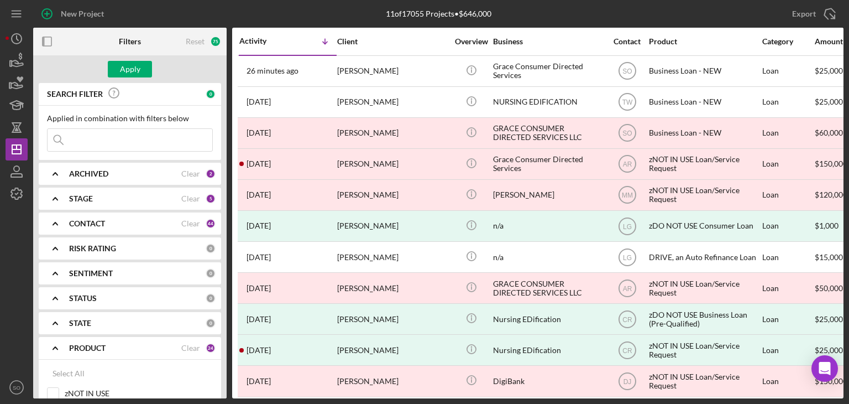
click at [108, 213] on div "CONTACT Clear 44" at bounding box center [142, 223] width 147 height 22
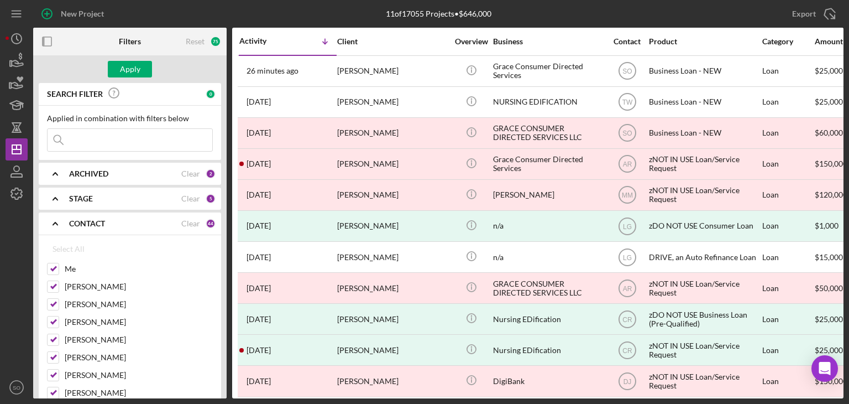
click at [182, 224] on div "Clear" at bounding box center [190, 223] width 19 height 9
checkbox input "false"
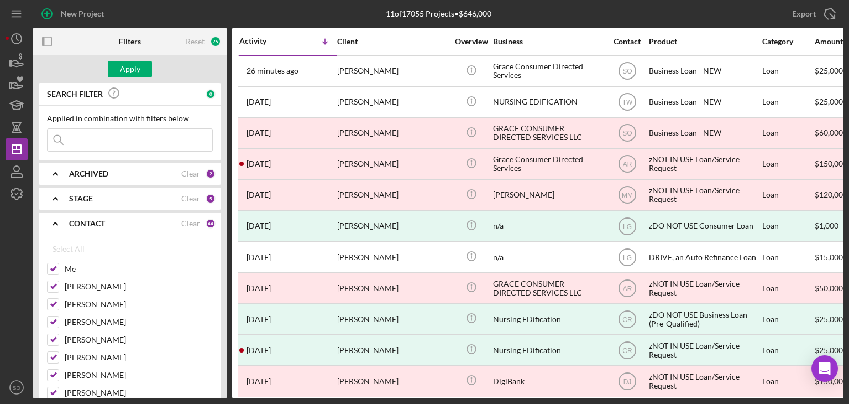
checkbox input "false"
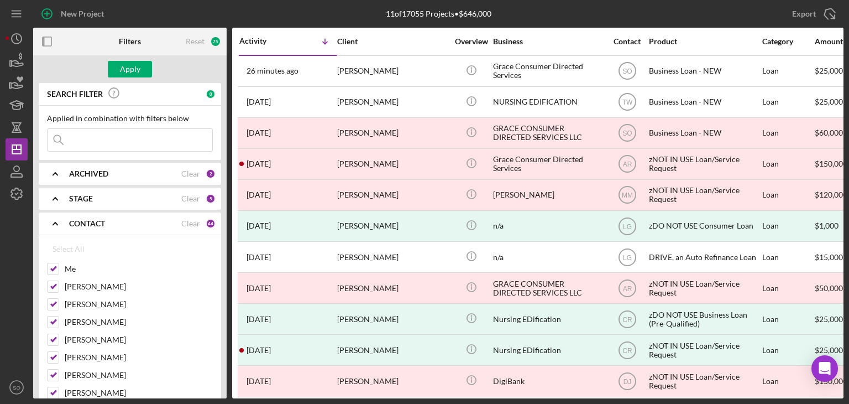
checkbox input "false"
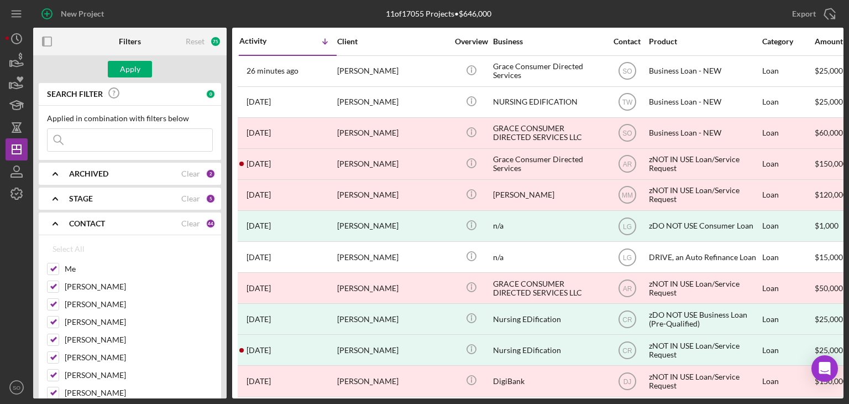
checkbox input "false"
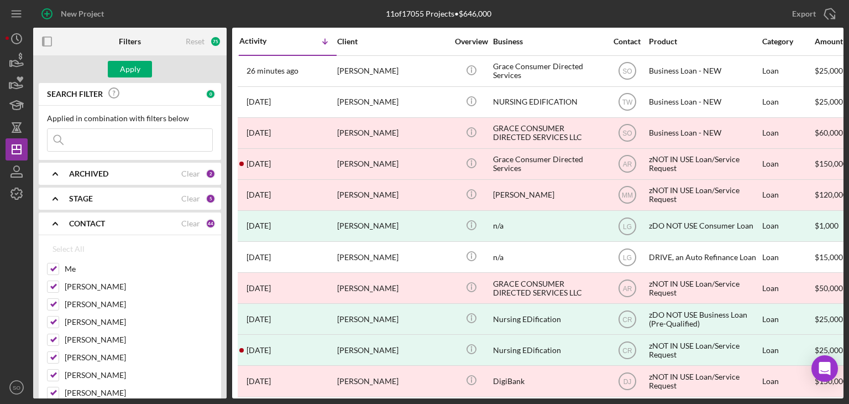
checkbox input "false"
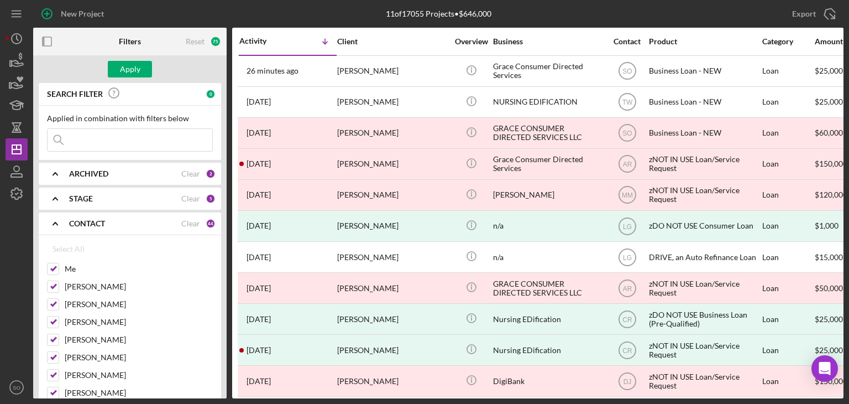
checkbox input "false"
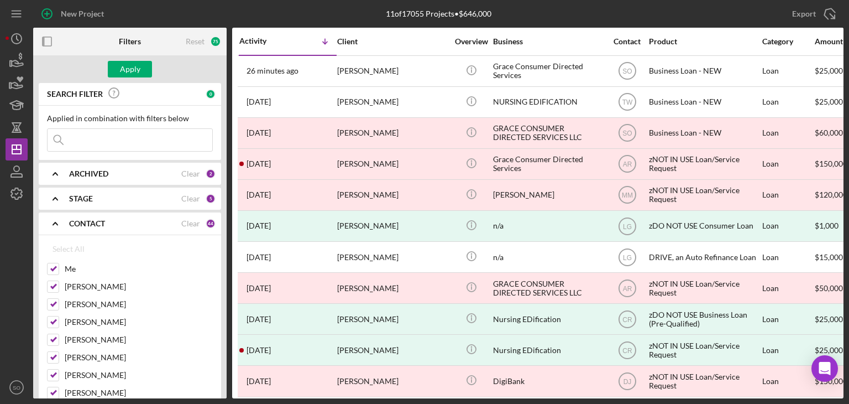
checkbox input "false"
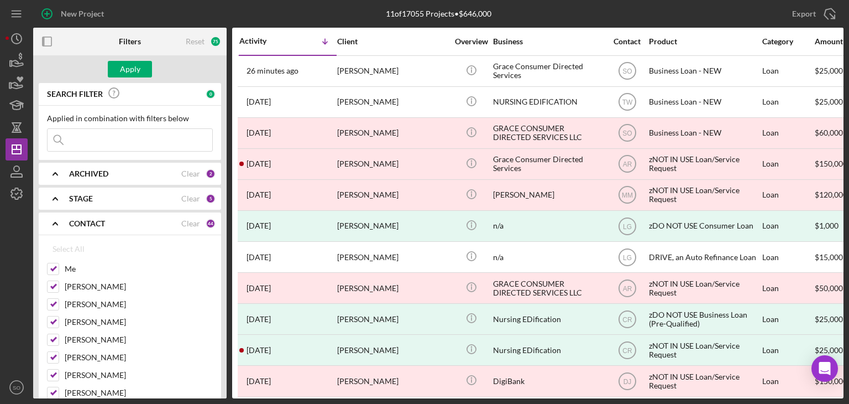
checkbox input "false"
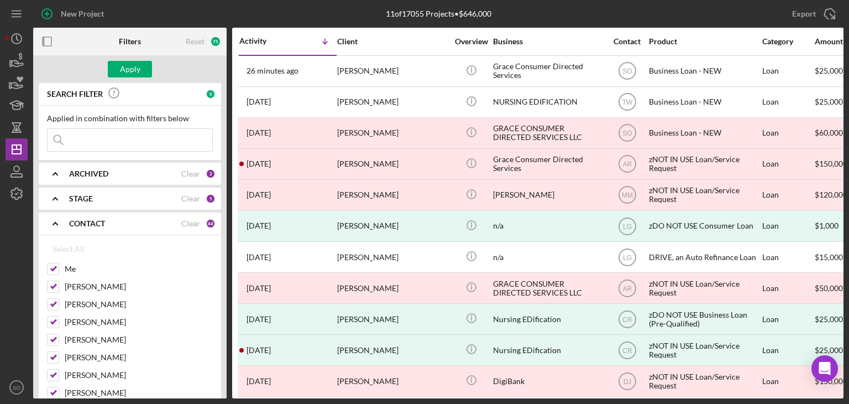
checkbox input "false"
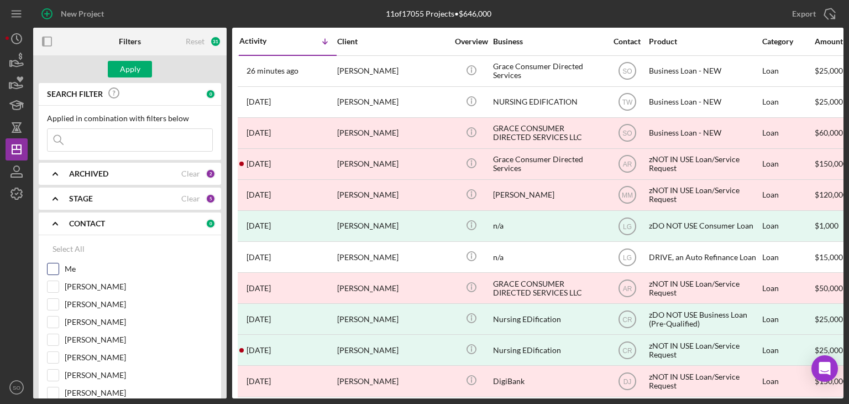
click at [57, 267] on input "Me" at bounding box center [53, 268] width 11 height 11
checkbox input "true"
click at [51, 281] on input "[PERSON_NAME]" at bounding box center [53, 286] width 11 height 11
checkbox input "true"
click at [131, 62] on div "Apply" at bounding box center [130, 69] width 20 height 17
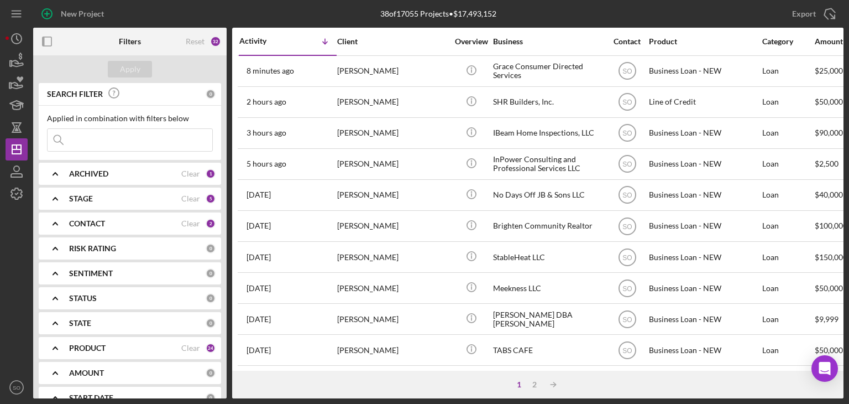
click at [93, 179] on div "ARCHIVED Clear 1" at bounding box center [142, 174] width 147 height 22
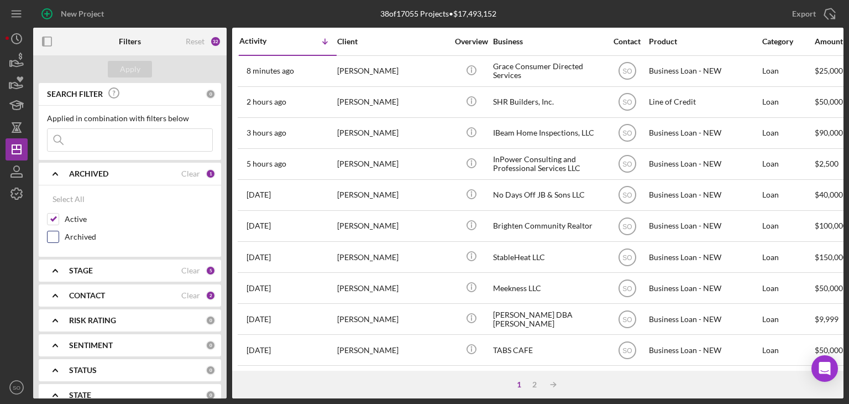
click at [49, 233] on input "Archived" at bounding box center [53, 236] width 11 height 11
checkbox input "true"
click at [75, 300] on div "CONTACT Clear 2" at bounding box center [142, 295] width 147 height 22
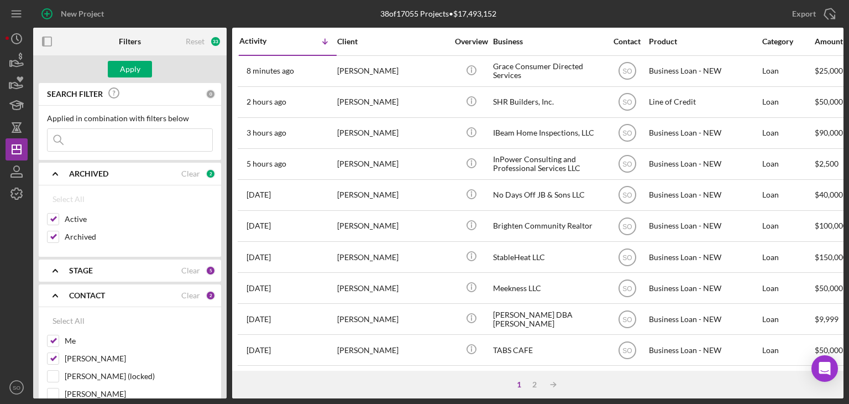
drag, startPoint x: 86, startPoint y: 321, endPoint x: 85, endPoint y: 306, distance: 15.5
click at [85, 321] on button "Select All" at bounding box center [68, 321] width 43 height 22
checkbox input "true"
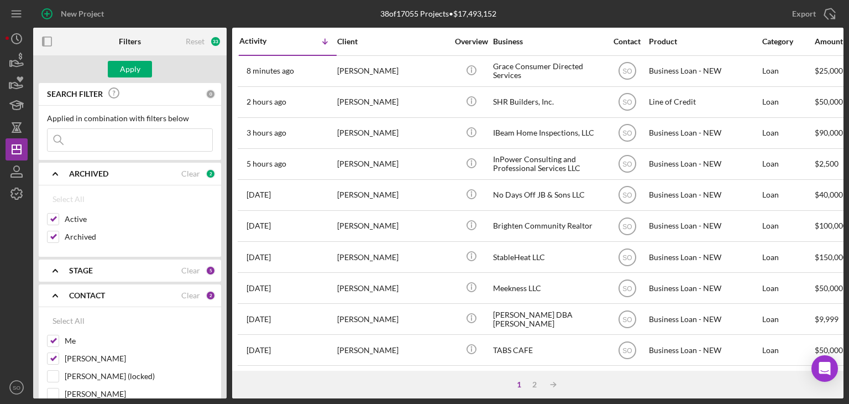
checkbox input "true"
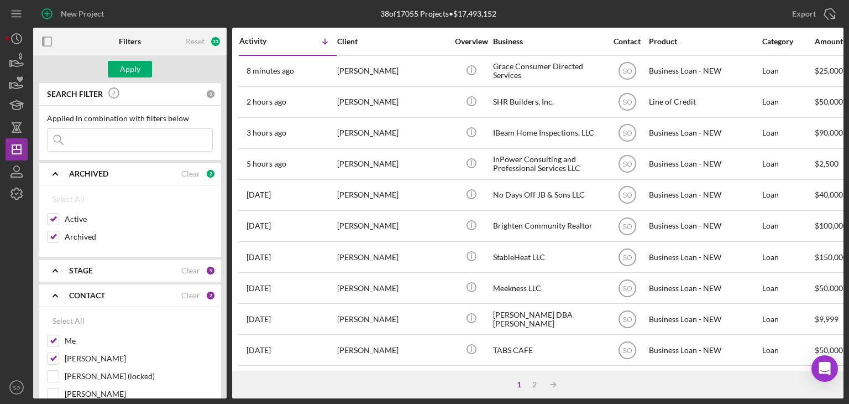
checkbox input "true"
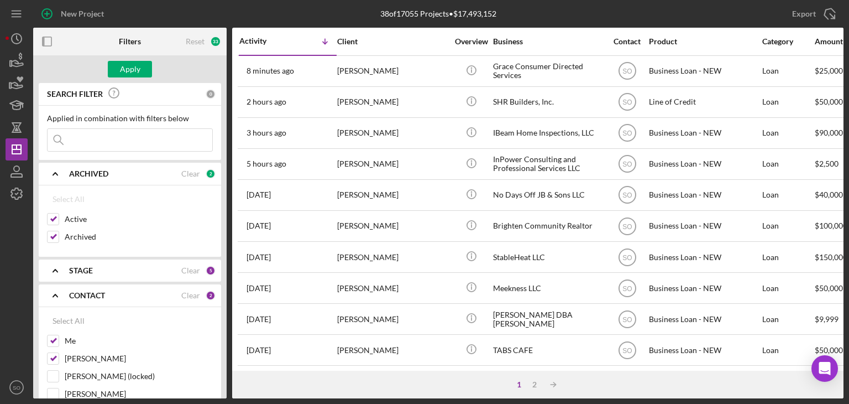
checkbox input "true"
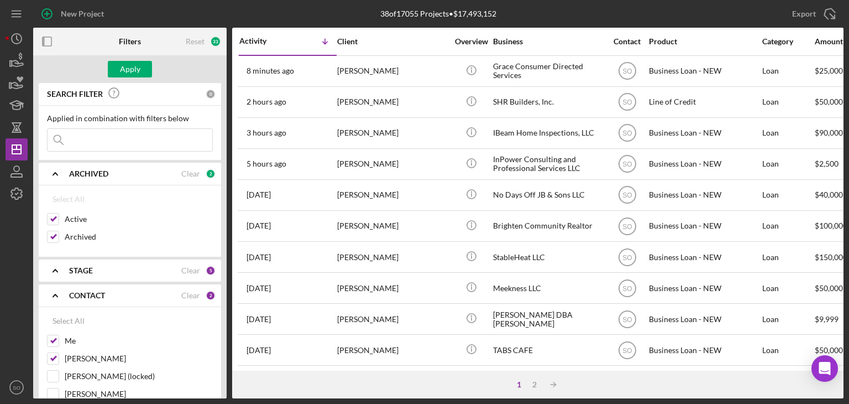
checkbox input "true"
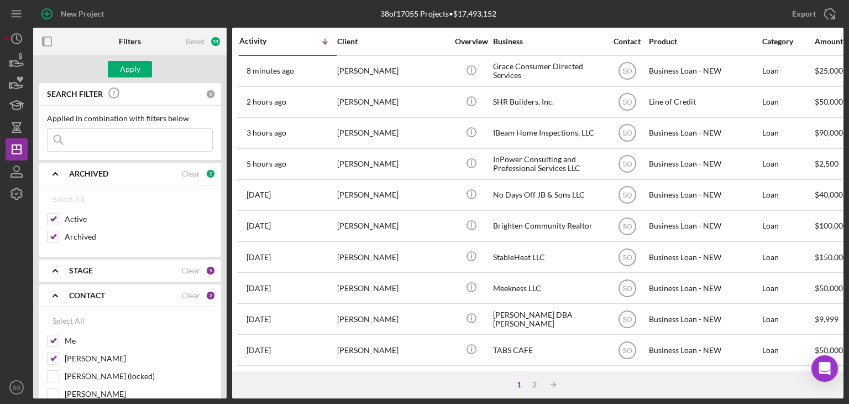
checkbox input "true"
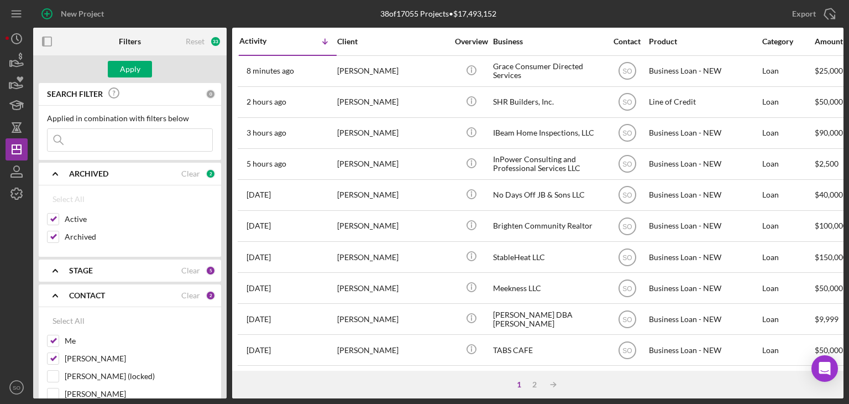
checkbox input "true"
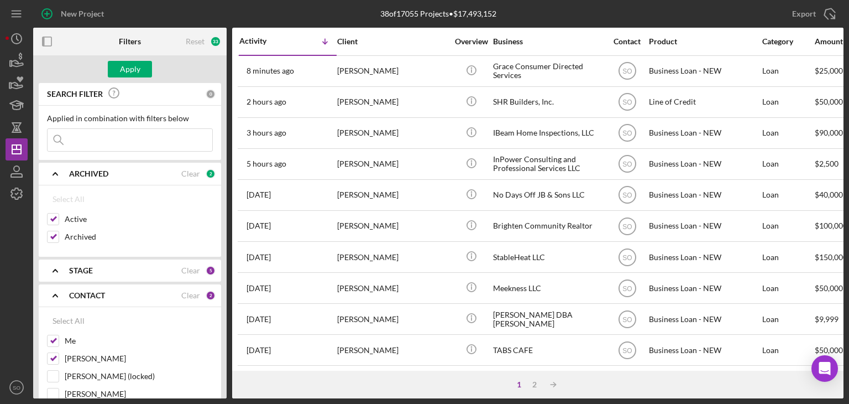
checkbox input "true"
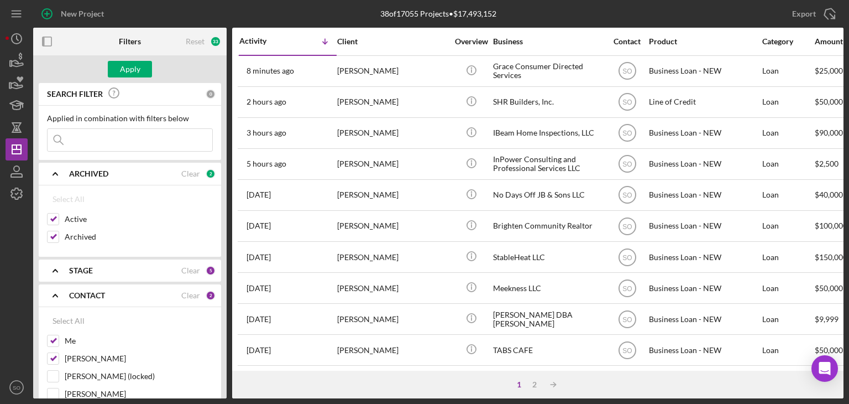
checkbox input "true"
click at [100, 141] on input at bounding box center [130, 140] width 165 height 22
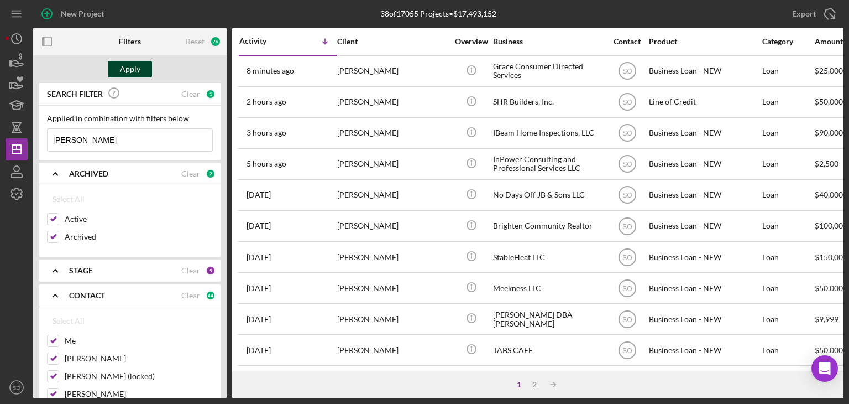
type input "[PERSON_NAME]"
click at [122, 69] on div "Apply" at bounding box center [130, 69] width 20 height 17
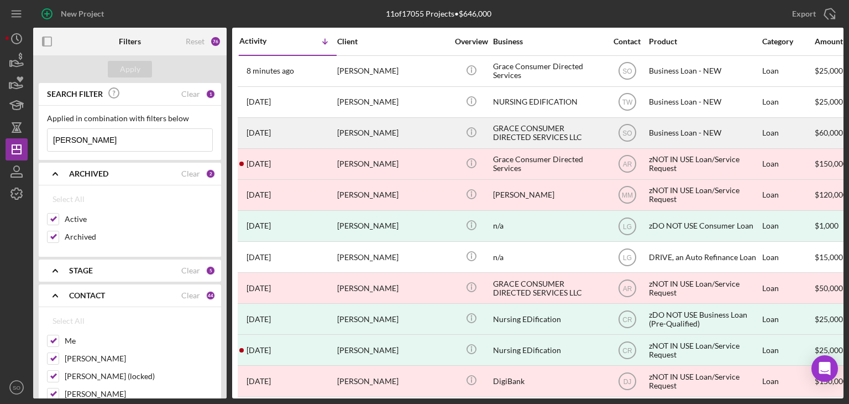
click at [314, 139] on div "1 year ago Joy Blair" at bounding box center [287, 132] width 97 height 29
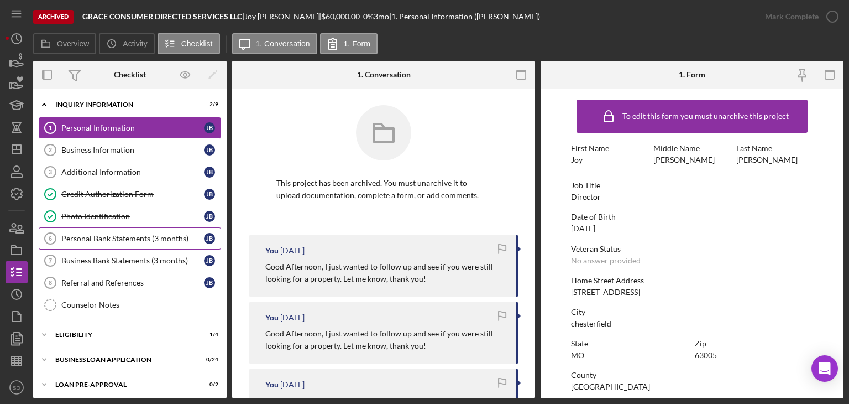
scroll to position [51, 0]
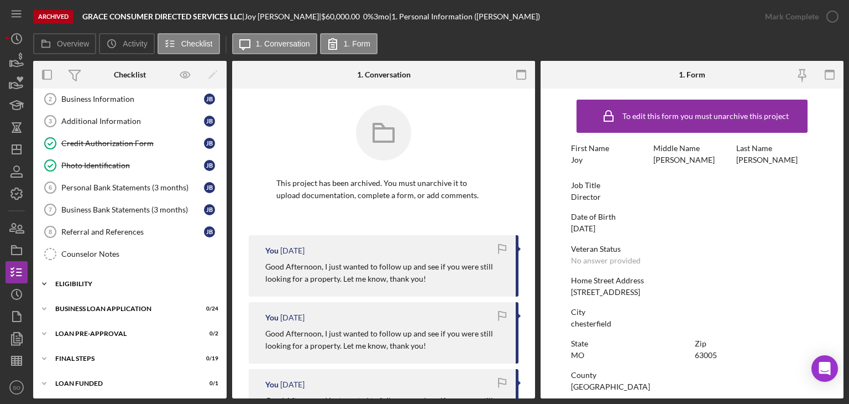
click at [106, 290] on div "Icon/Expander ELIGIBILITY 1 / 4" at bounding box center [130, 284] width 194 height 22
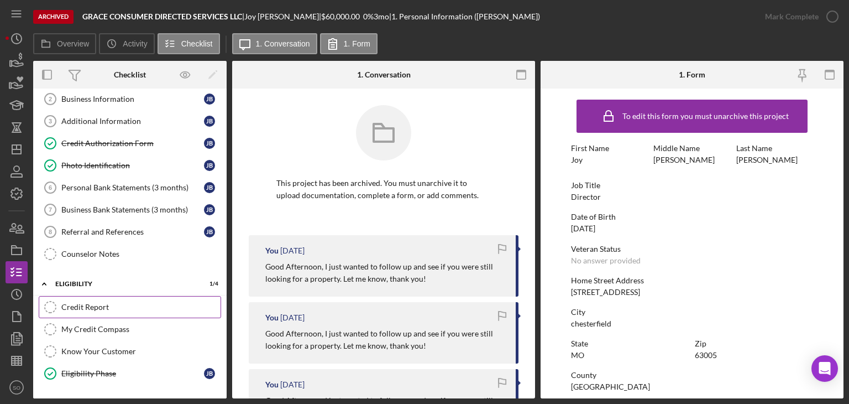
scroll to position [144, 0]
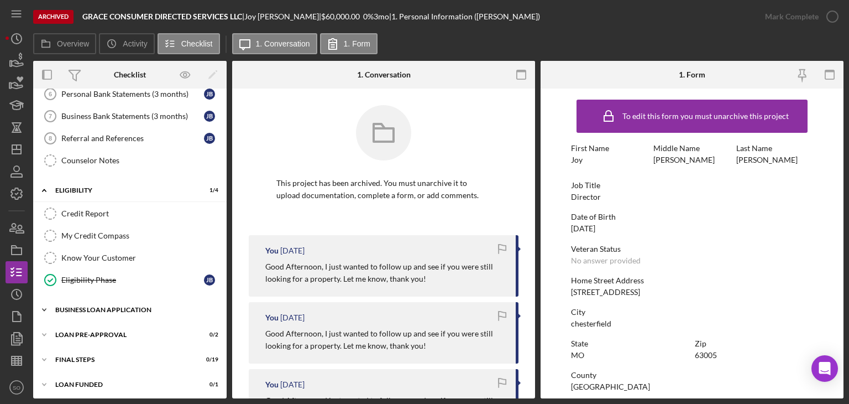
click at [114, 309] on div "BUSINESS LOAN APPLICATION" at bounding box center [134, 309] width 158 height 7
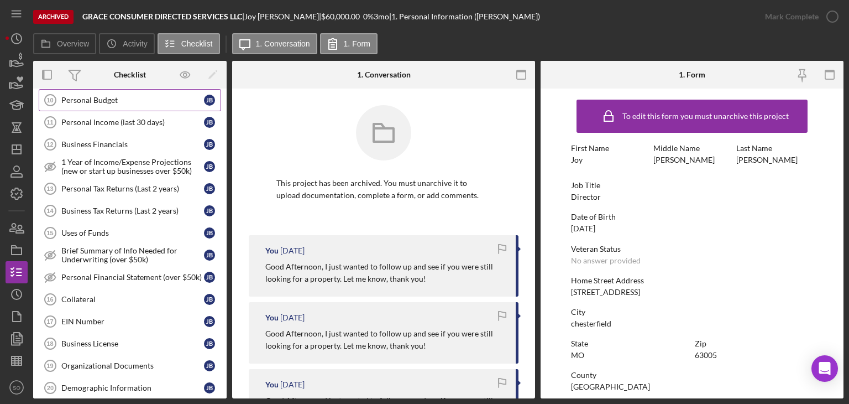
scroll to position [12, 0]
